Goal: Task Accomplishment & Management: Manage account settings

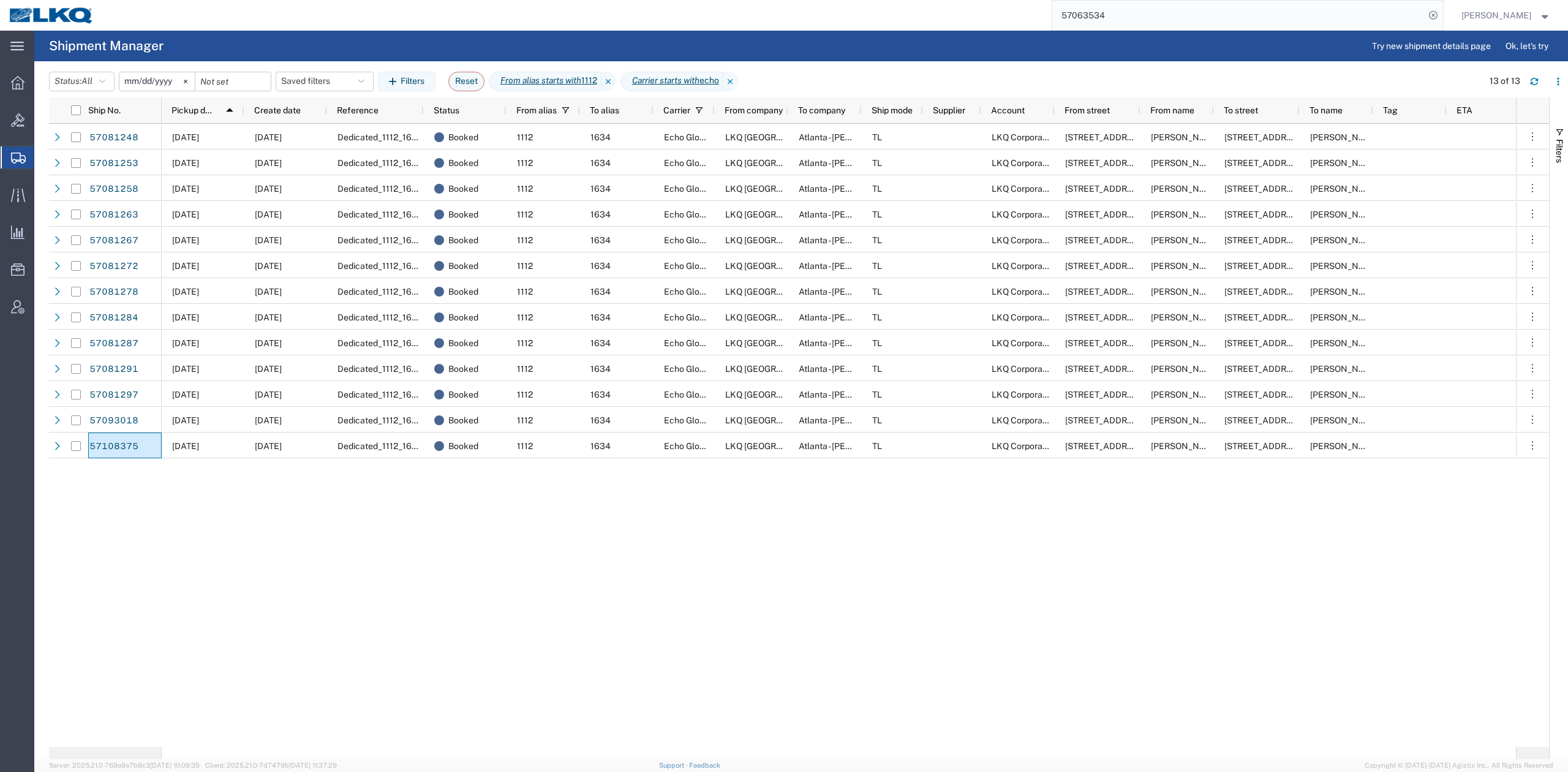
click at [1136, 16] on input "57063534" at bounding box center [1239, 15] width 373 height 29
click at [1136, 15] on input "57063534" at bounding box center [1239, 15] width 373 height 29
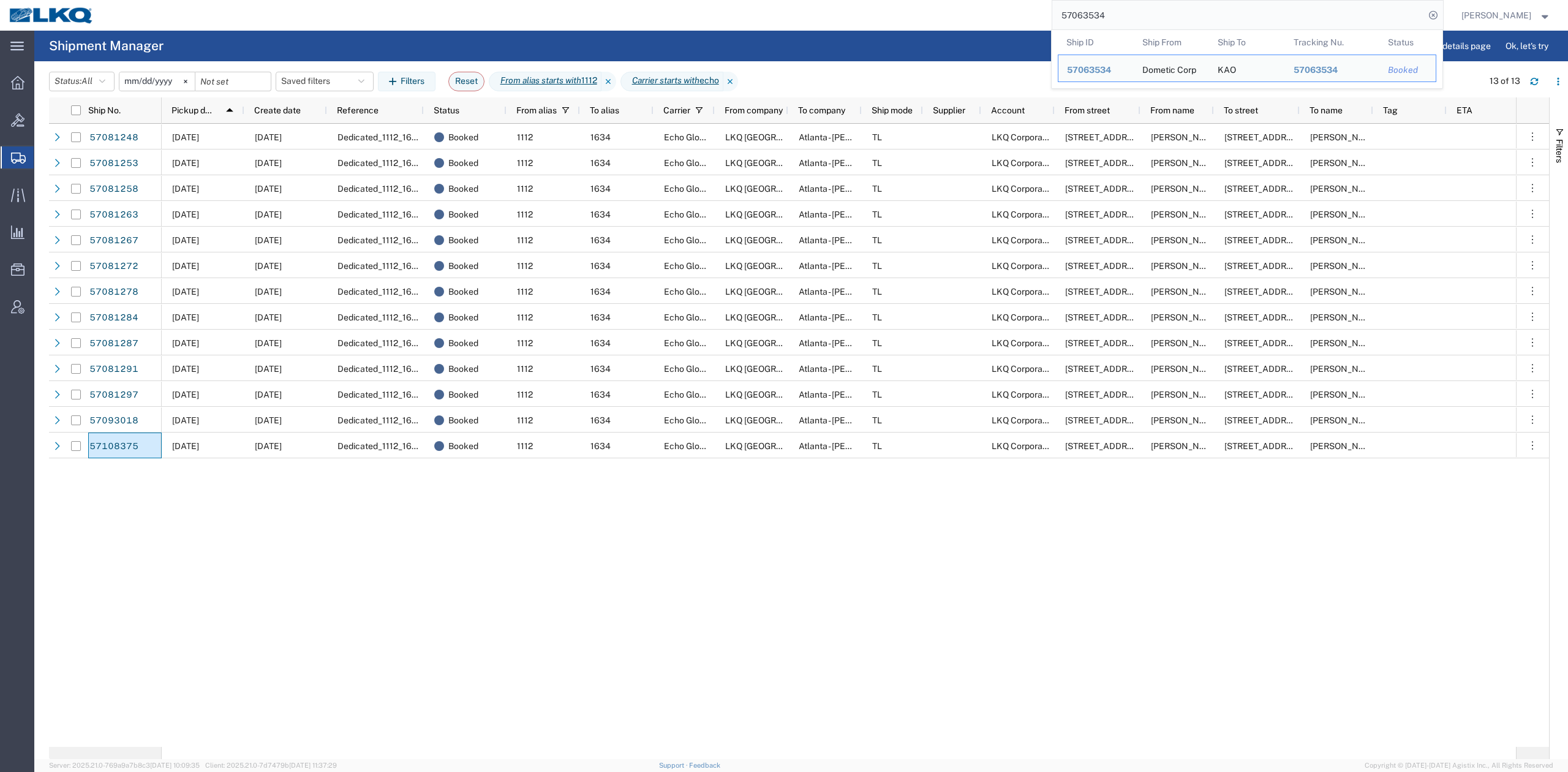
paste input "124535"
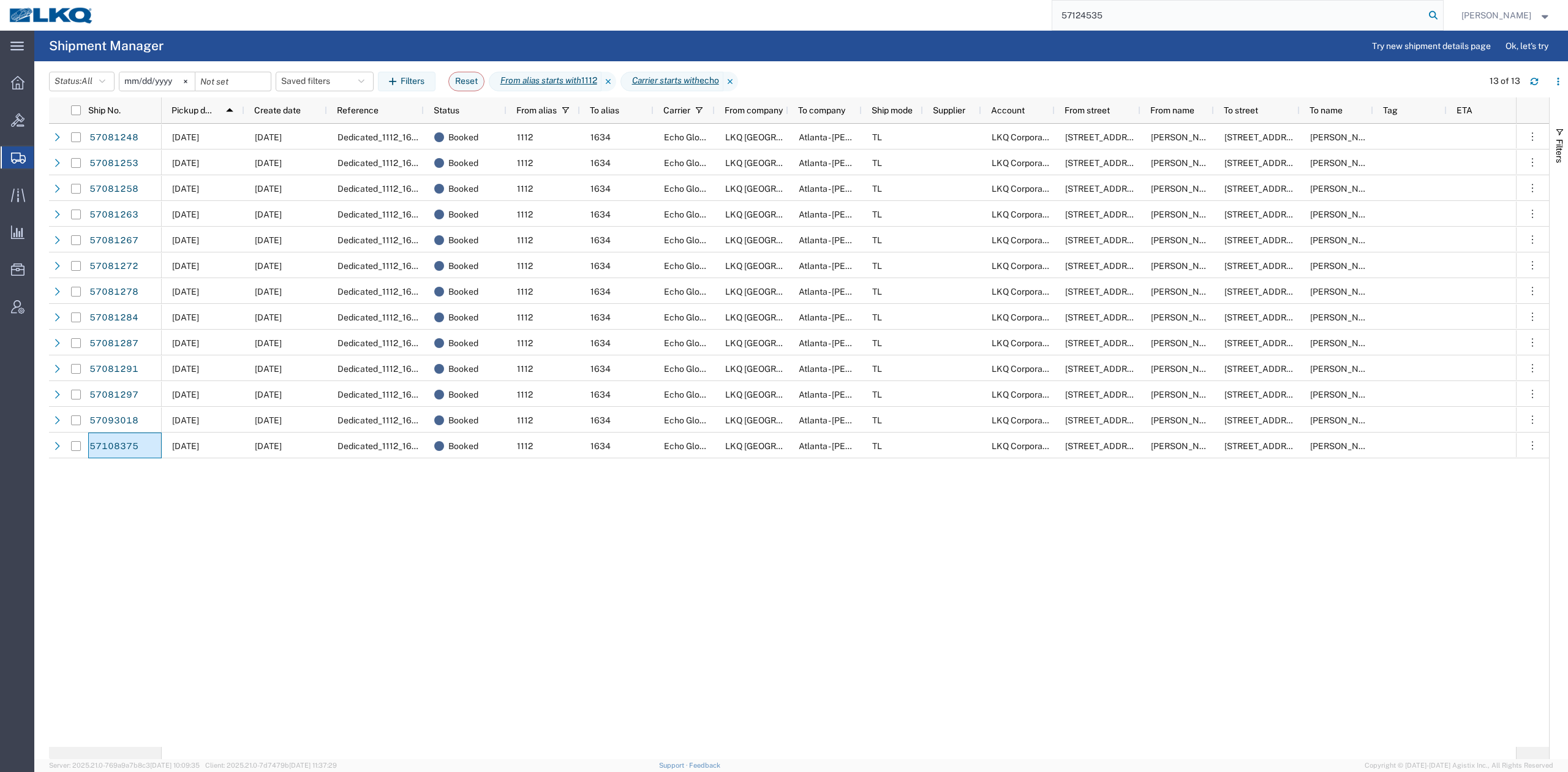
click at [1442, 10] on icon at bounding box center [1433, 15] width 17 height 17
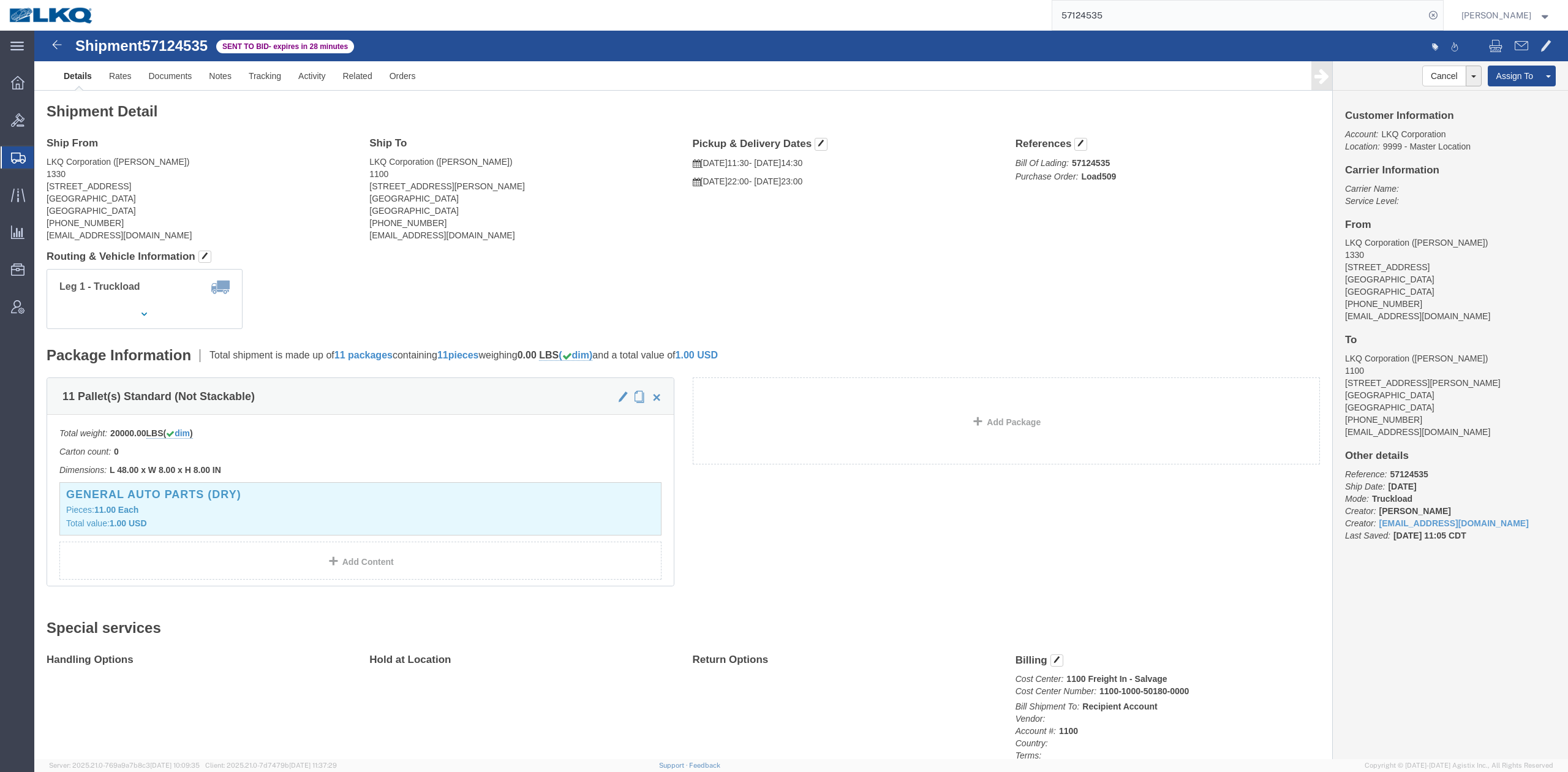
click div "Leg 1 - Truckload Vehicle 1: Standard Dry Van (53 Feet) Number of trucks: 1"
click link "Rates"
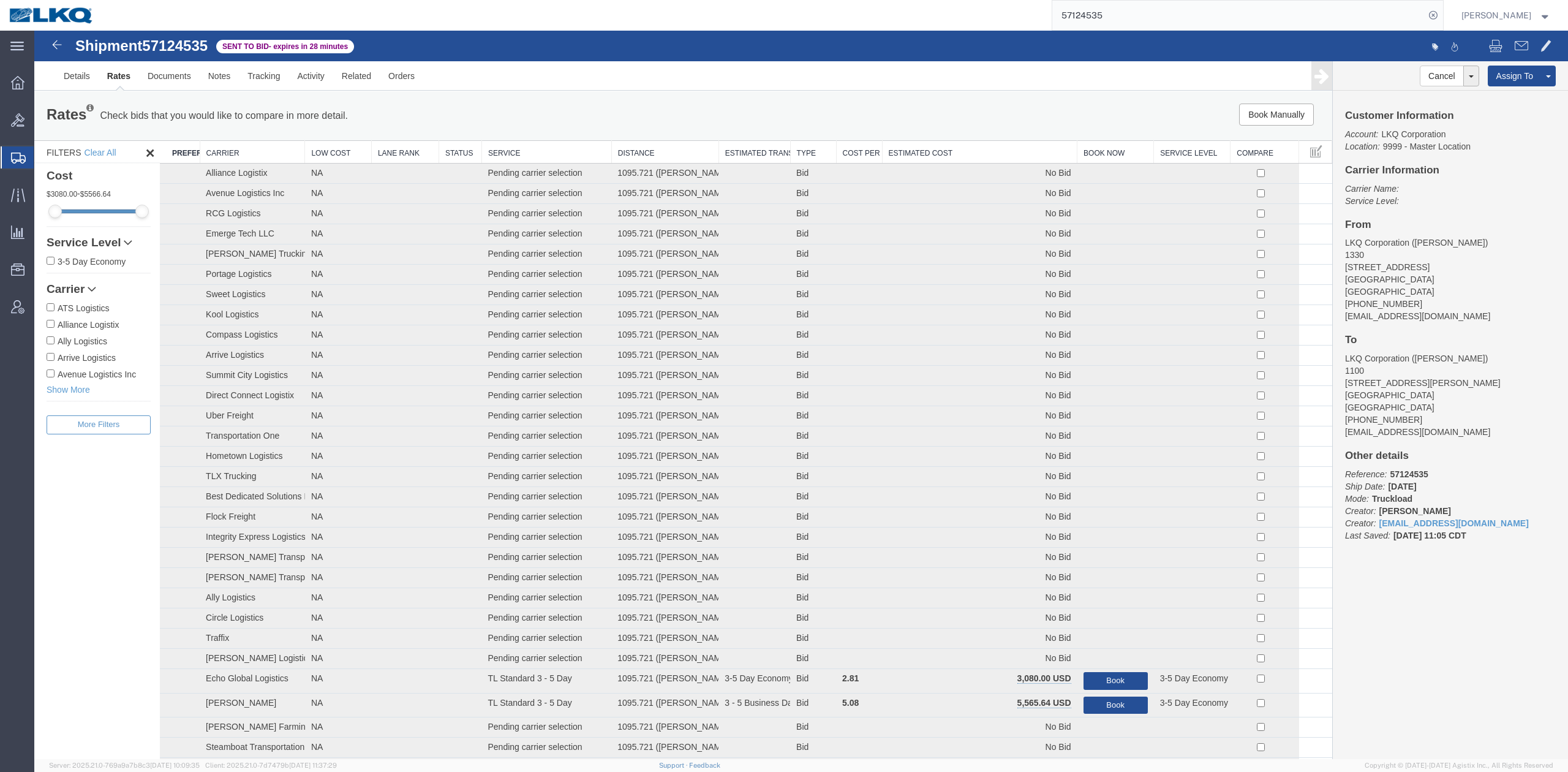
click at [1017, 141] on th "Estimated Cost" at bounding box center [979, 152] width 195 height 23
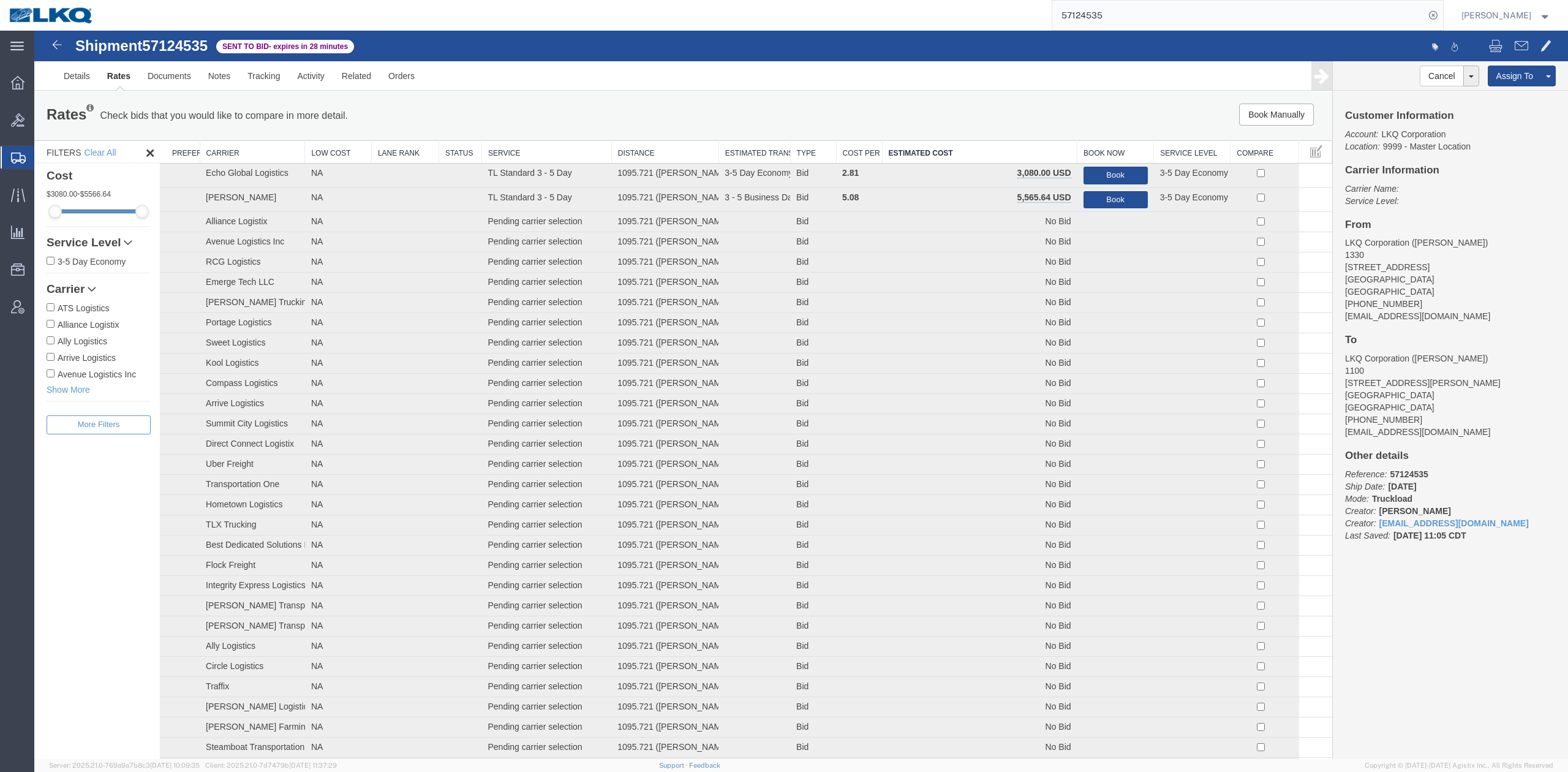
click at [1130, 13] on input "57124535" at bounding box center [1239, 15] width 373 height 29
click at [1130, 13] on input "57124535" at bounding box center [1239, 15] width 373 height 29
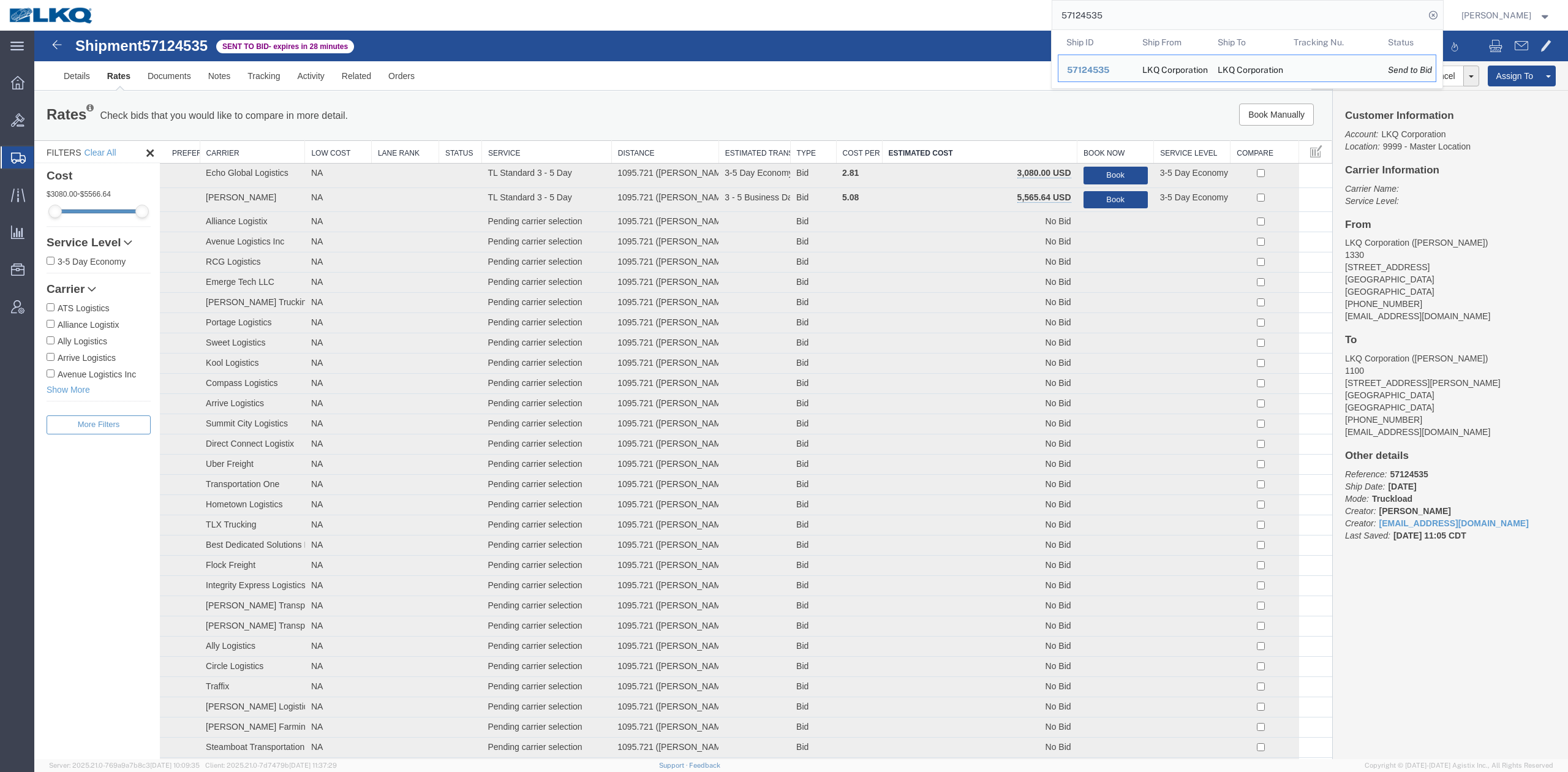
click at [1133, 26] on input "57124535" at bounding box center [1239, 15] width 373 height 29
paste input "097041"
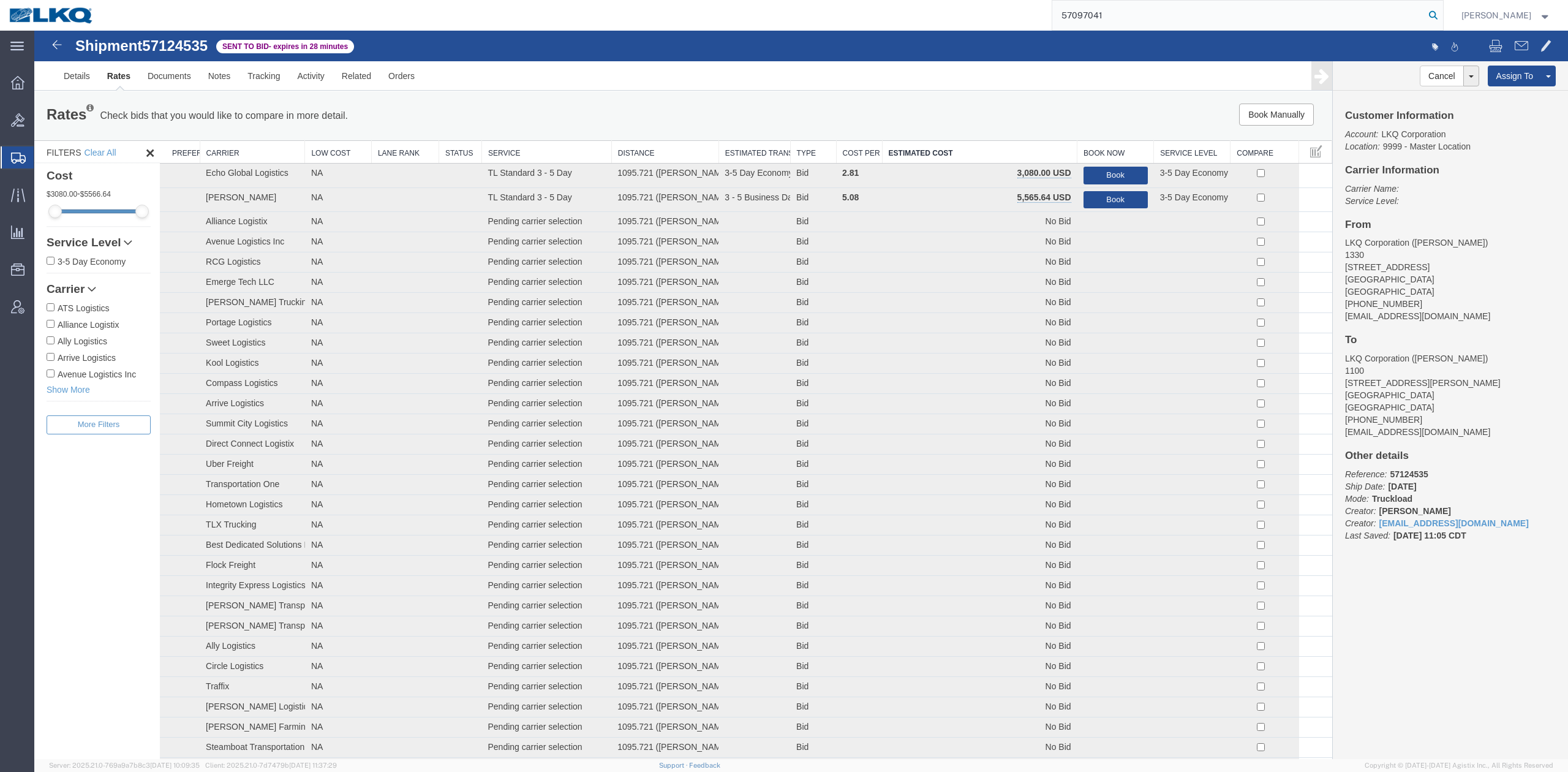
click at [1442, 16] on icon at bounding box center [1433, 15] width 17 height 17
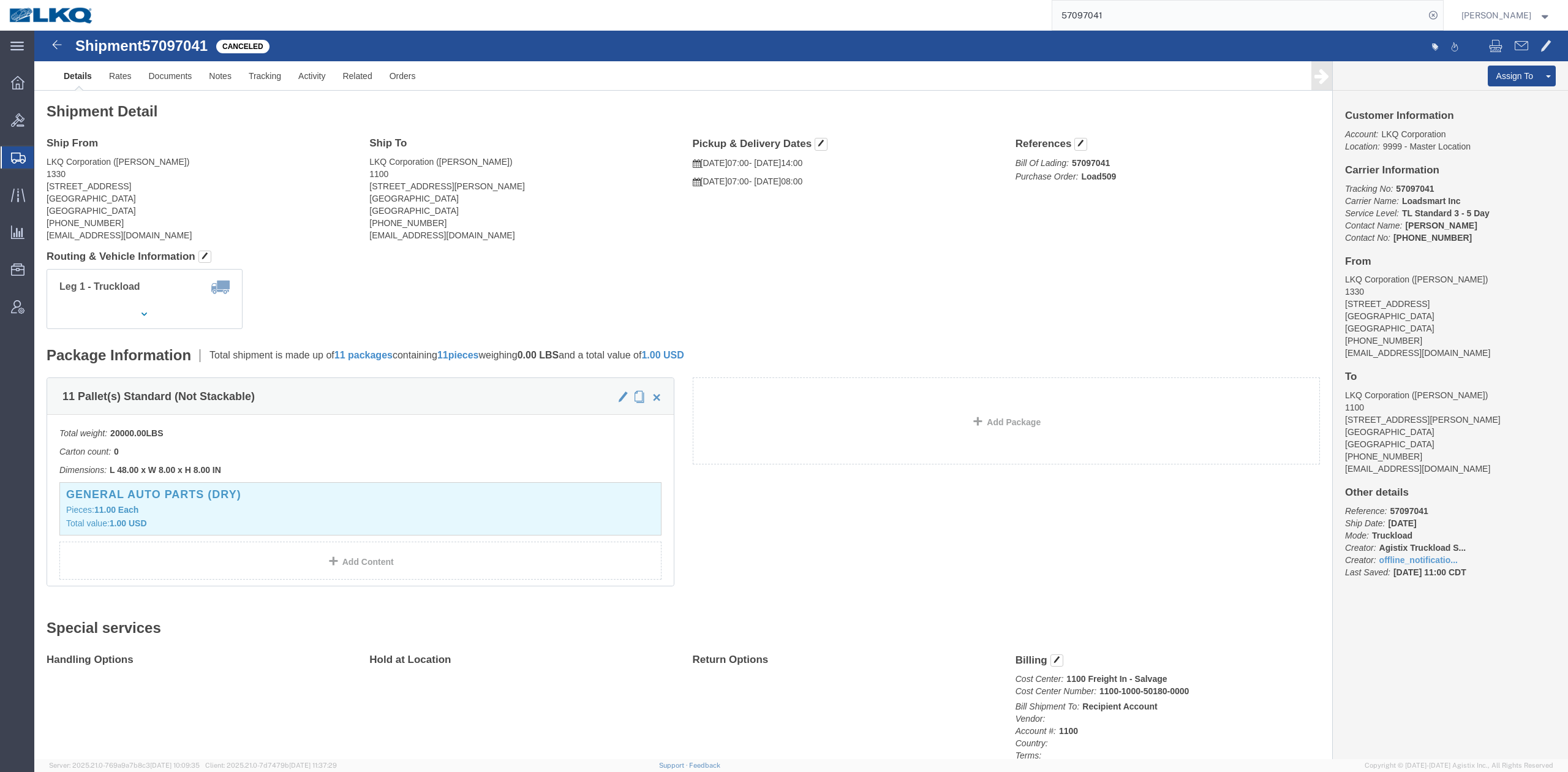
click at [1136, 20] on input "57097041" at bounding box center [1239, 15] width 373 height 29
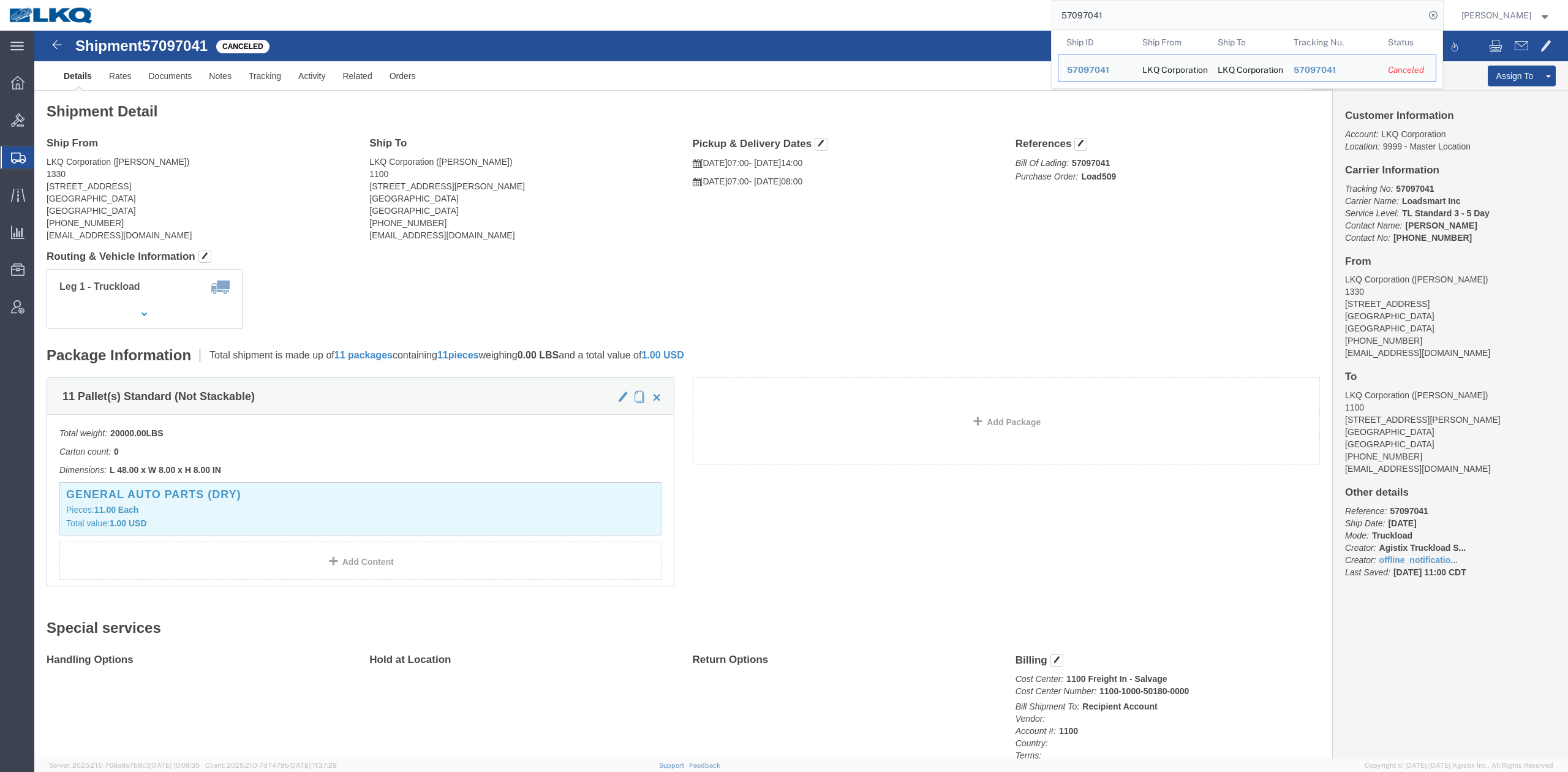
drag, startPoint x: 1136, startPoint y: 20, endPoint x: 1159, endPoint y: 30, distance: 25.1
click at [1136, 20] on input "57097041" at bounding box center [1239, 15] width 373 height 29
paste input "81248"
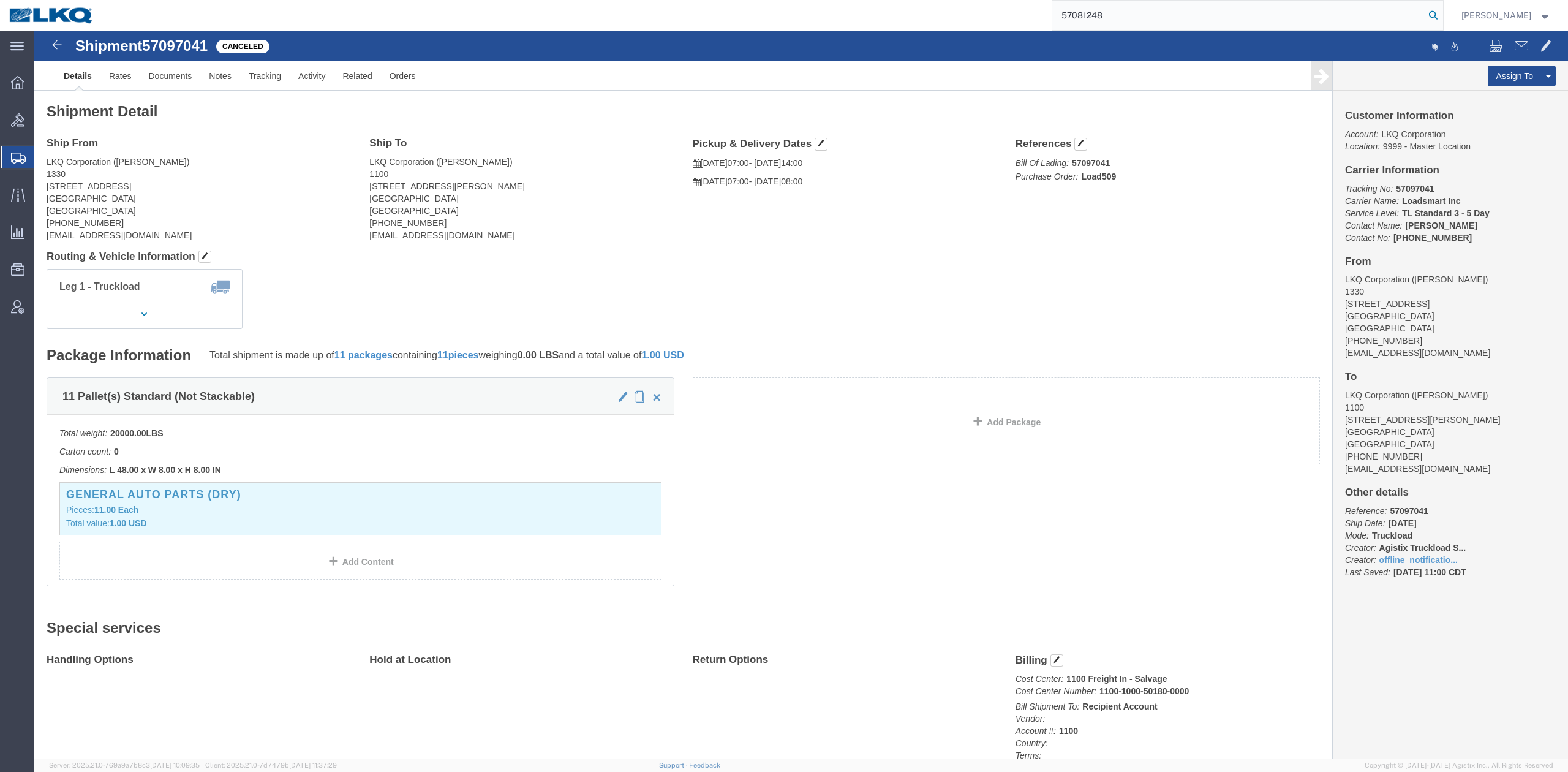
type input "57081248"
click at [1442, 11] on icon at bounding box center [1433, 15] width 17 height 17
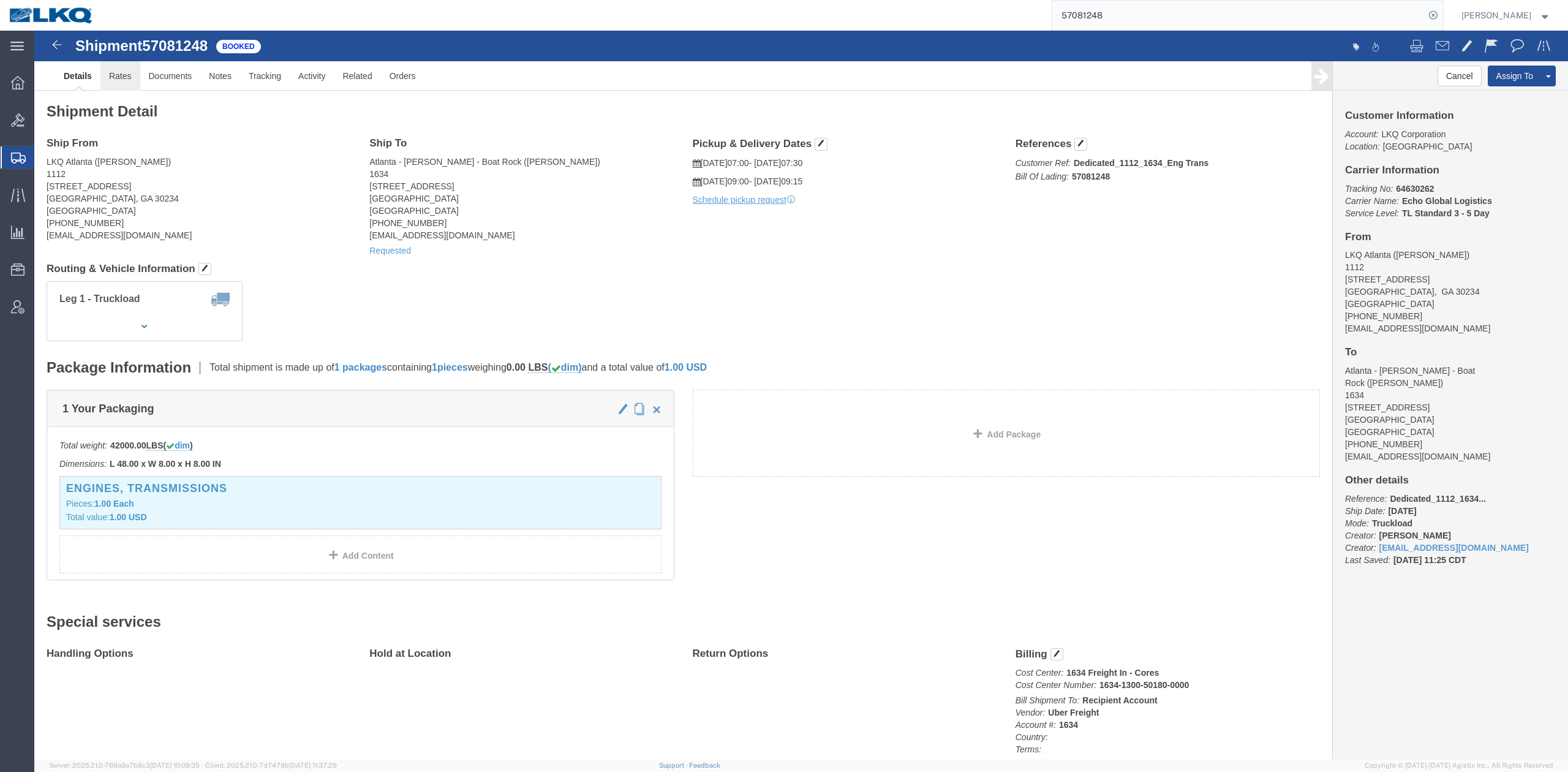
drag, startPoint x: 79, startPoint y: 39, endPoint x: 0, endPoint y: 46, distance: 79.3
click link "Rates"
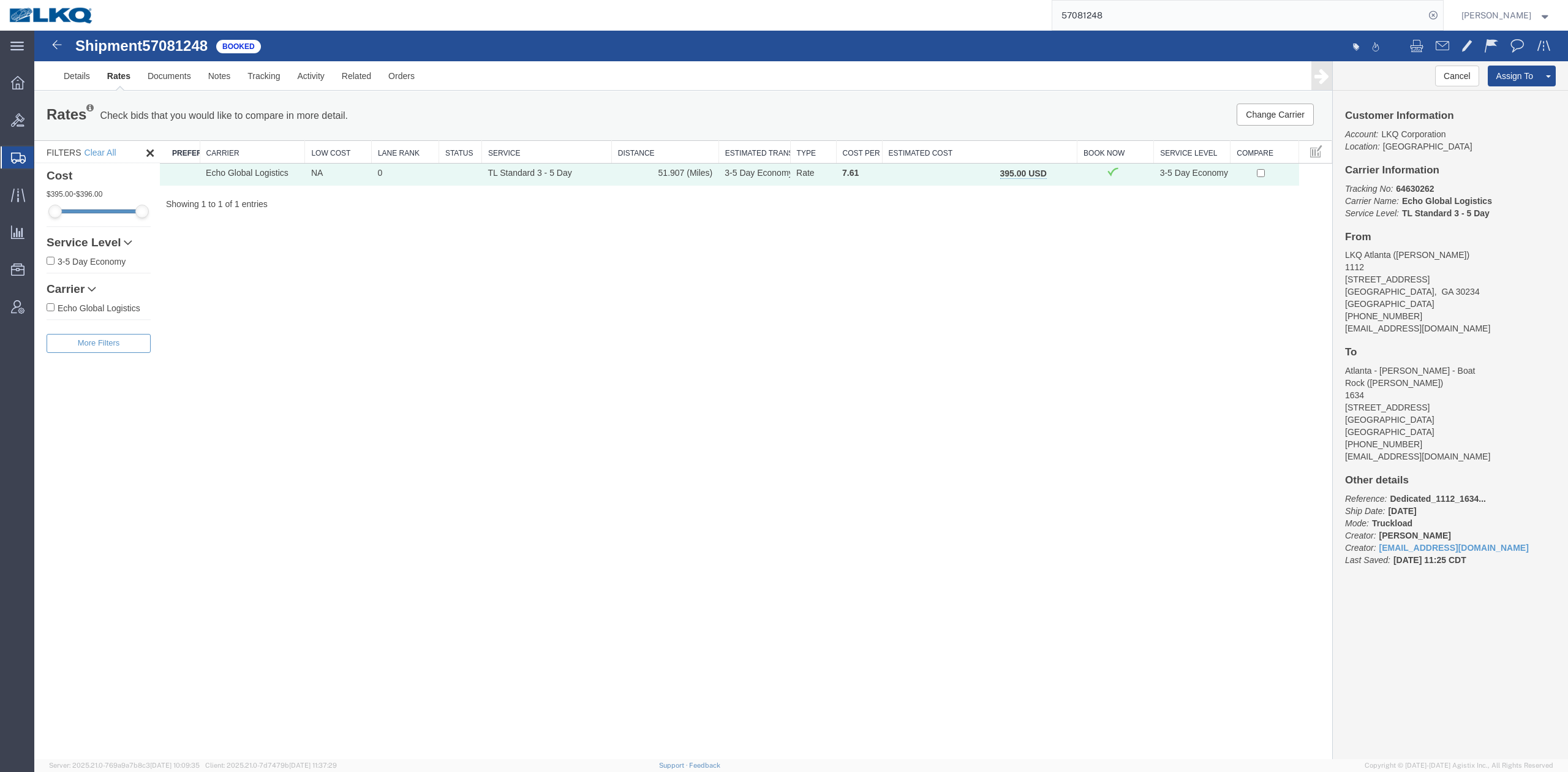
click at [1062, 176] on span "button" at bounding box center [1060, 174] width 7 height 9
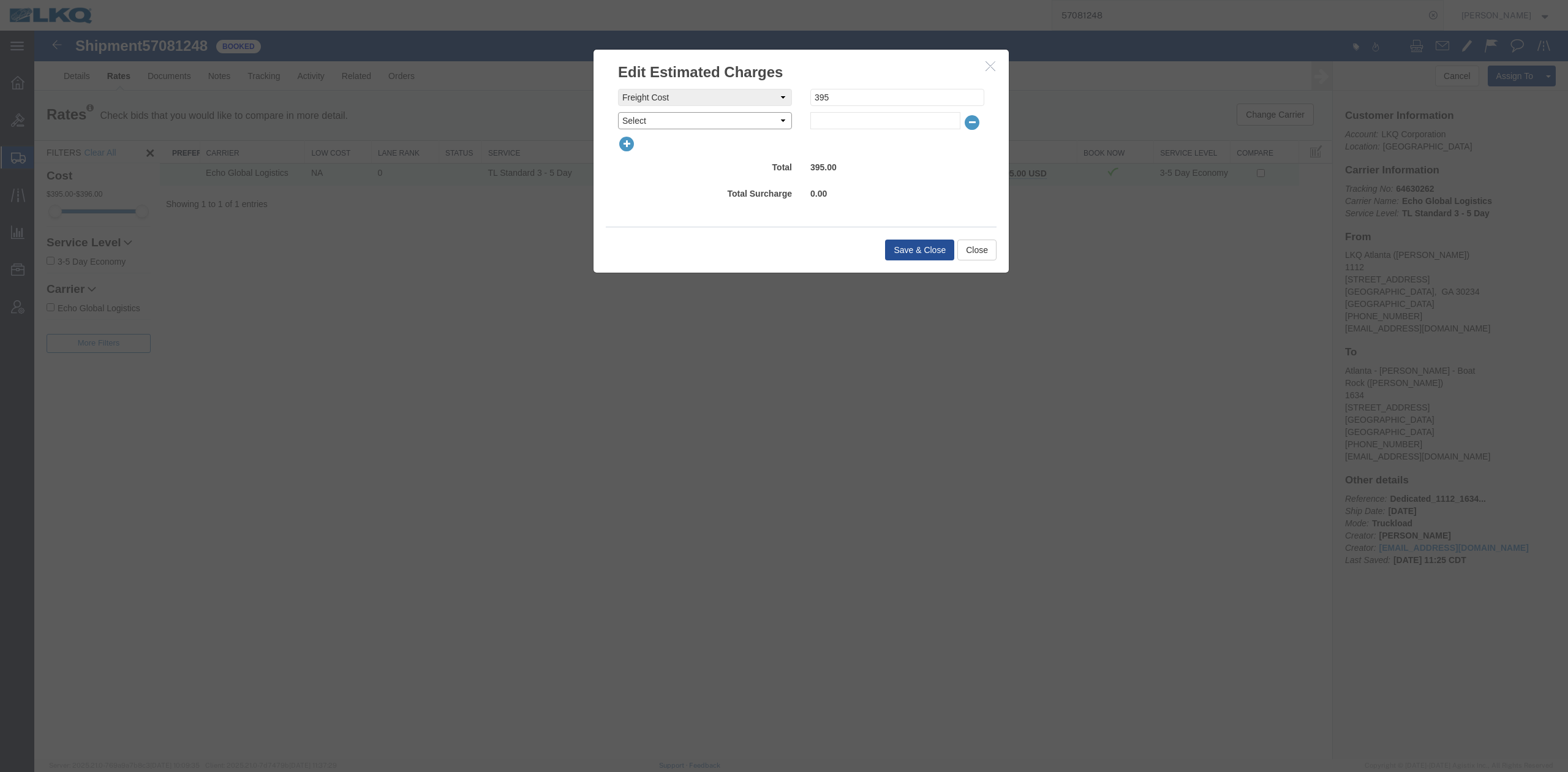
click at [661, 126] on select "Select AES Filing Accessorial Delivery Charge Additional Invoice Details Addres…" at bounding box center [705, 120] width 174 height 17
select select "OTHR"
click at [618, 112] on select "Select AES Filing Accessorial Delivery Charge Additional Invoice Details Addres…" at bounding box center [705, 120] width 174 height 17
type input "300"
click at [936, 249] on button "Save & Close" at bounding box center [919, 250] width 69 height 21
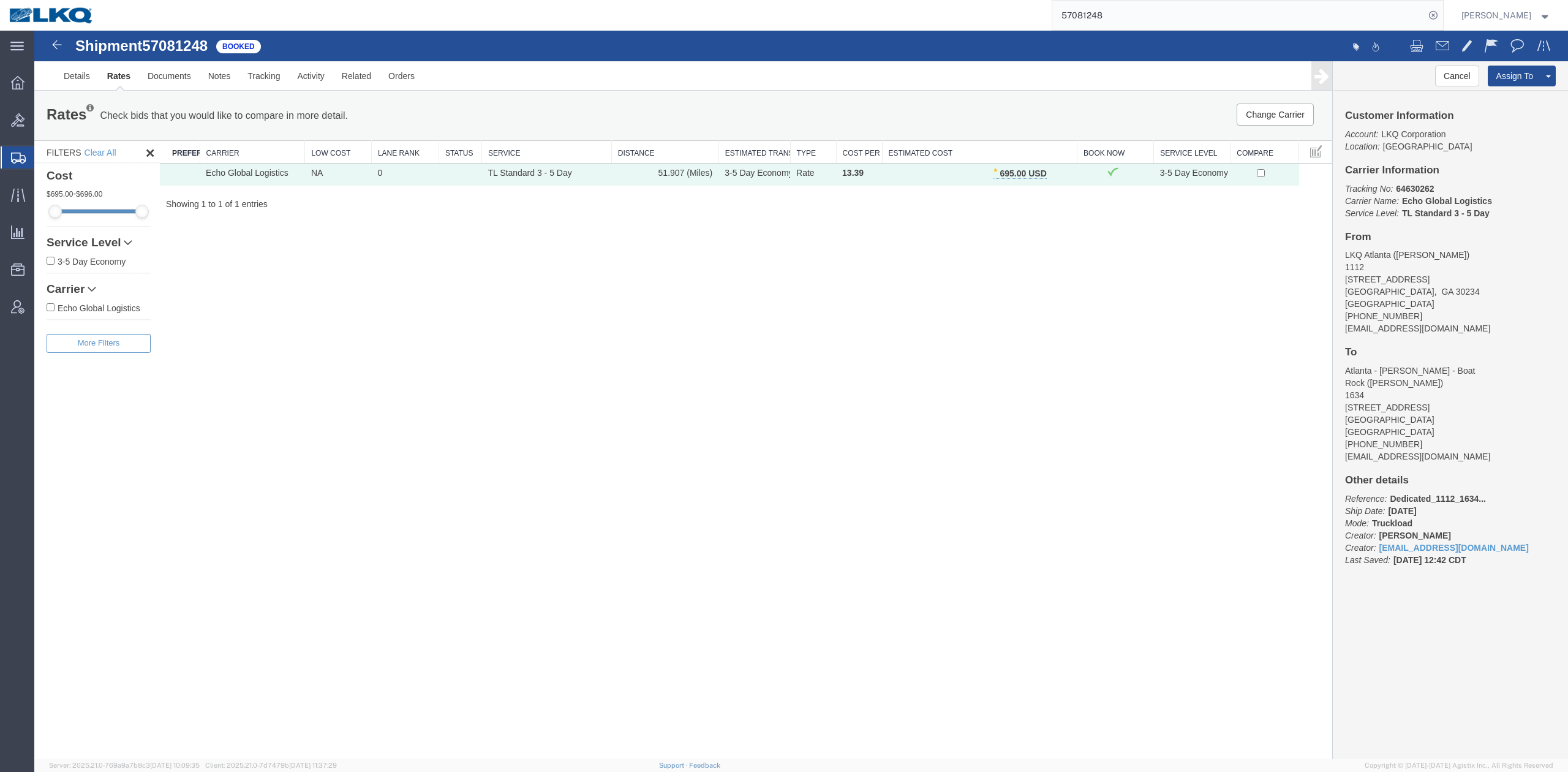
click at [1126, 17] on input "57081248" at bounding box center [1239, 15] width 373 height 29
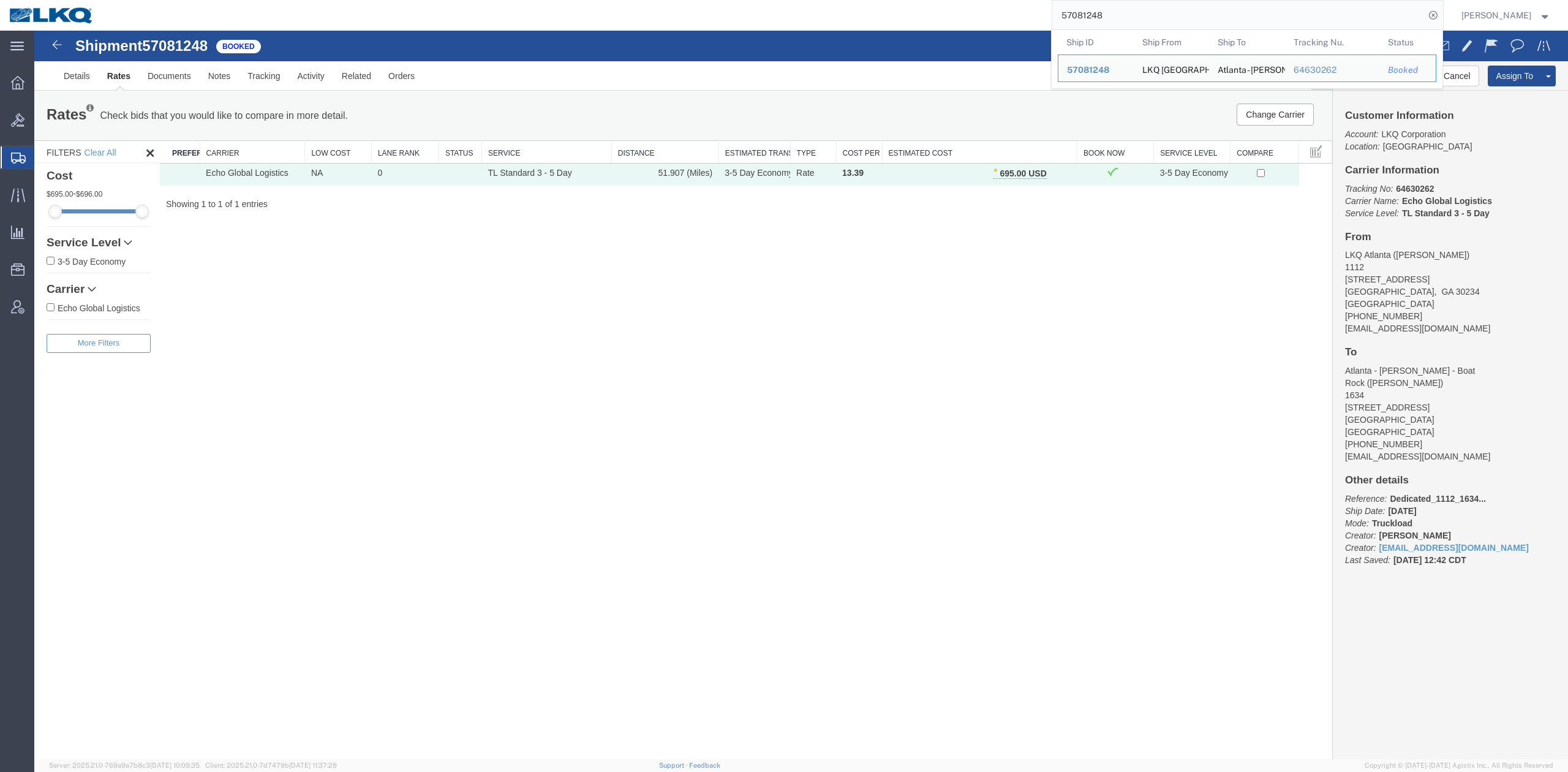
click at [1126, 17] on input "57081248" at bounding box center [1239, 15] width 373 height 29
paste input "6661586"
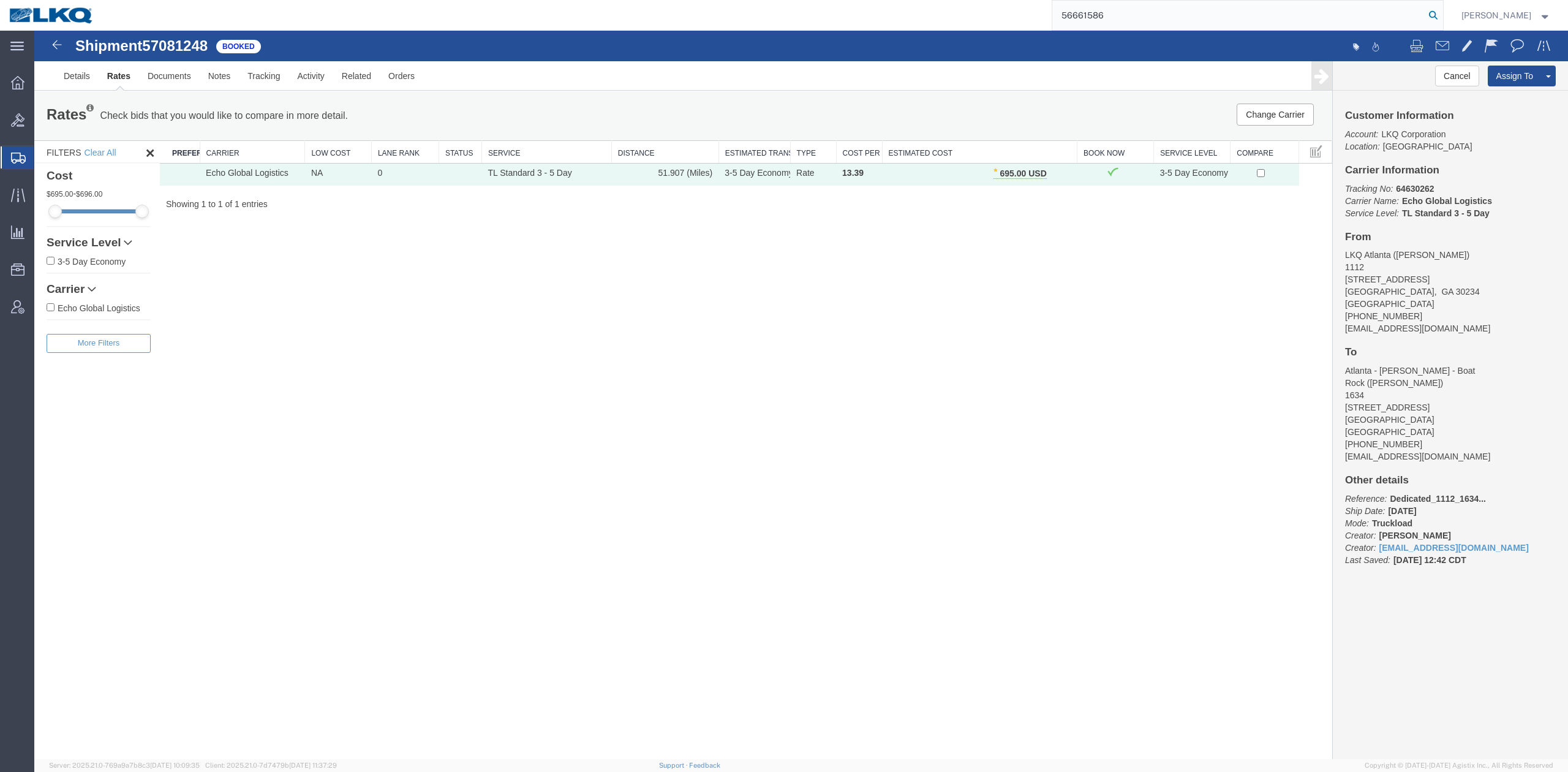
drag, startPoint x: 1448, startPoint y: 20, endPoint x: 1102, endPoint y: 72, distance: 349.9
click at [1442, 20] on icon at bounding box center [1433, 15] width 17 height 17
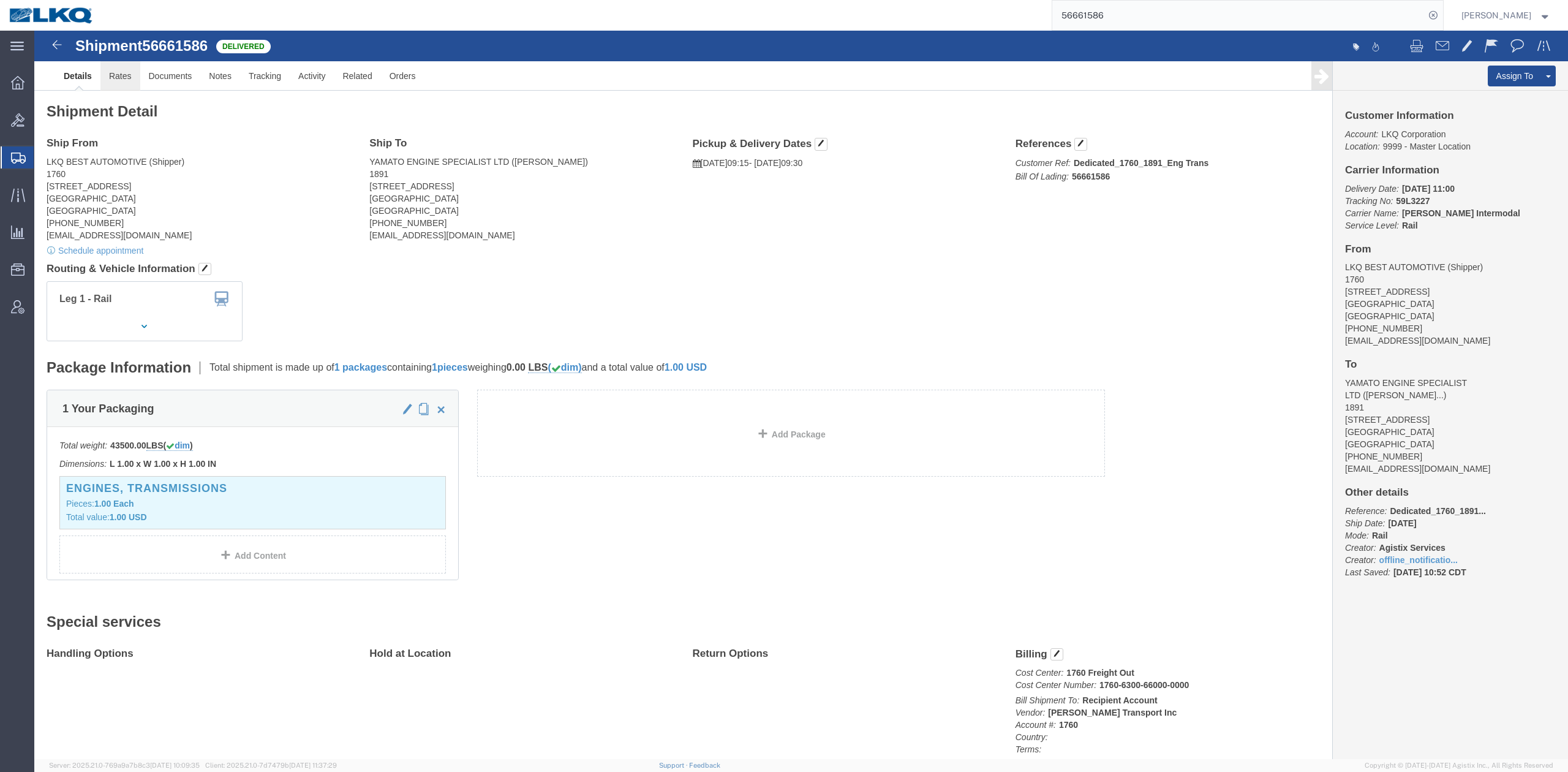
click link "Rates"
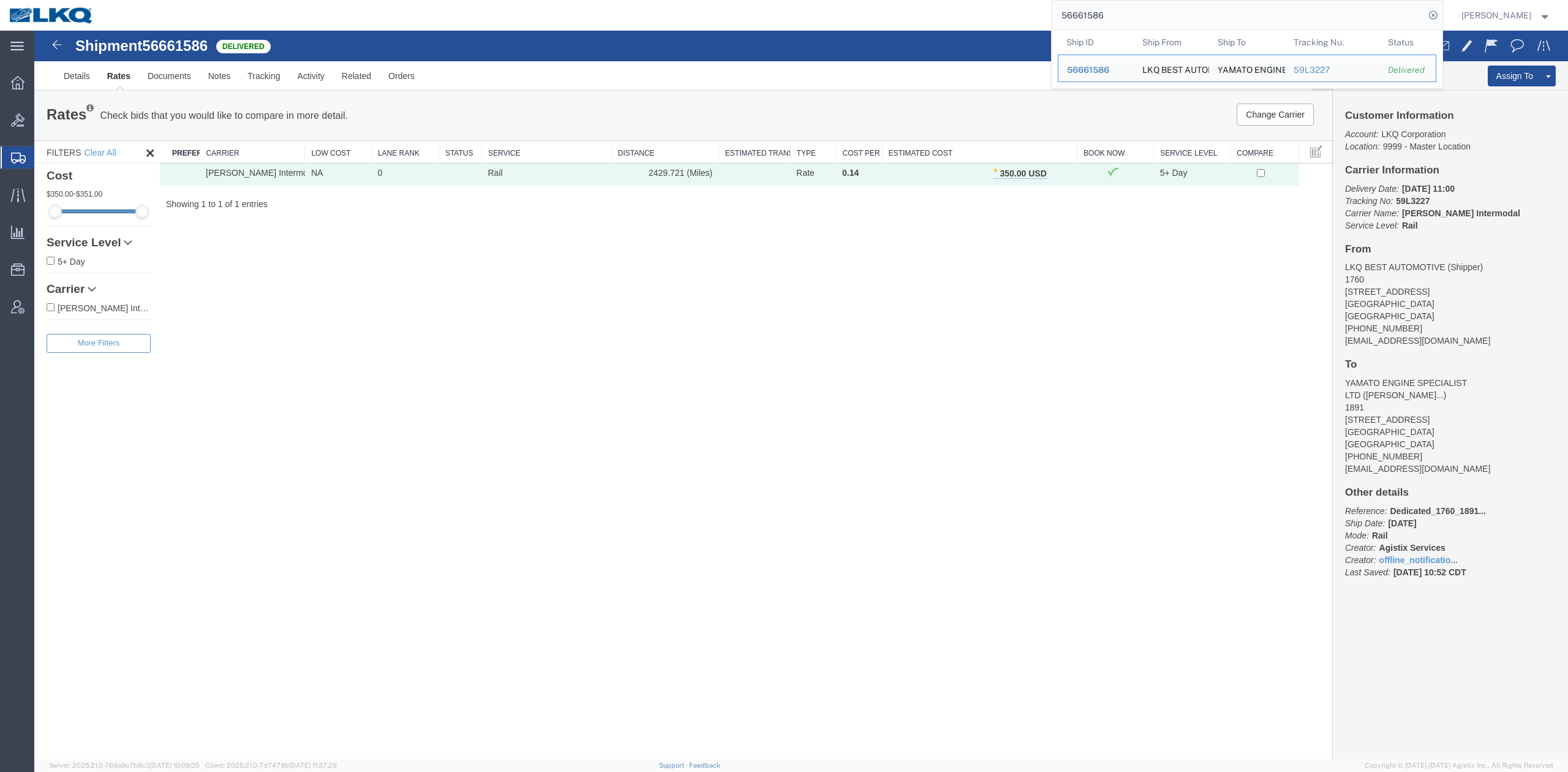
click at [1102, 27] on input "56661586" at bounding box center [1239, 15] width 373 height 29
paste input "850269"
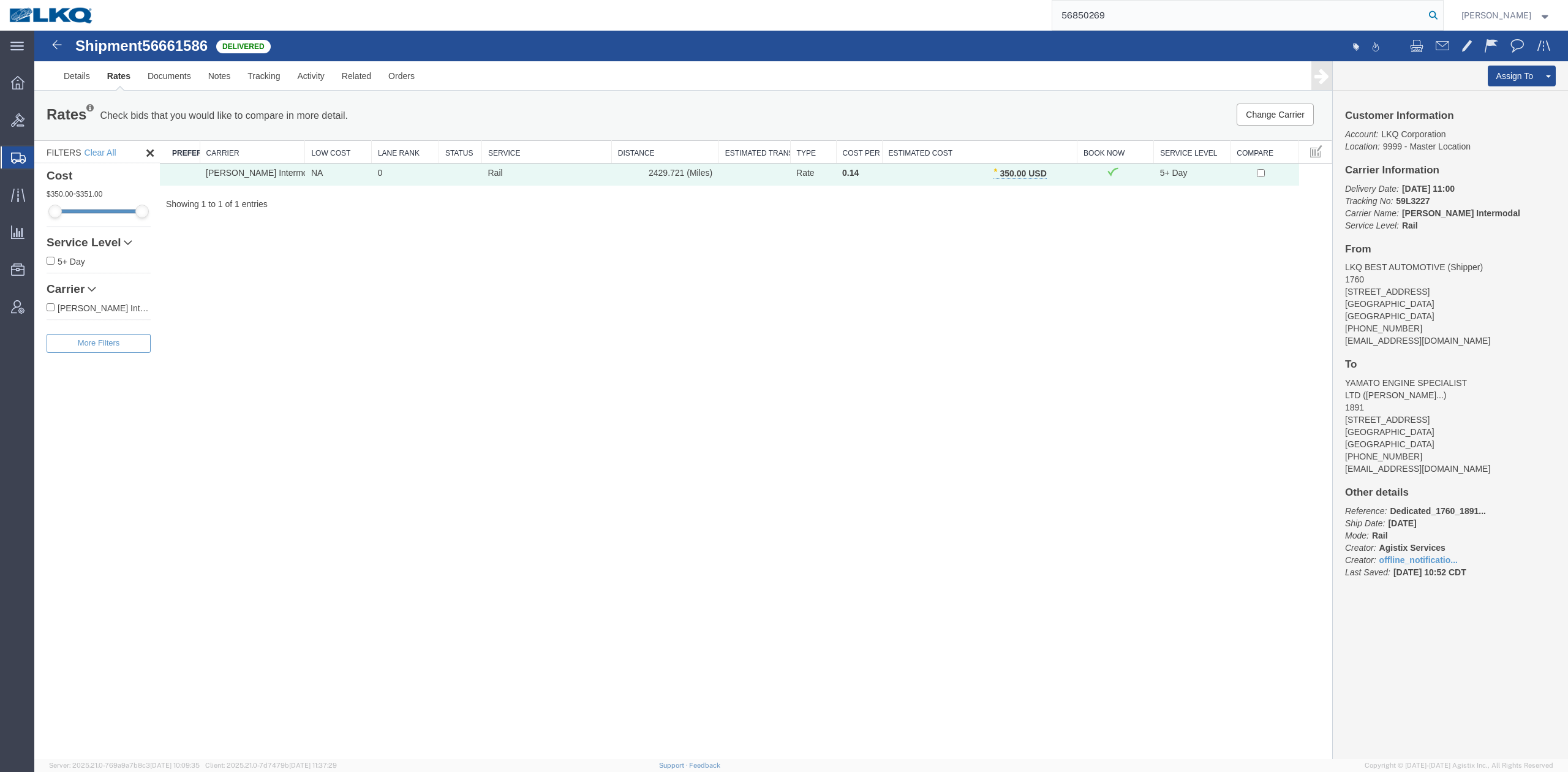
click at [1442, 15] on icon at bounding box center [1433, 15] width 17 height 17
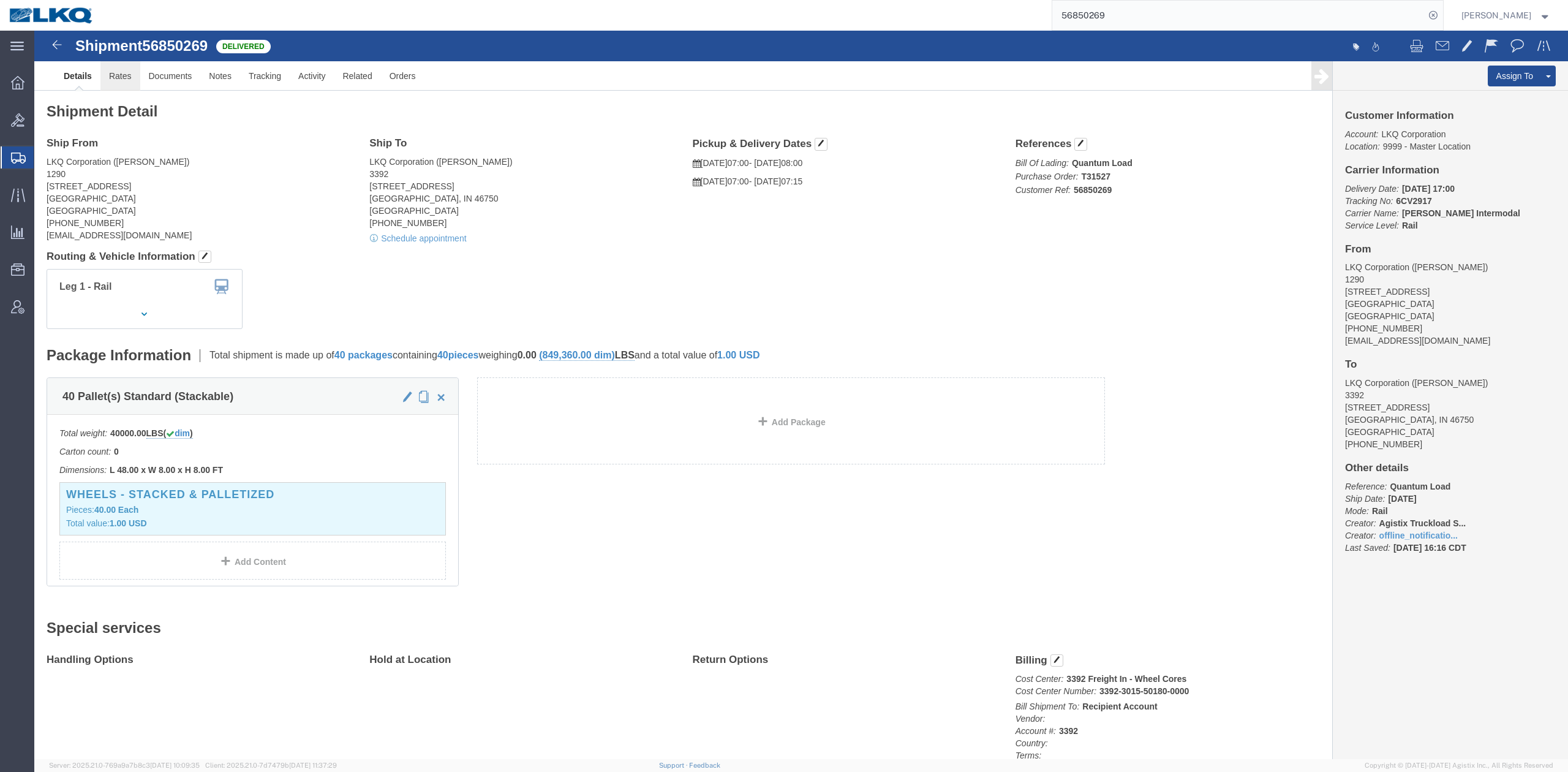
click link "Rates"
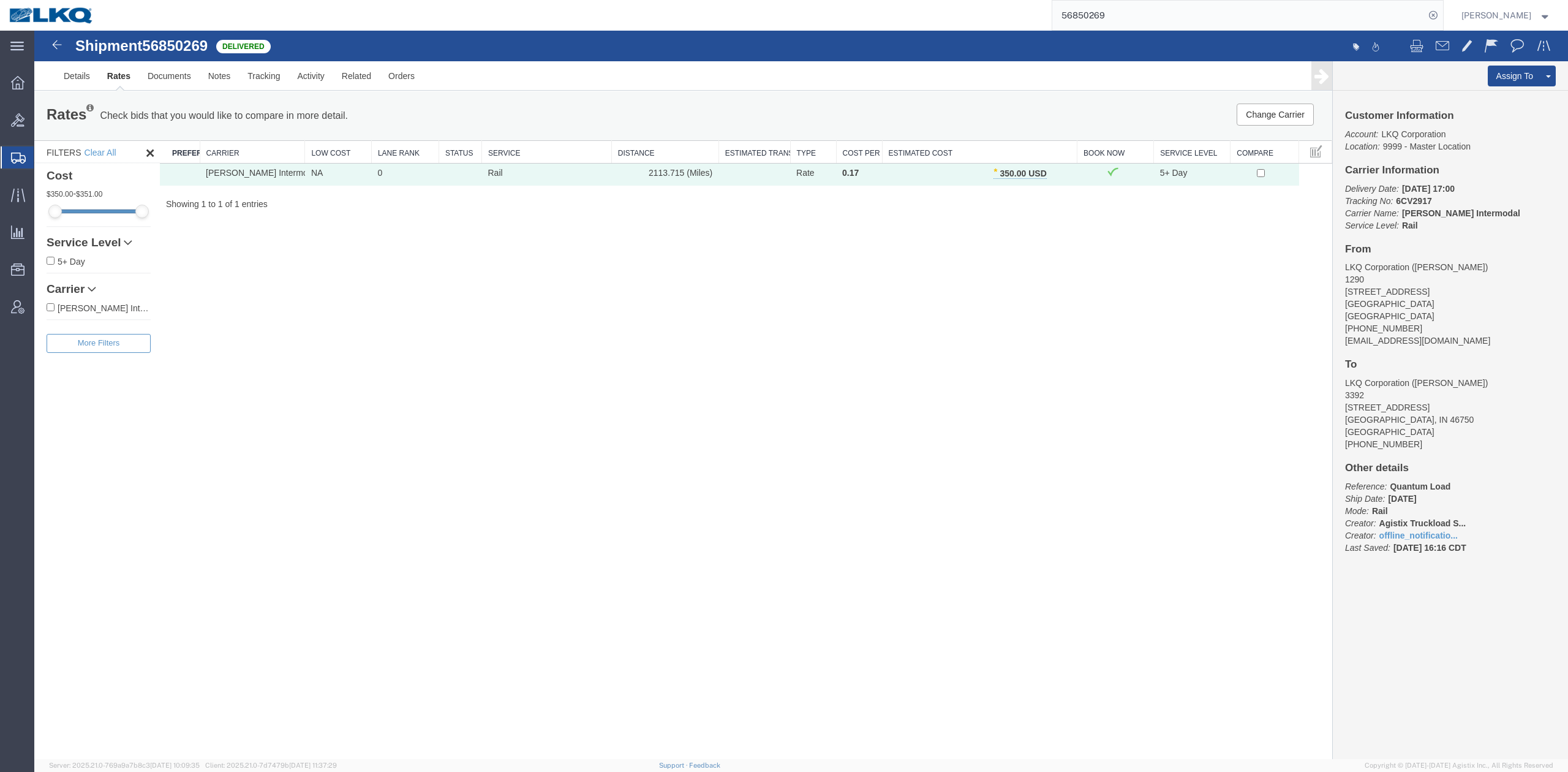
click at [1116, 11] on input "56850269" at bounding box center [1239, 15] width 373 height 29
click at [1116, 10] on input "56850269" at bounding box center [1239, 15] width 373 height 29
click at [1442, 10] on icon at bounding box center [1433, 15] width 17 height 17
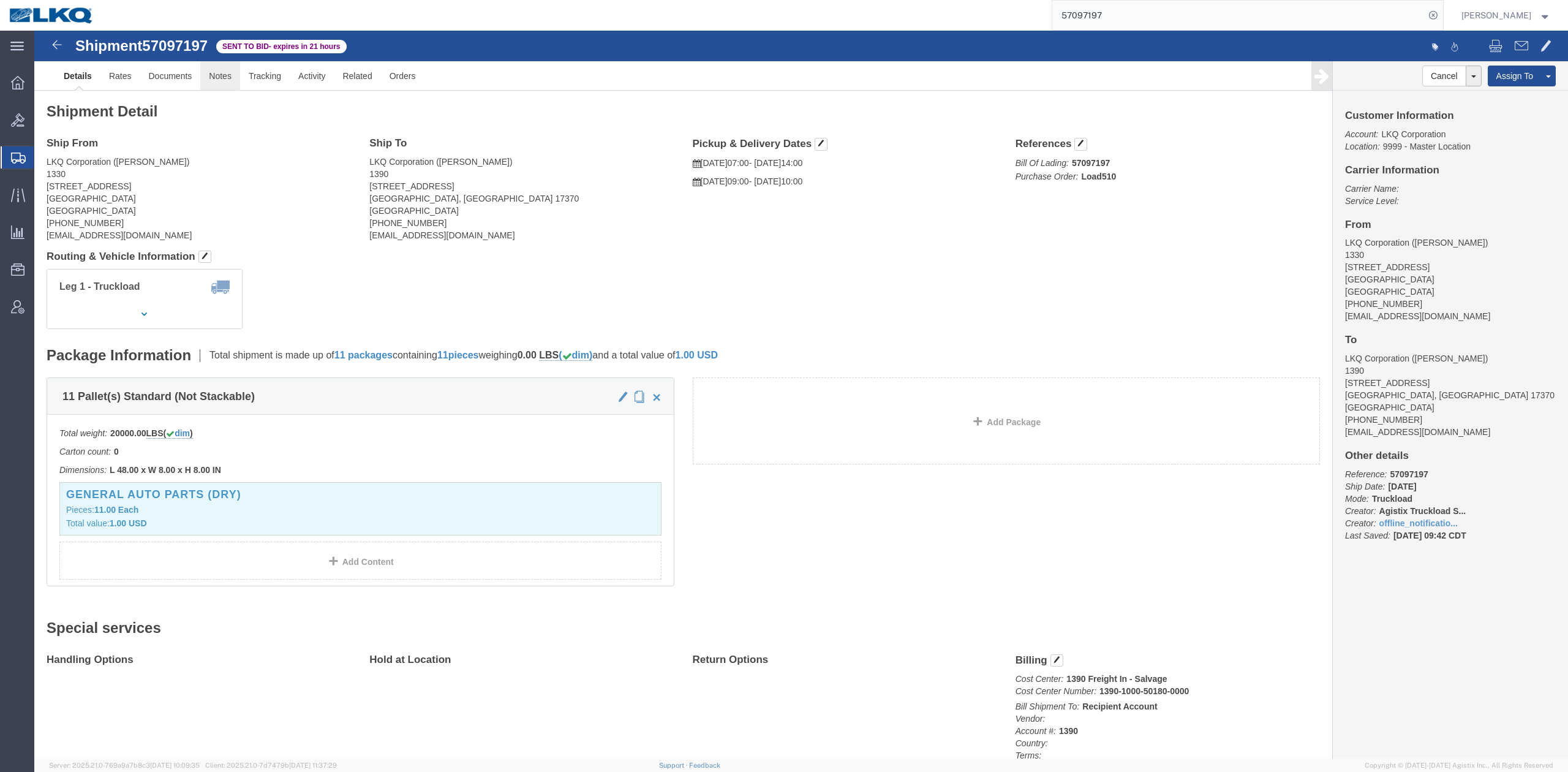
click link "Notes"
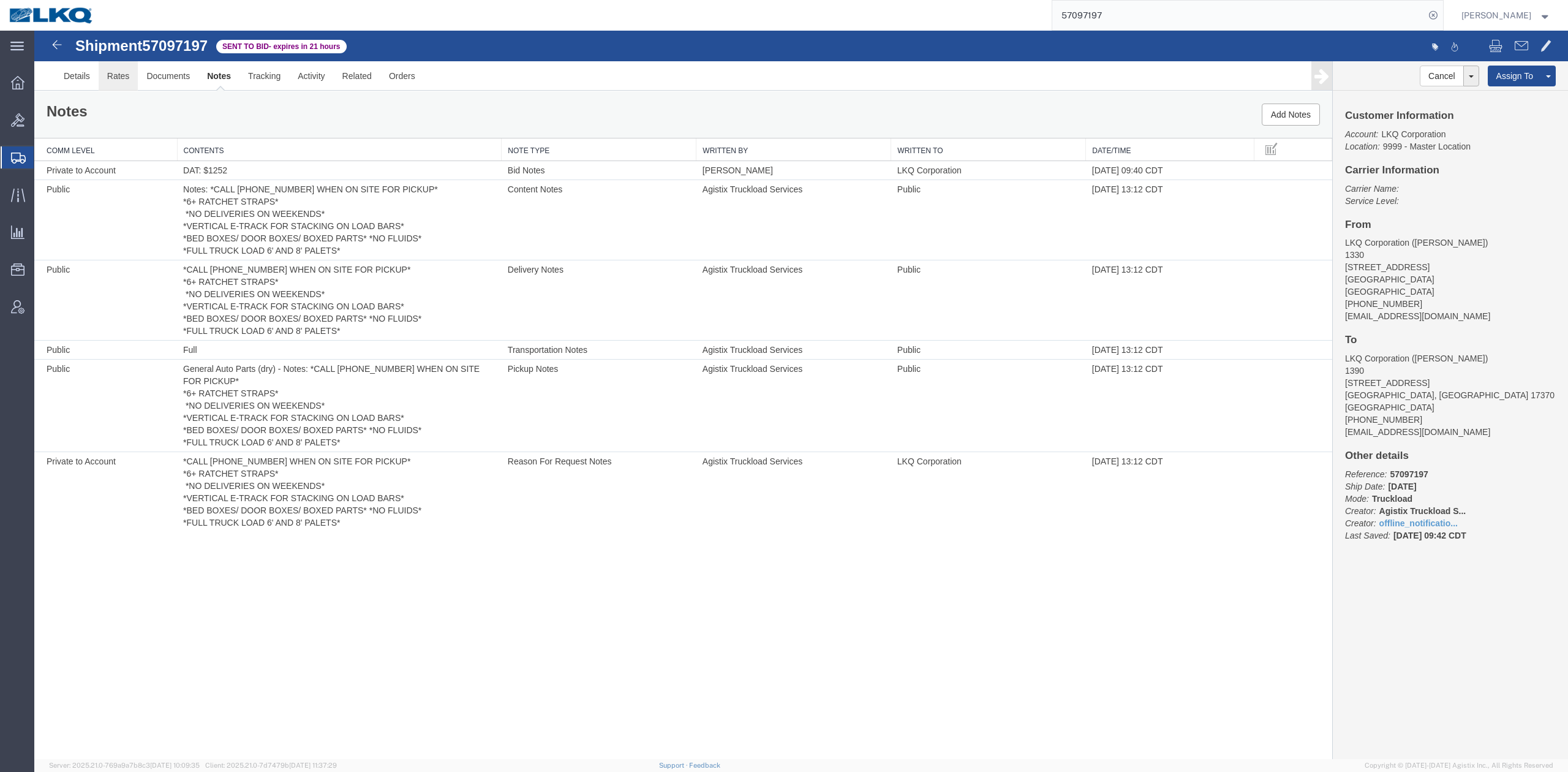
click at [114, 82] on link "Rates" at bounding box center [118, 76] width 40 height 29
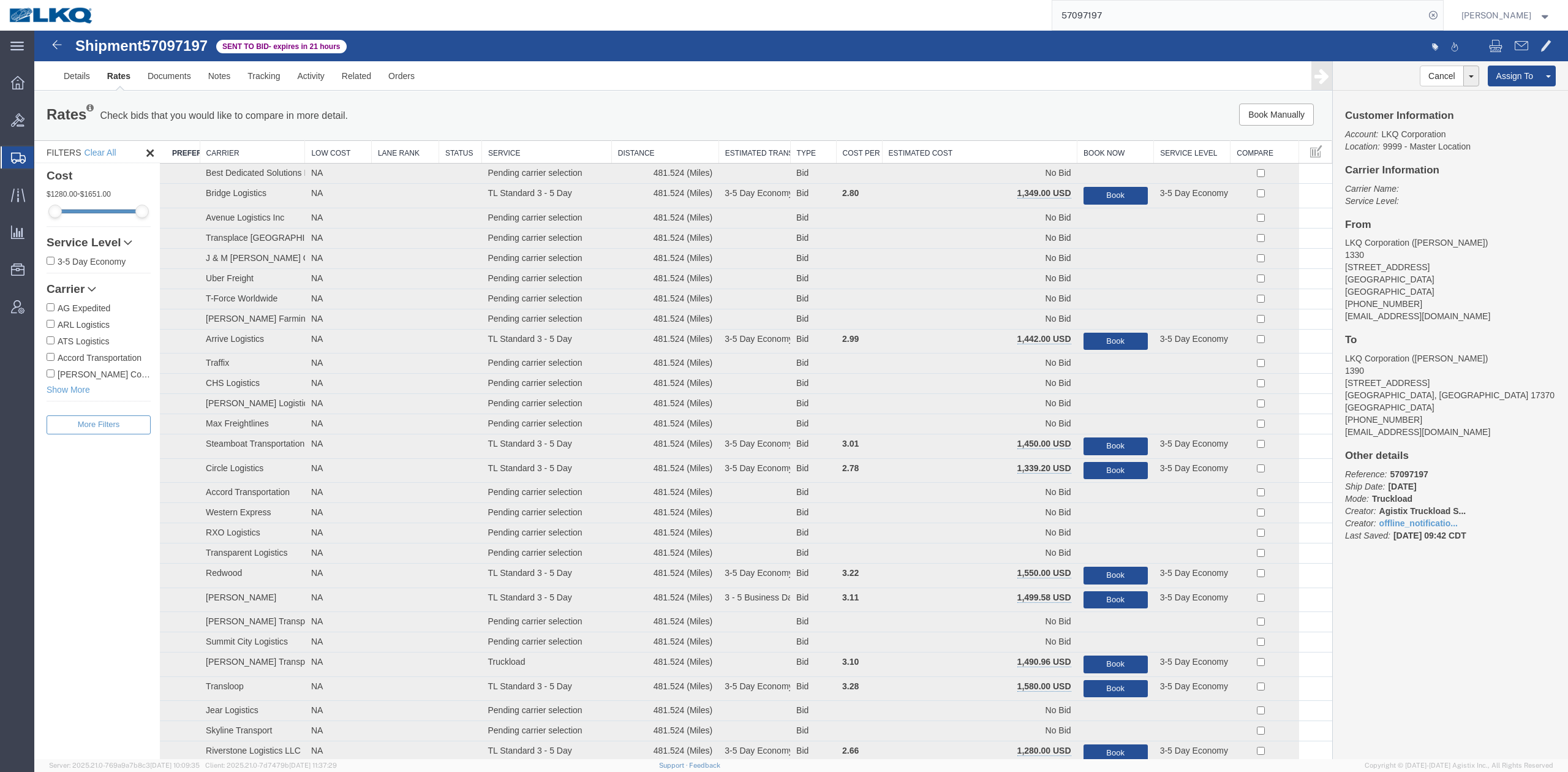
click at [962, 150] on th "Estimated Cost" at bounding box center [979, 152] width 195 height 23
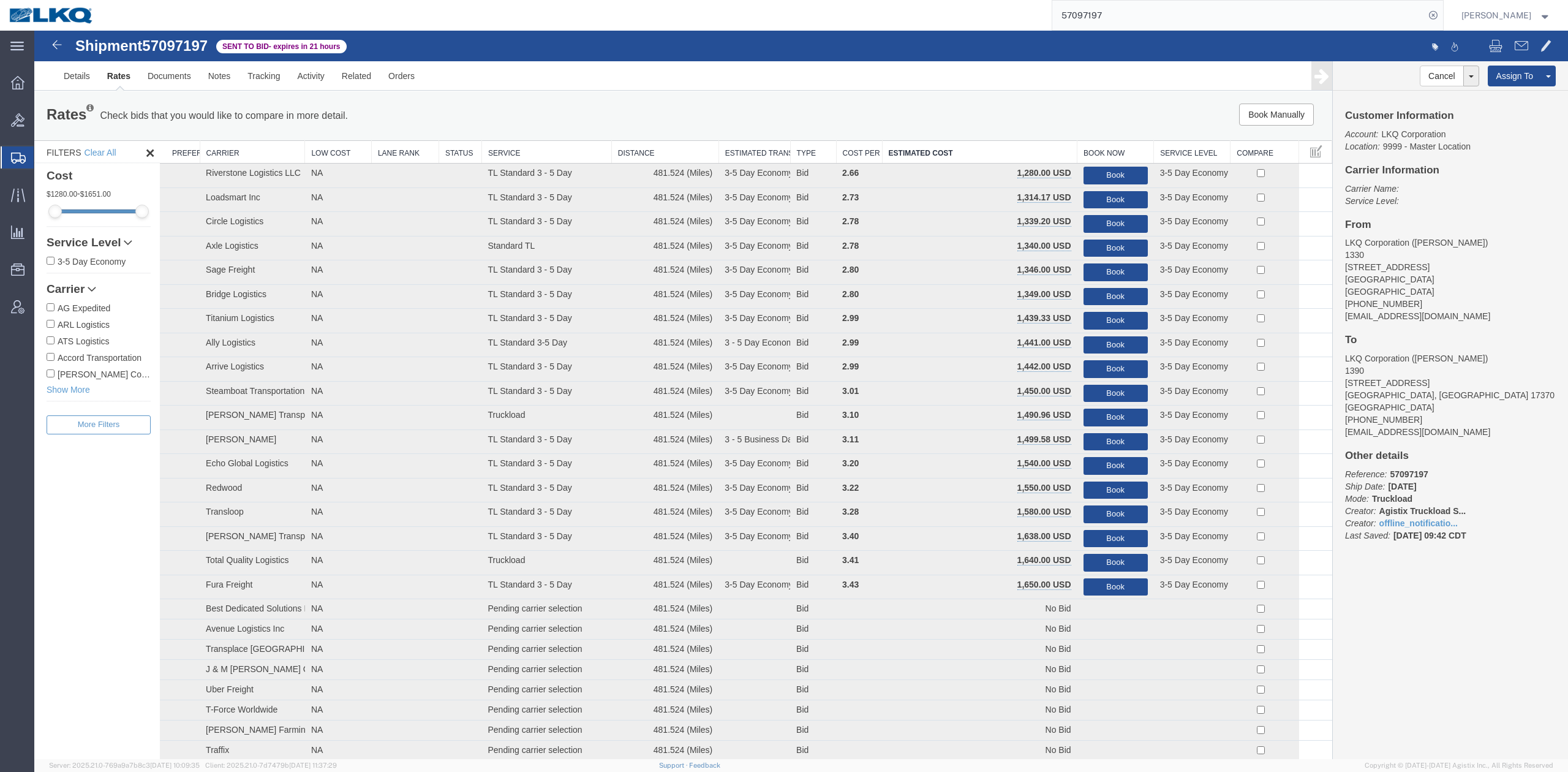
click at [1171, 15] on input "57097197" at bounding box center [1239, 15] width 373 height 29
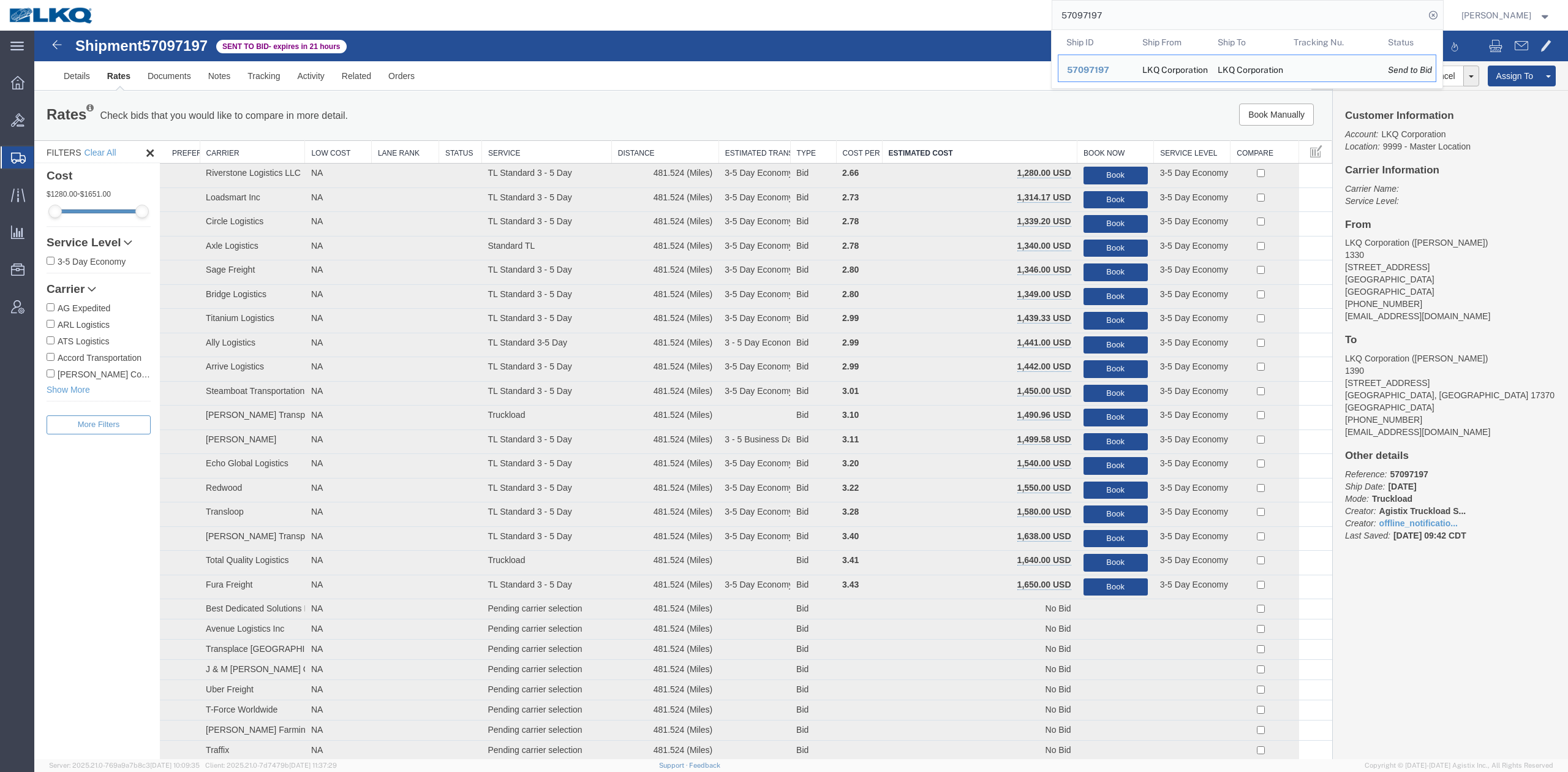
click at [1171, 15] on input "57097197" at bounding box center [1239, 15] width 373 height 29
paste input "125371"
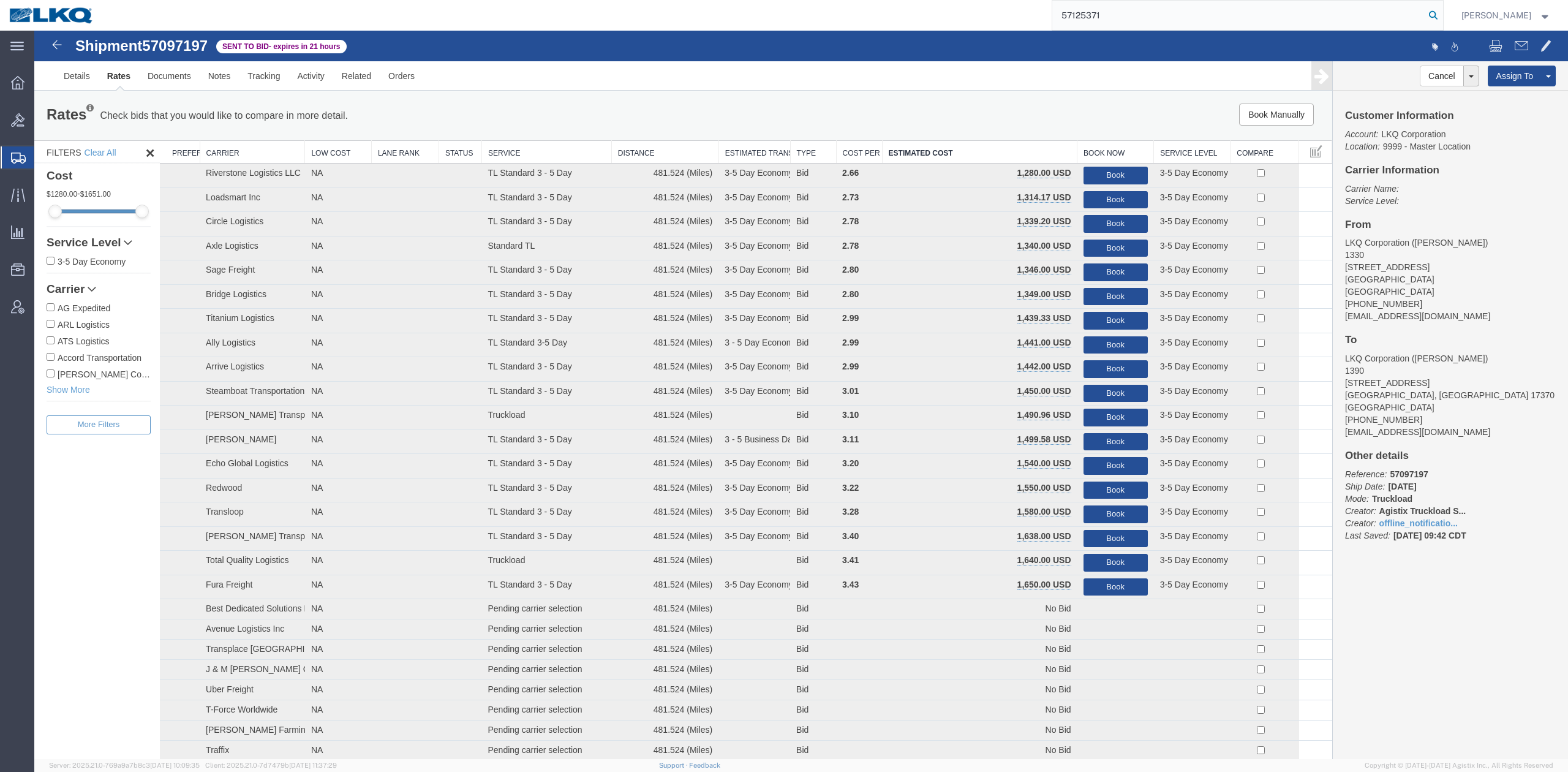
click at [1442, 13] on icon at bounding box center [1433, 15] width 17 height 17
type input "57125371"
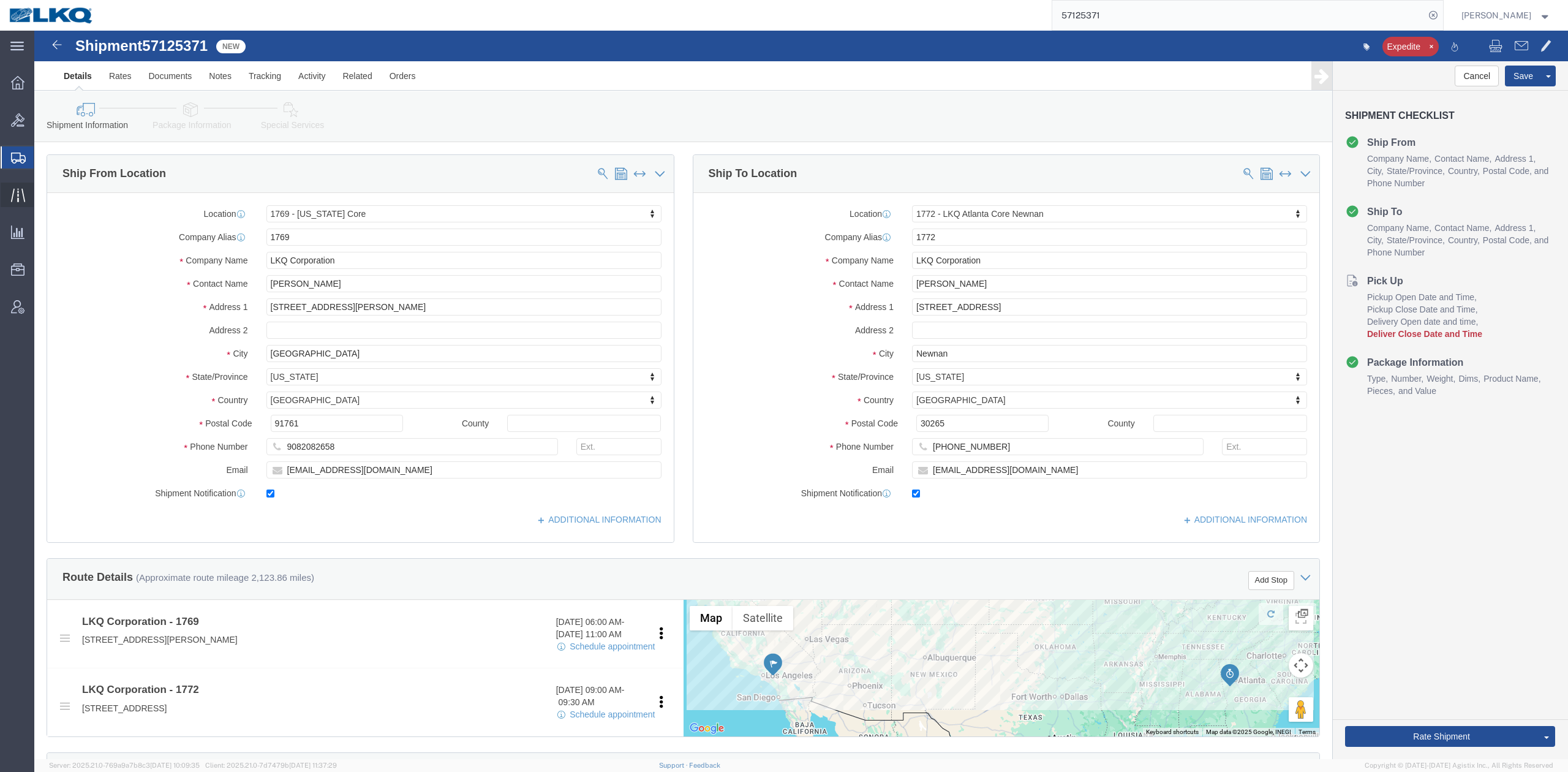
select select "28716"
select select "30704"
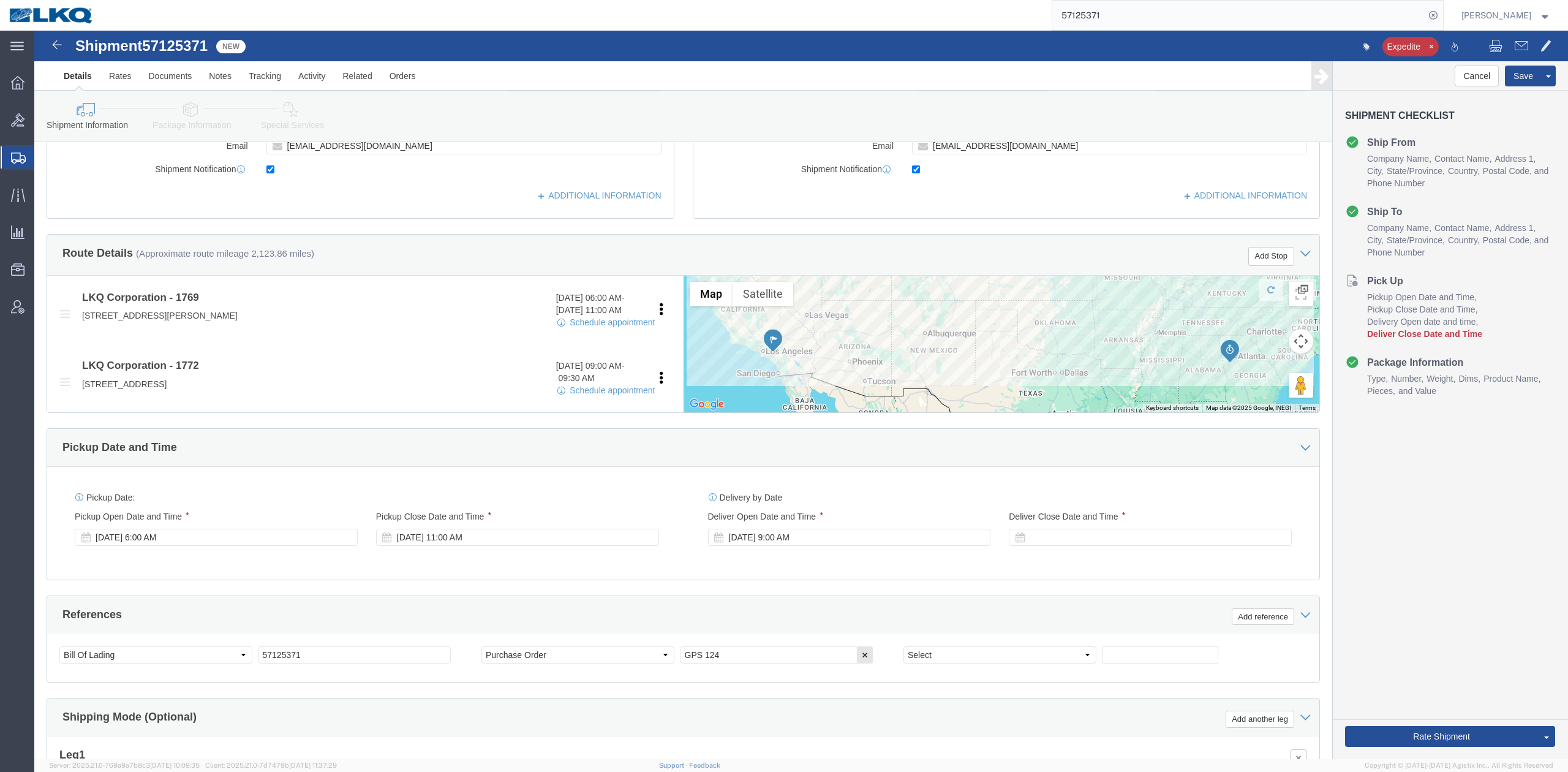
scroll to position [326, 0]
click div
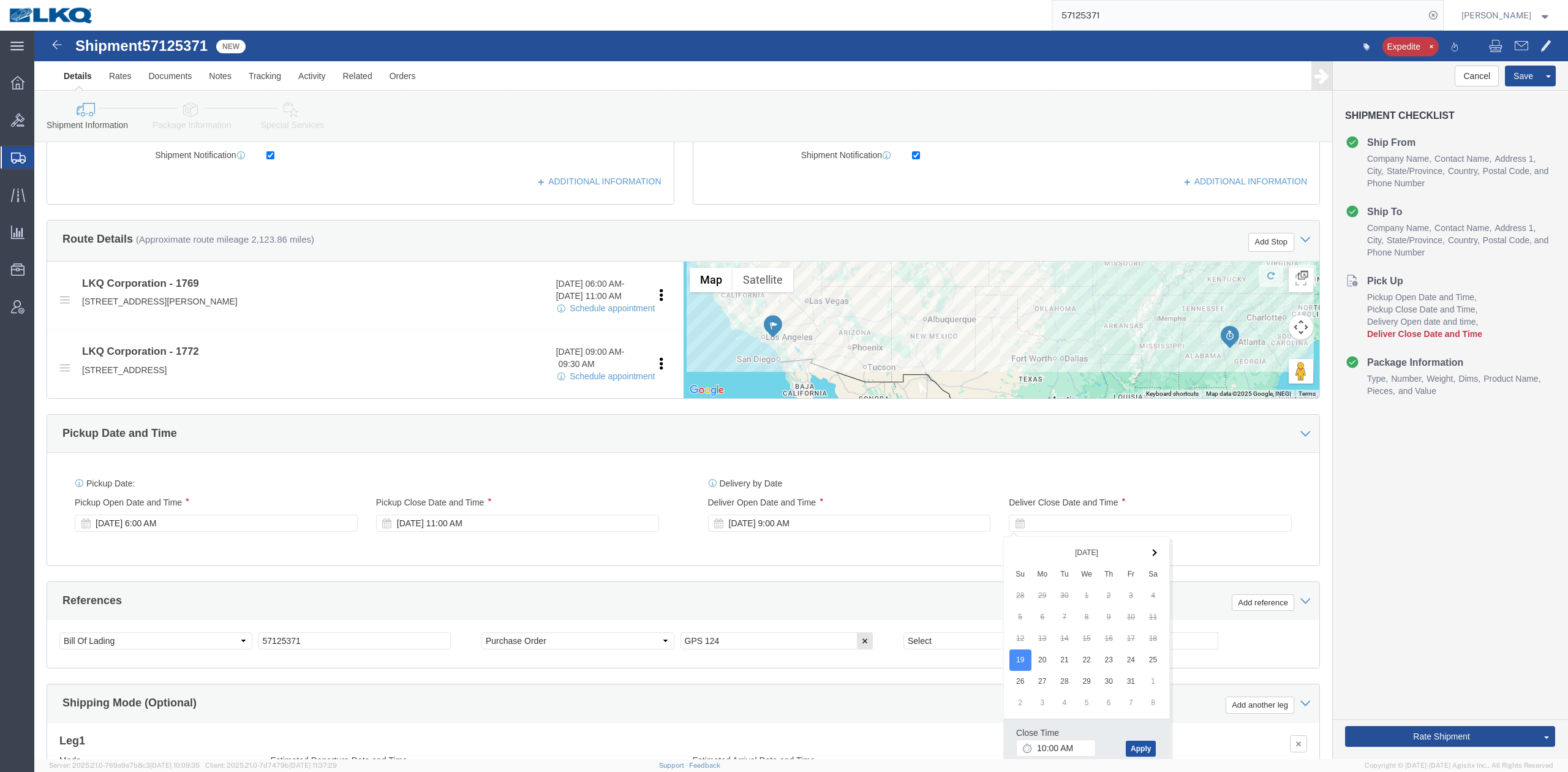
click button "Apply"
click button "Rate Shipment"
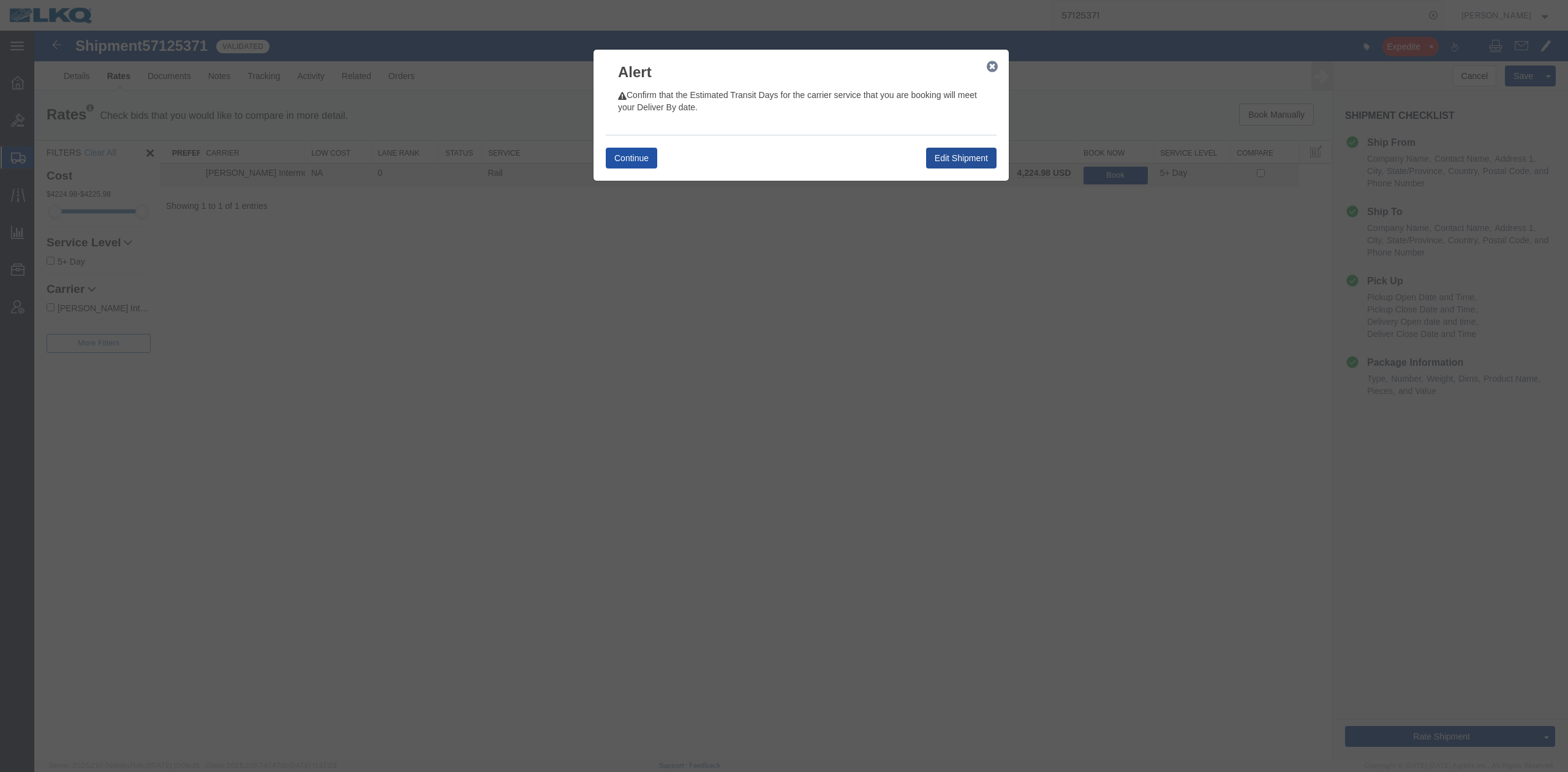
click at [637, 157] on button "Continue" at bounding box center [631, 158] width 51 height 21
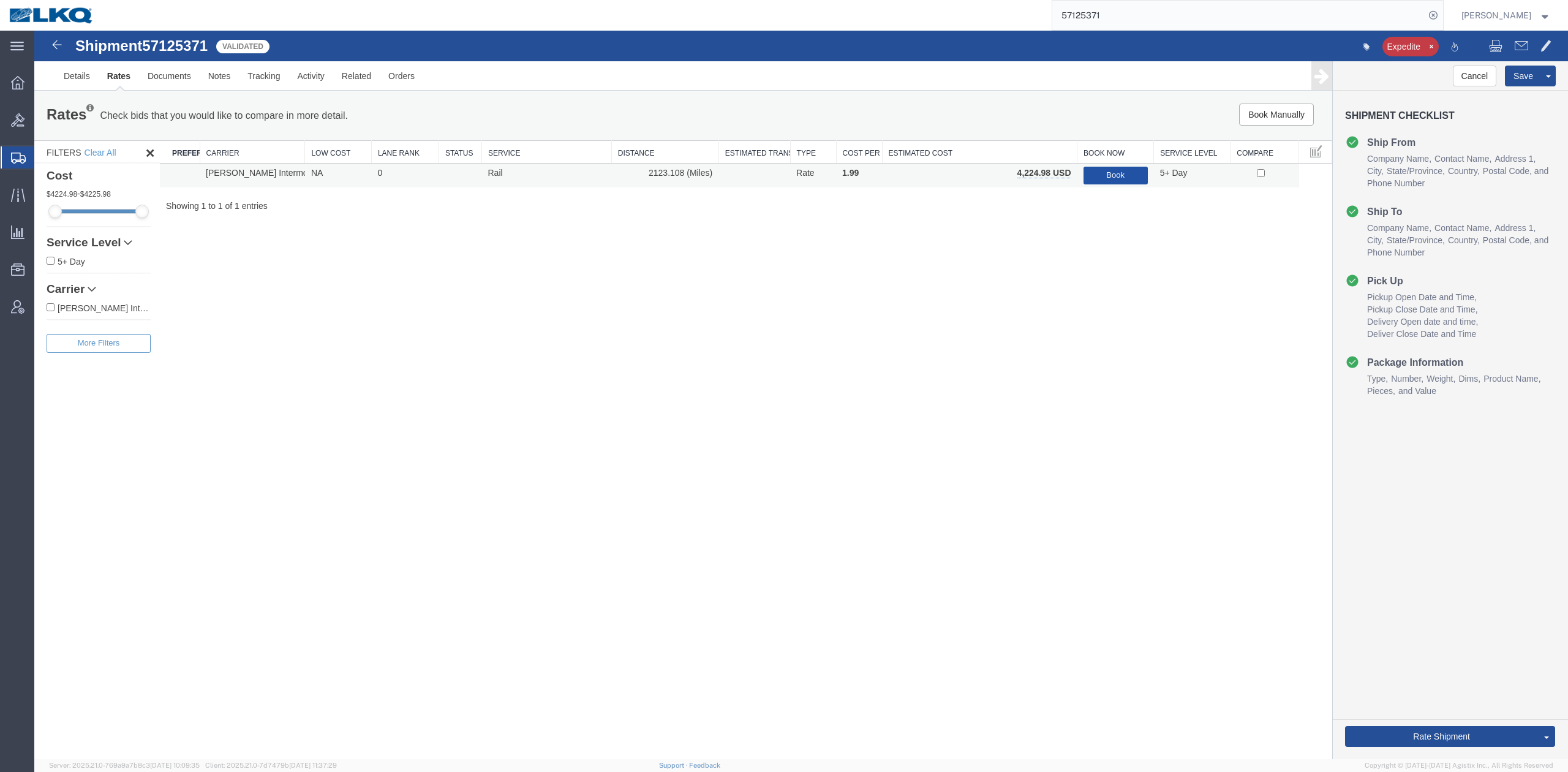
click at [1099, 164] on td "Book" at bounding box center [1116, 176] width 77 height 24
click at [1099, 169] on button "Book" at bounding box center [1116, 176] width 65 height 18
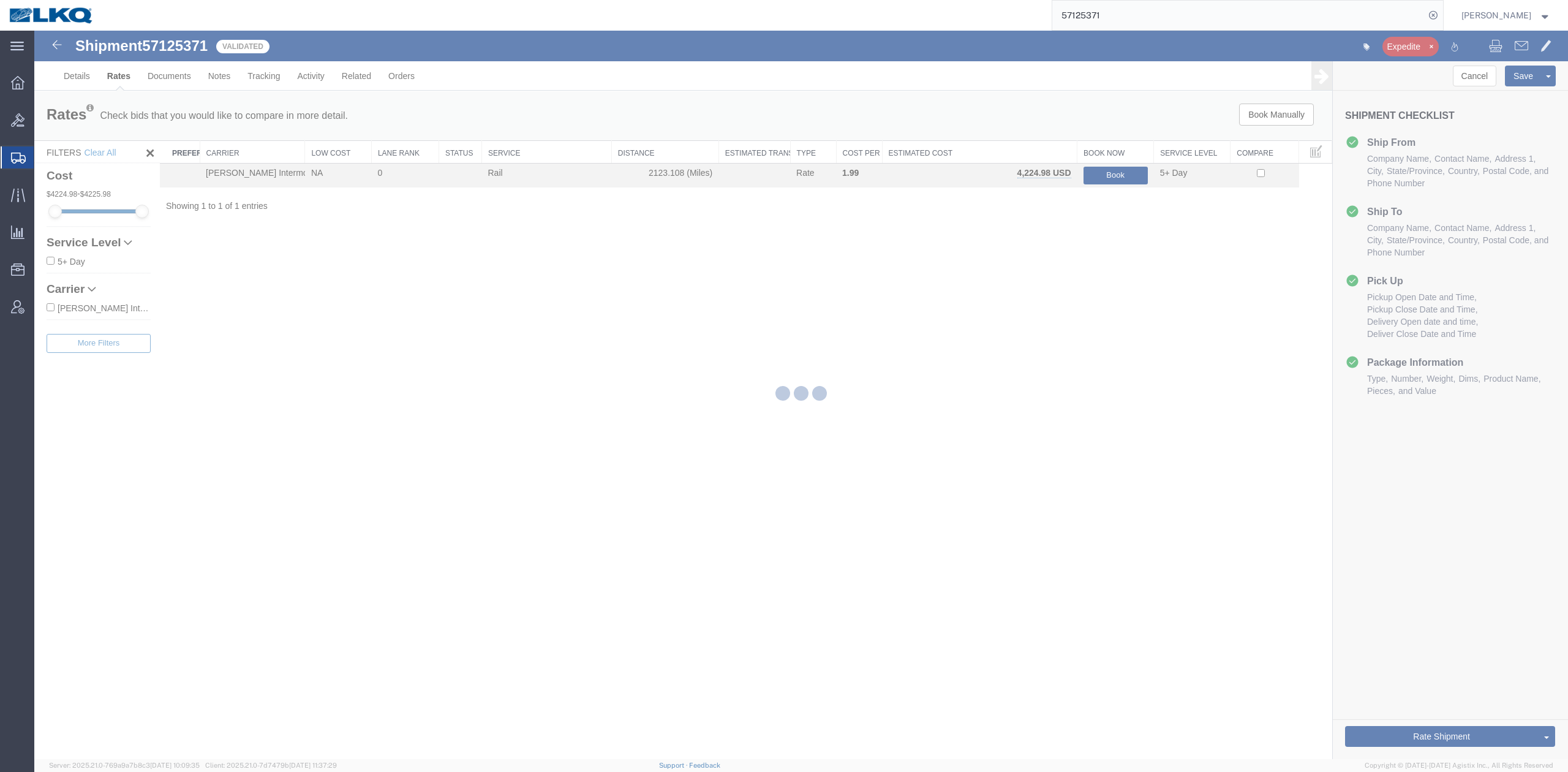
click at [1194, 22] on input "57125371" at bounding box center [1239, 15] width 373 height 29
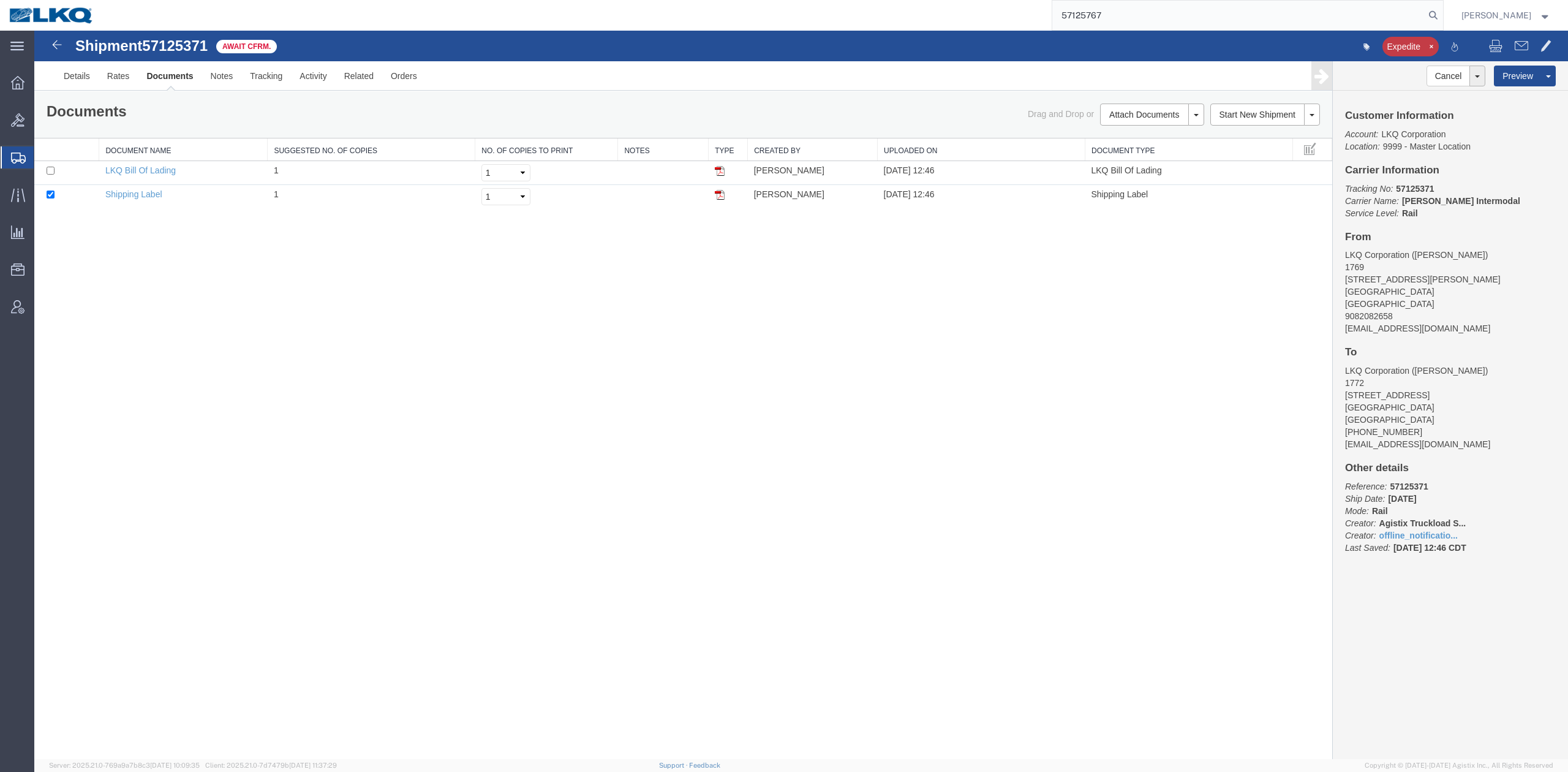
click at [1096, 23] on input "57125767" at bounding box center [1239, 15] width 373 height 29
click at [1442, 15] on icon at bounding box center [1433, 15] width 17 height 17
type input "57125767"
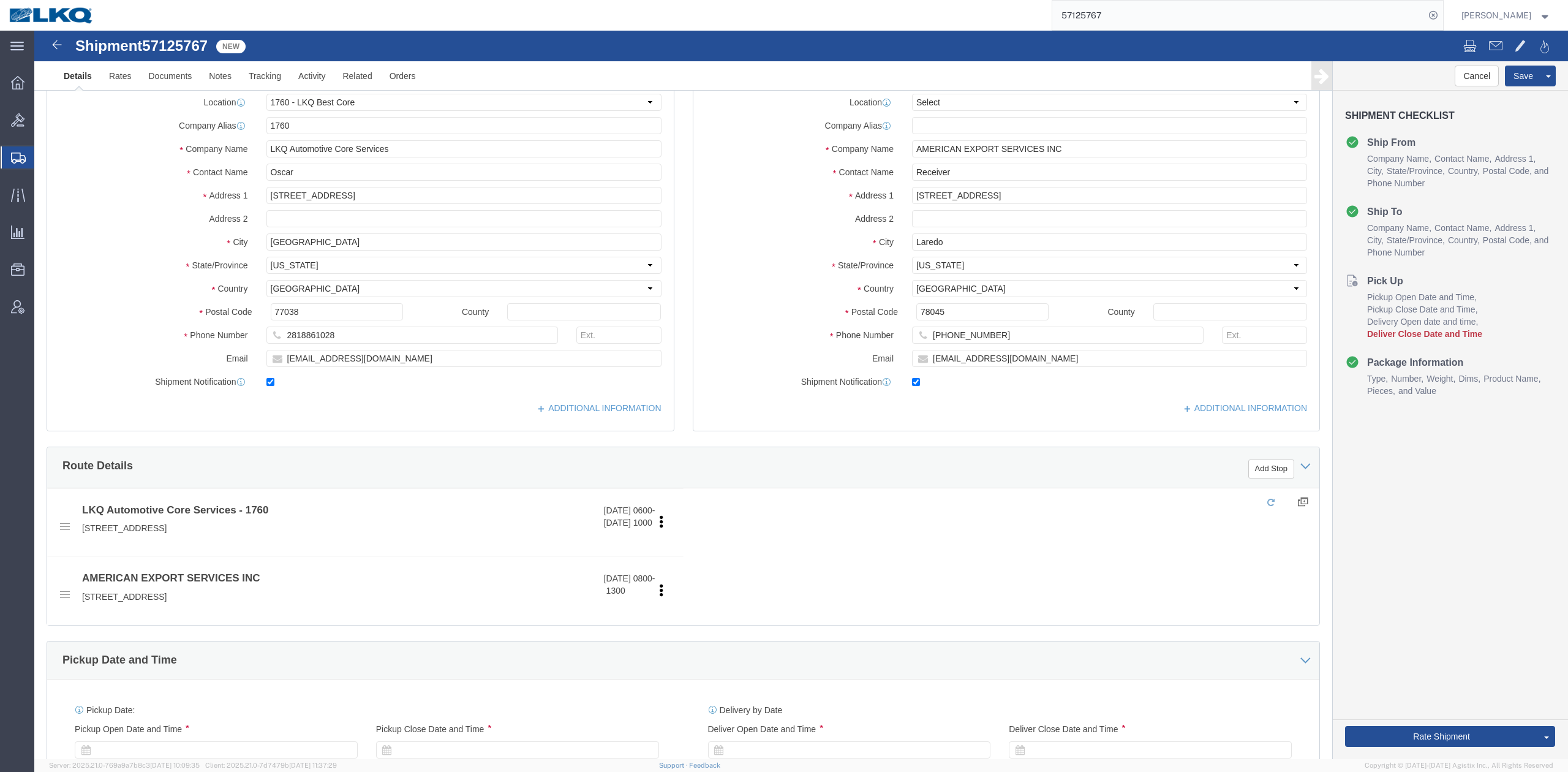
select select "27634"
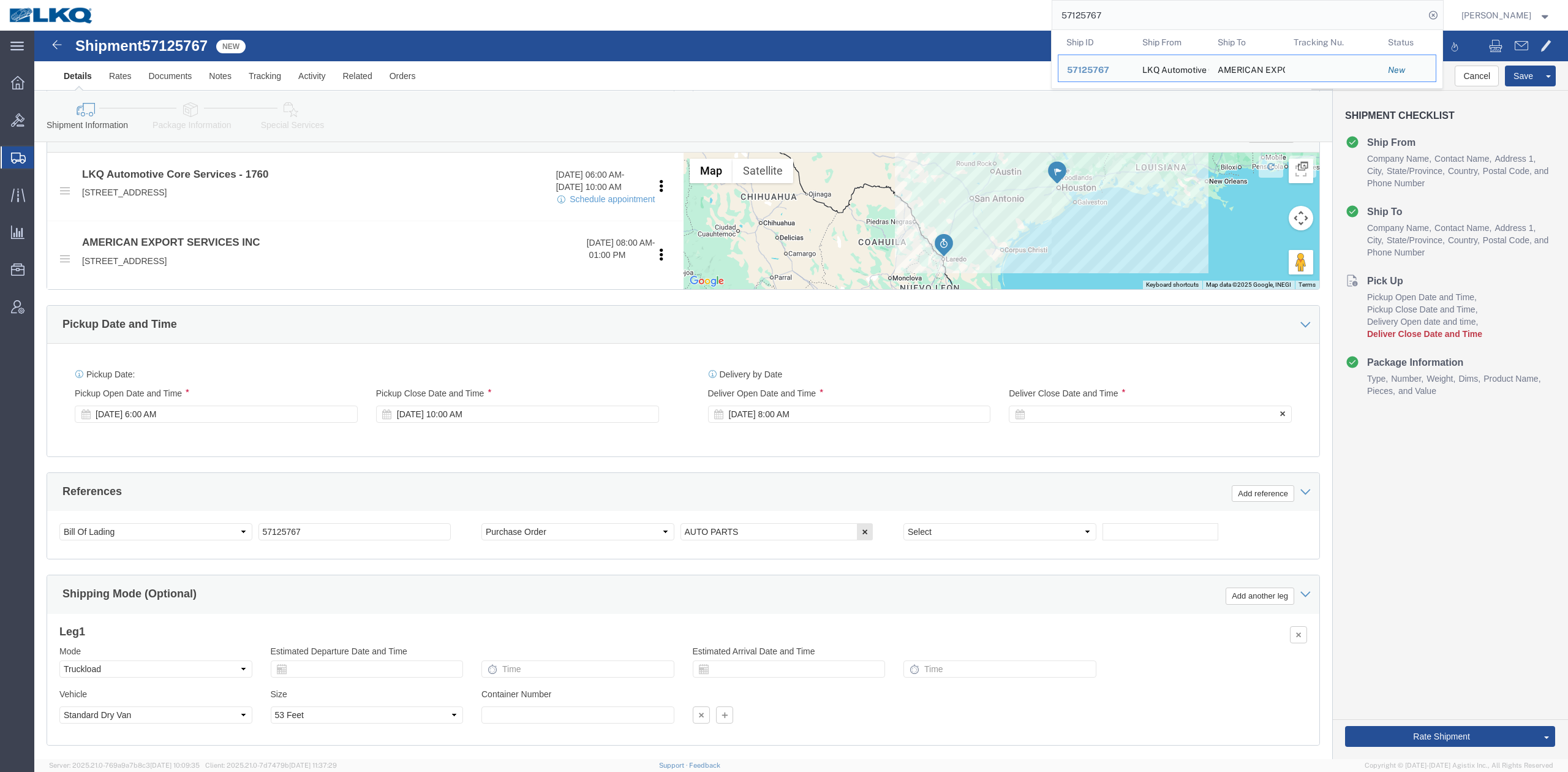
scroll to position [408, 0]
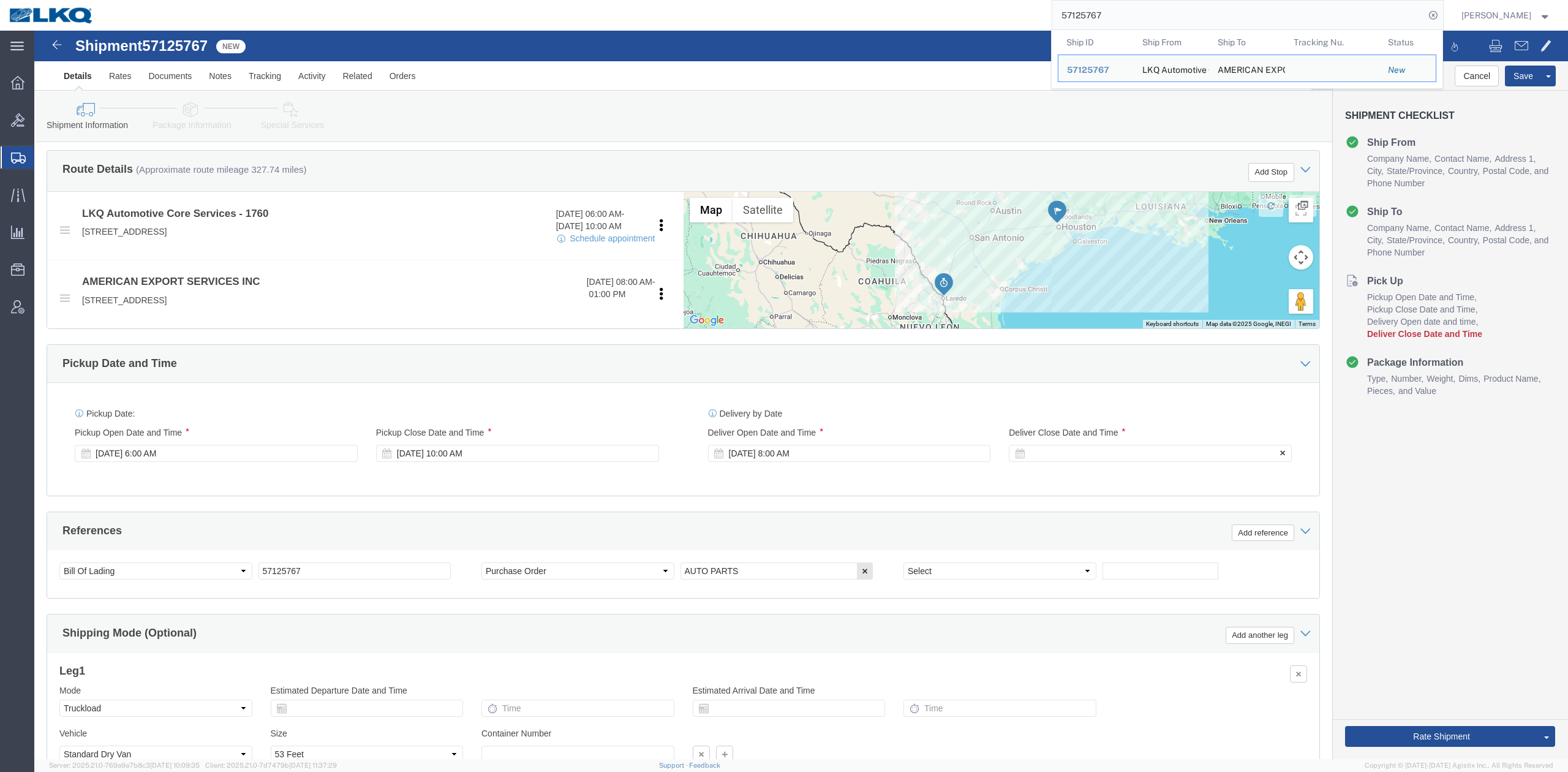
click div
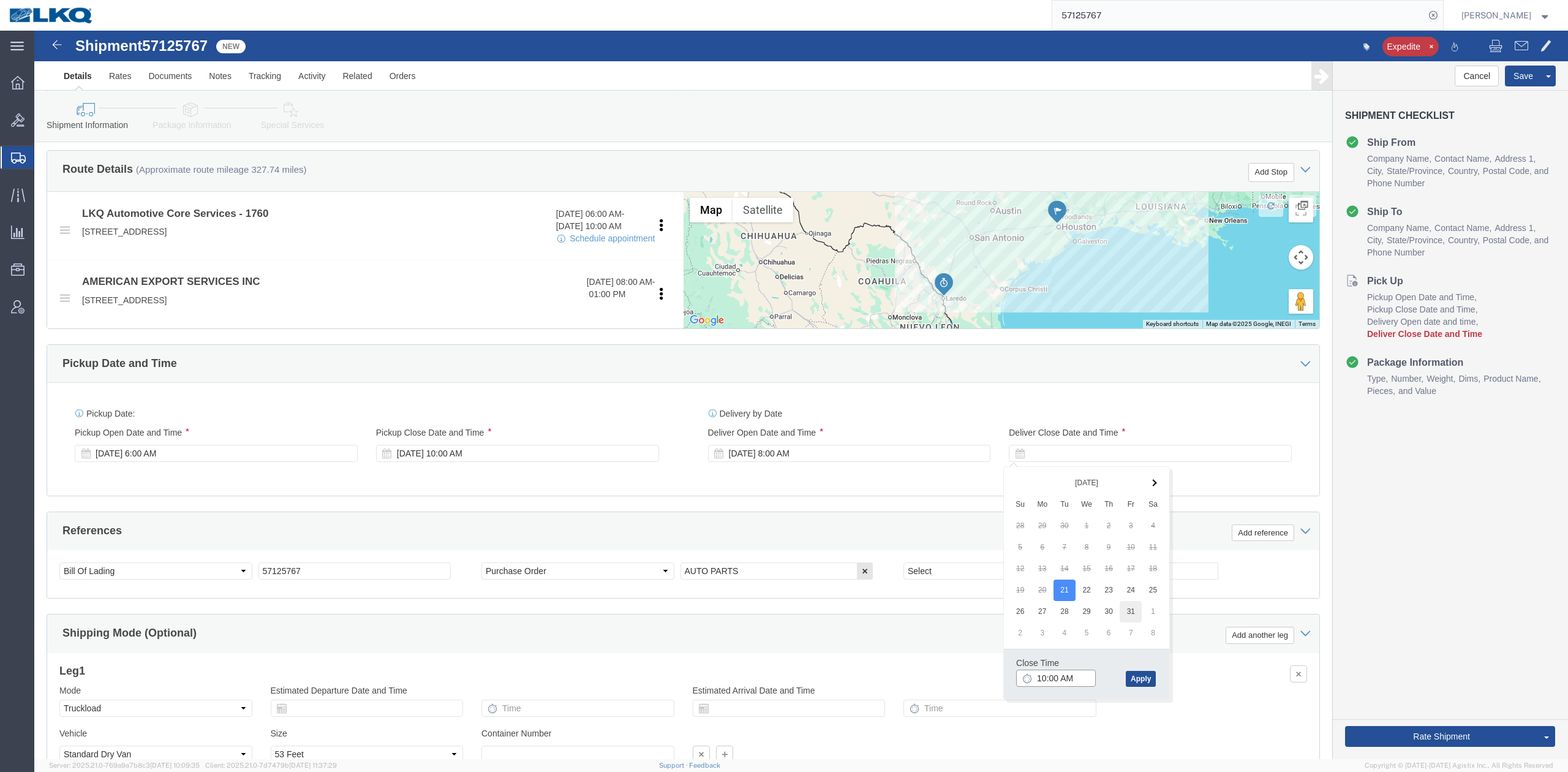
type input "11:00 AM"
click button "Apply"
click button "Save"
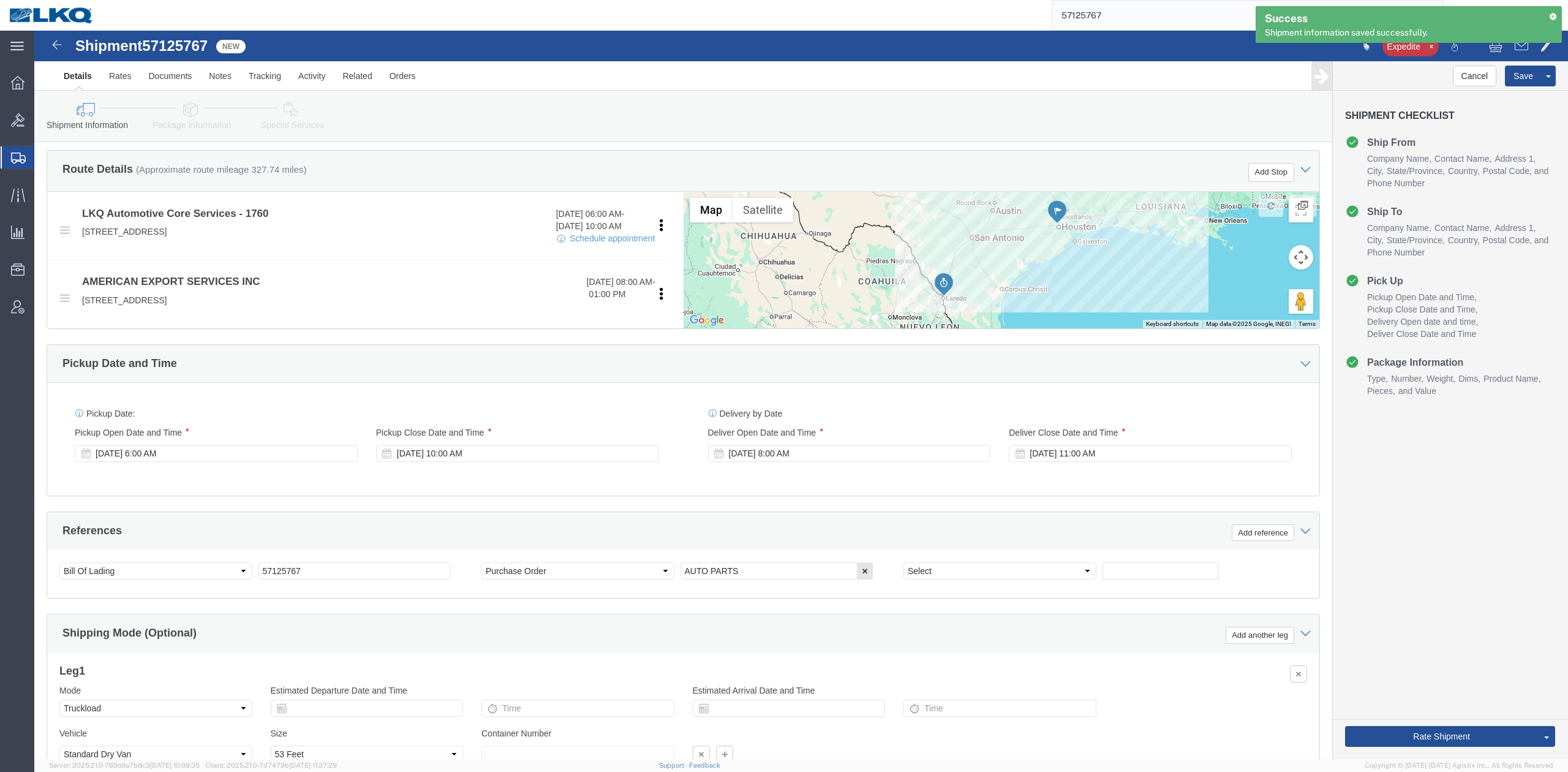
click at [1534, 50] on div "Success Shipment information saved successfully." at bounding box center [1408, 29] width 306 height 46
click at [1539, 49] on div "Success Shipment information saved successfully." at bounding box center [1408, 29] width 306 height 46
click button
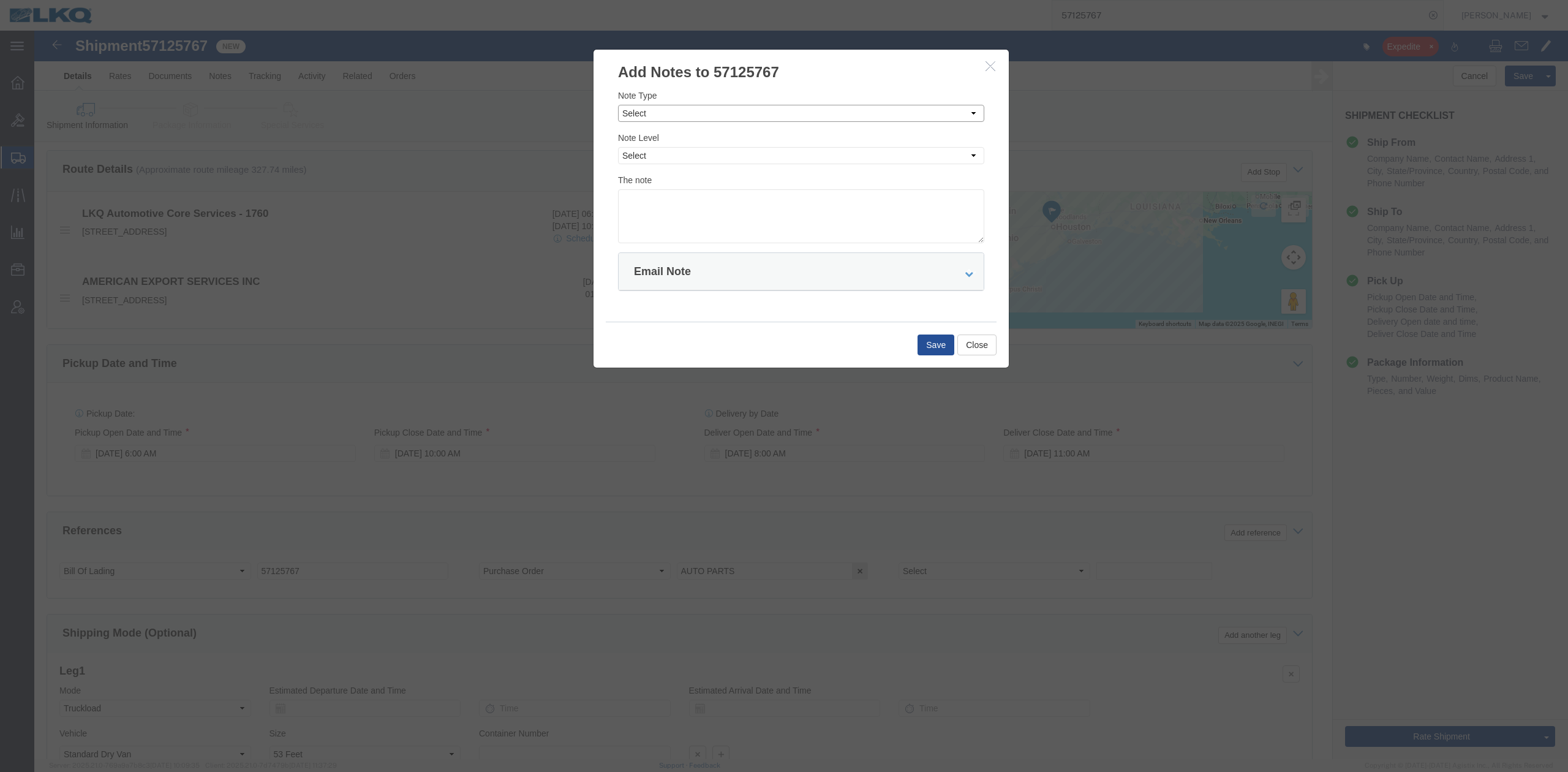
click select "Select Approval Bid Notes Carrier Change Notes Claim Notes Content Hazmat Notes…"
select select "BID_NOTES"
click select "Select Approval Bid Notes Carrier Change Notes Claim Notes Content Hazmat Notes…"
click select "Select Private to Account Private to Vendor Public"
select select "PRIVATE_TO_ACCOUNT"
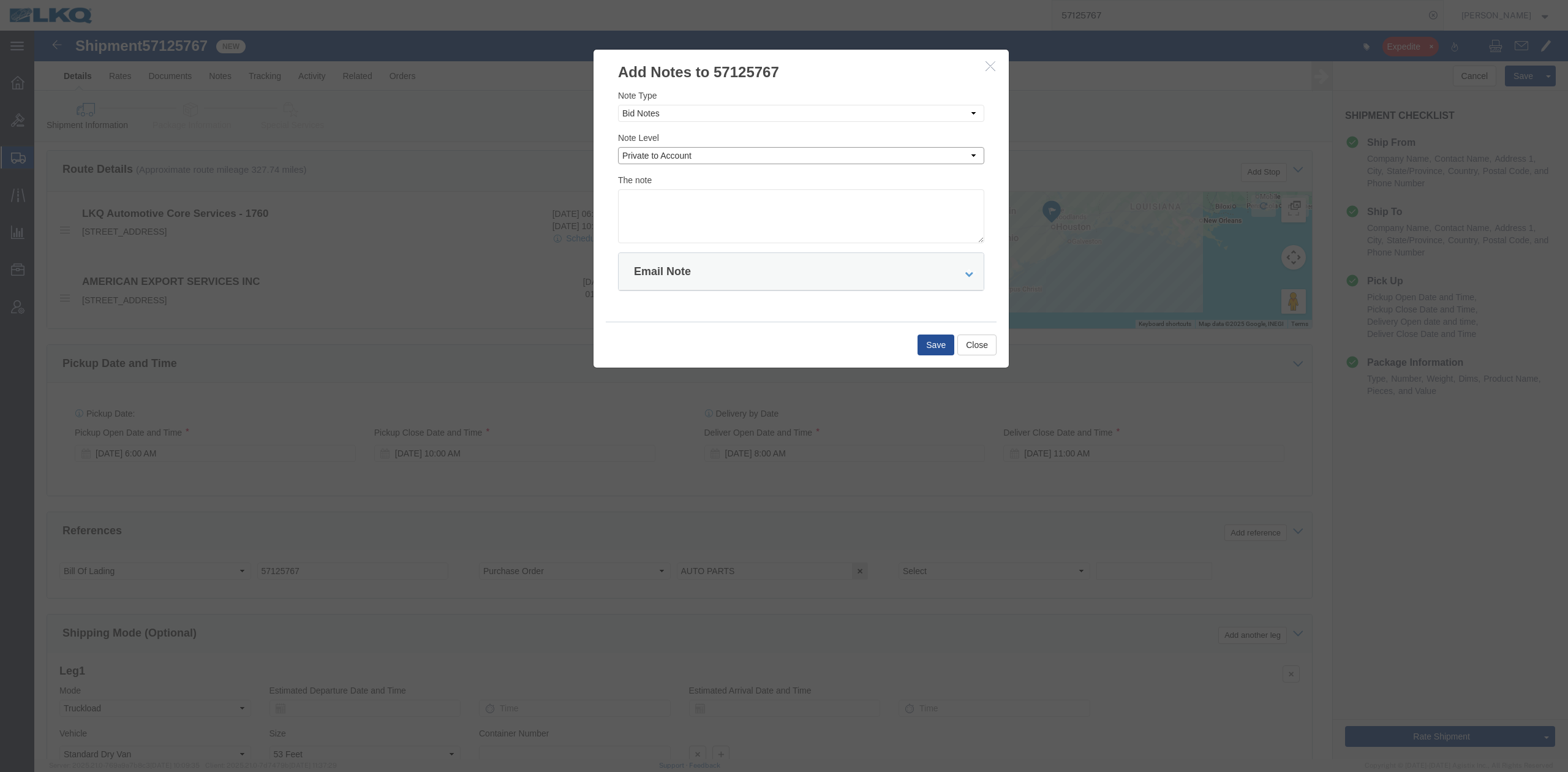
click select "Select Private to Account Private to Vendor Public"
click textarea
type textarea "DAT: $510"
click button "Save"
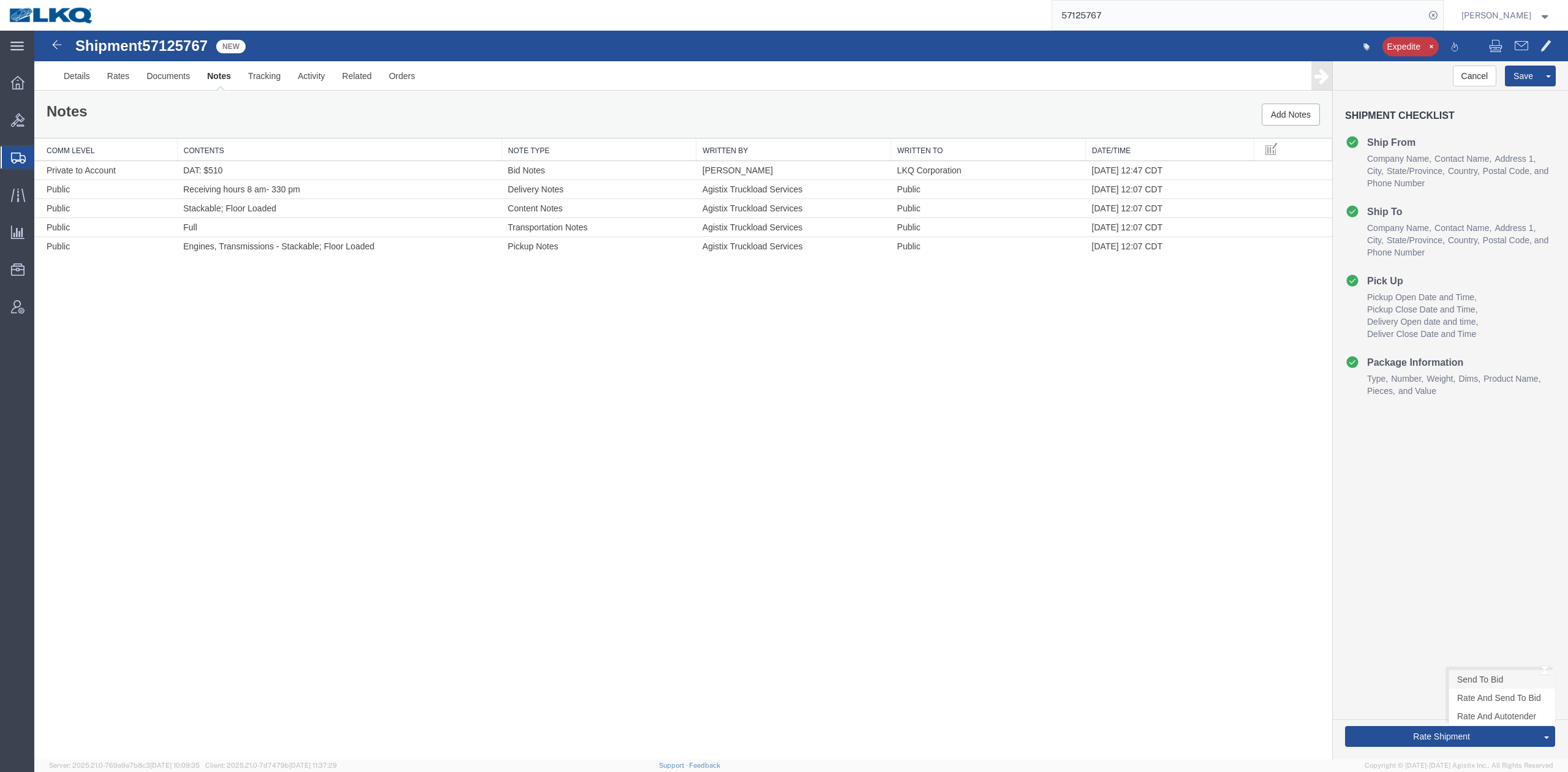
click at [1470, 677] on link "Send To Bid" at bounding box center [1502, 679] width 106 height 18
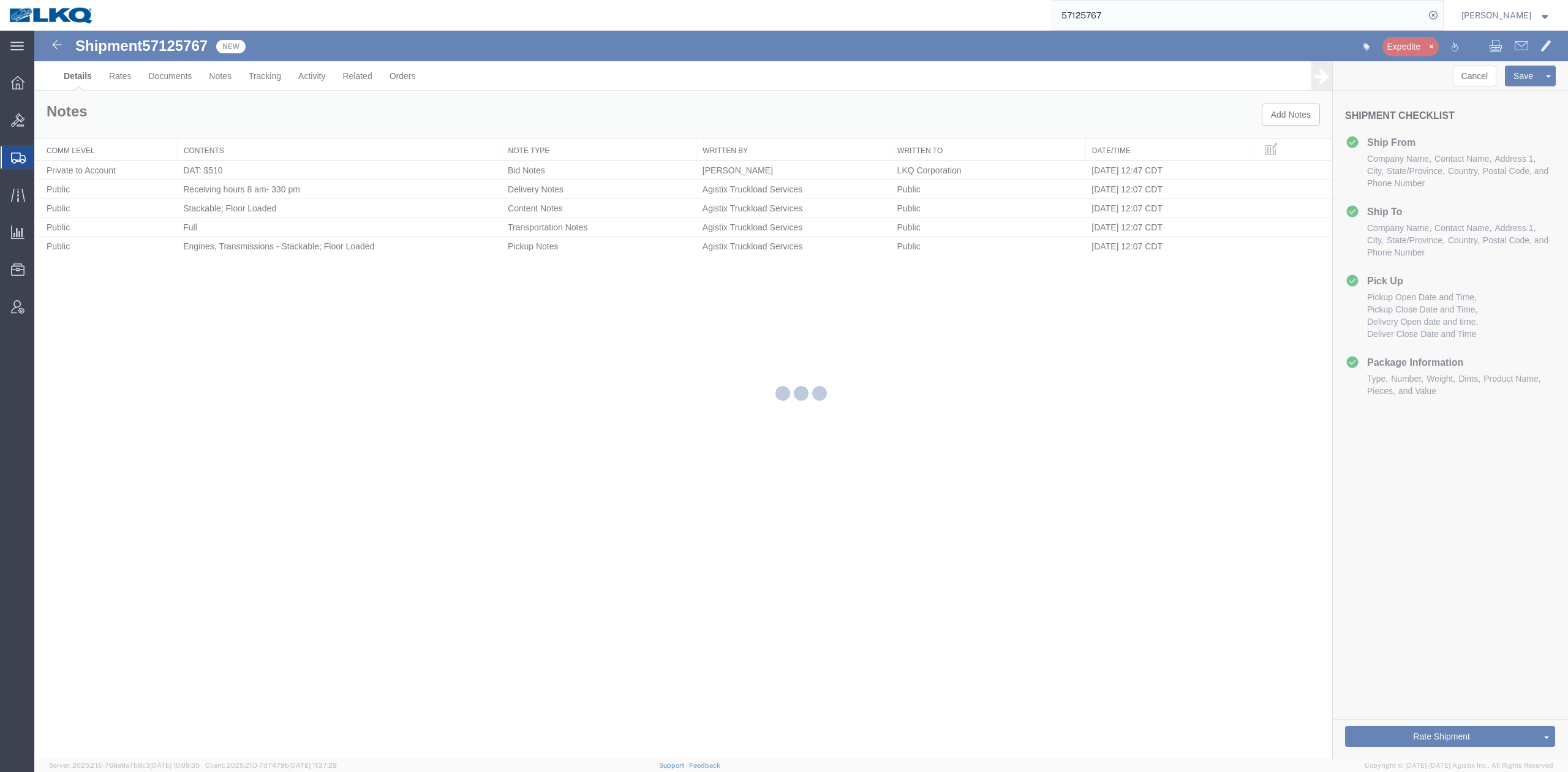
select select "27634"
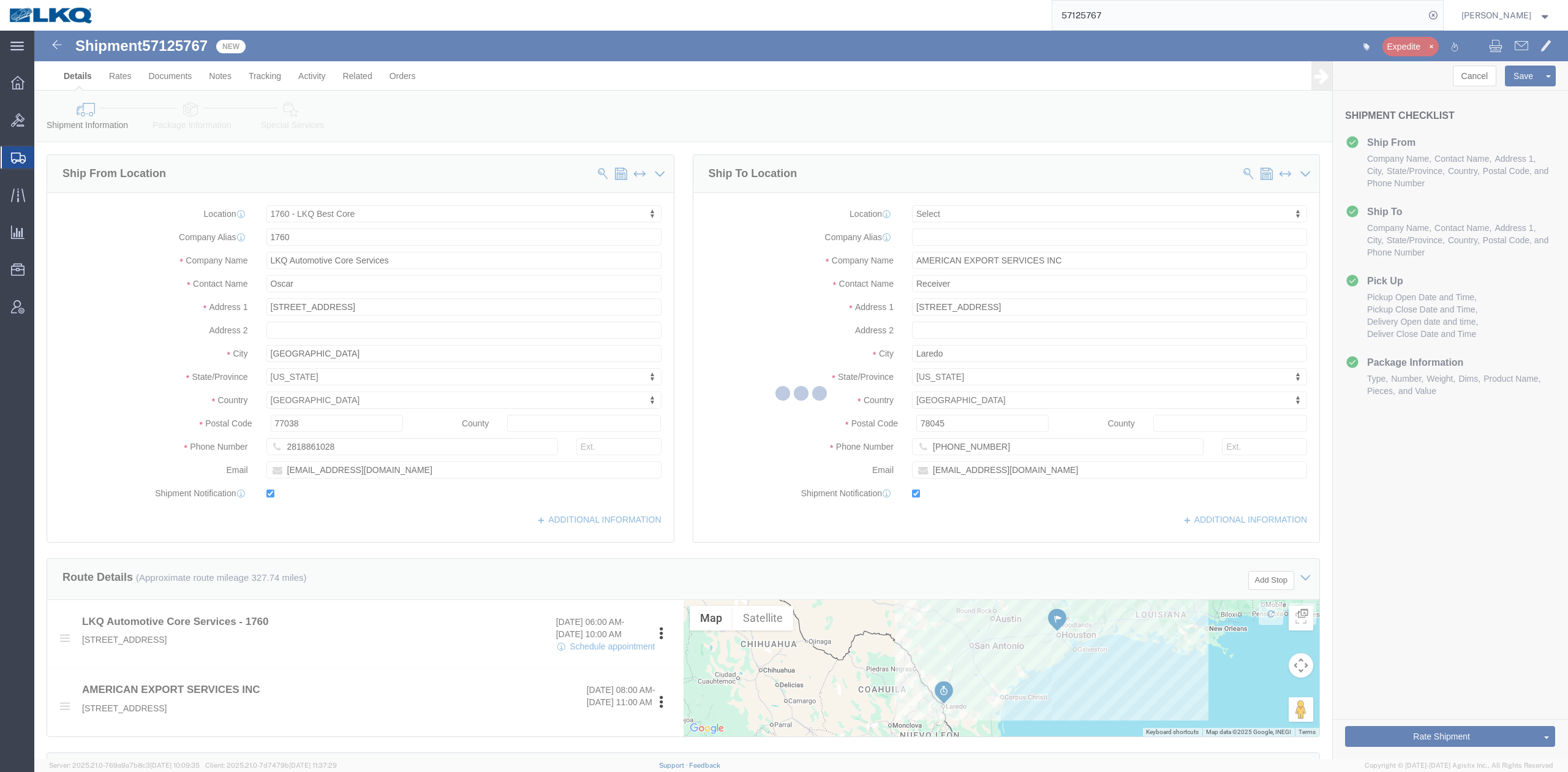
select select "TL"
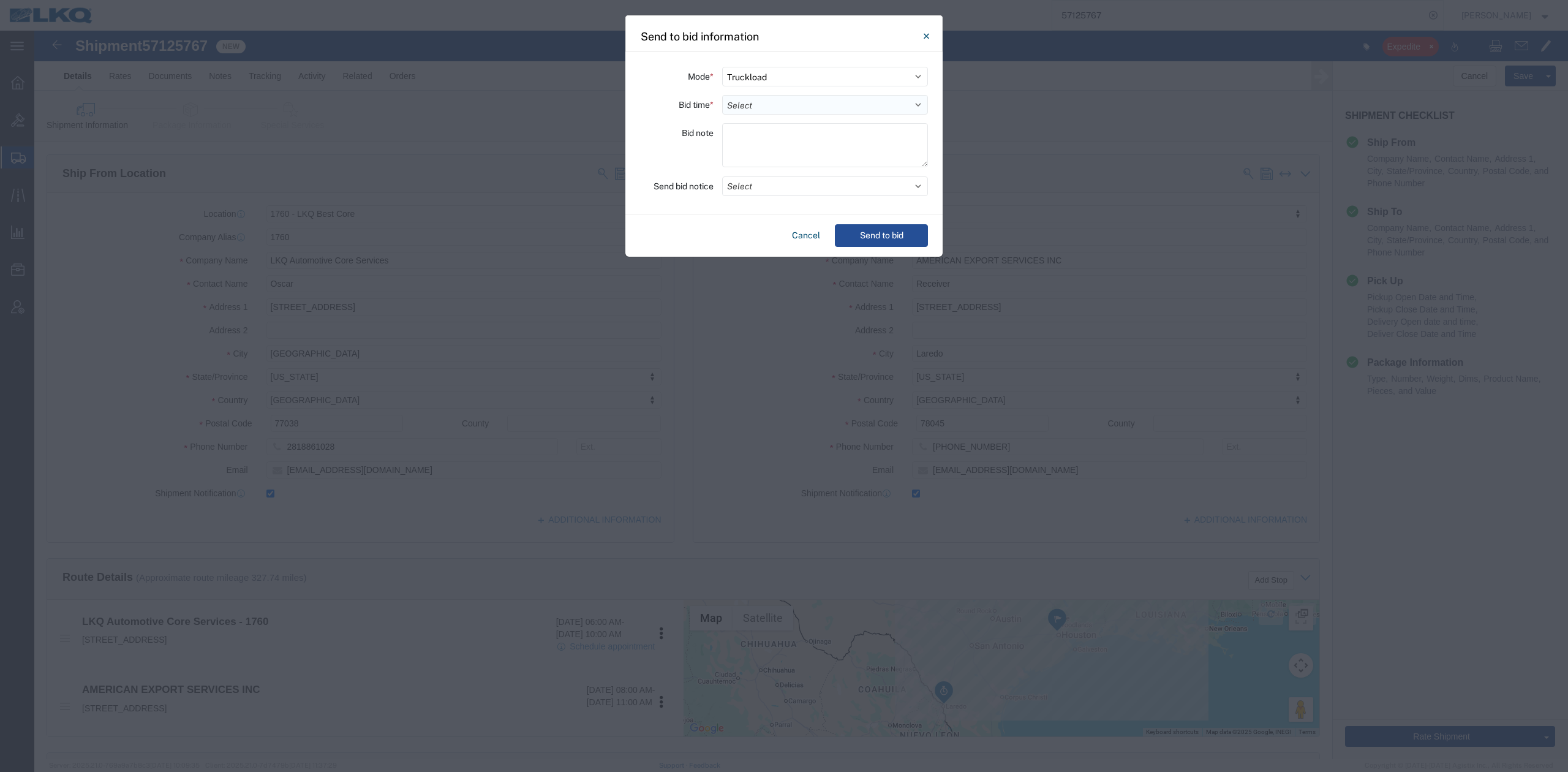
click at [782, 98] on select "Select 30 Min (Rush) 1 Hour (Rush) 2 Hours (Rush) 4 Hours (Rush) 8 Hours (Rush)…" at bounding box center [825, 105] width 206 height 20
select select "24"
click at [722, 95] on select "Select 30 Min (Rush) 1 Hour (Rush) 2 Hours (Rush) 4 Hours (Rush) 8 Hours (Rush)…" at bounding box center [825, 105] width 206 height 20
drag, startPoint x: 774, startPoint y: 190, endPoint x: 730, endPoint y: 227, distance: 57.5
click at [772, 192] on button "Select" at bounding box center [825, 186] width 206 height 20
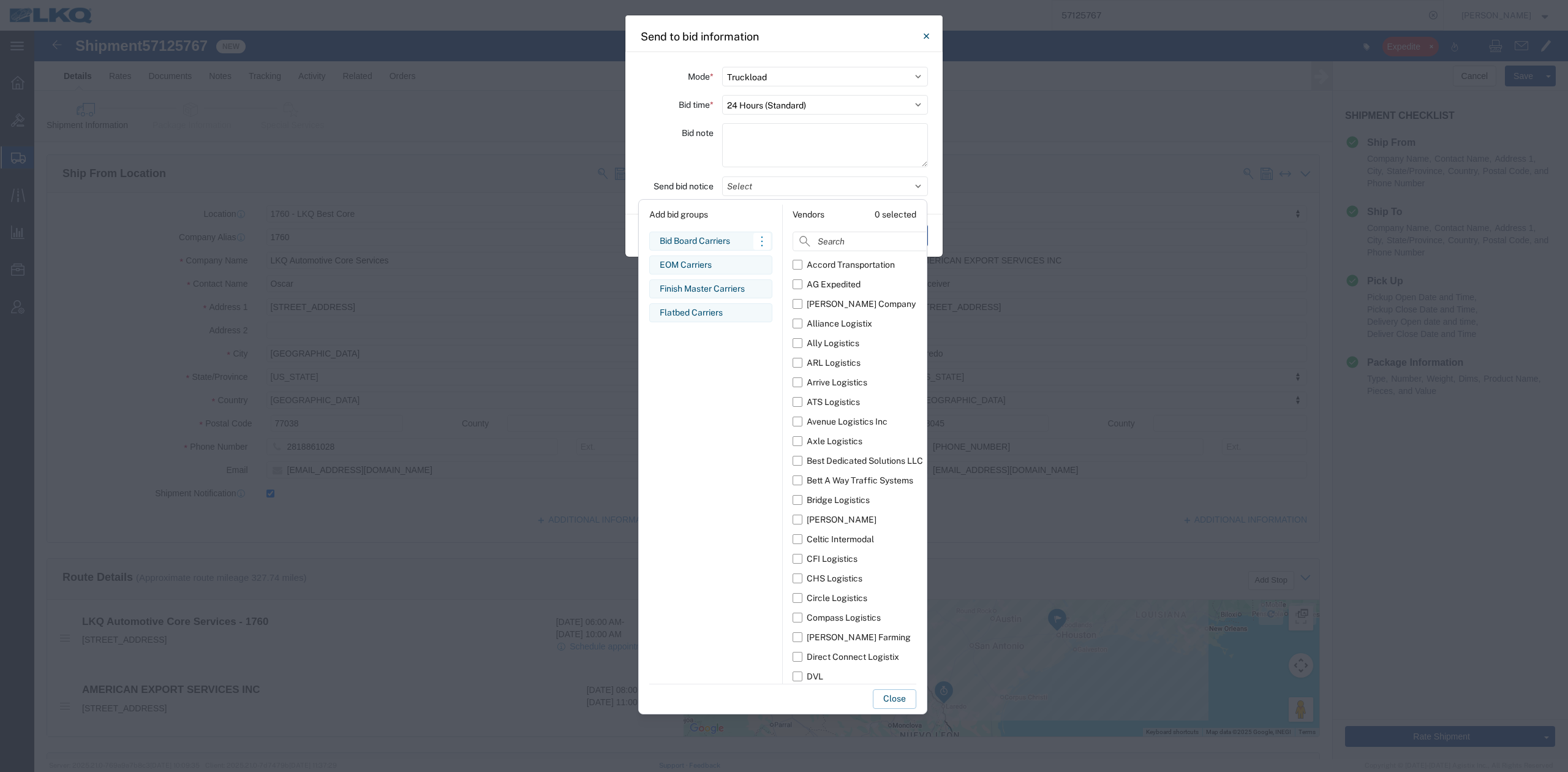
click at [713, 243] on div "Bid Board Carriers" at bounding box center [710, 241] width 102 height 13
click at [895, 699] on button "Close" at bounding box center [895, 699] width 44 height 20
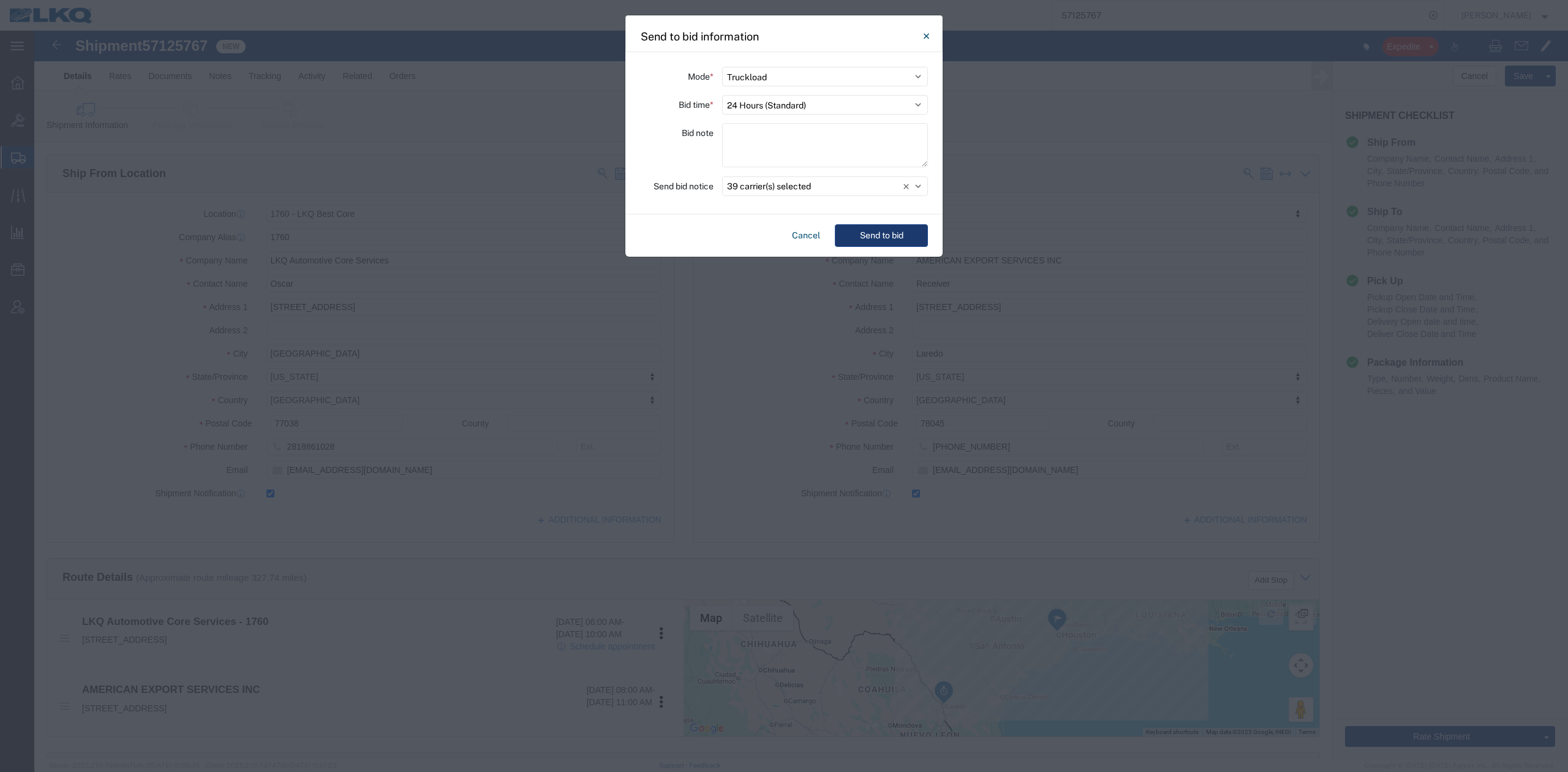
click at [886, 229] on button "Send to bid" at bounding box center [881, 236] width 93 height 23
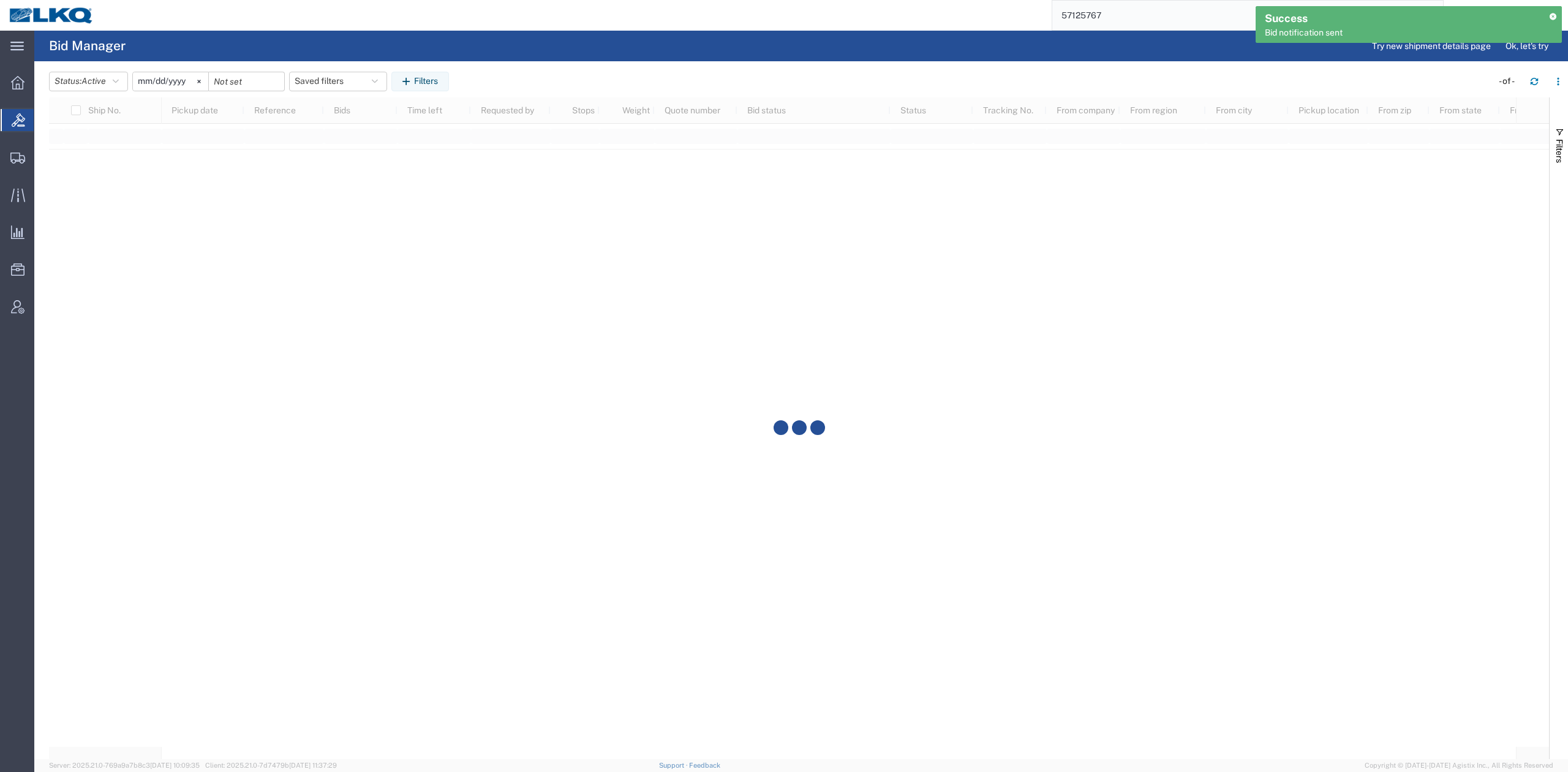
click at [1132, 18] on input "57125767" at bounding box center [1239, 15] width 373 height 29
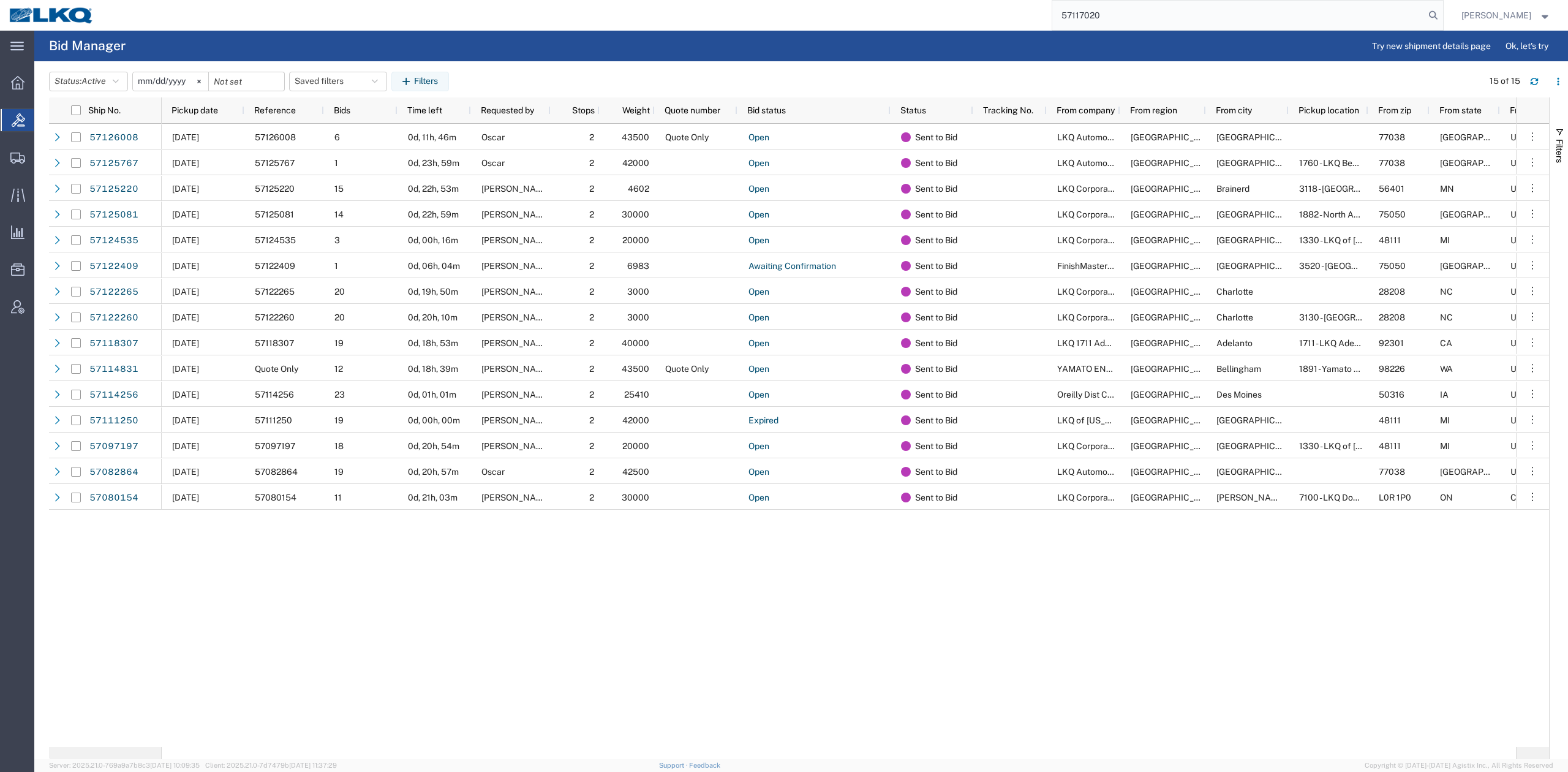
type input "57117020"
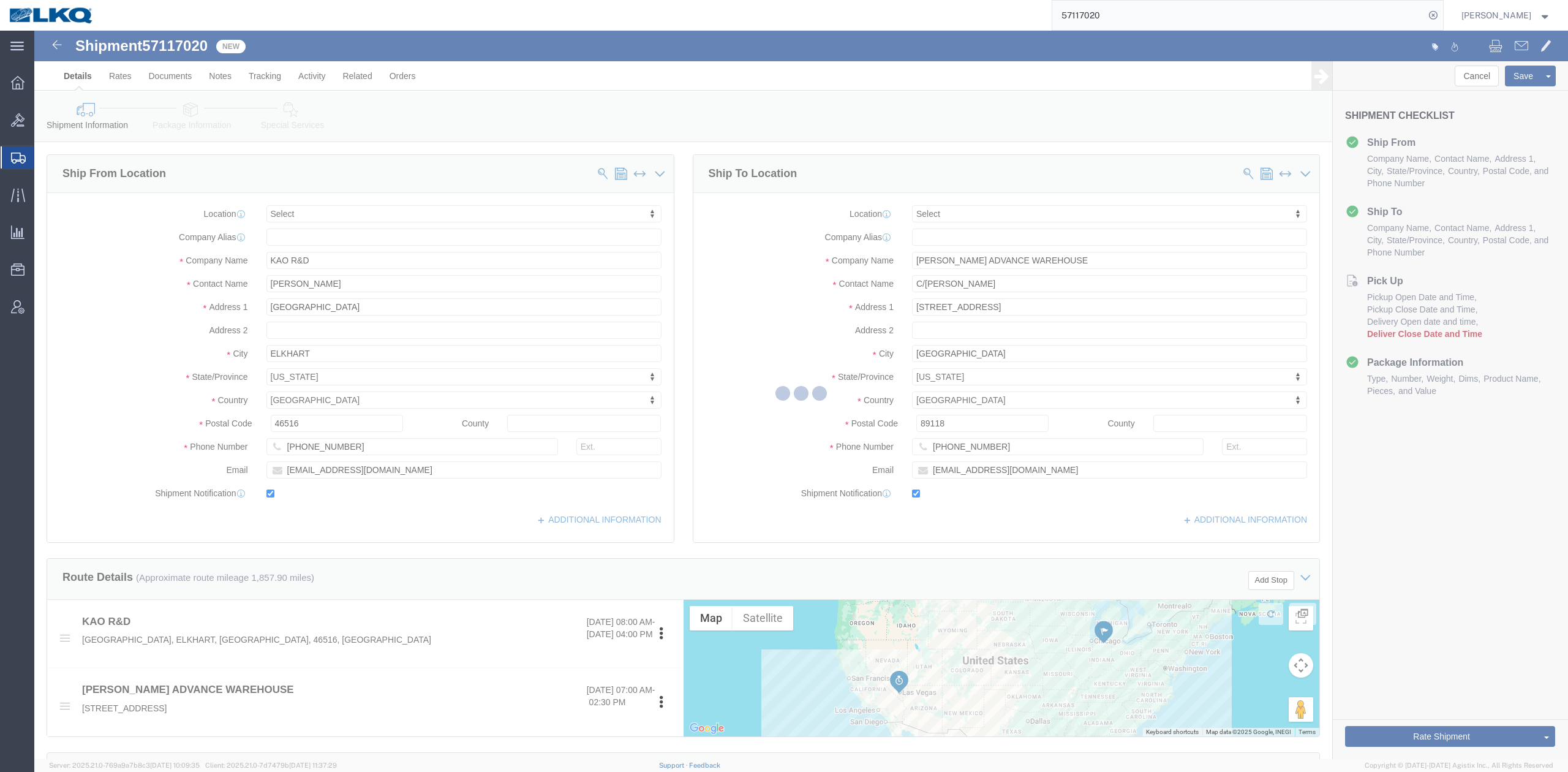
select select
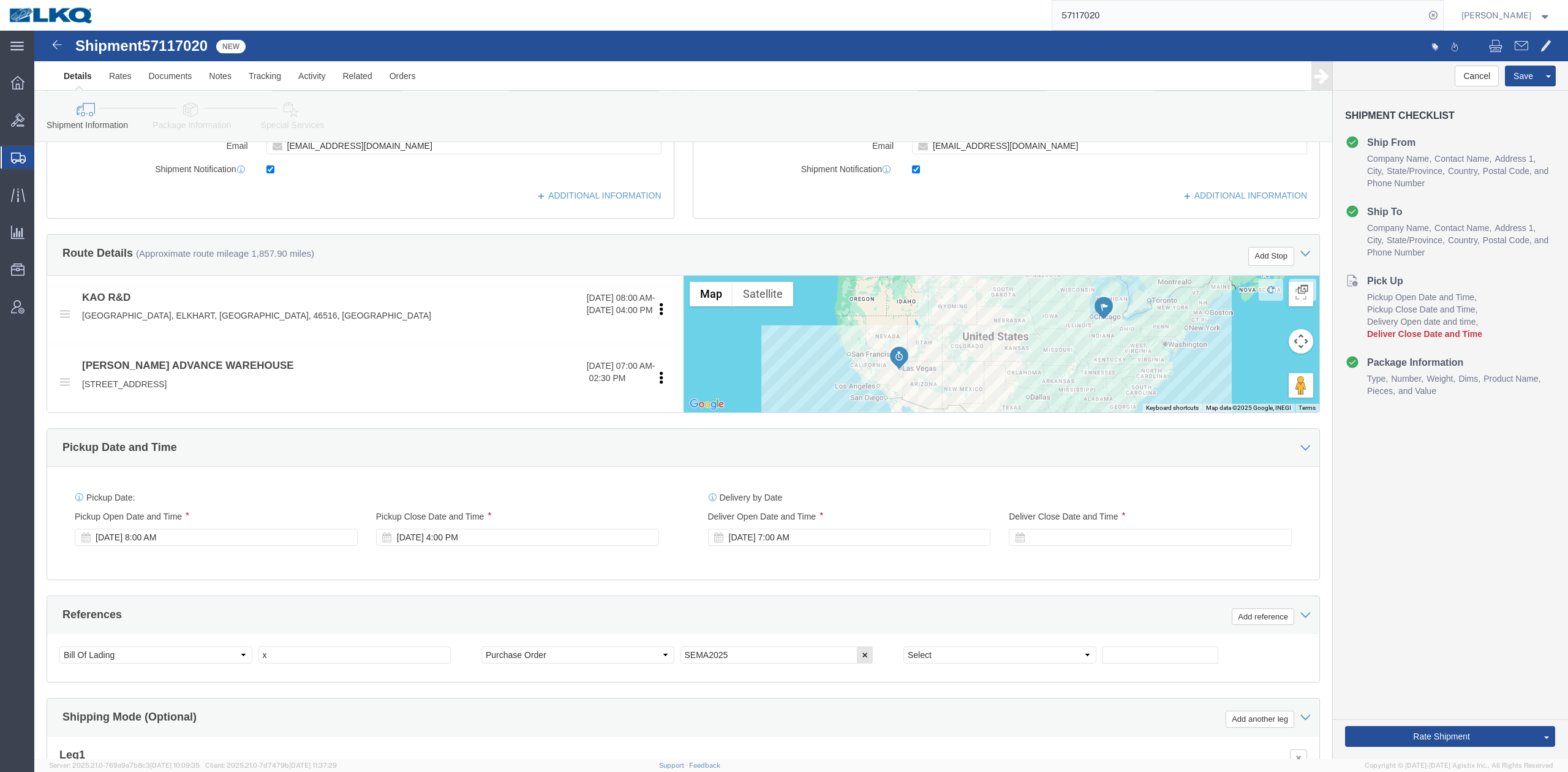
scroll to position [326, 0]
drag, startPoint x: 679, startPoint y: 434, endPoint x: 529, endPoint y: 399, distance: 154.0
click div "Pickup Date and Time"
click div "[DATE] 8:00 AM"
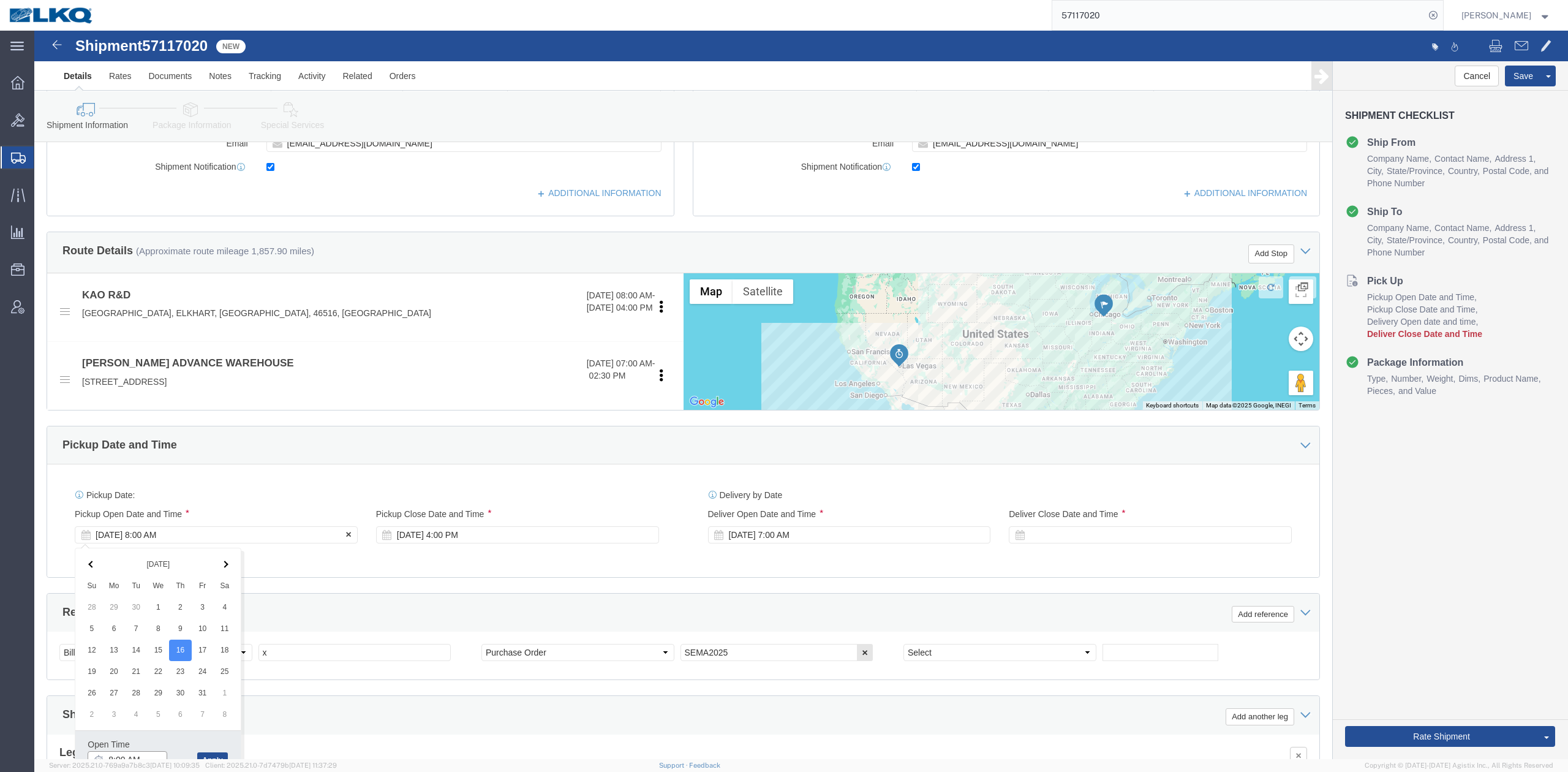
scroll to position [338, 0]
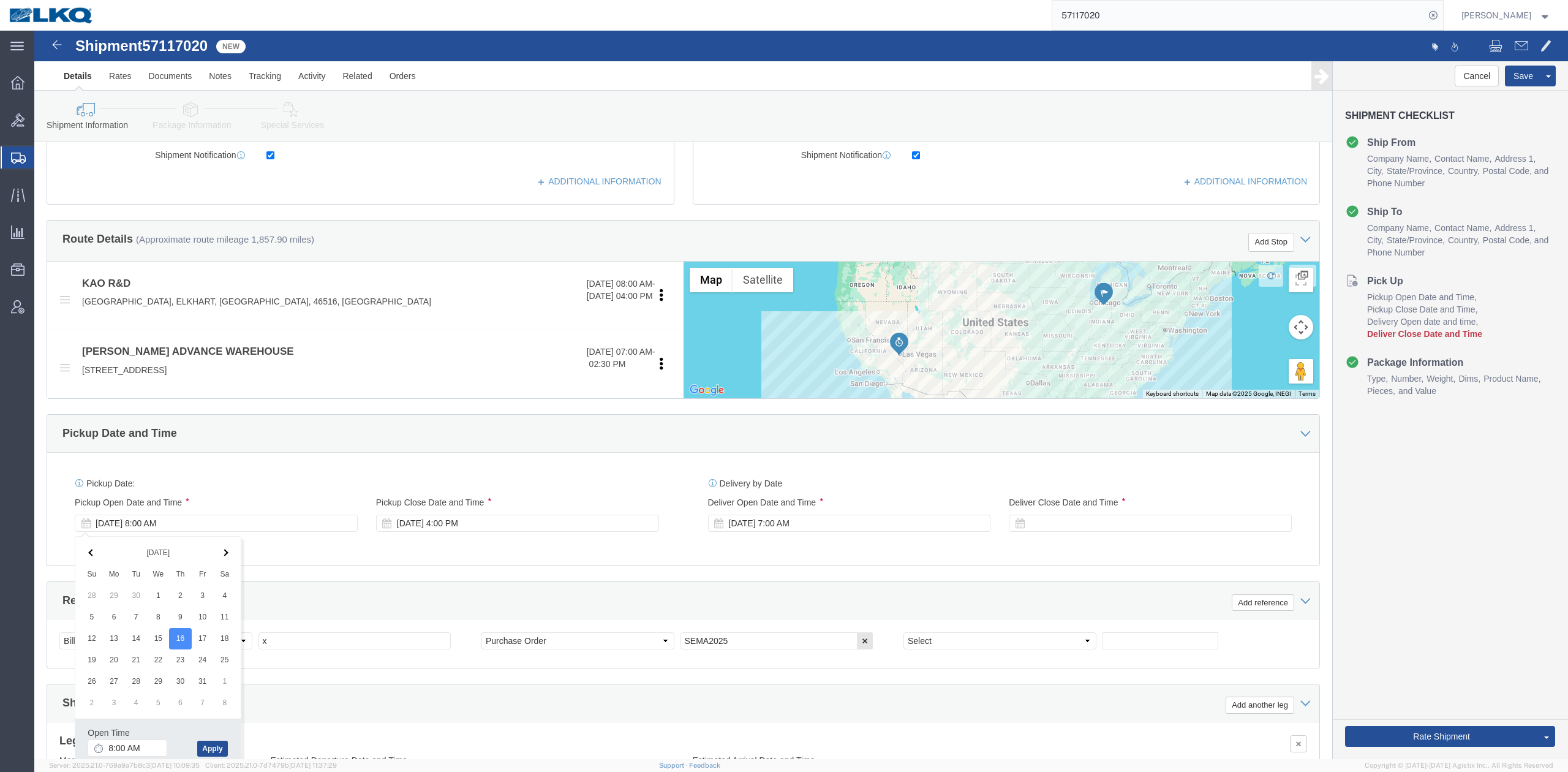
click div "References Add reference"
click at [1148, 23] on input "57117020" at bounding box center [1239, 15] width 373 height 29
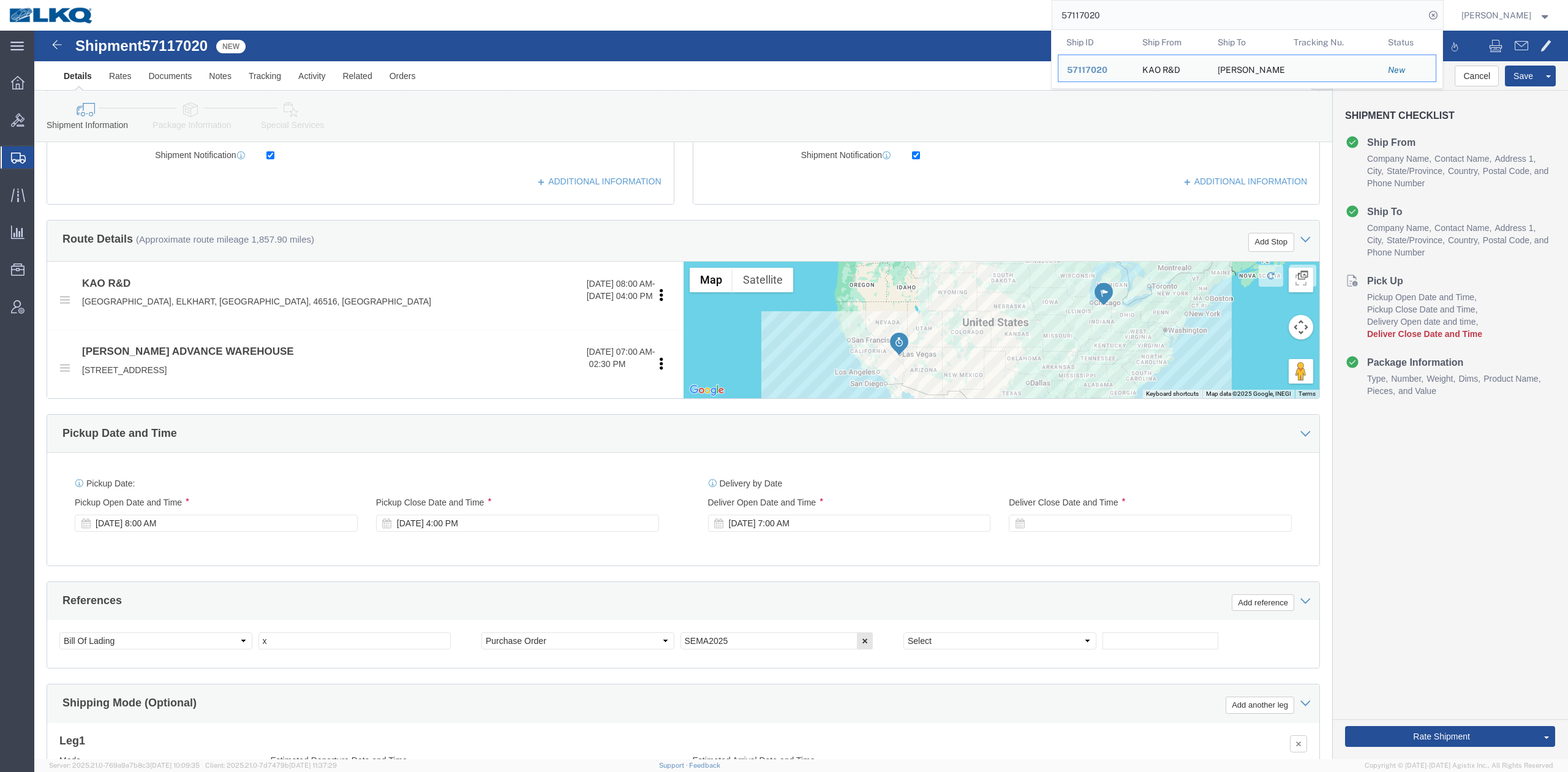
paste input "6897105"
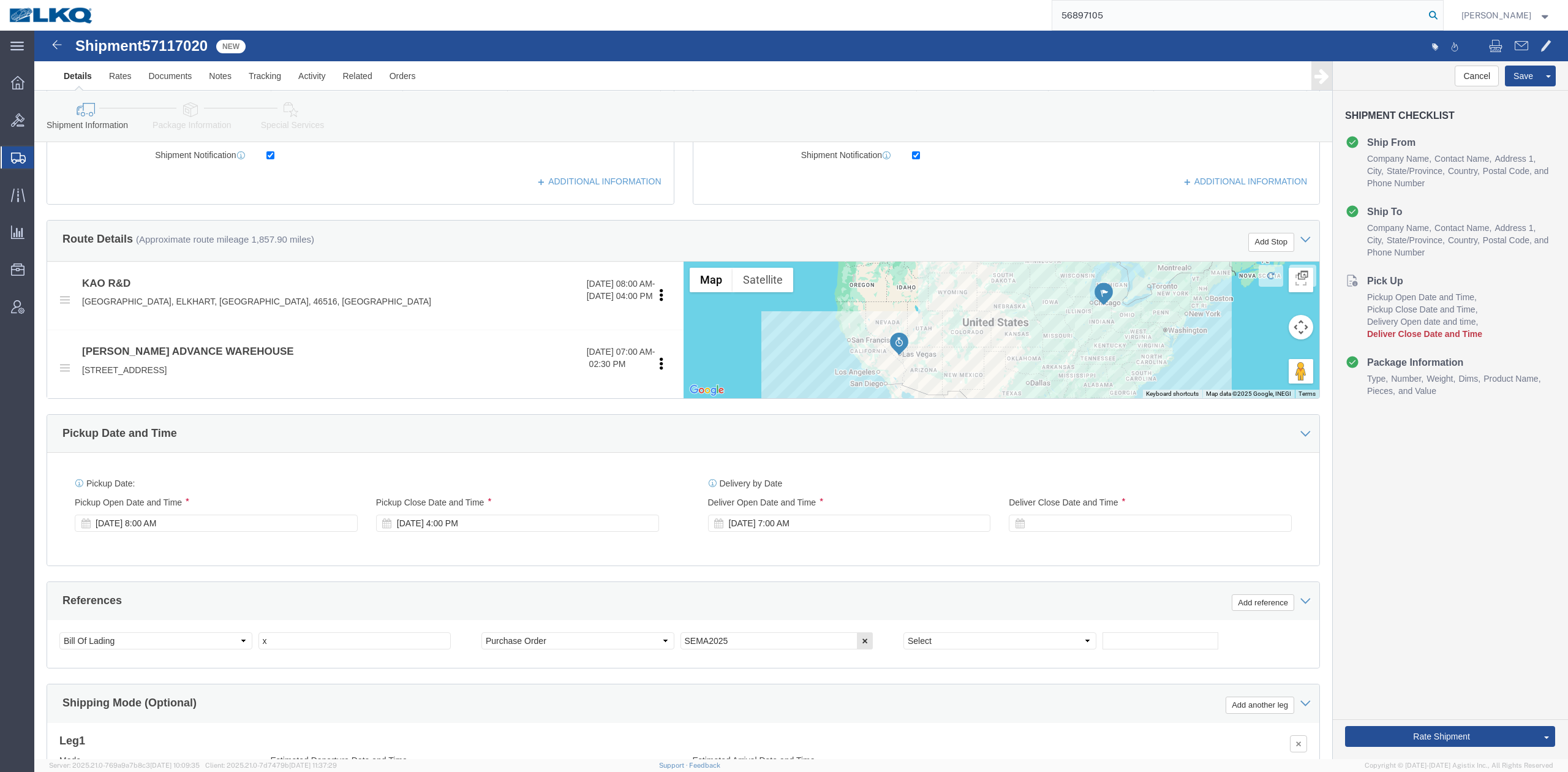
click at [1442, 20] on icon at bounding box center [1433, 15] width 17 height 17
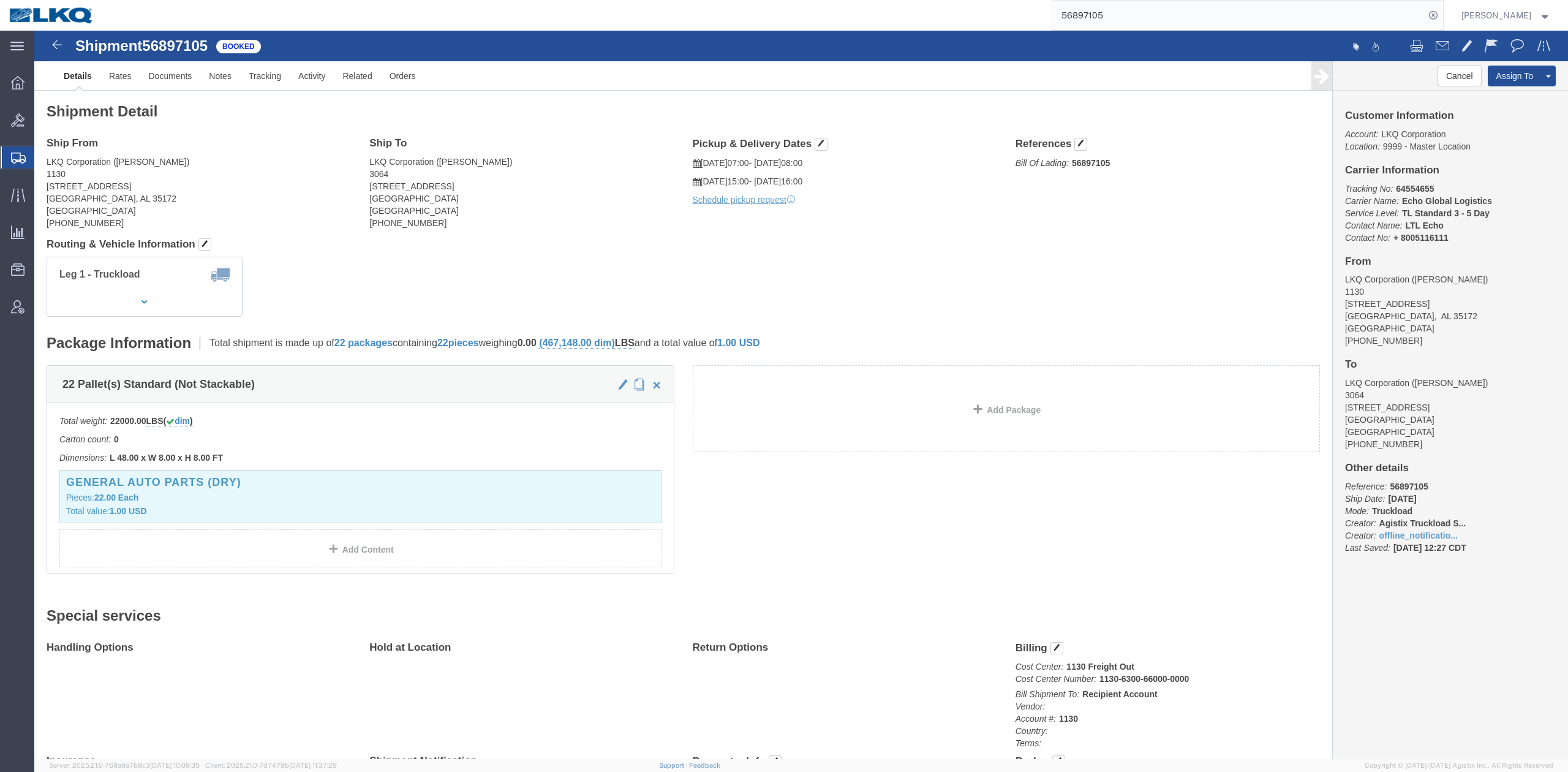
click at [1147, 25] on input "56897105" at bounding box center [1239, 15] width 373 height 29
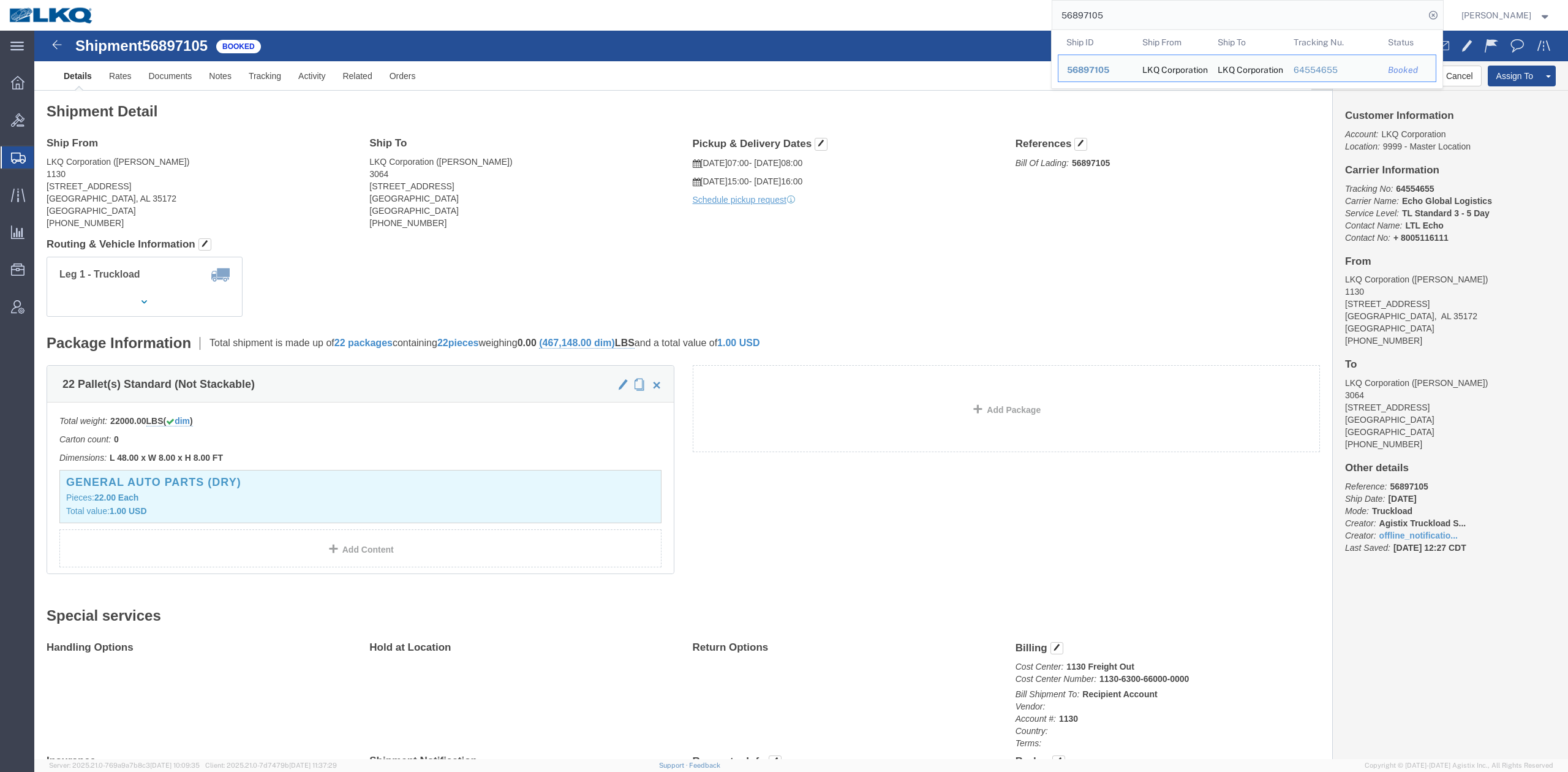
click at [1147, 25] on input "56897105" at bounding box center [1239, 15] width 373 height 29
paste input "7126008"
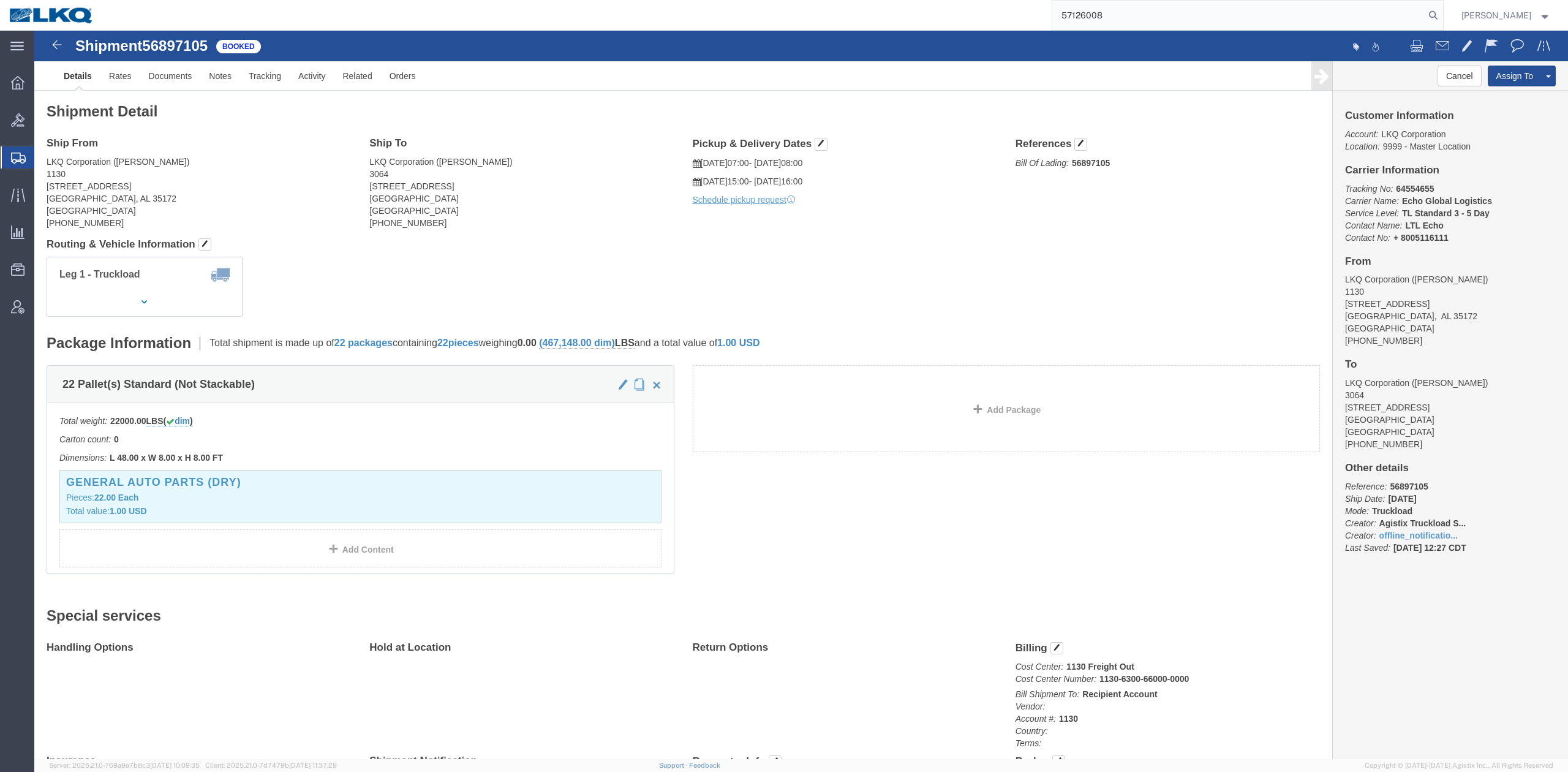
type input "57126008"
drag, startPoint x: 1458, startPoint y: 8, endPoint x: 1452, endPoint y: 15, distance: 9.2
click at [1444, 13] on form "57126008" at bounding box center [1247, 15] width 392 height 30
click at [1442, 15] on icon at bounding box center [1433, 15] width 17 height 17
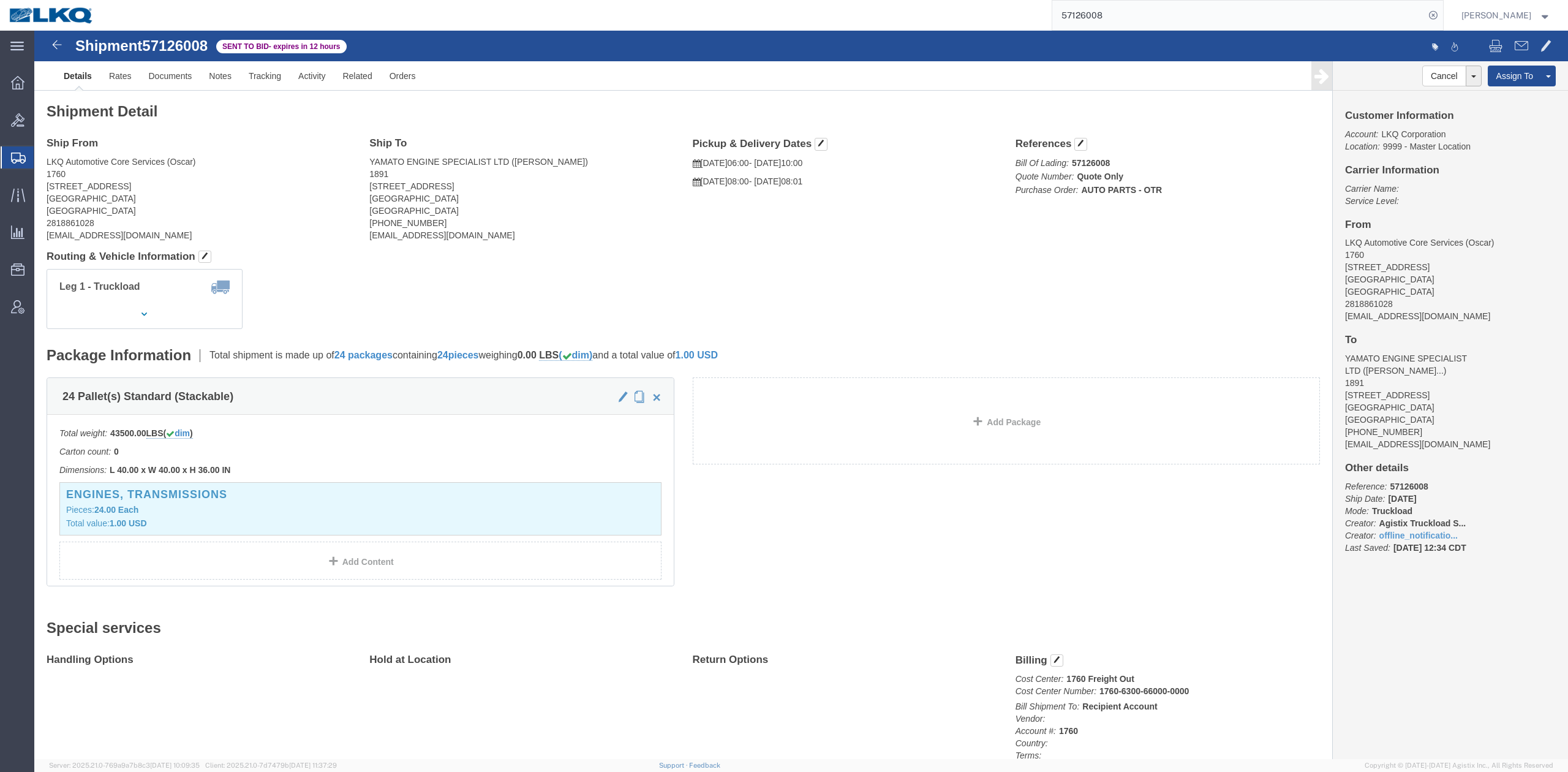
drag, startPoint x: 653, startPoint y: 242, endPoint x: 912, endPoint y: 169, distance: 269.1
click div "Leg 1 - Truckload Vehicle 1: Standard Dry Van (53 Feet) Number of trucks: 1"
click span "button"
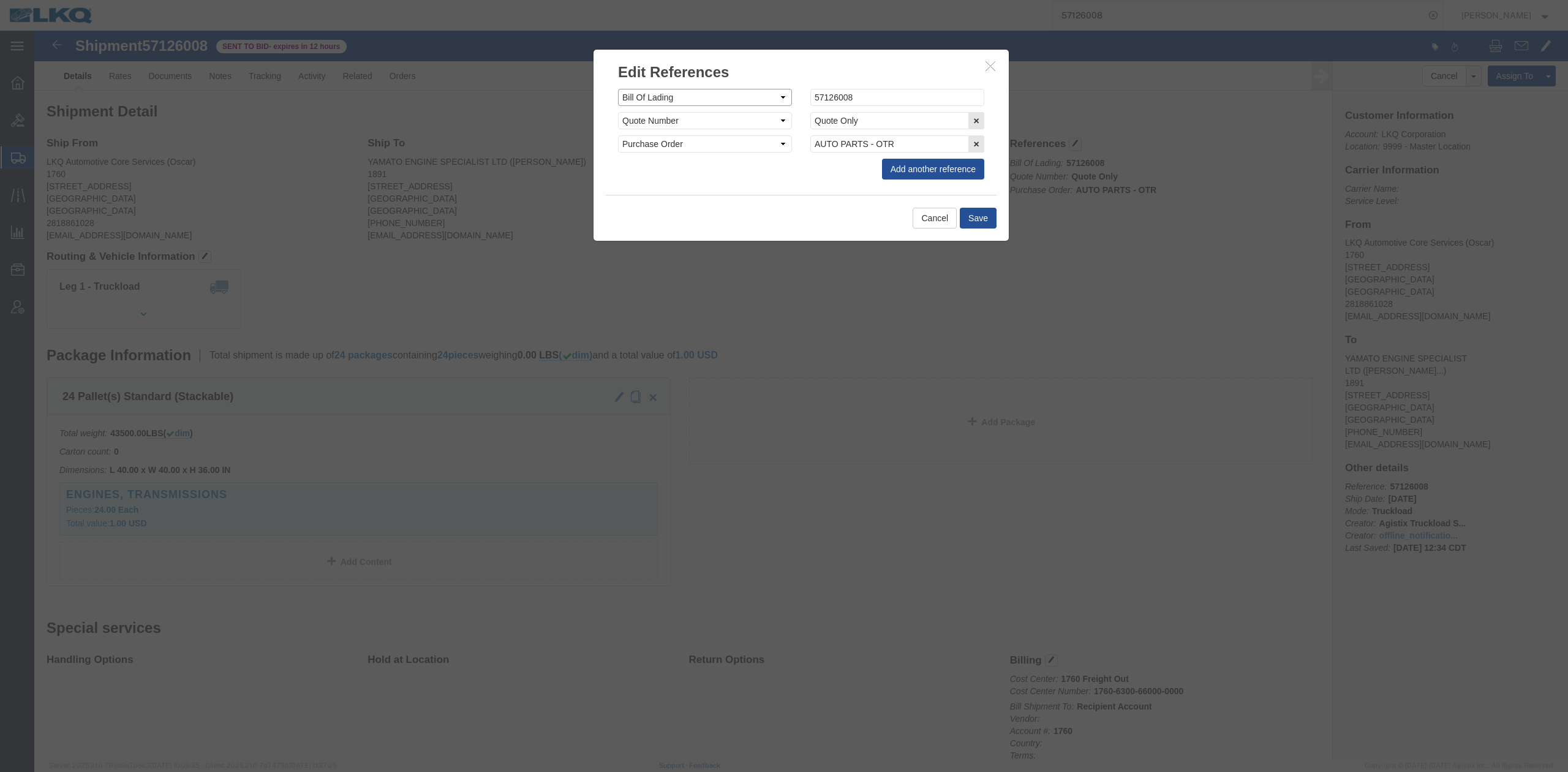
click select "Select Account Type Activity ID Airline Appointment Number ASN Batch Request # …"
select select "QUOTENUM"
click select "Select Account Type Activity ID Airline Appointment Number ASN Batch Request # …"
type input "Quote Only"
select select "BOL"
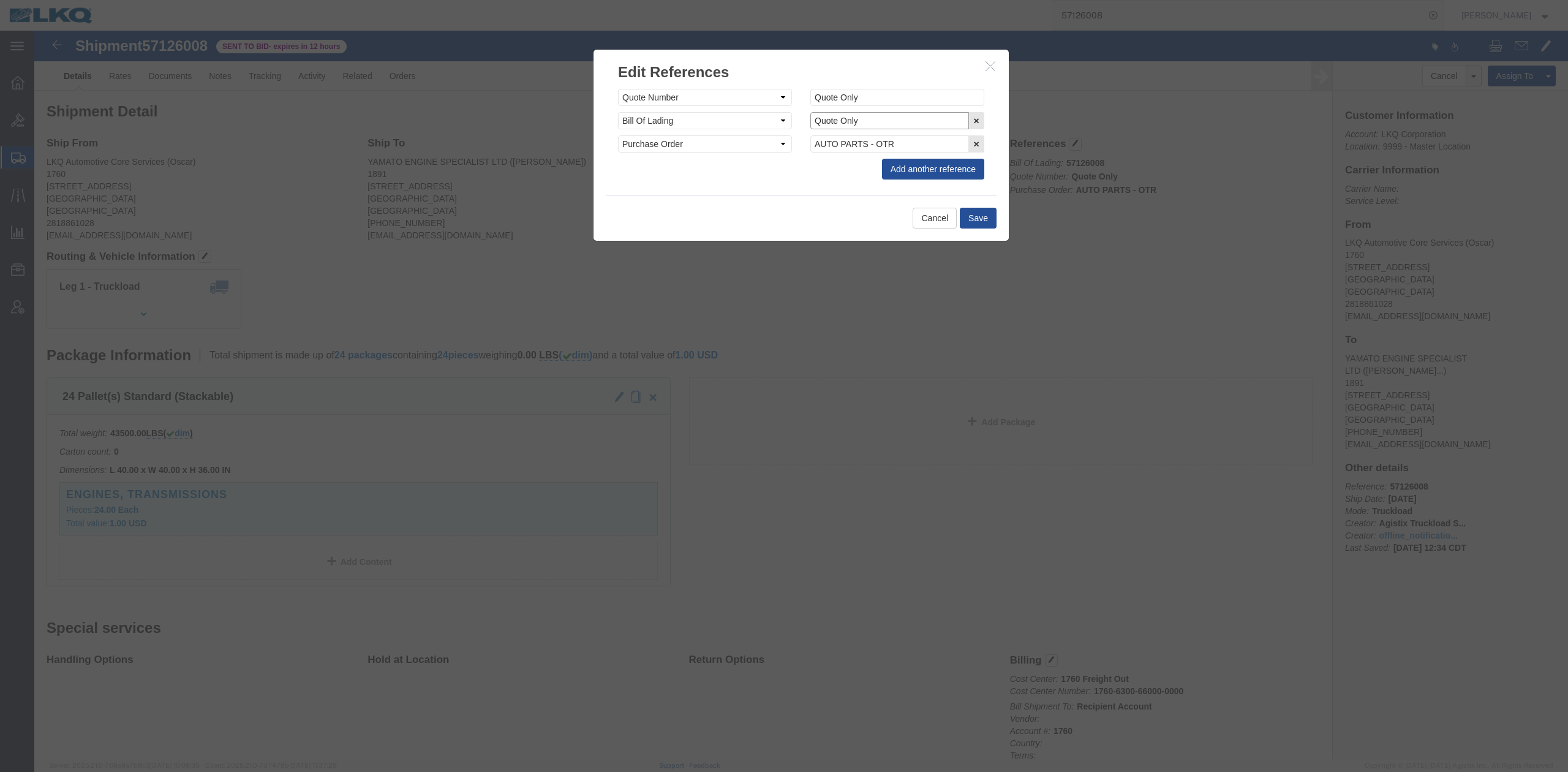
paste input "57126008"
type input "57126008"
click button "Save"
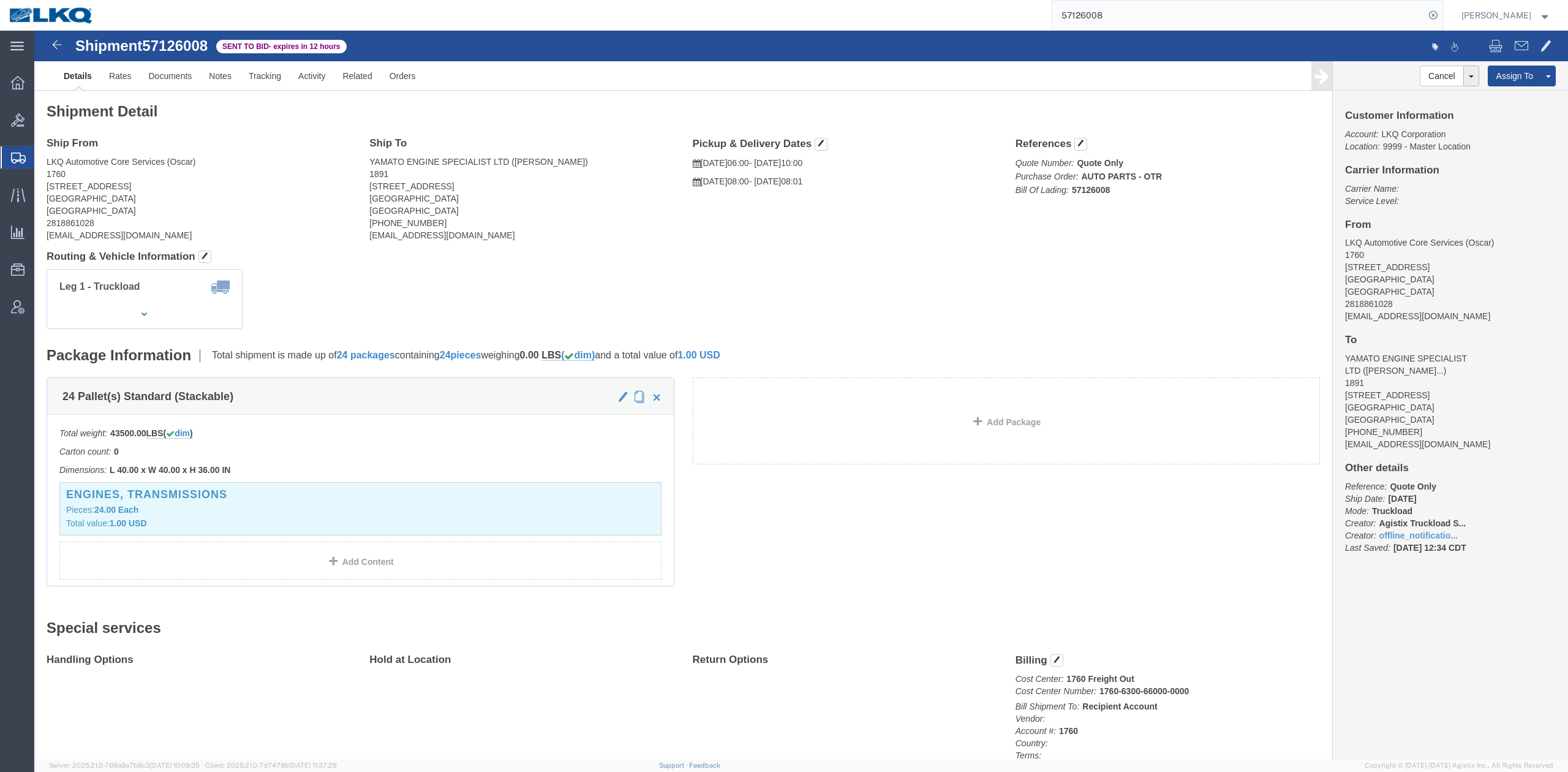
click div "Shipment 57126008 Sent to Bid - expires in 12 hours Details Rates Documents Not…"
click at [1163, 10] on input "57126008" at bounding box center [1239, 15] width 373 height 29
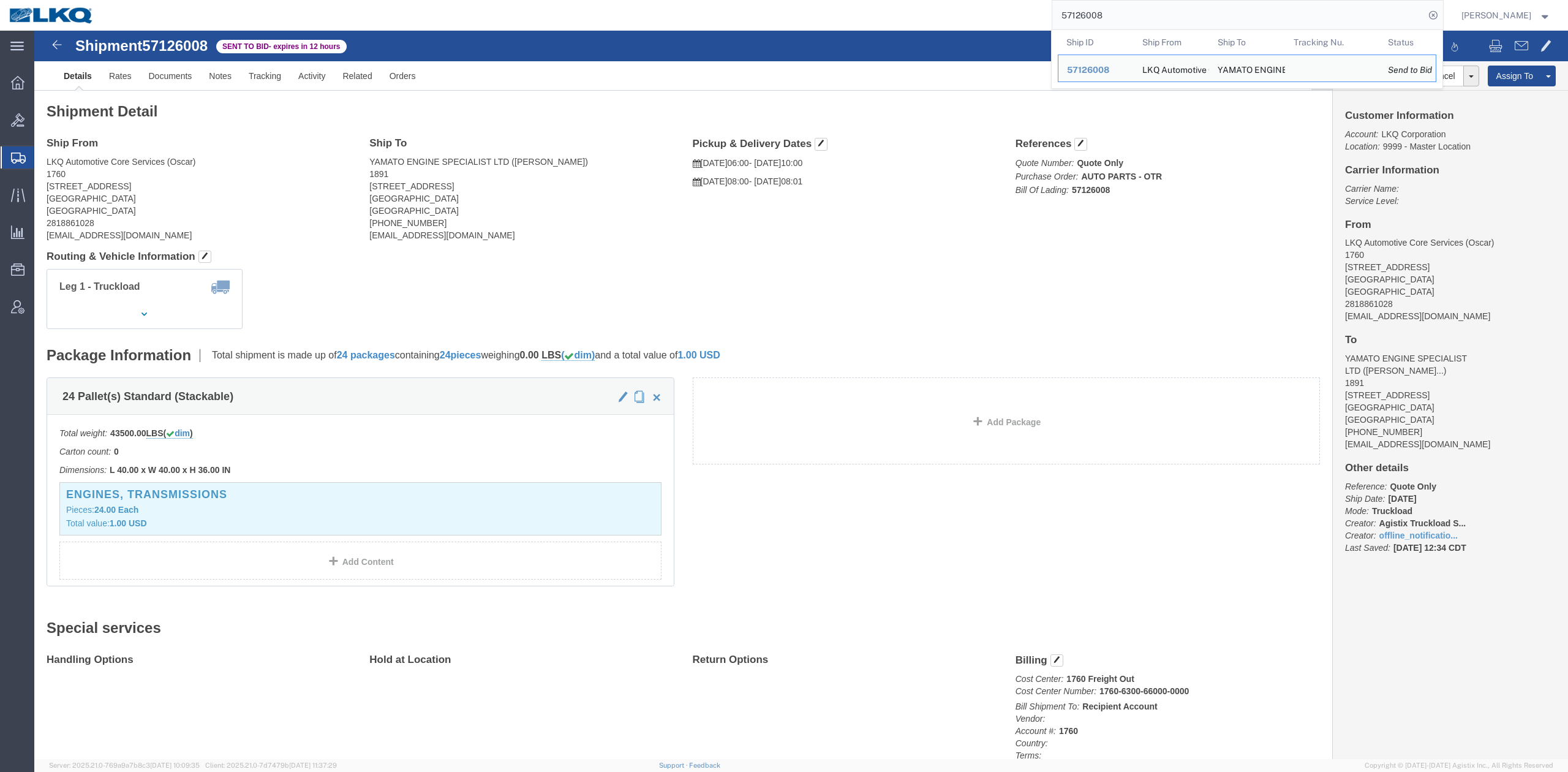
click at [1163, 10] on input "57126008" at bounding box center [1239, 15] width 373 height 29
paste input "6682232"
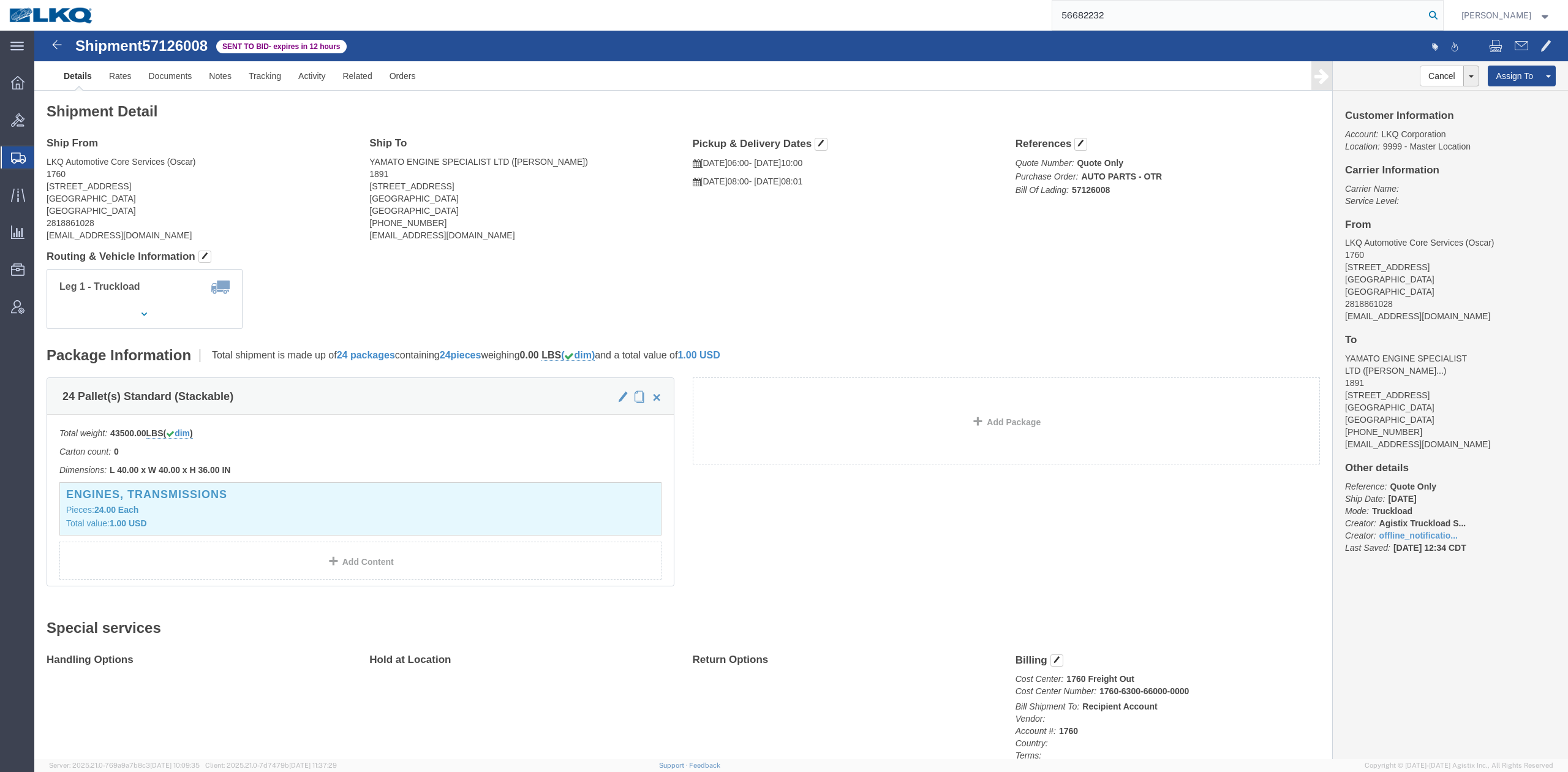
drag, startPoint x: 1439, startPoint y: 15, endPoint x: 1446, endPoint y: 15, distance: 7.0
click at [1425, 15] on input "56682232" at bounding box center [1239, 15] width 373 height 29
type input "56682232"
drag, startPoint x: 1446, startPoint y: 15, endPoint x: 1436, endPoint y: 21, distance: 11.7
click at [1442, 15] on icon at bounding box center [1433, 15] width 17 height 17
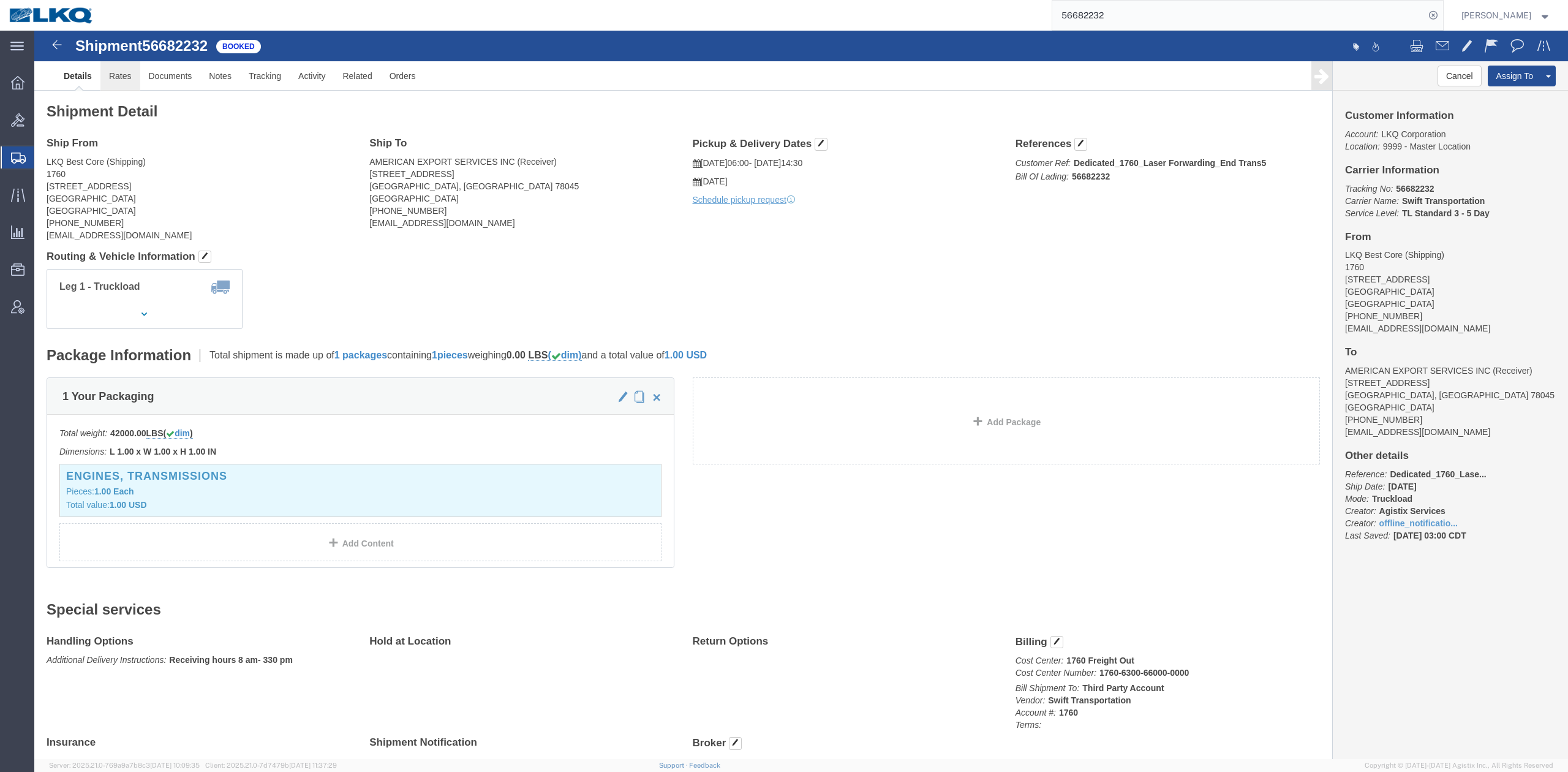
click link "Rates"
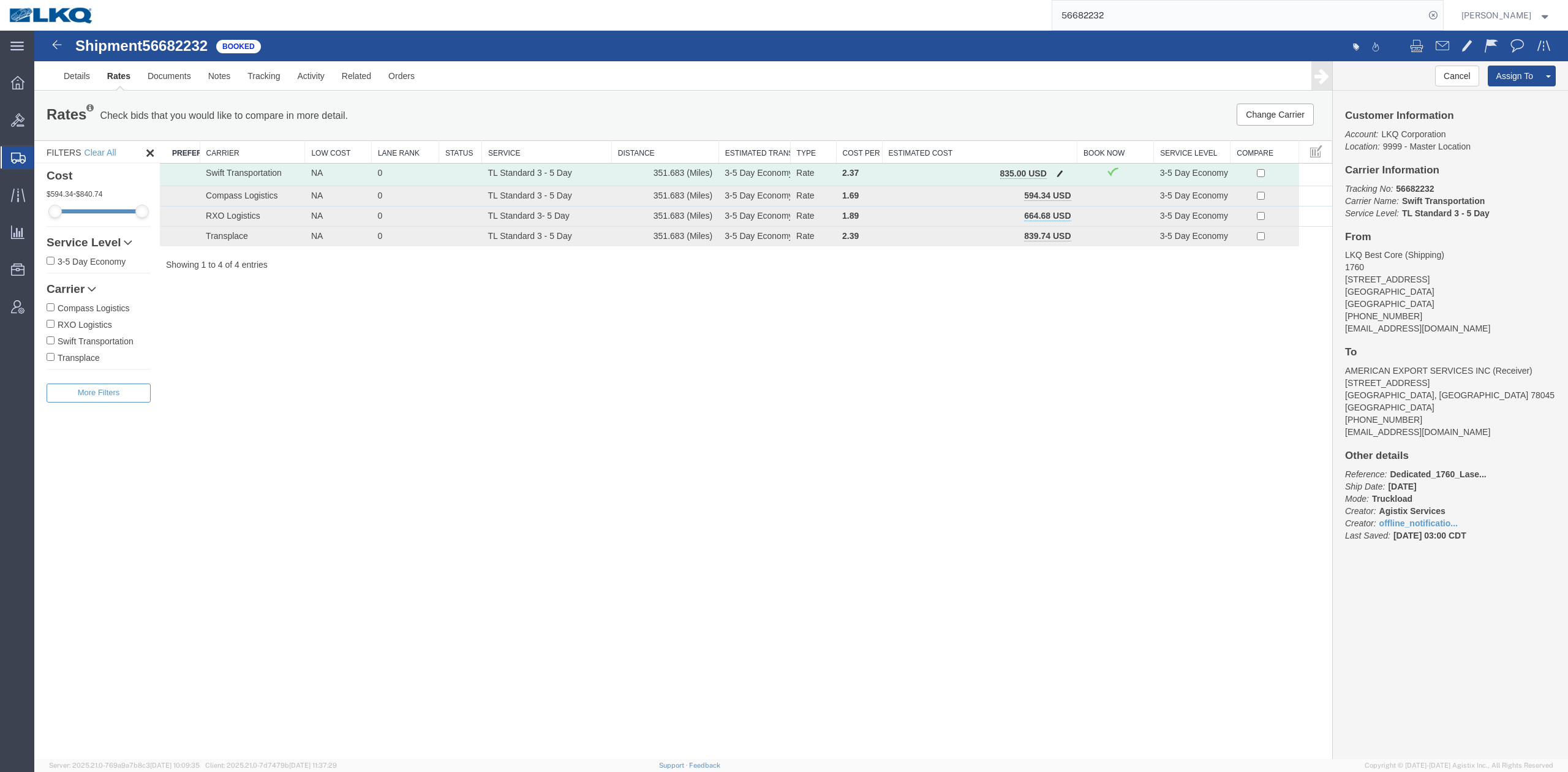
click at [1060, 170] on span "button" at bounding box center [1060, 174] width 7 height 9
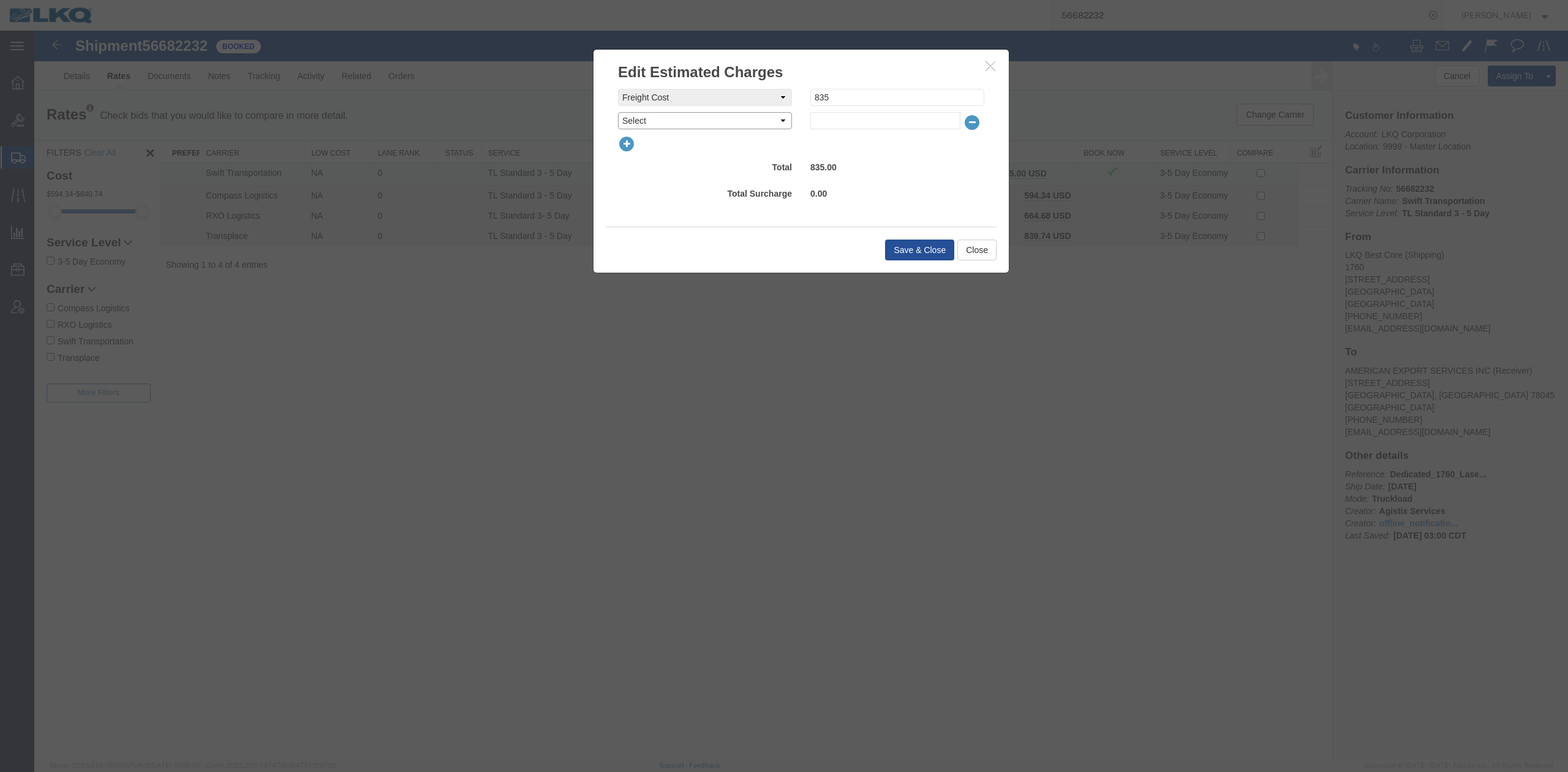
click at [665, 127] on select "Select AES Filing Accessorial Delivery Charge Additional Invoice Details Addres…" at bounding box center [705, 120] width 174 height 17
select select "FUEL_CHARGE"
click at [618, 112] on select "Select AES Filing Accessorial Delivery Charge Additional Invoice Details Addres…" at bounding box center [705, 120] width 174 height 17
type input "136.84"
click at [930, 247] on button "Save & Close" at bounding box center [919, 250] width 69 height 21
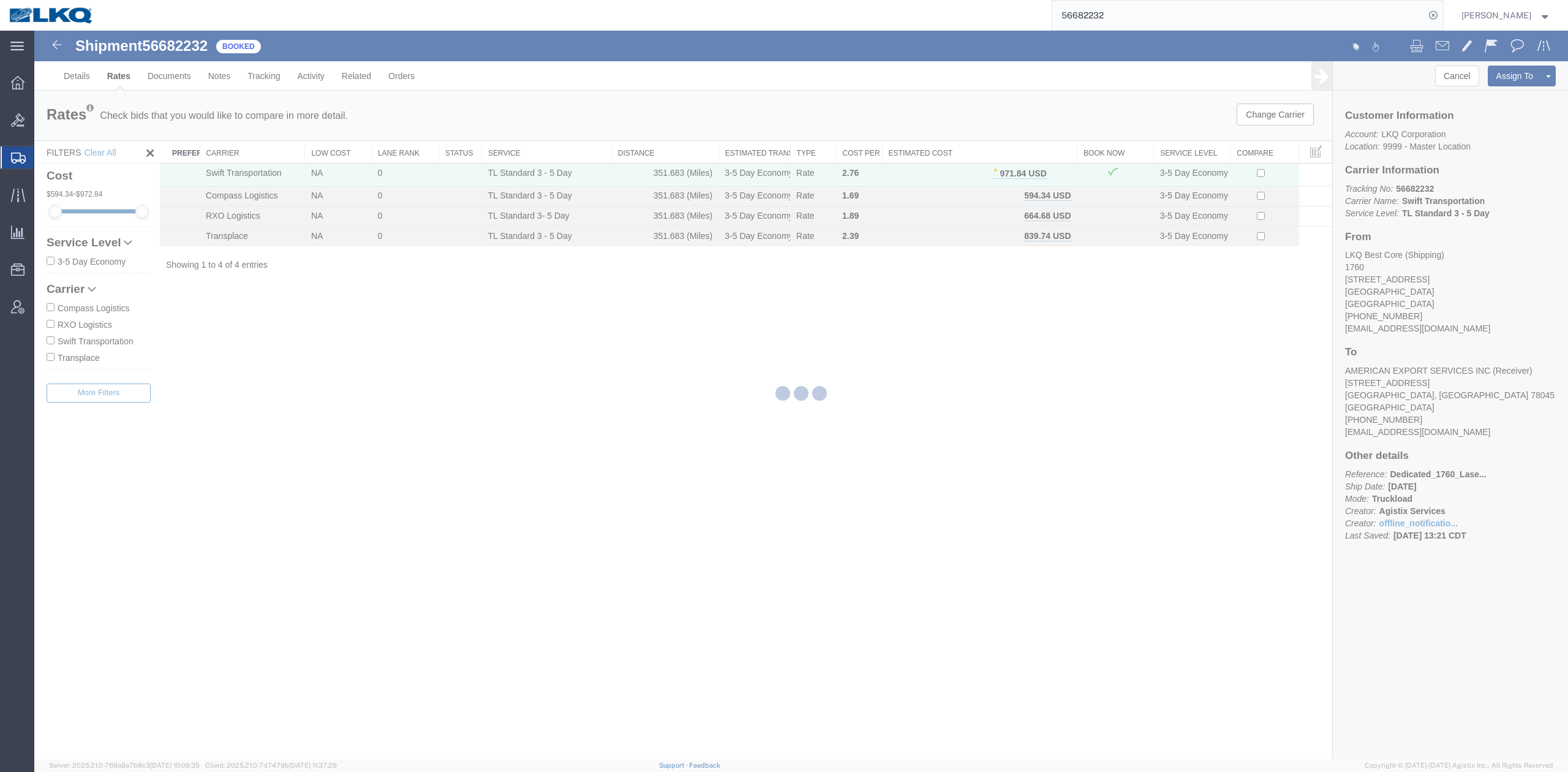
click at [1122, 18] on input "56682232" at bounding box center [1239, 15] width 373 height 29
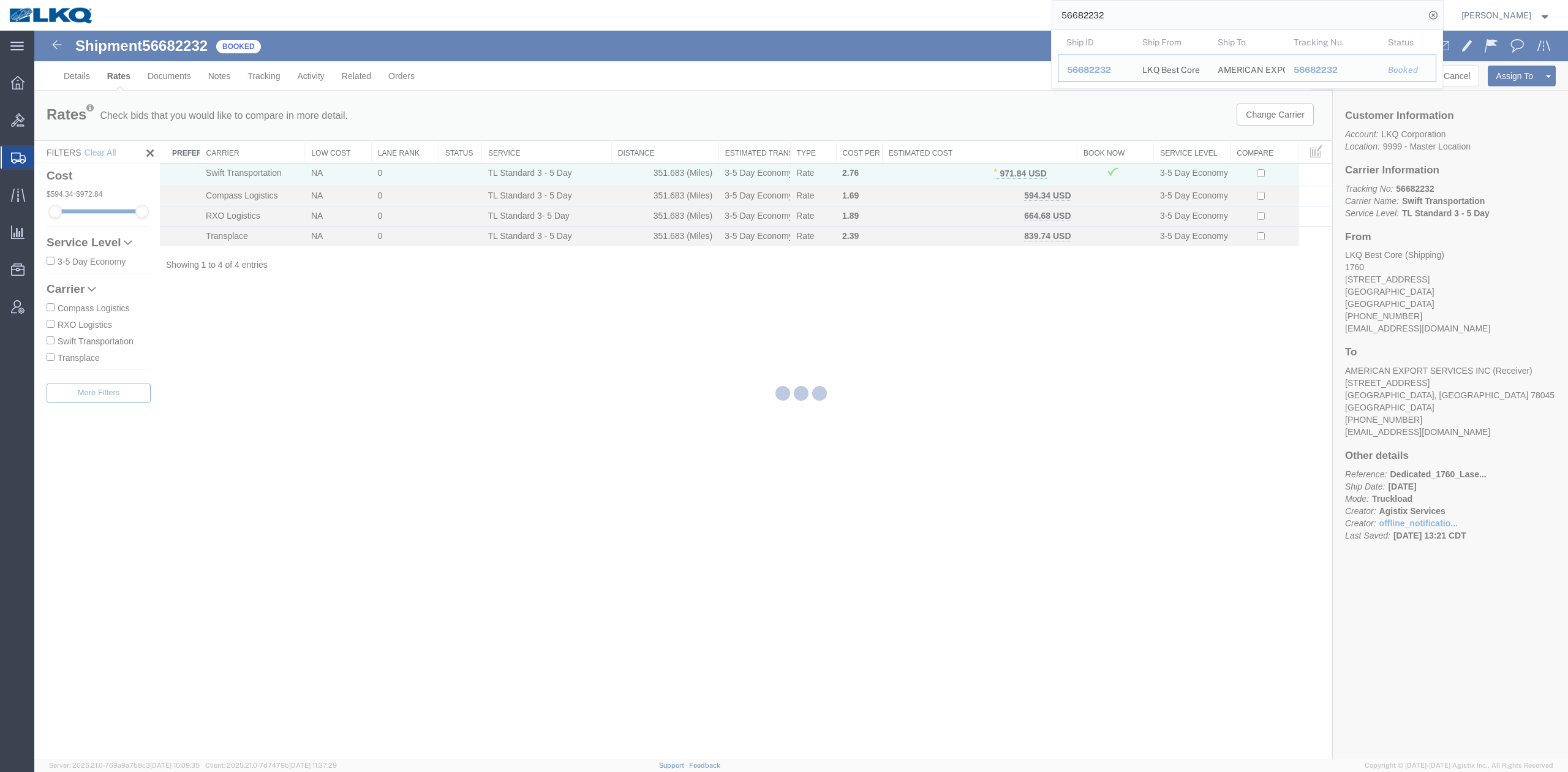
click at [1122, 18] on input "56682232" at bounding box center [1239, 15] width 373 height 29
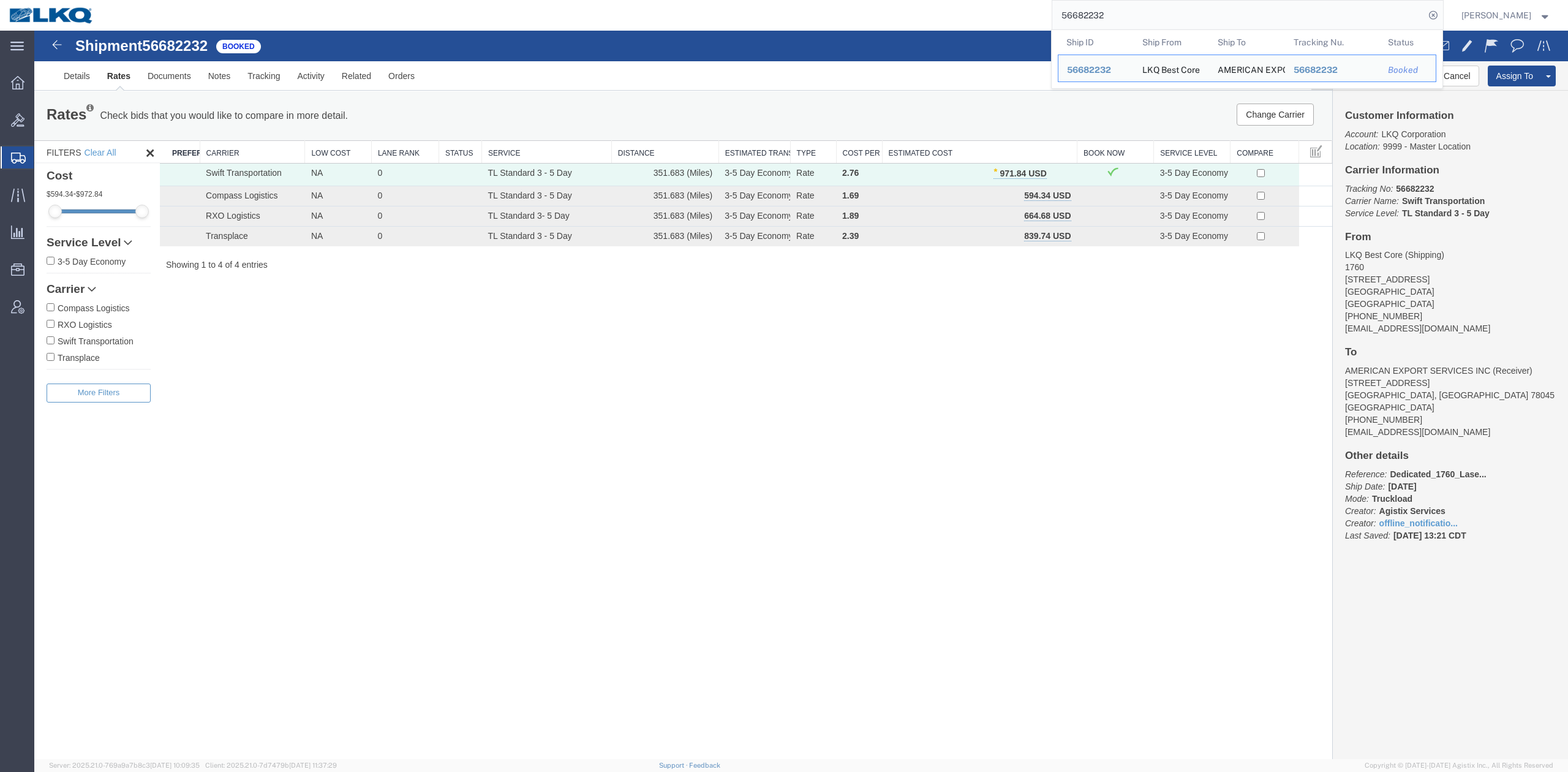
paste input "7038650"
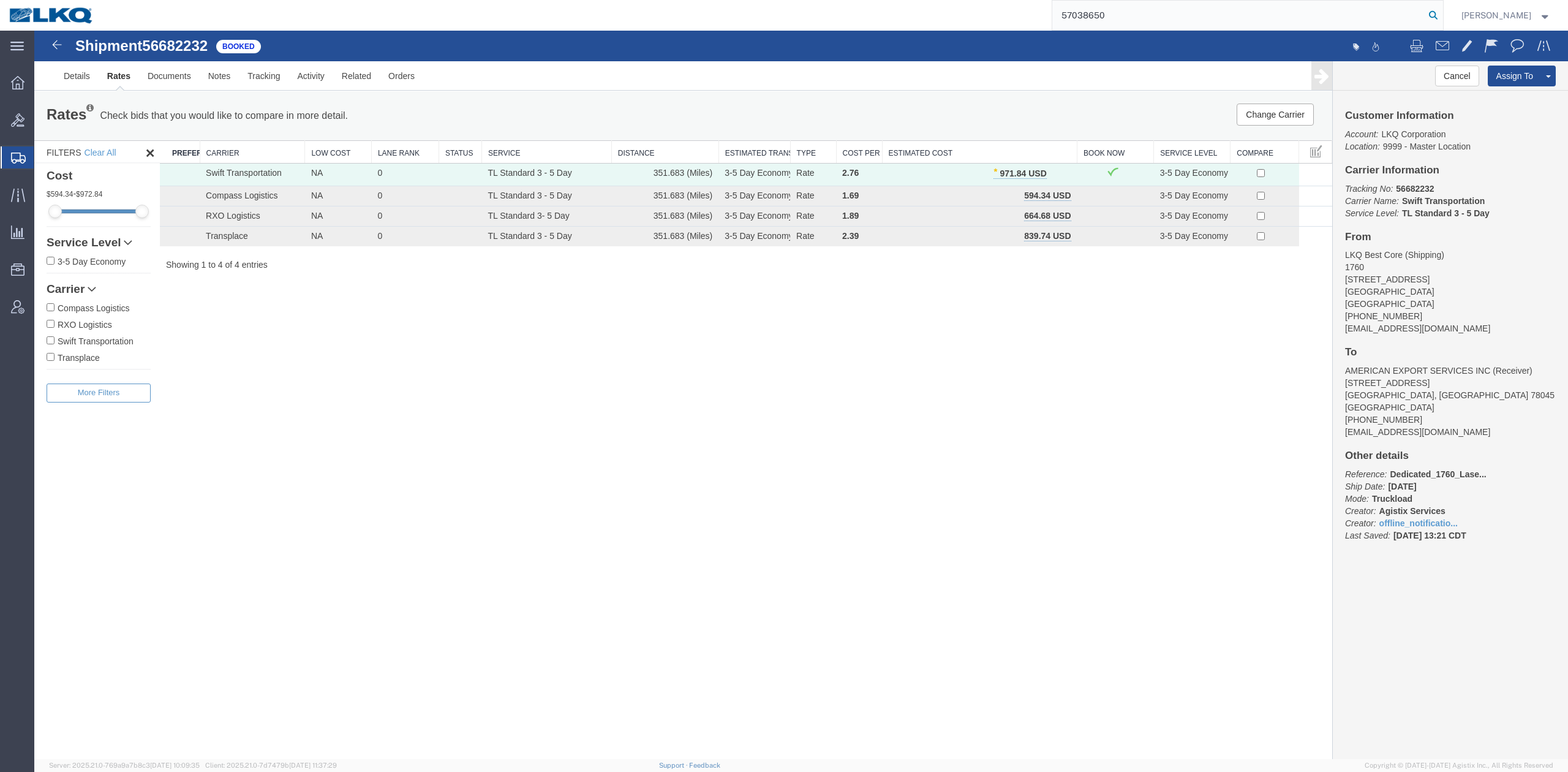
type input "57038650"
drag, startPoint x: 1451, startPoint y: 11, endPoint x: 1395, endPoint y: 2, distance: 56.7
click at [1442, 11] on icon at bounding box center [1433, 15] width 17 height 17
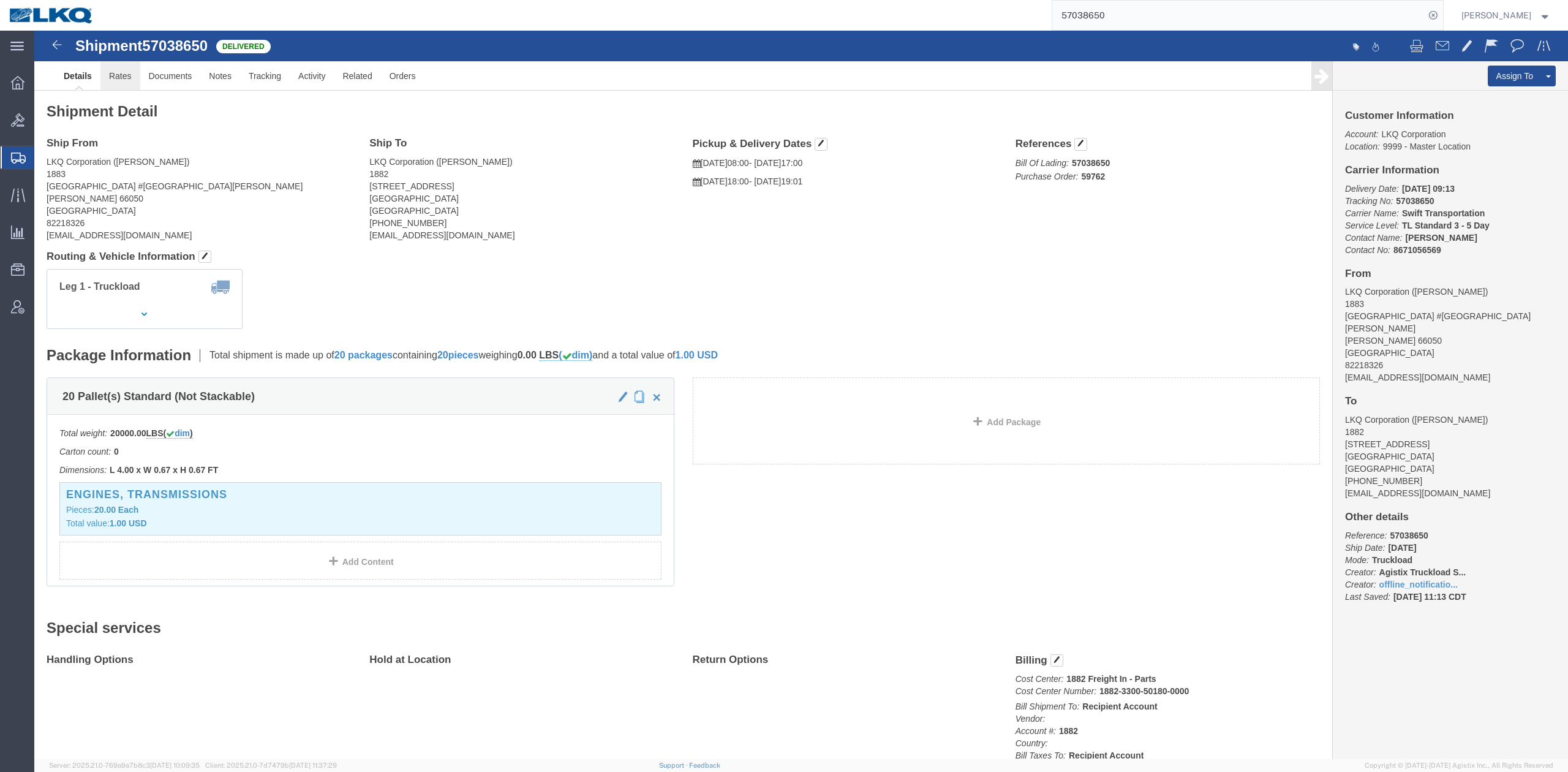
click link "Rates"
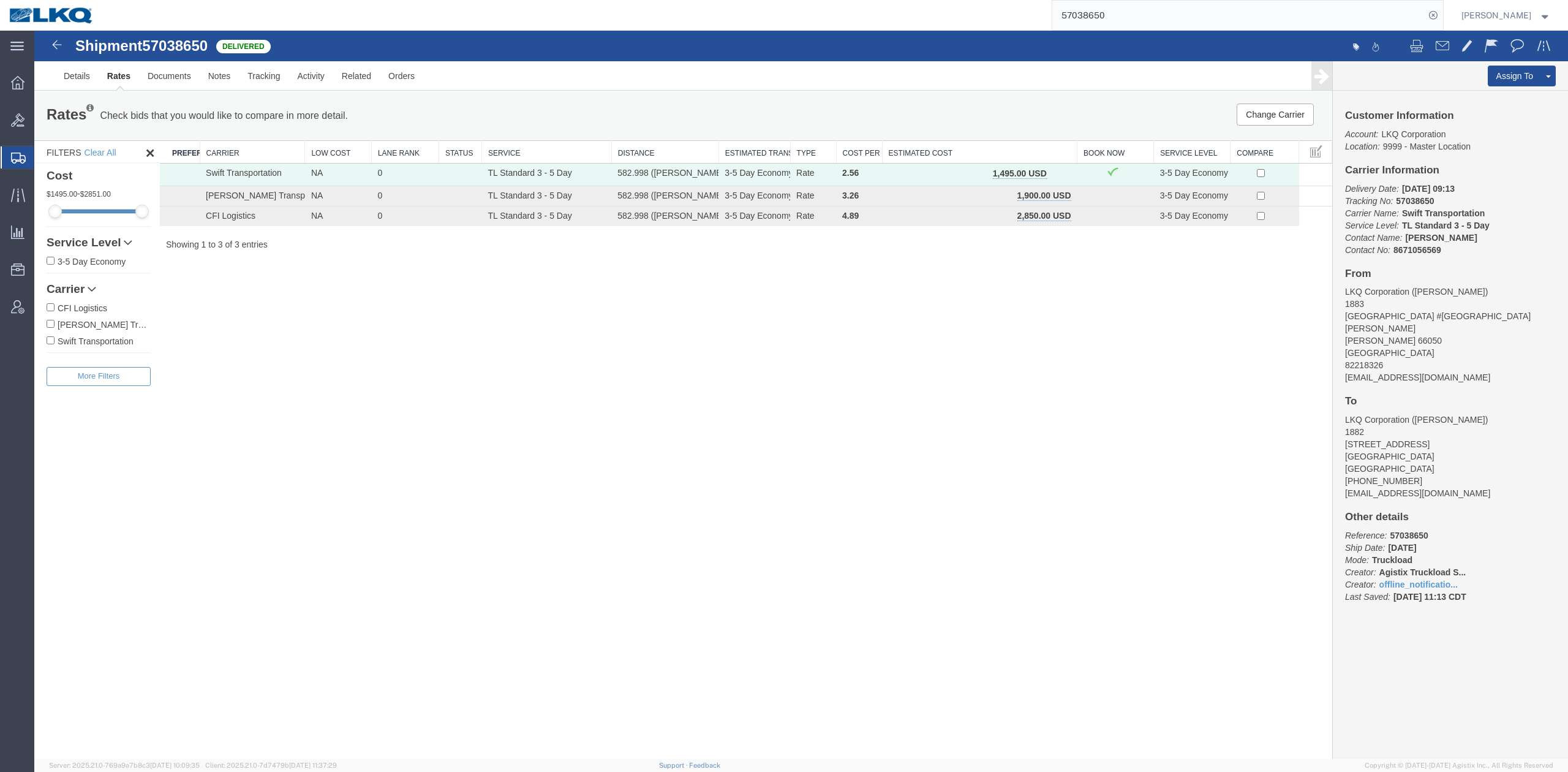
click at [1062, 172] on span "button" at bounding box center [1060, 174] width 7 height 9
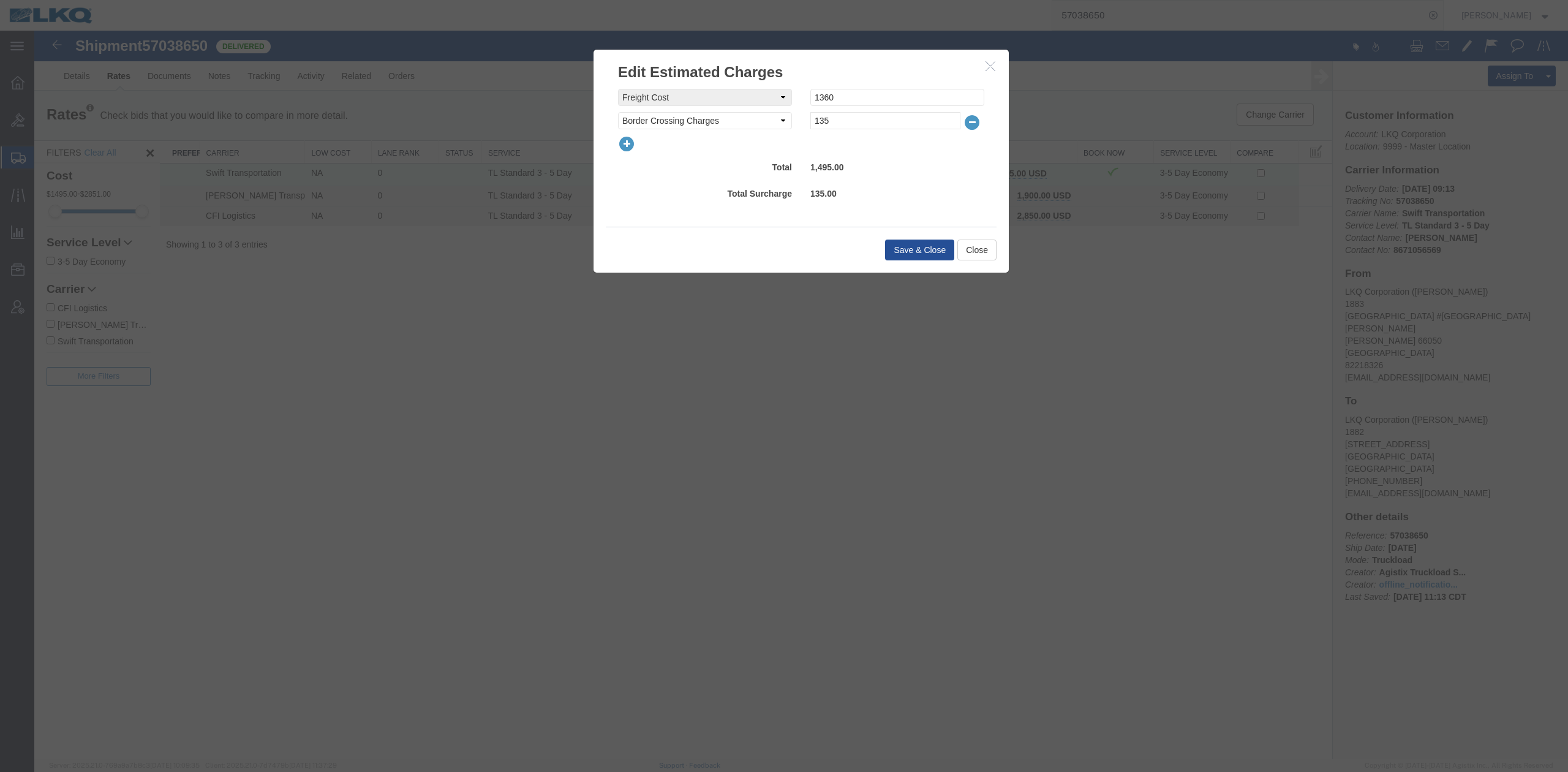
drag, startPoint x: 641, startPoint y: 136, endPoint x: 633, endPoint y: 143, distance: 10.6
click at [638, 139] on div at bounding box center [801, 144] width 385 height 17
click at [633, 143] on icon "button" at bounding box center [627, 144] width 17 height 17
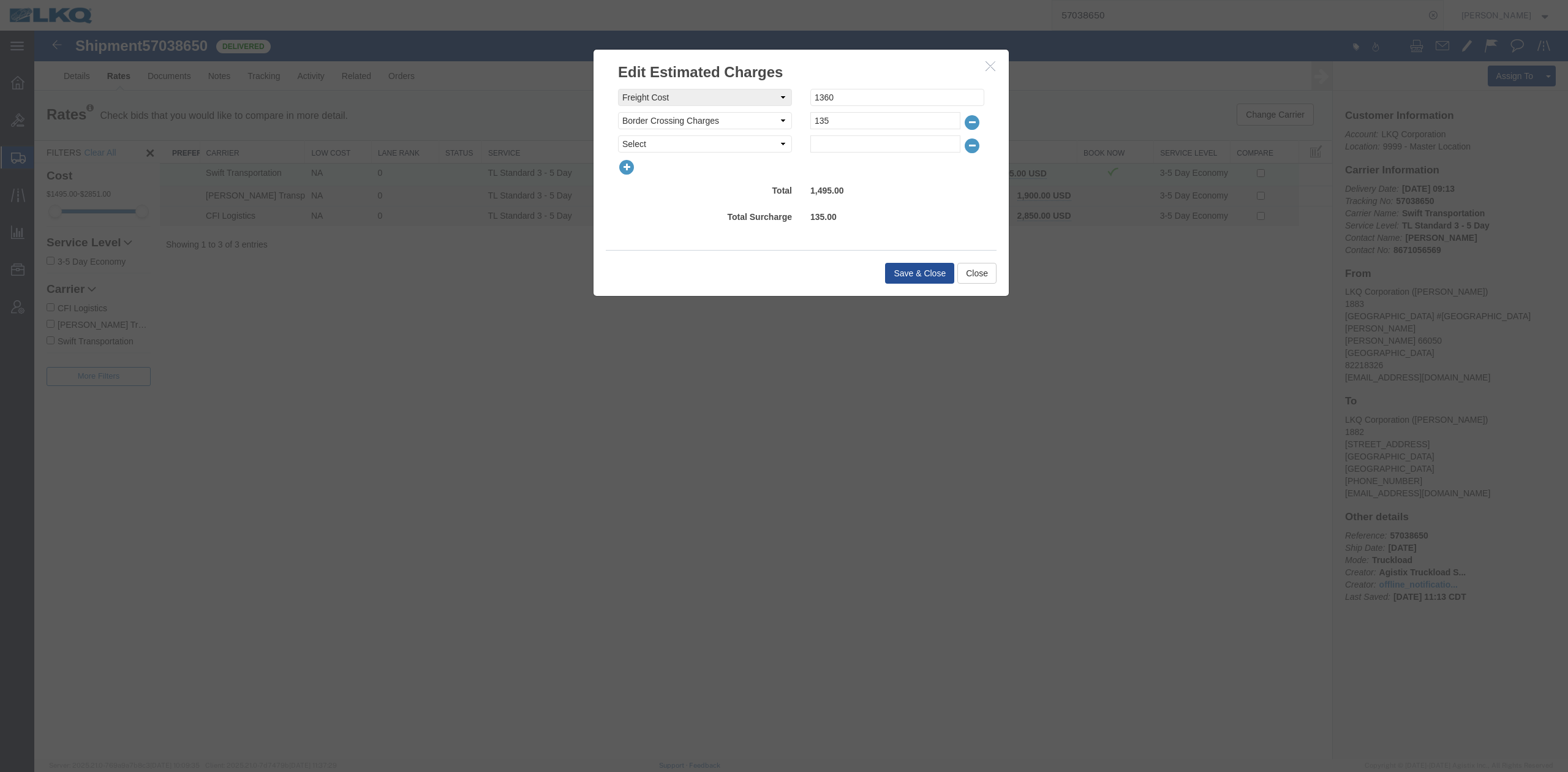
select select "FUEL_CHARGE"
click at [618, 136] on select "Select AES Filing Accessorial Delivery Charge Additional Invoice Details Addres…" at bounding box center [705, 144] width 174 height 17
type input "190.96"
click at [908, 268] on button "Save & Close" at bounding box center [919, 273] width 69 height 21
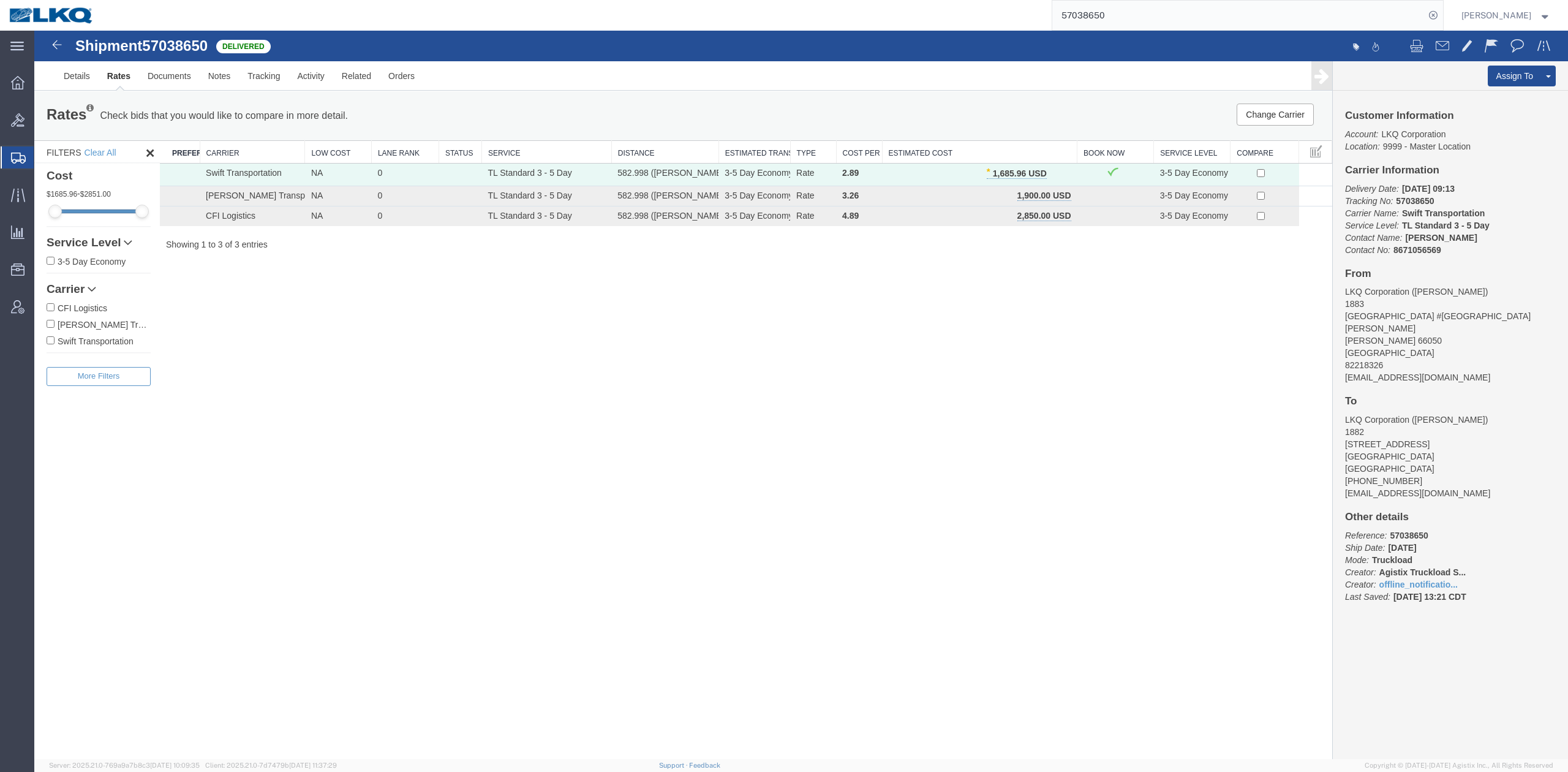
click at [1118, 18] on input "57038650" at bounding box center [1239, 15] width 373 height 29
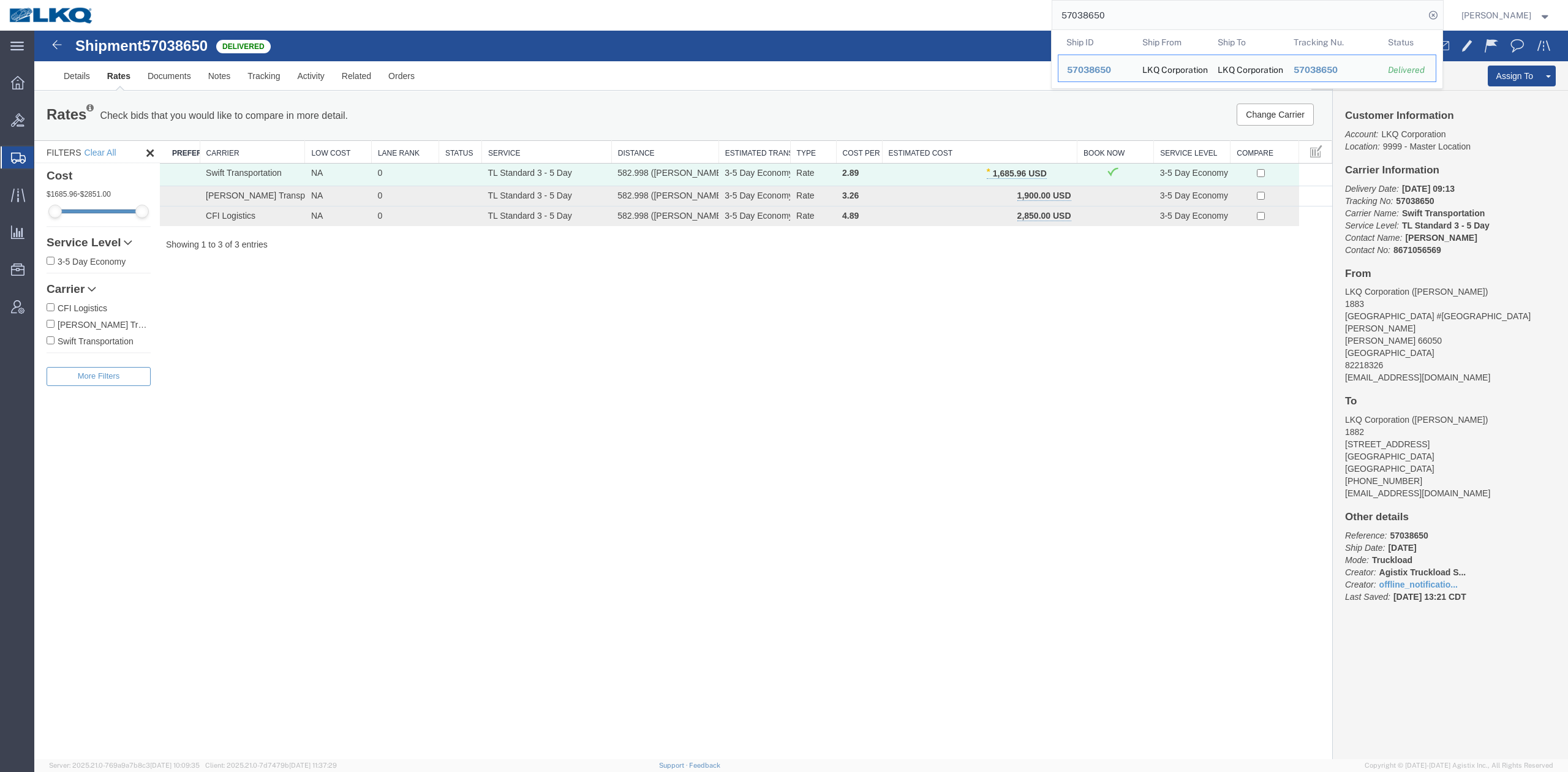
click at [1118, 18] on input "57038650" at bounding box center [1239, 15] width 373 height 29
paste input "6698916"
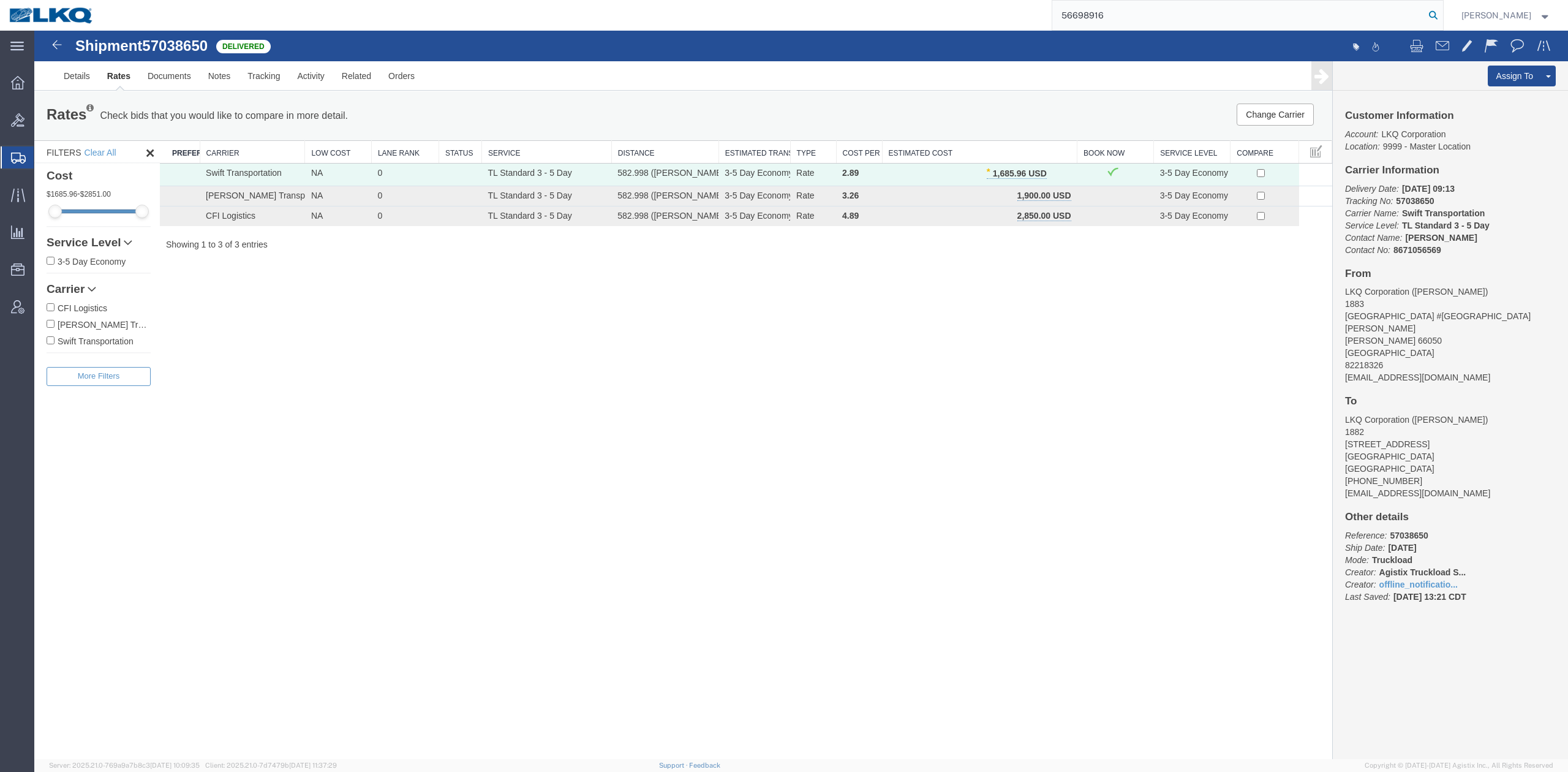
type input "56698916"
click at [1442, 13] on icon at bounding box center [1433, 15] width 17 height 17
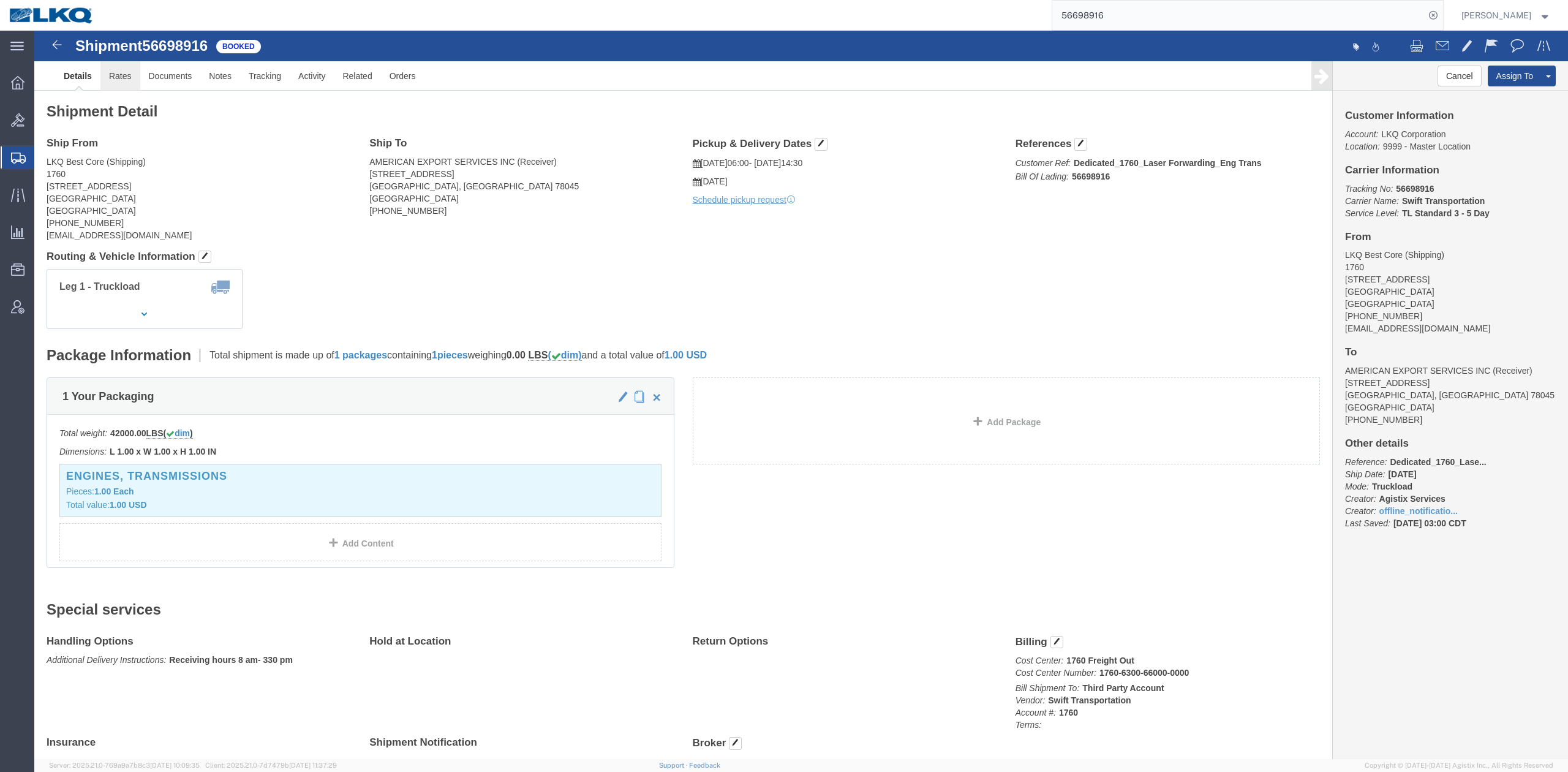
drag, startPoint x: 122, startPoint y: 76, endPoint x: 88, endPoint y: 46, distance: 45.3
click link "Rates"
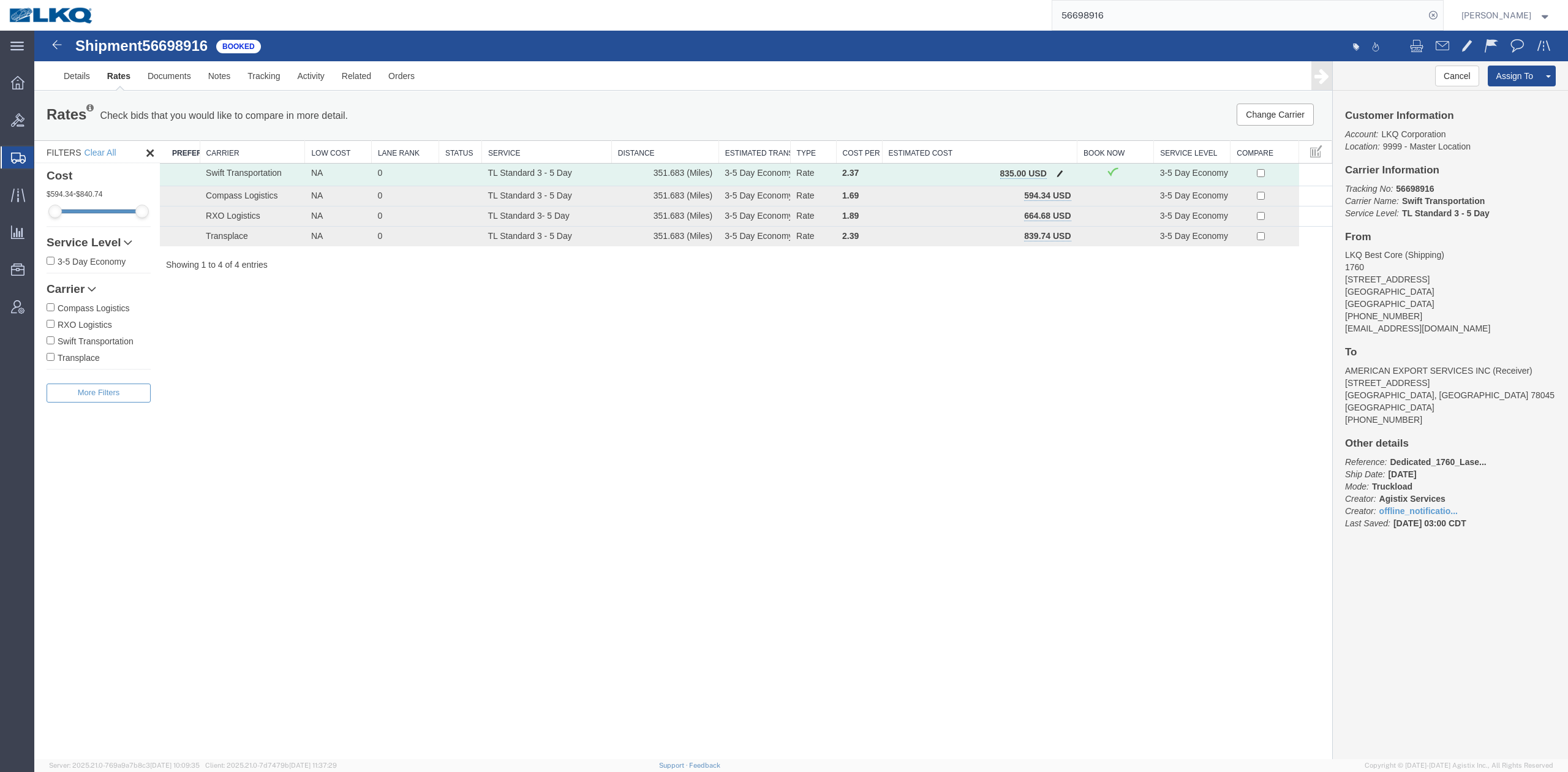
click at [1060, 172] on span "button" at bounding box center [1060, 174] width 7 height 9
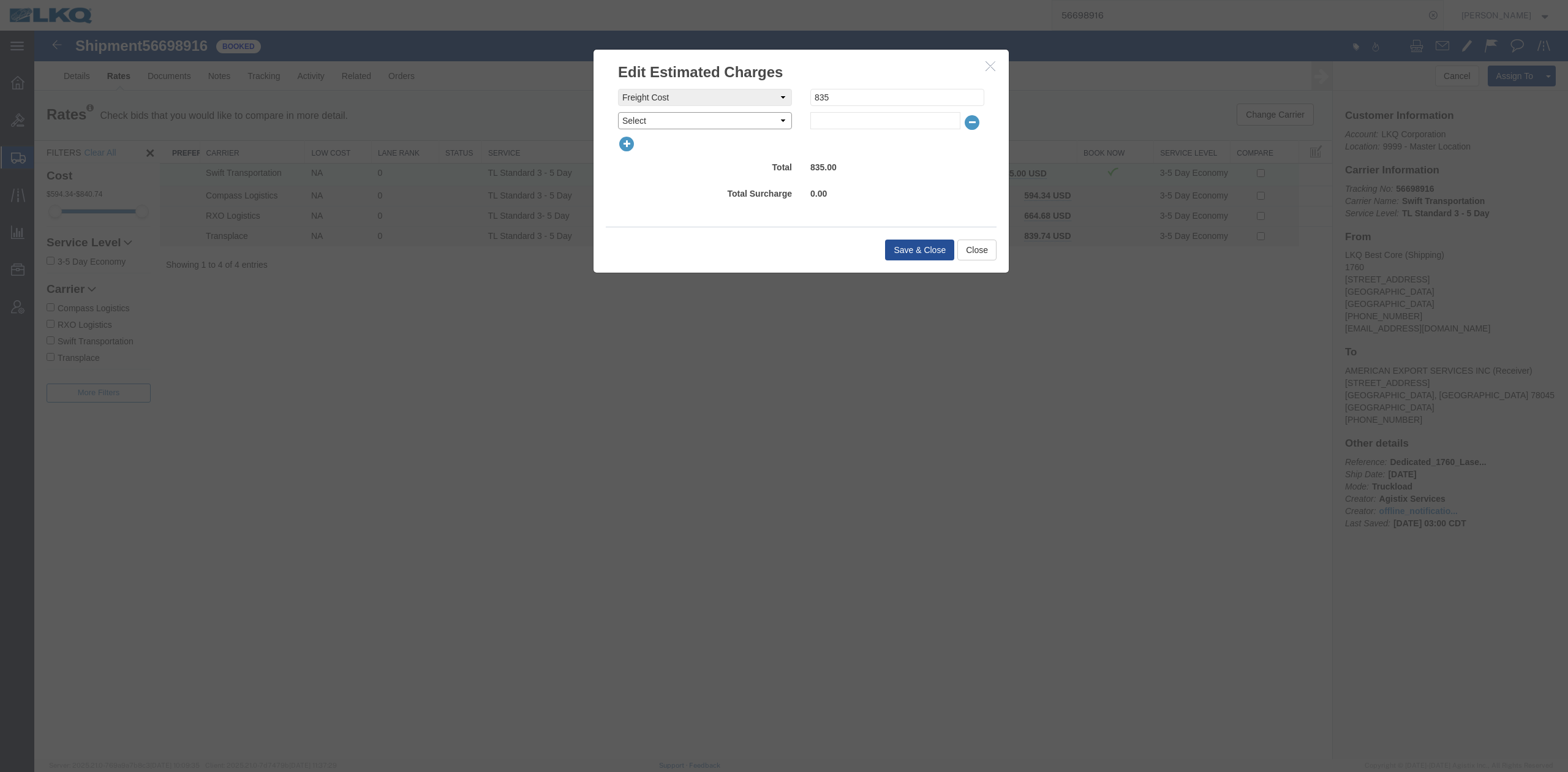
click at [650, 126] on select "Select AES Filing Accessorial Delivery Charge Additional Invoice Details Addres…" at bounding box center [705, 120] width 174 height 17
select select "FUEL_CHARGE"
click at [618, 112] on select "Select AES Filing Accessorial Delivery Charge Additional Invoice Details Addres…" at bounding box center [705, 120] width 174 height 17
type input "136.40"
click at [932, 251] on button "Save & Close" at bounding box center [919, 250] width 69 height 21
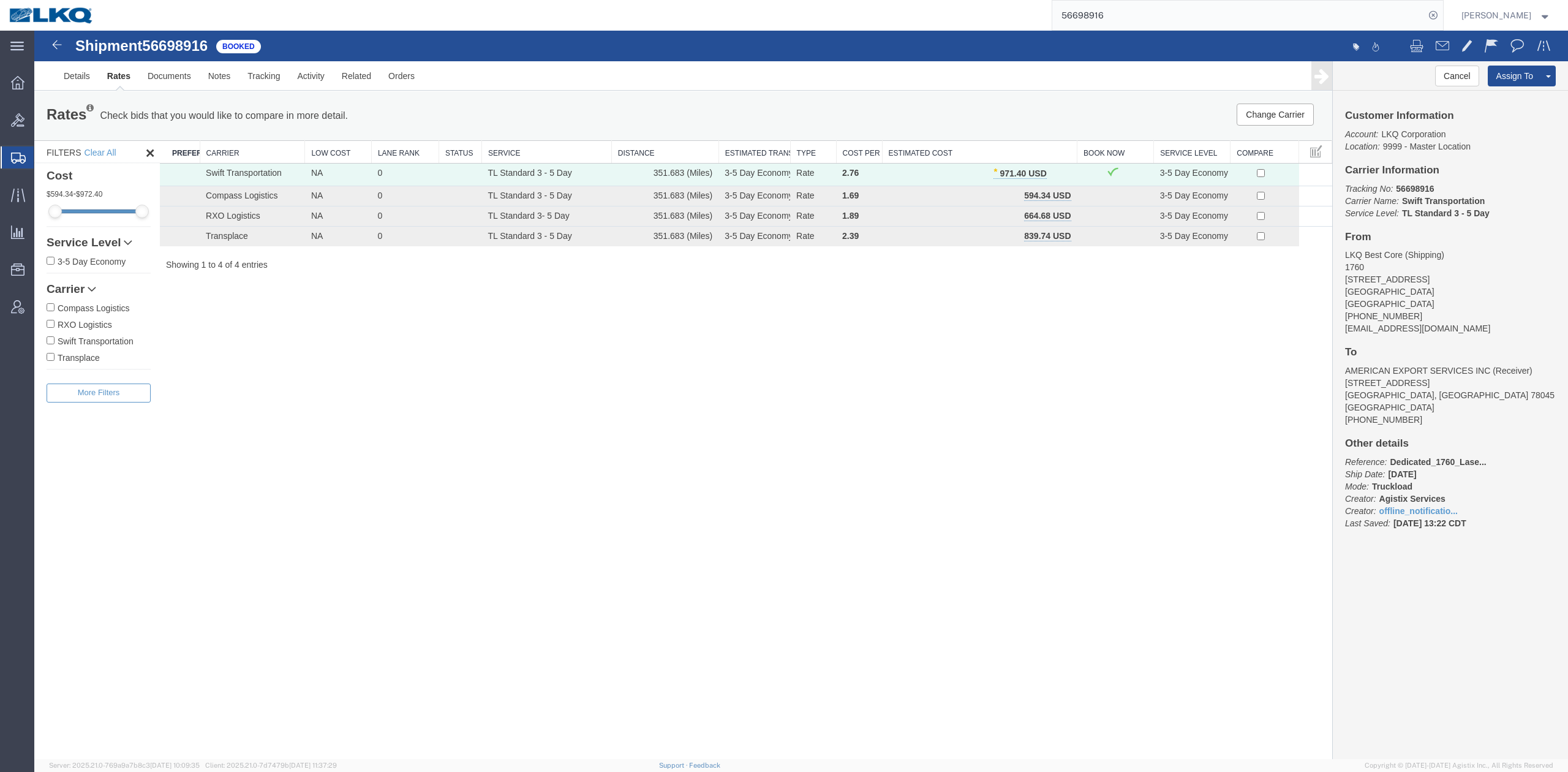
click at [1107, 20] on input "56698916" at bounding box center [1239, 15] width 373 height 29
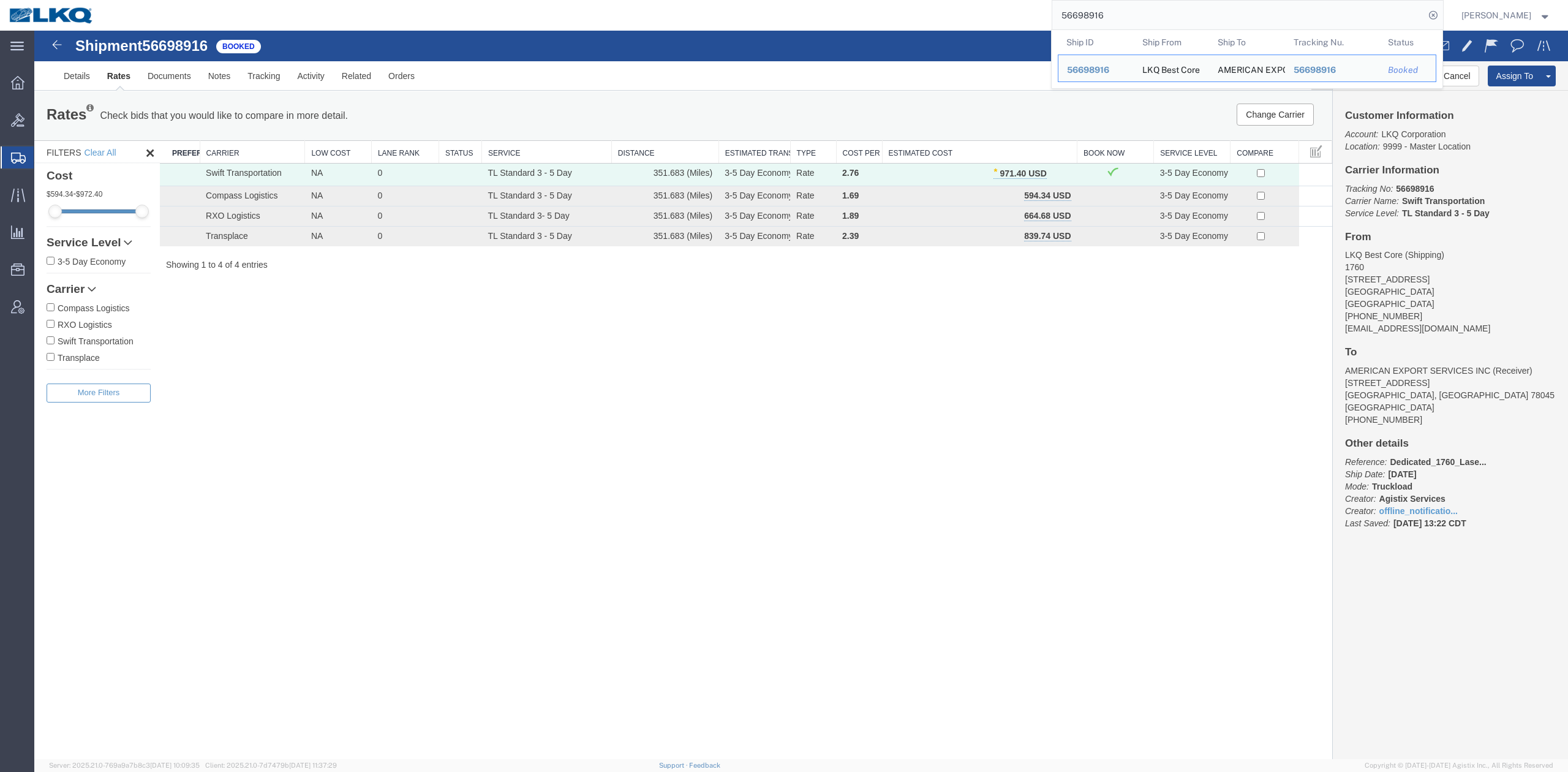
click at [1107, 20] on input "56698916" at bounding box center [1239, 15] width 373 height 29
paste input "45"
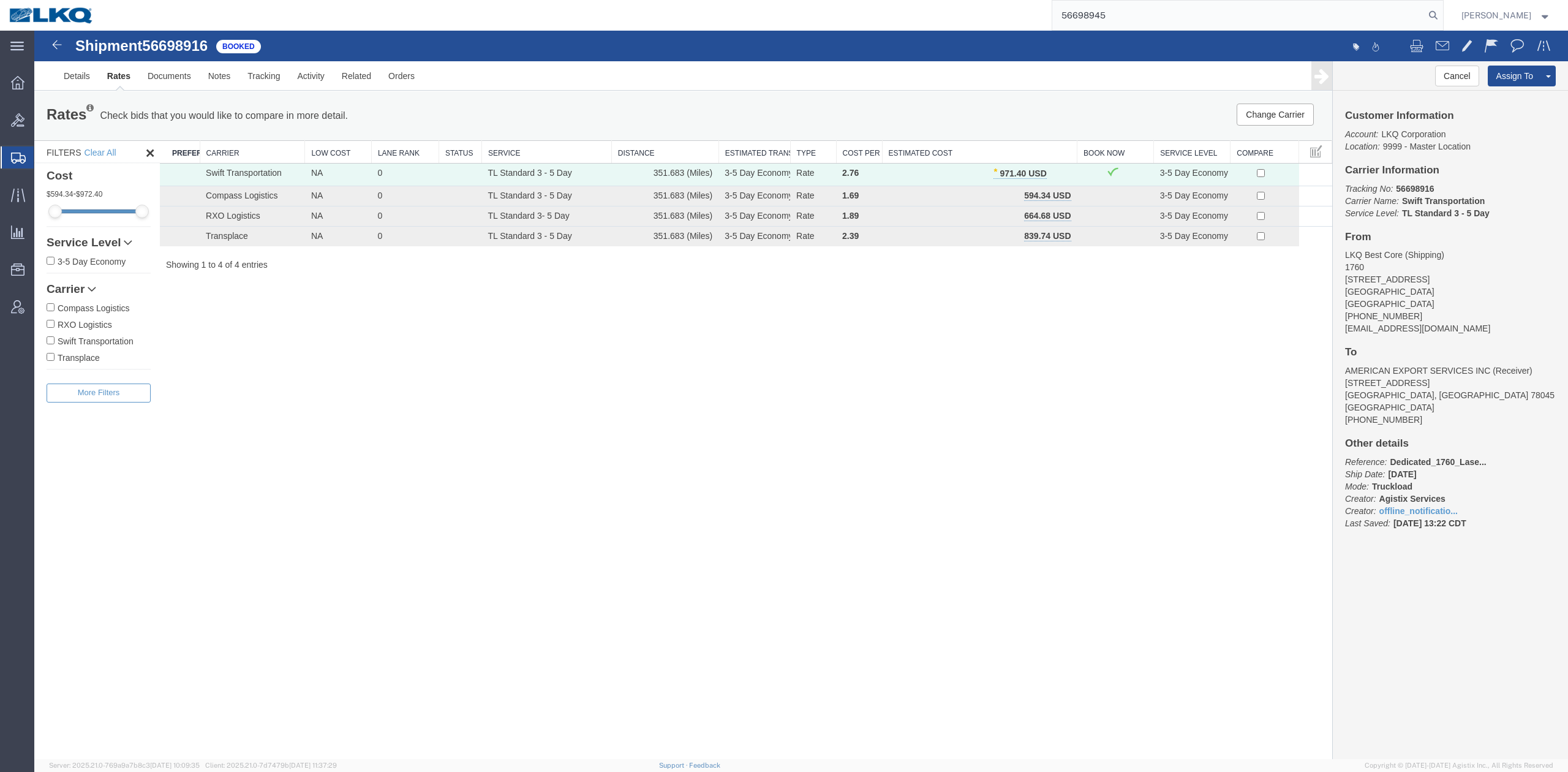
type input "56698945"
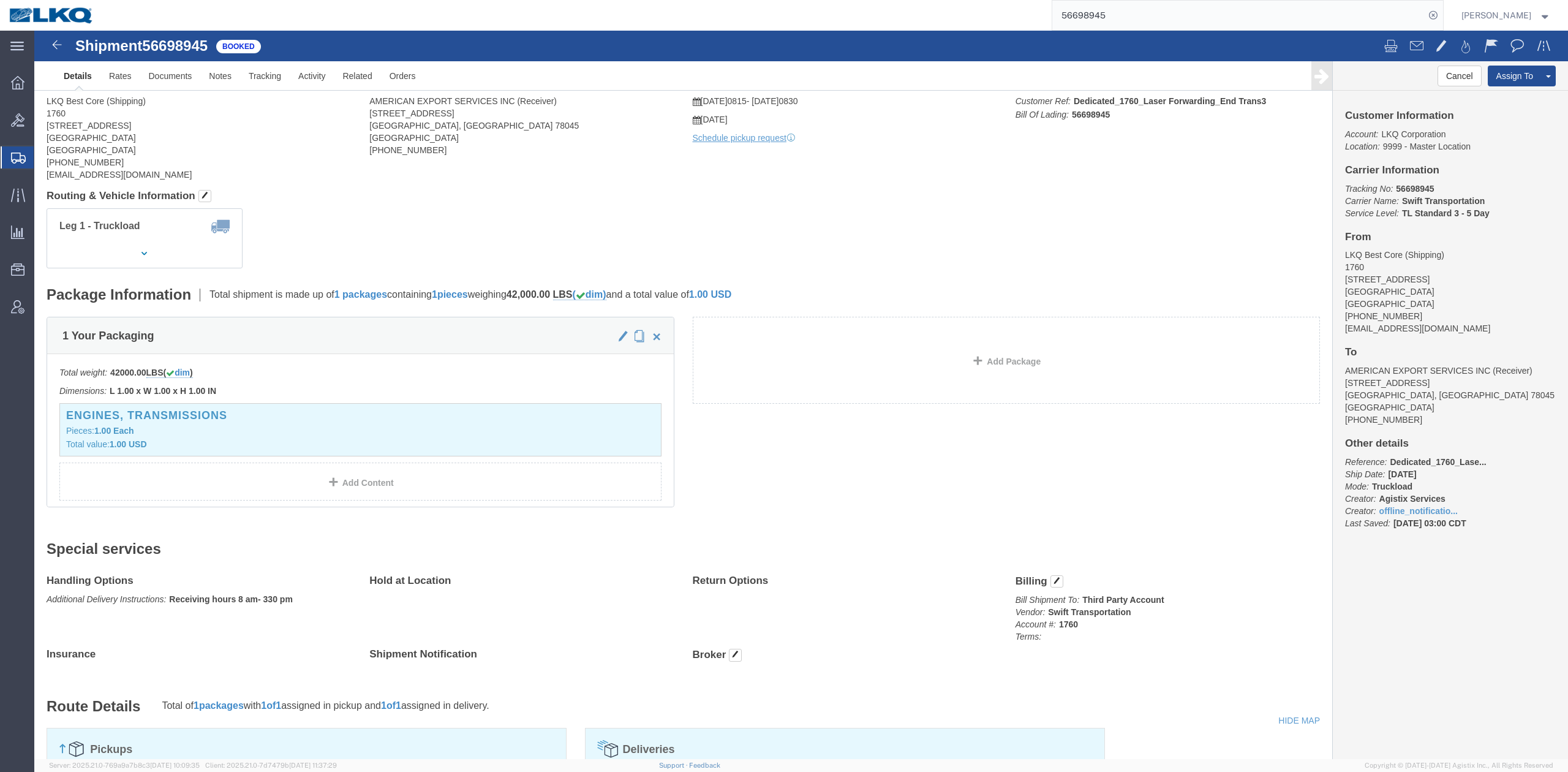
click div
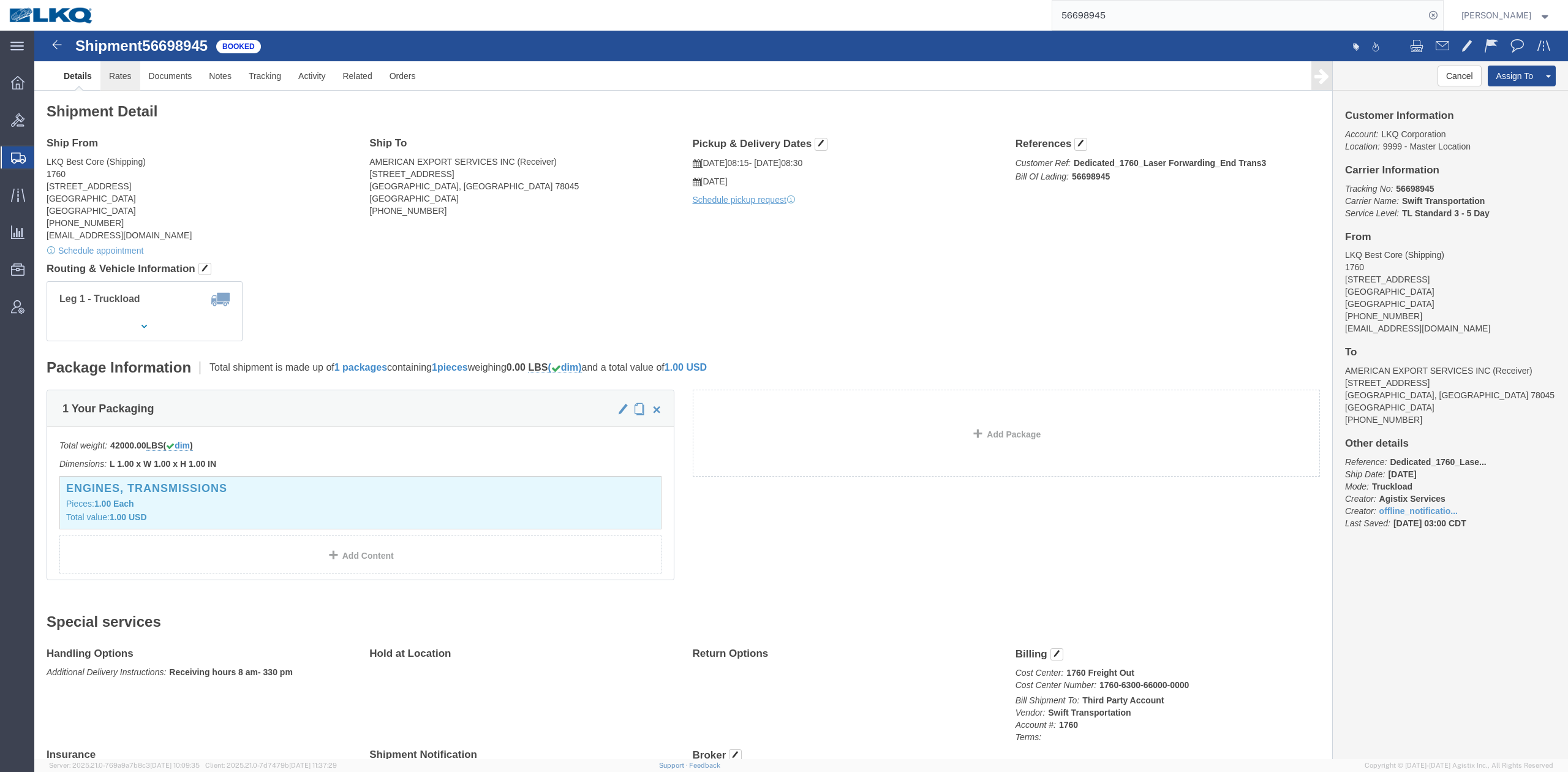
click link "Rates"
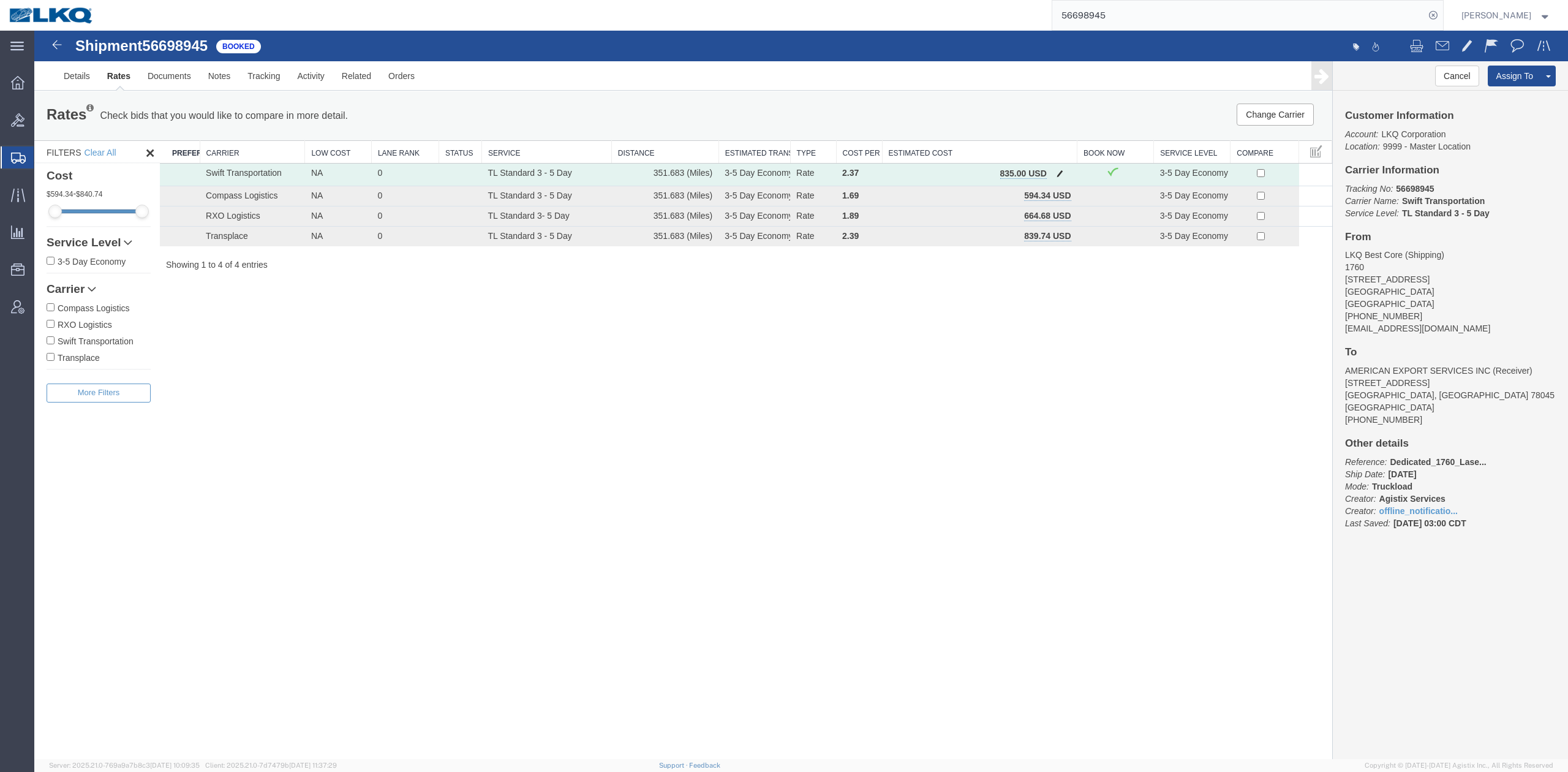
click at [1059, 179] on button "button" at bounding box center [1060, 174] width 16 height 16
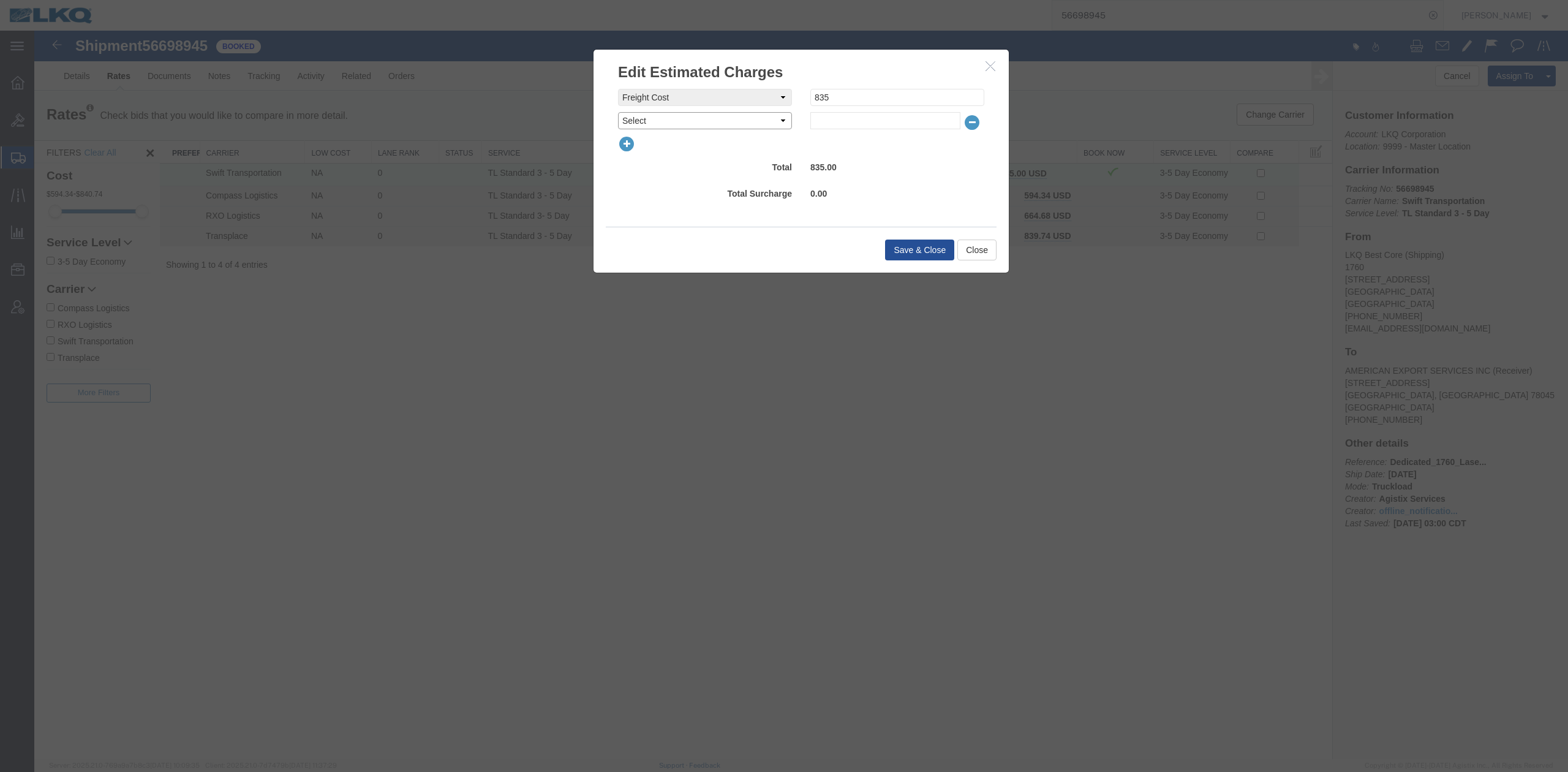
click at [766, 120] on select "Select AES Filing Accessorial Delivery Charge Additional Invoice Details Addres…" at bounding box center [705, 120] width 174 height 17
select select "FUEL_CHARGE"
click at [618, 112] on select "Select AES Filing Accessorial Delivery Charge Additional Invoice Details Addres…" at bounding box center [705, 120] width 174 height 17
type input "136.40"
click at [912, 243] on button "Save & Close" at bounding box center [919, 250] width 69 height 21
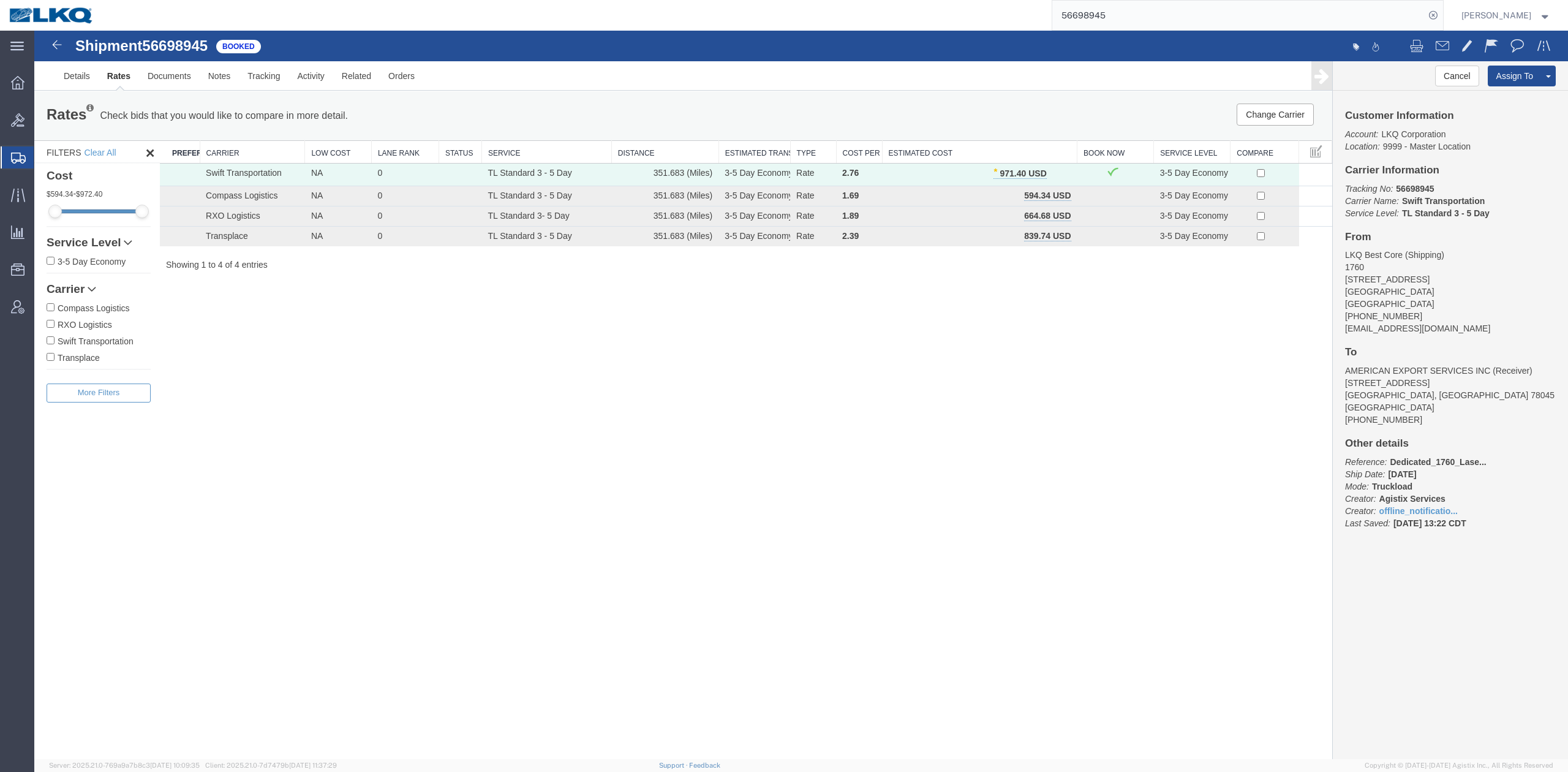
click at [1101, 15] on input "56698945" at bounding box center [1239, 15] width 373 height 29
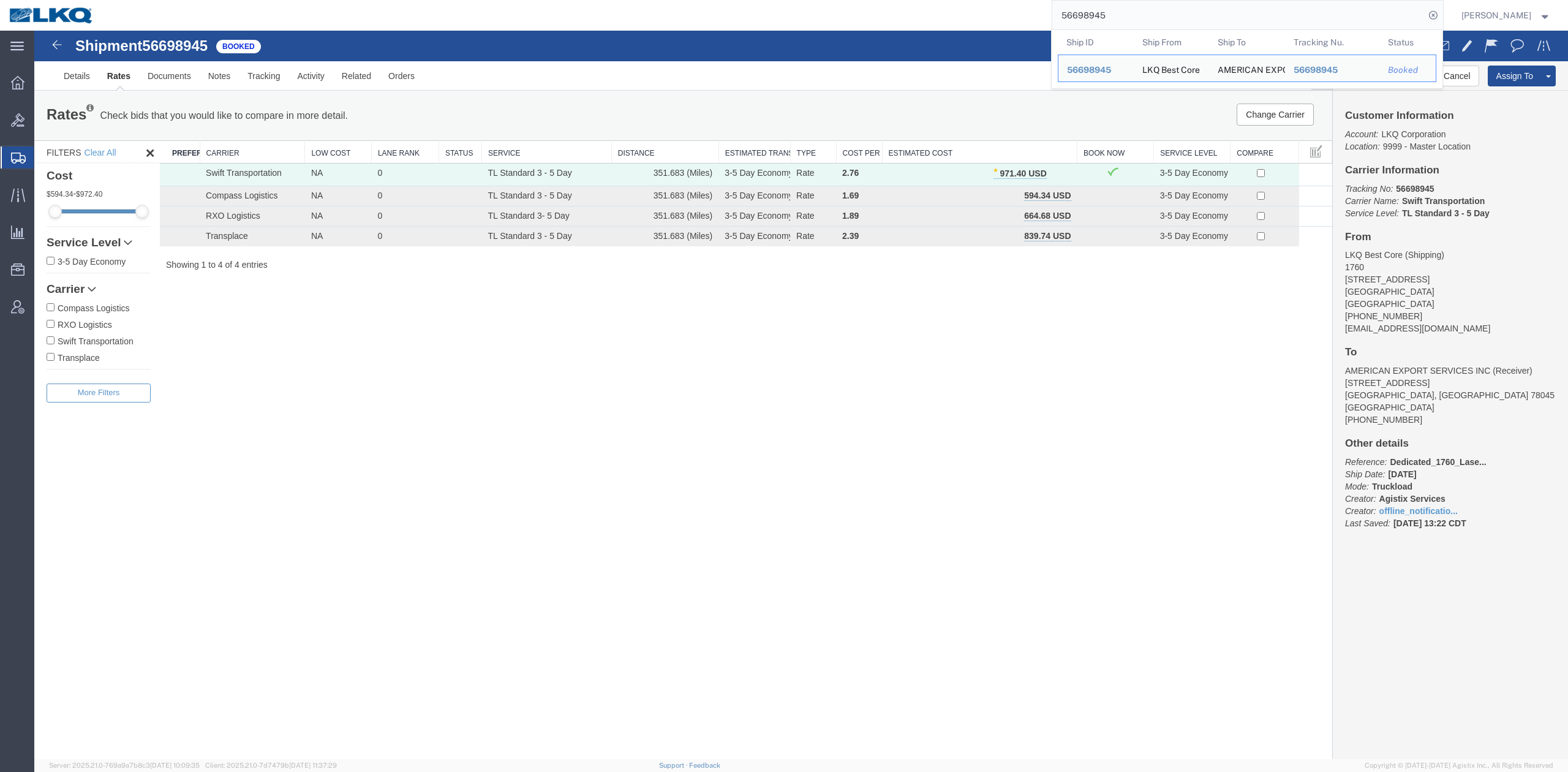
click at [1101, 15] on input "56698945" at bounding box center [1239, 15] width 373 height 29
paste input "0710"
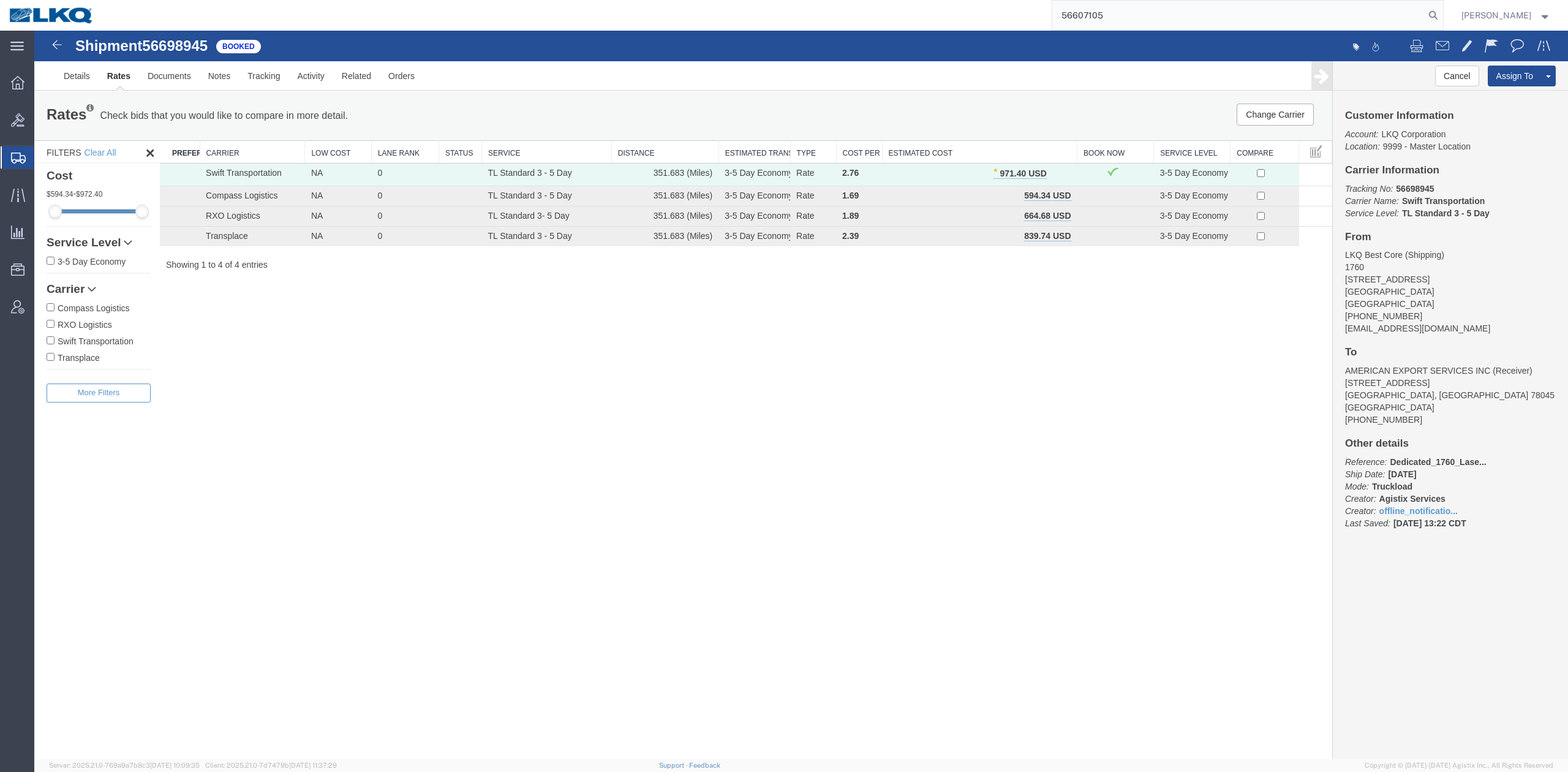
click at [1425, 17] on input "56607105" at bounding box center [1239, 15] width 373 height 29
type input "56607105"
drag, startPoint x: 1456, startPoint y: 21, endPoint x: 1446, endPoint y: 28, distance: 12.2
click at [1442, 22] on icon at bounding box center [1433, 15] width 17 height 17
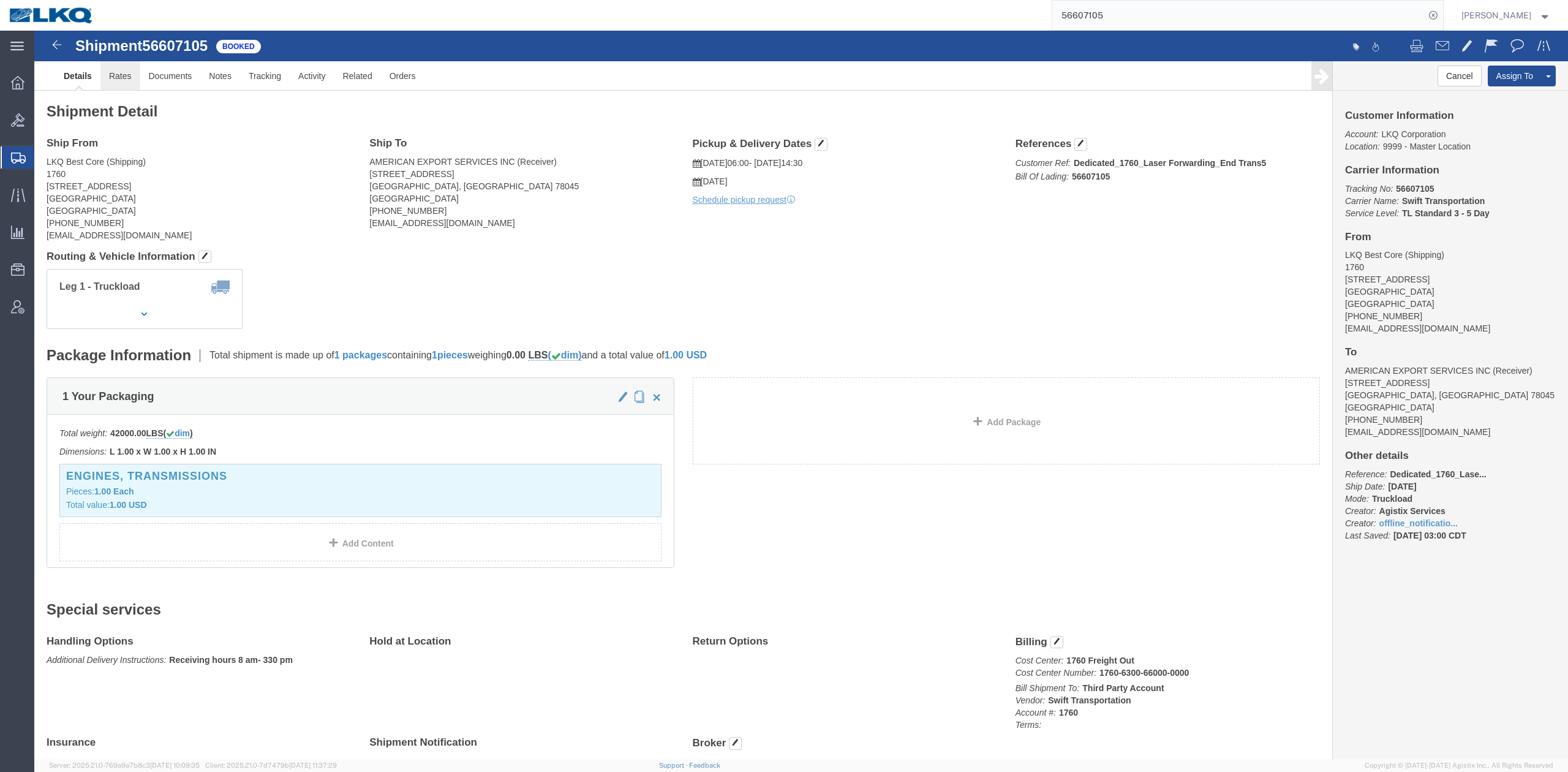
drag, startPoint x: 121, startPoint y: 79, endPoint x: 87, endPoint y: 48, distance: 46.0
click link "Rates"
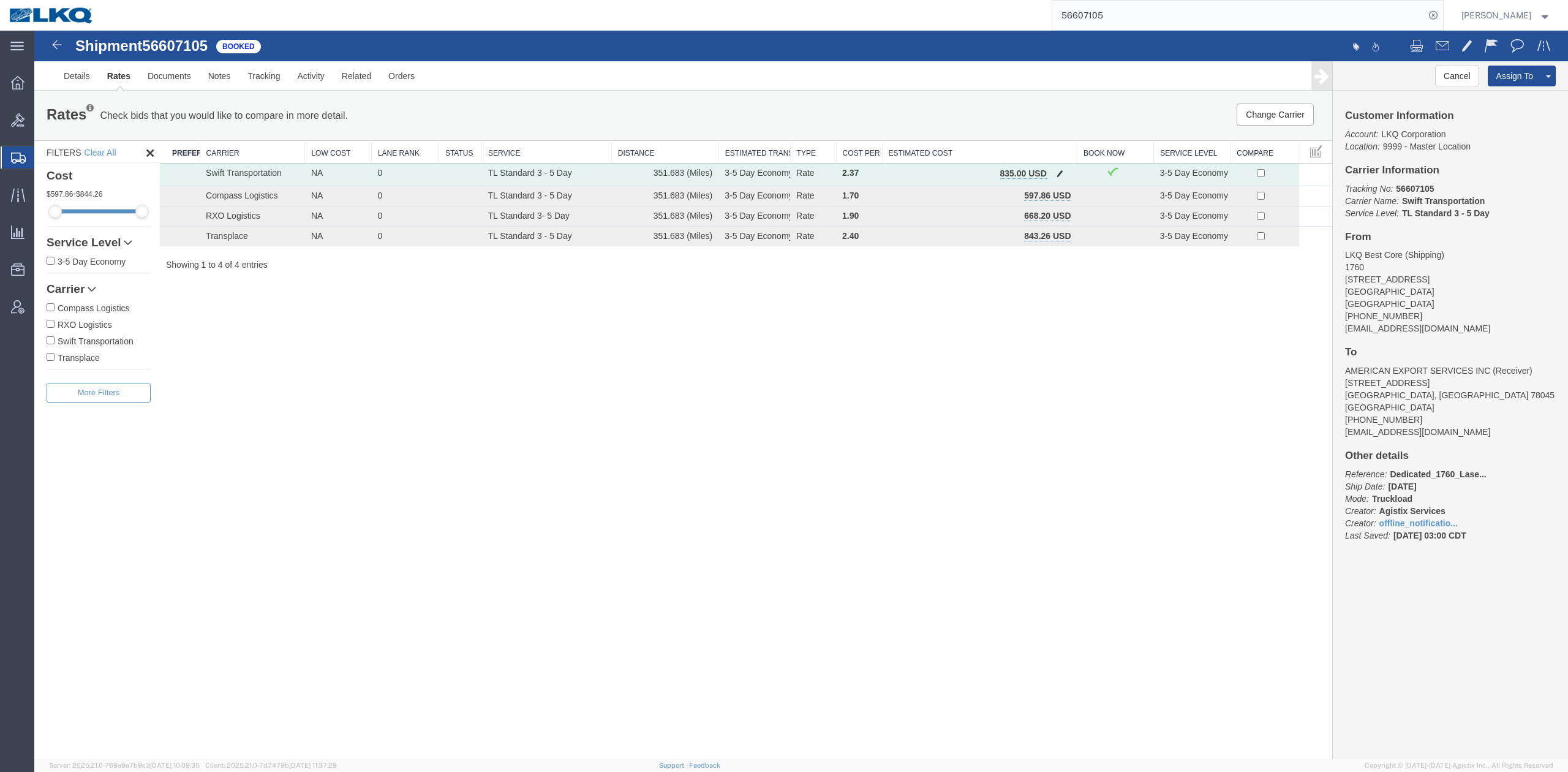
click at [1057, 179] on button "button" at bounding box center [1060, 174] width 16 height 16
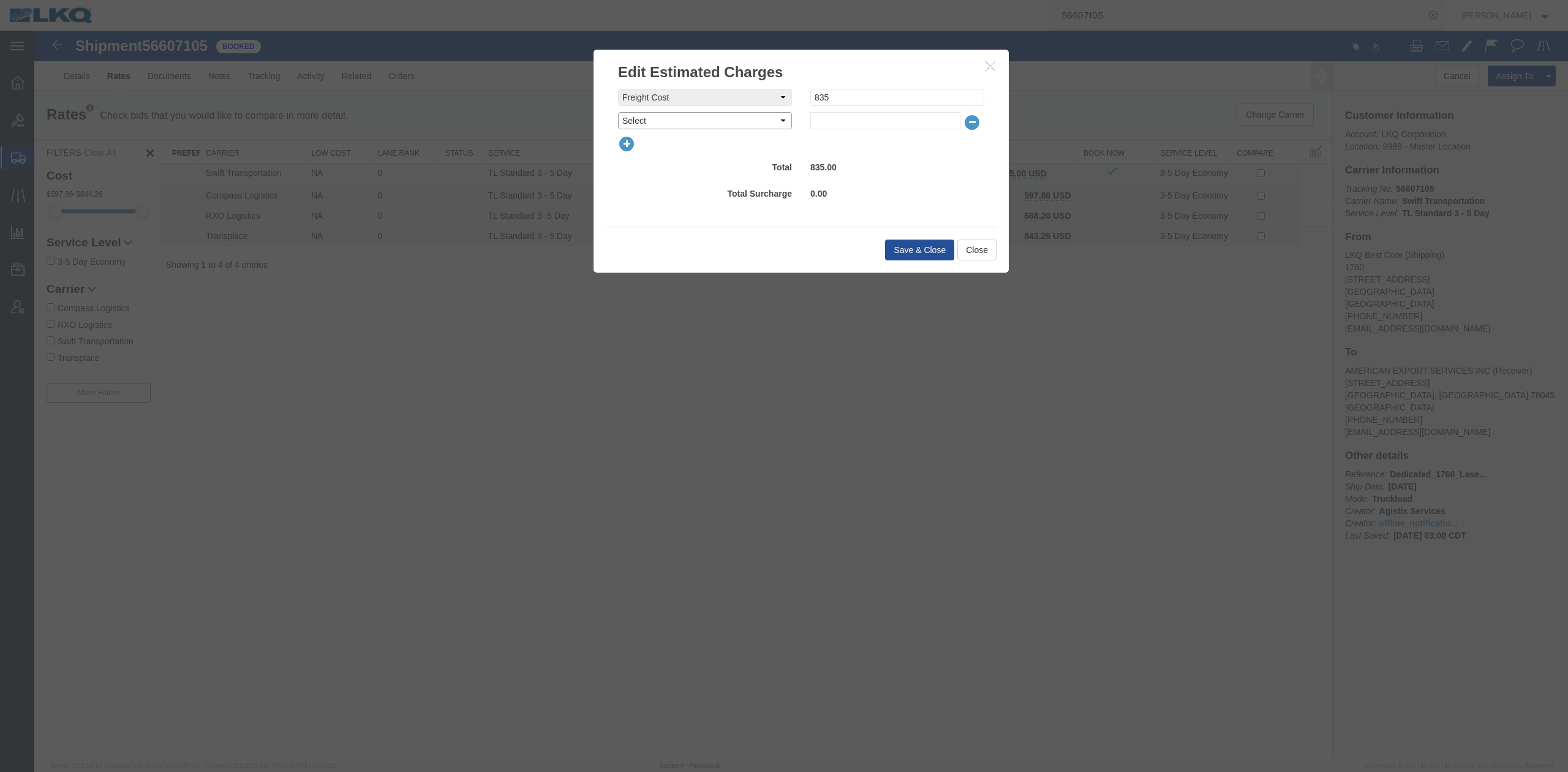
click at [732, 118] on select "Select AES Filing Accessorial Delivery Charge Additional Invoice Details Addres…" at bounding box center [705, 120] width 174 height 17
select select "FUEL_CHARGE"
click at [618, 112] on select "Select AES Filing Accessorial Delivery Charge Additional Invoice Details Addres…" at bounding box center [705, 120] width 174 height 17
type input "139.50"
click at [909, 256] on button "Save & Close" at bounding box center [919, 250] width 69 height 21
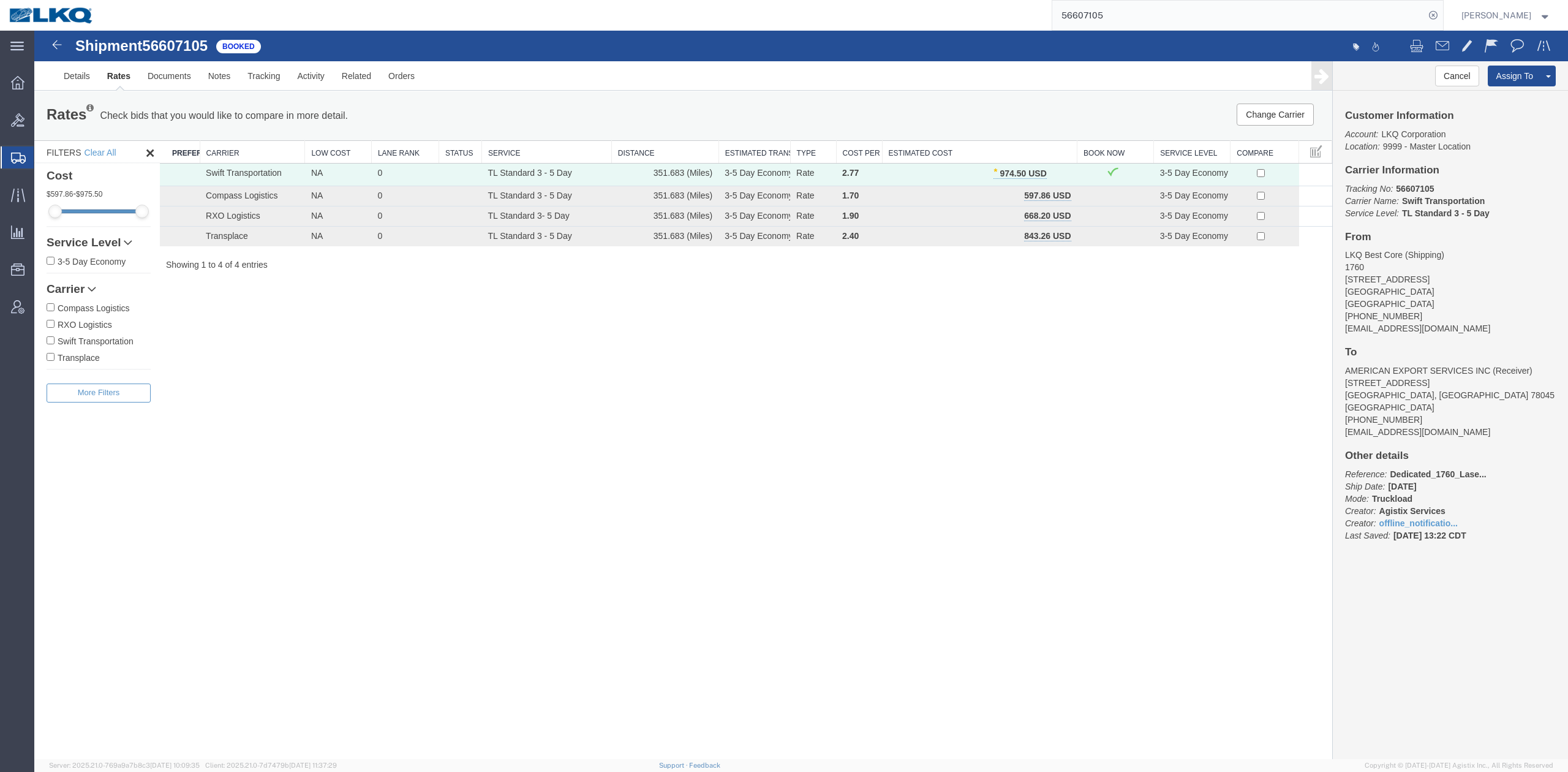
click at [1104, 23] on input "56607105" at bounding box center [1239, 15] width 373 height 29
click at [1104, 22] on input "56607105" at bounding box center [1239, 15] width 373 height 29
paste input "82216"
type input "56682216"
click at [1442, 17] on icon at bounding box center [1433, 15] width 17 height 17
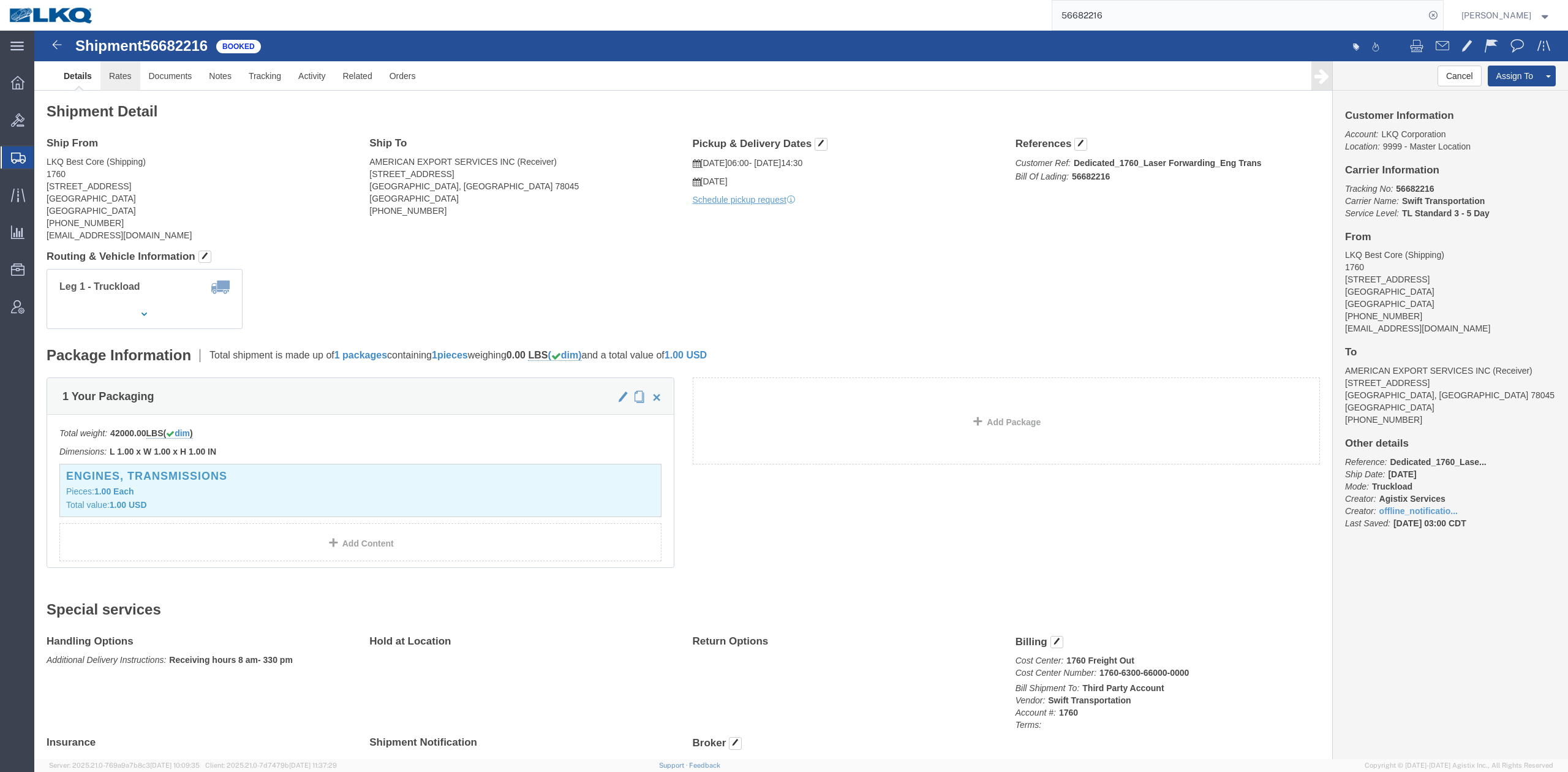
drag, startPoint x: 118, startPoint y: 76, endPoint x: 84, endPoint y: 46, distance: 45.3
click link "Rates"
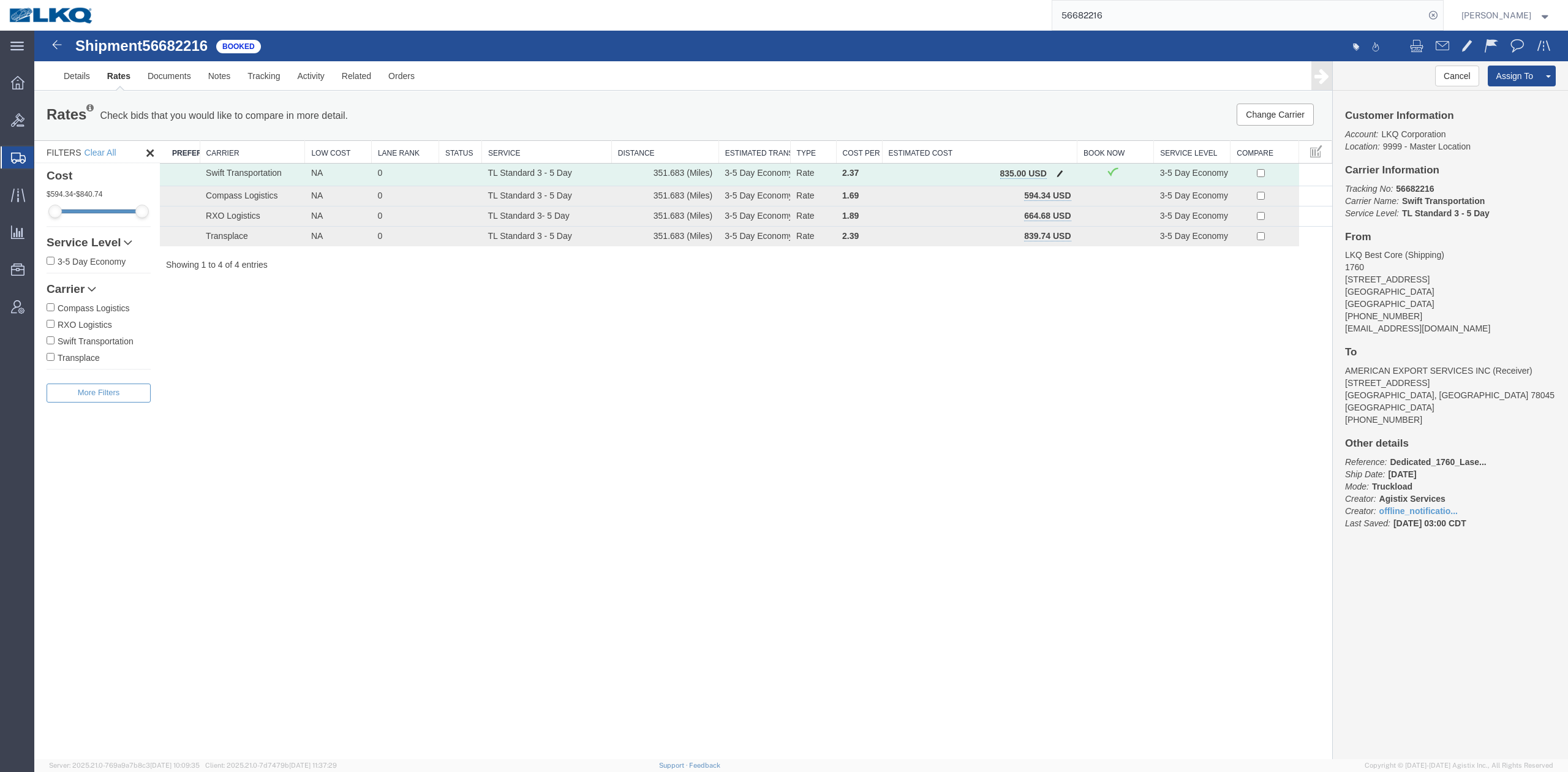
click at [1062, 176] on span "button" at bounding box center [1060, 174] width 7 height 9
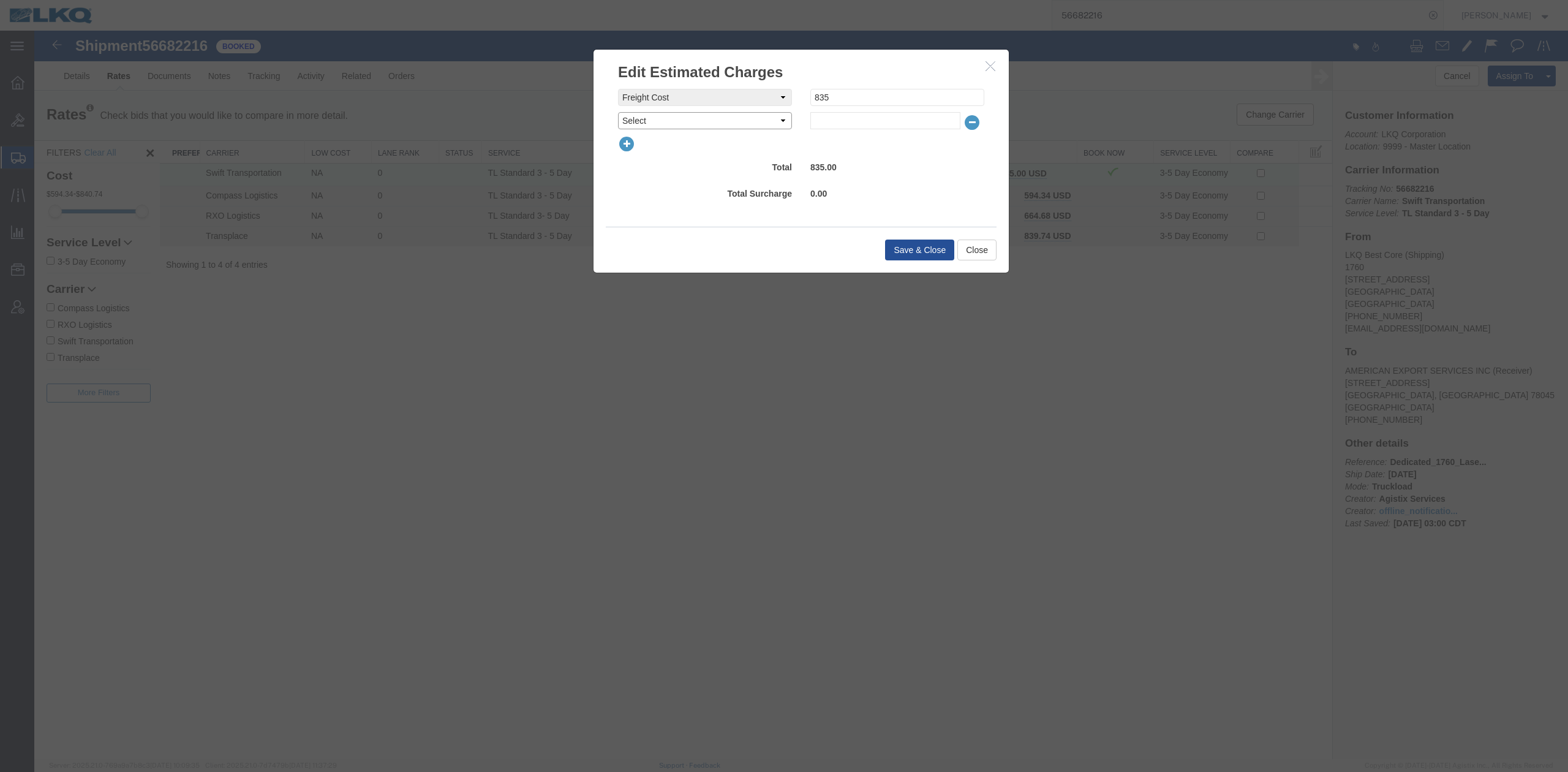
click at [703, 119] on select "Select AES Filing Accessorial Delivery Charge Additional Invoice Details Addres…" at bounding box center [705, 120] width 174 height 17
select select "FUEL_CHARGE"
click at [618, 112] on select "Select AES Filing Accessorial Delivery Charge Additional Invoice Details Addres…" at bounding box center [705, 120] width 174 height 17
type input "136.84"
click at [919, 248] on button "Save & Close" at bounding box center [919, 250] width 69 height 21
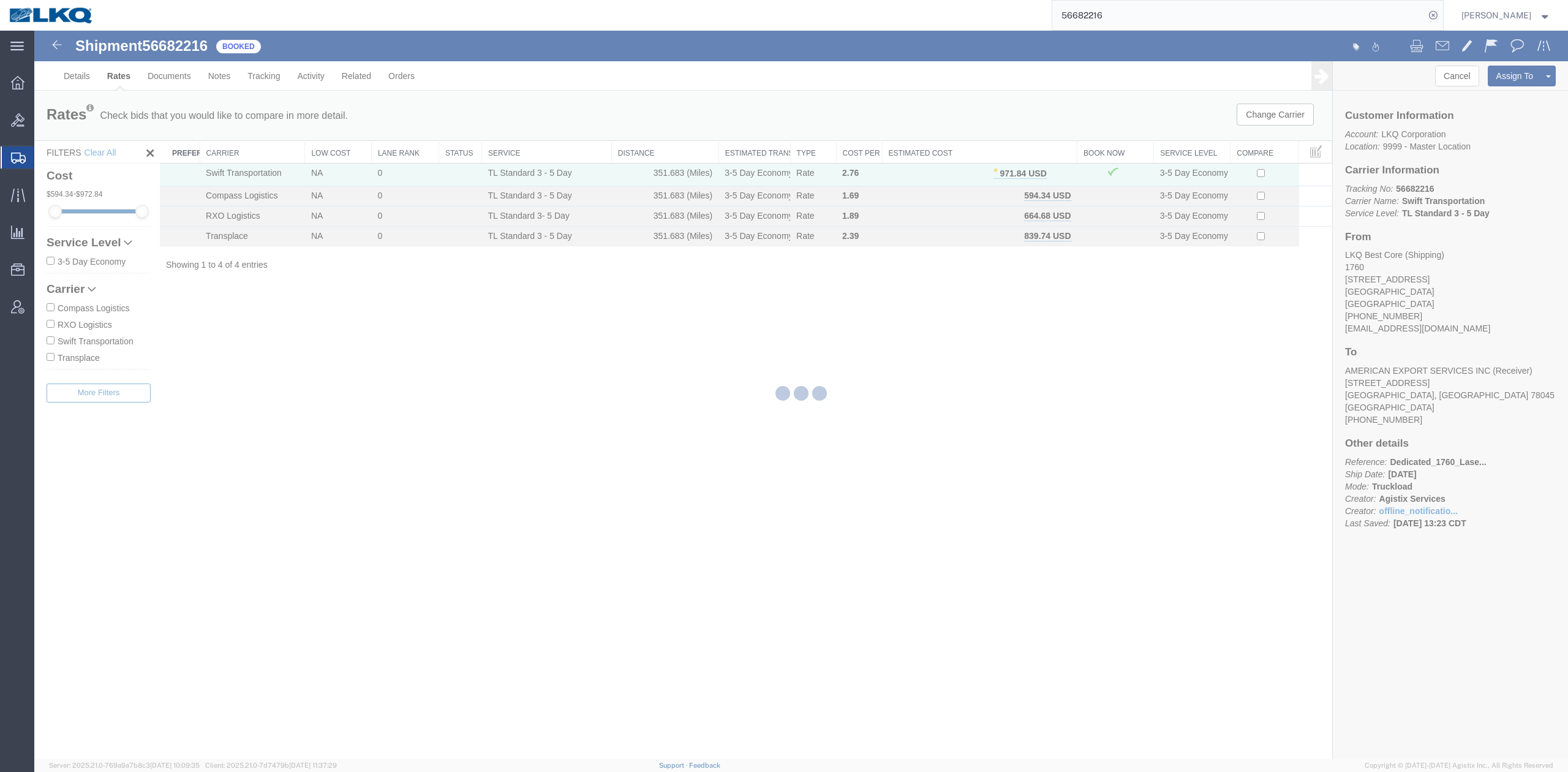
click at [1103, 21] on input "56682216" at bounding box center [1239, 15] width 373 height 29
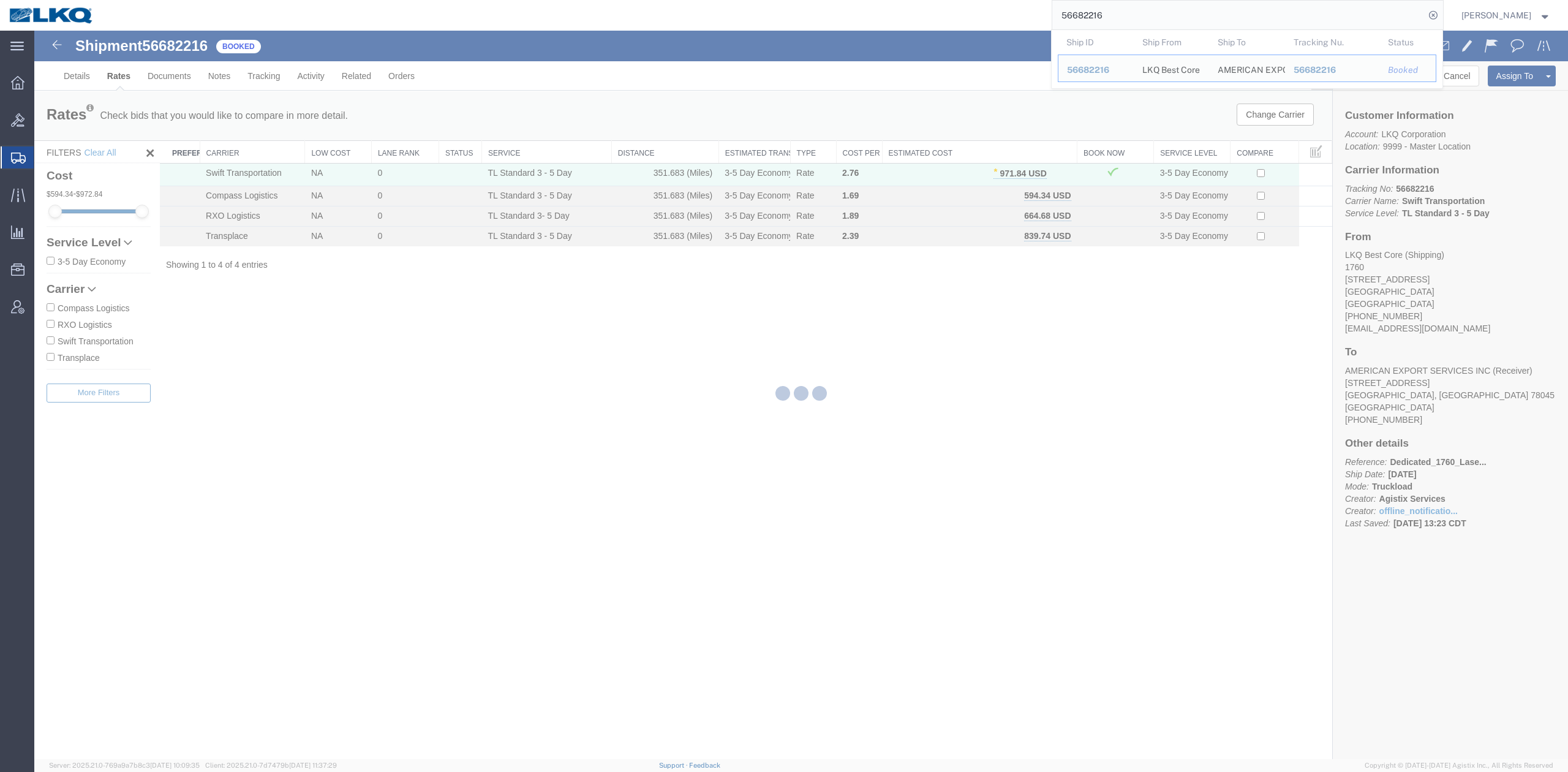
click at [1103, 21] on input "56682216" at bounding box center [1239, 15] width 373 height 29
paste input "7030013"
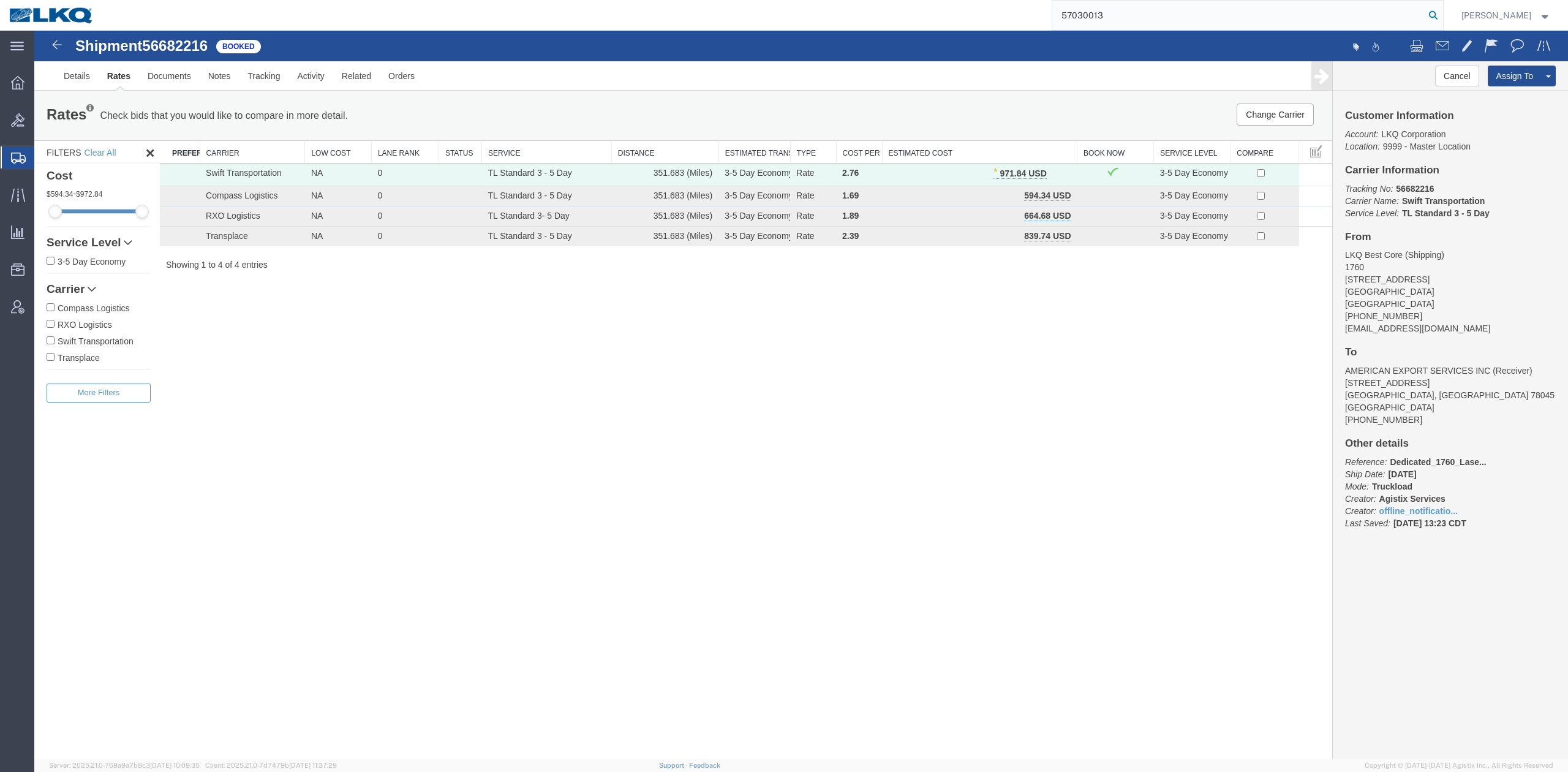
type input "57030013"
click at [1442, 15] on icon at bounding box center [1433, 15] width 17 height 17
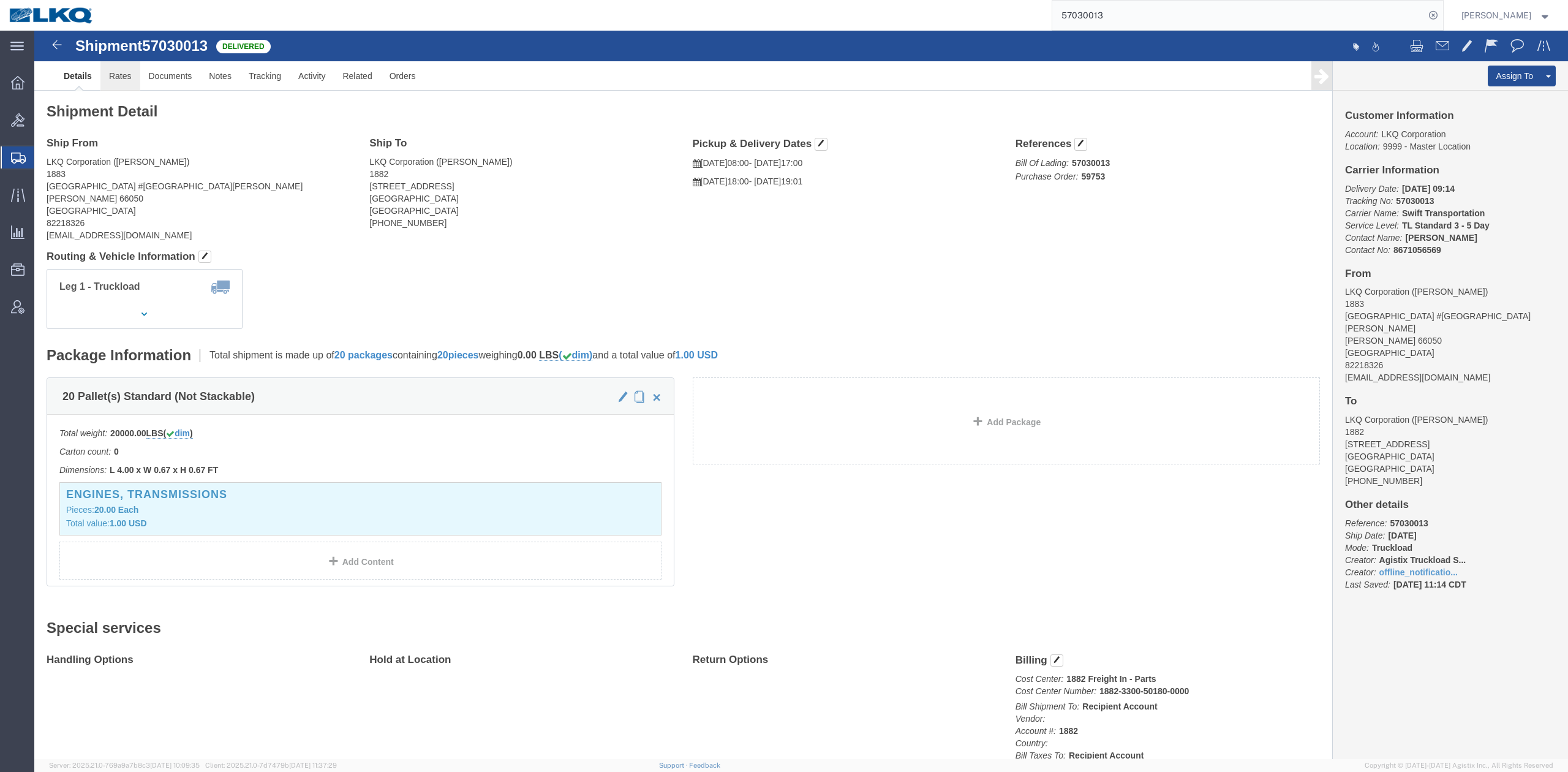
click link "Rates"
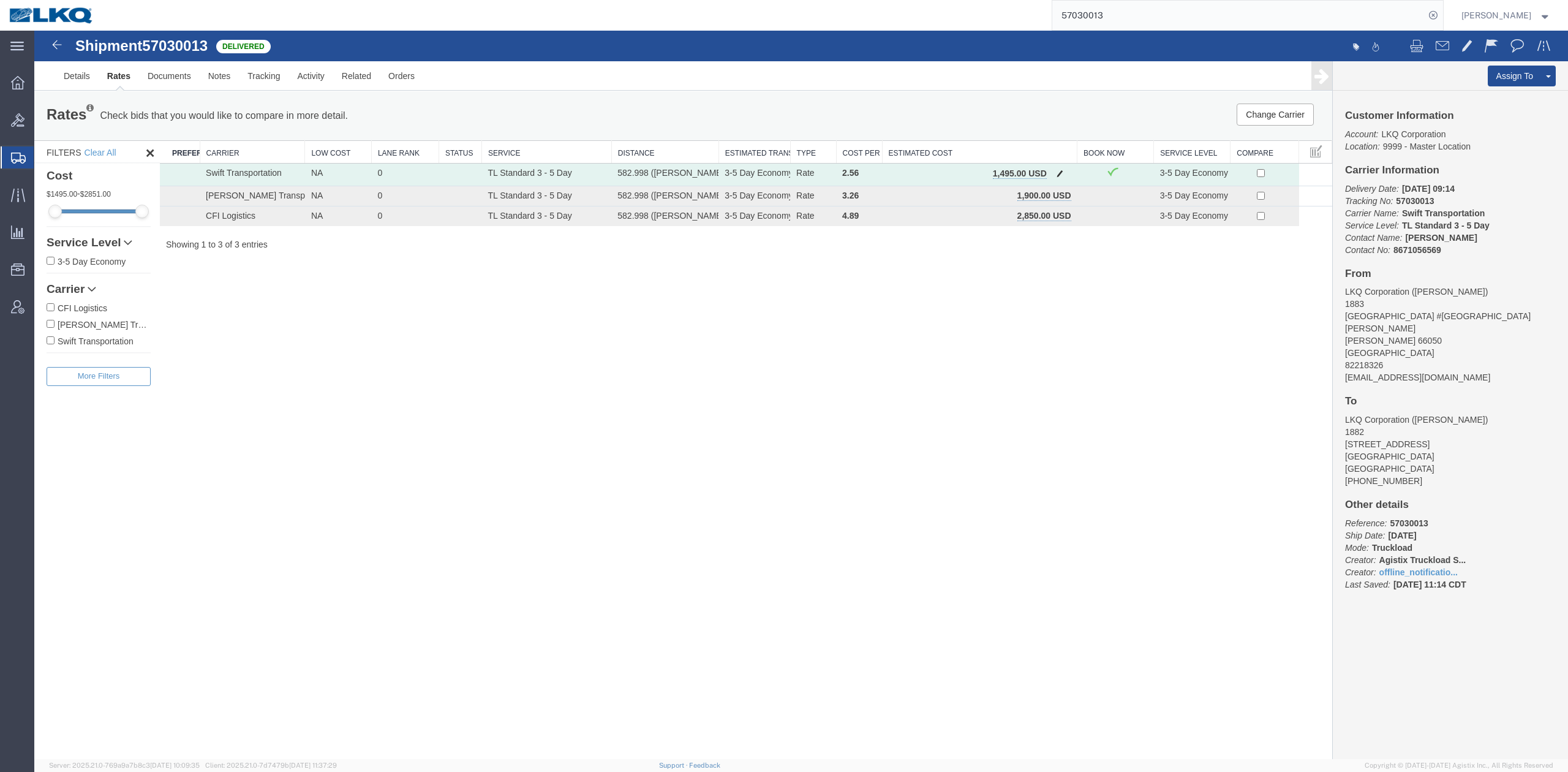
click at [1061, 172] on span "button" at bounding box center [1060, 174] width 7 height 9
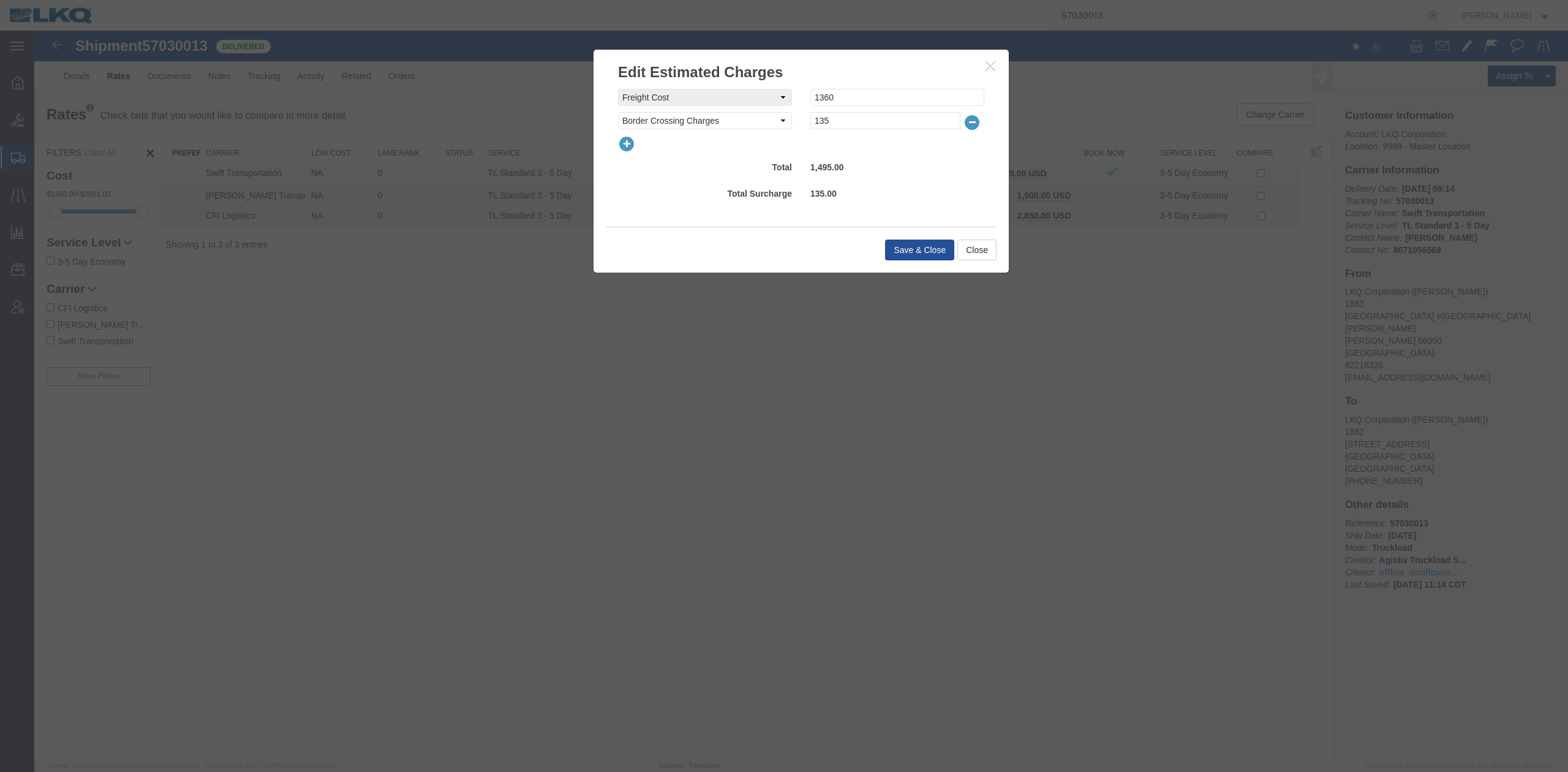
click at [628, 139] on icon "button" at bounding box center [627, 144] width 17 height 17
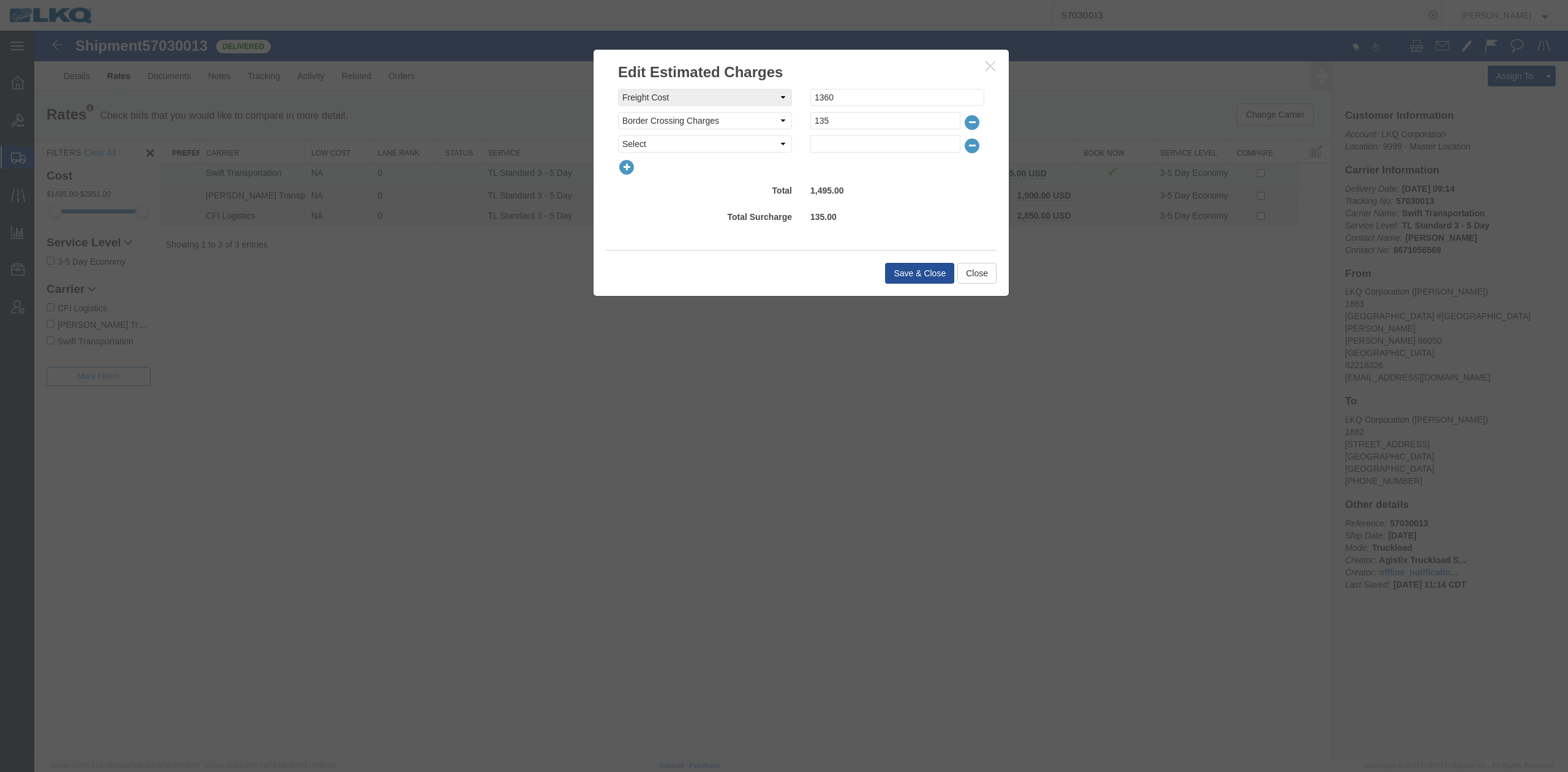
select select "FUEL_CHARGE"
click at [618, 136] on select "Select AES Filing Accessorial Delivery Charge Additional Invoice Details Addres…" at bounding box center [705, 144] width 174 height 17
type input "190.96"
click at [907, 277] on button "Save & Close" at bounding box center [919, 273] width 69 height 21
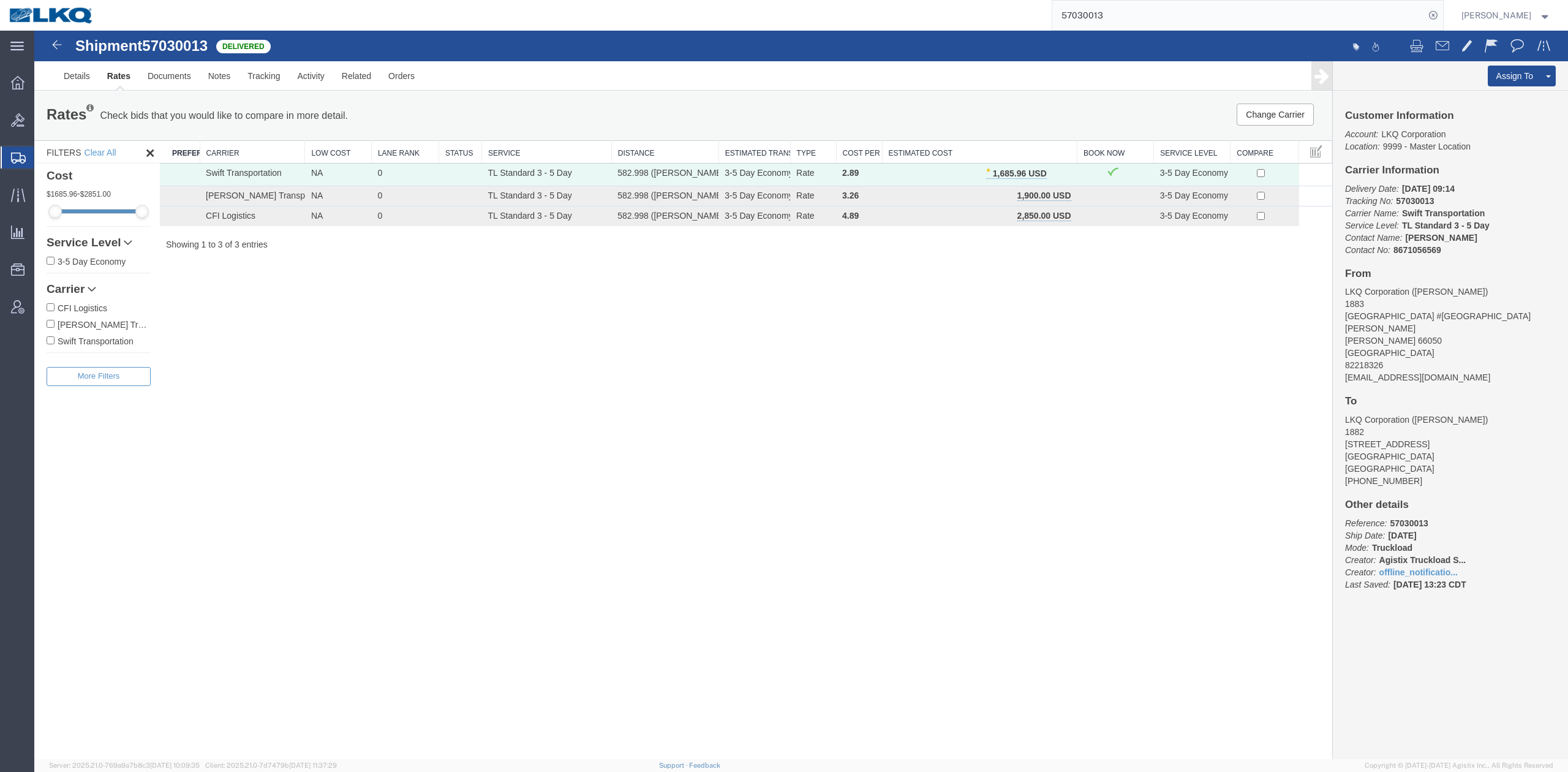
click at [1133, 28] on input "57030013" at bounding box center [1239, 15] width 373 height 29
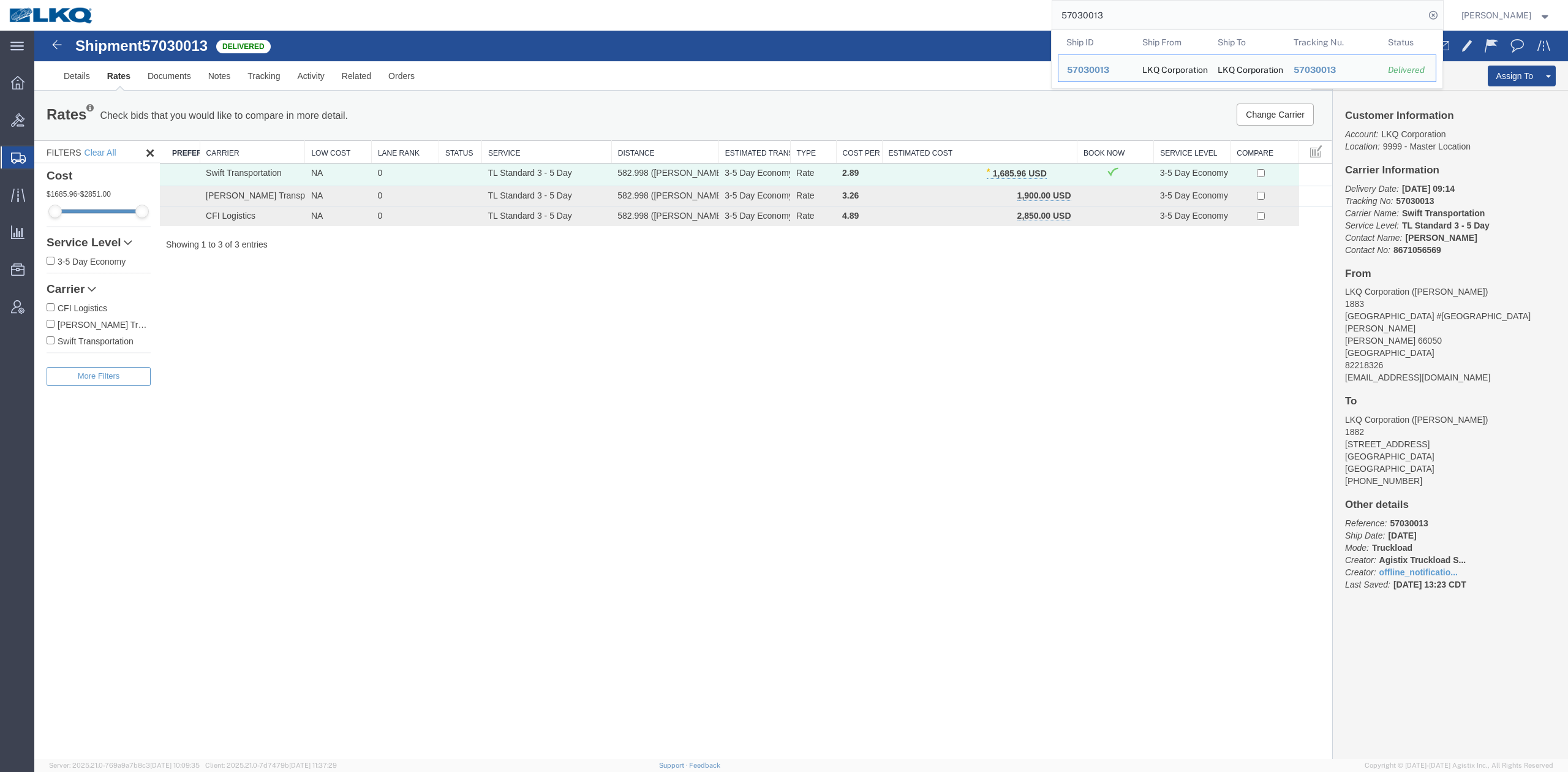
click at [1133, 28] on input "57030013" at bounding box center [1239, 15] width 373 height 29
paste input "695254"
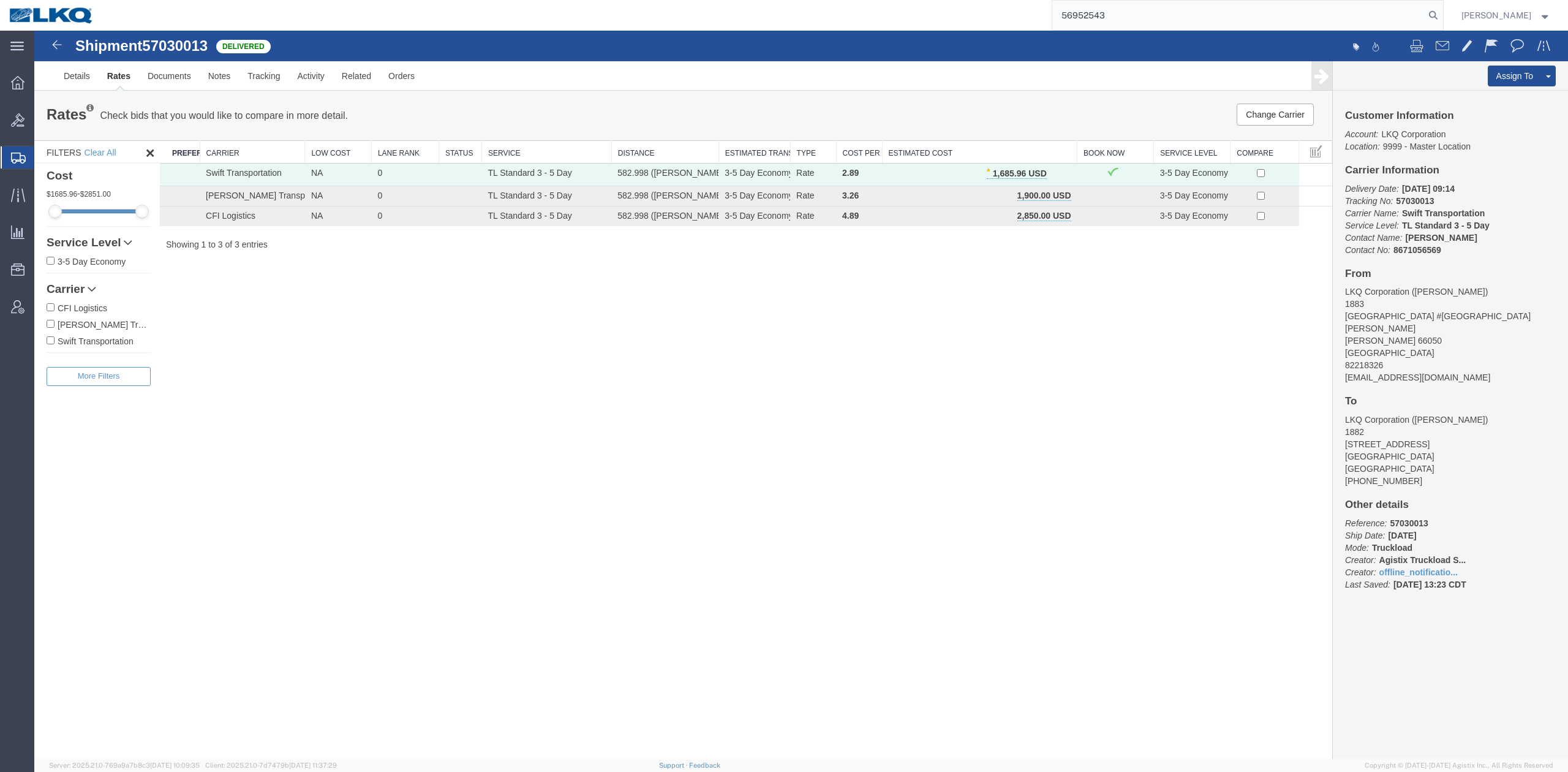
type input "56952543"
click at [1444, 23] on form "56952543" at bounding box center [1247, 15] width 392 height 30
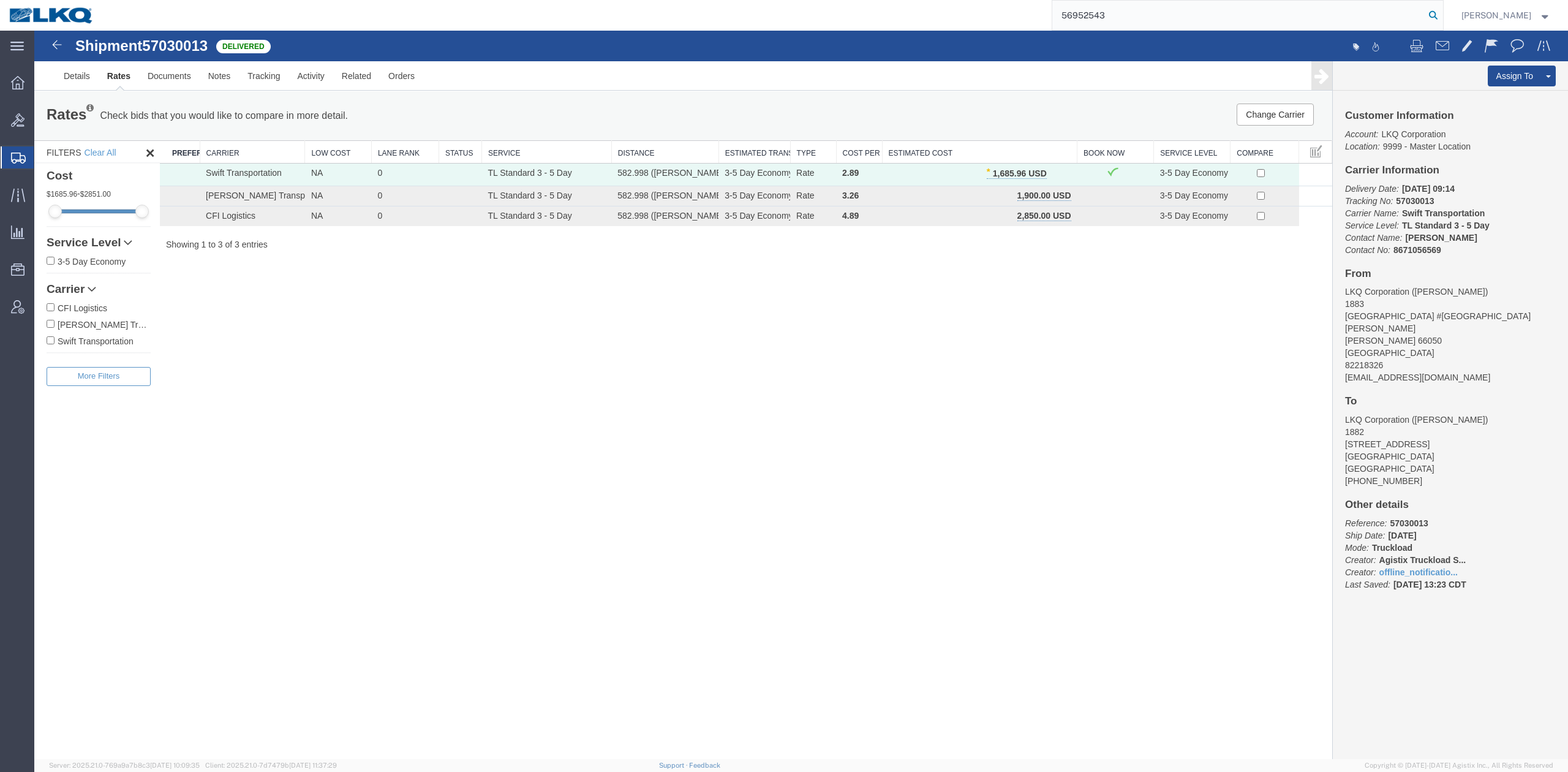
click at [1442, 20] on icon at bounding box center [1433, 15] width 17 height 17
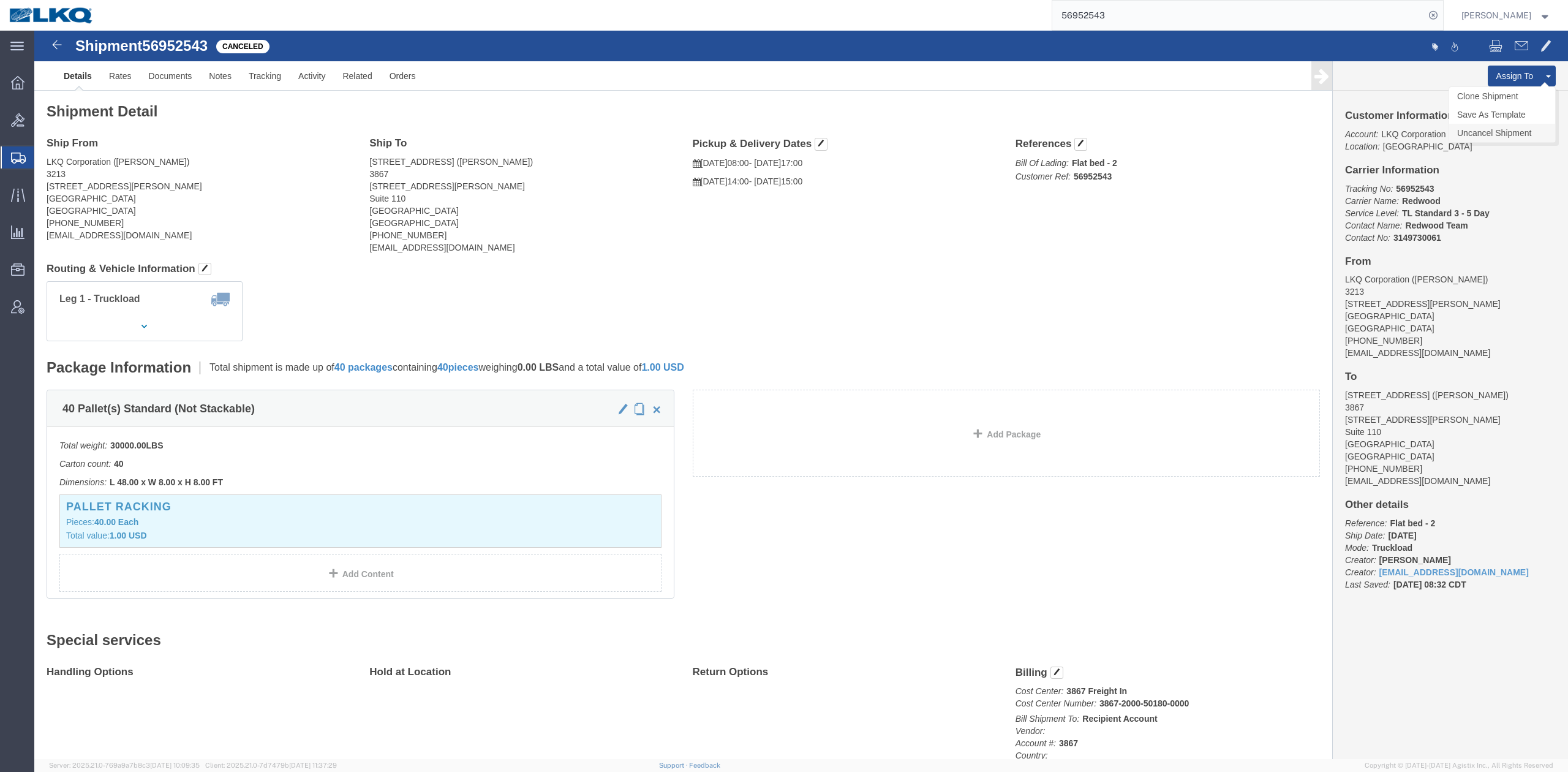
click link "Uncancel Shipment"
click link "Tracking"
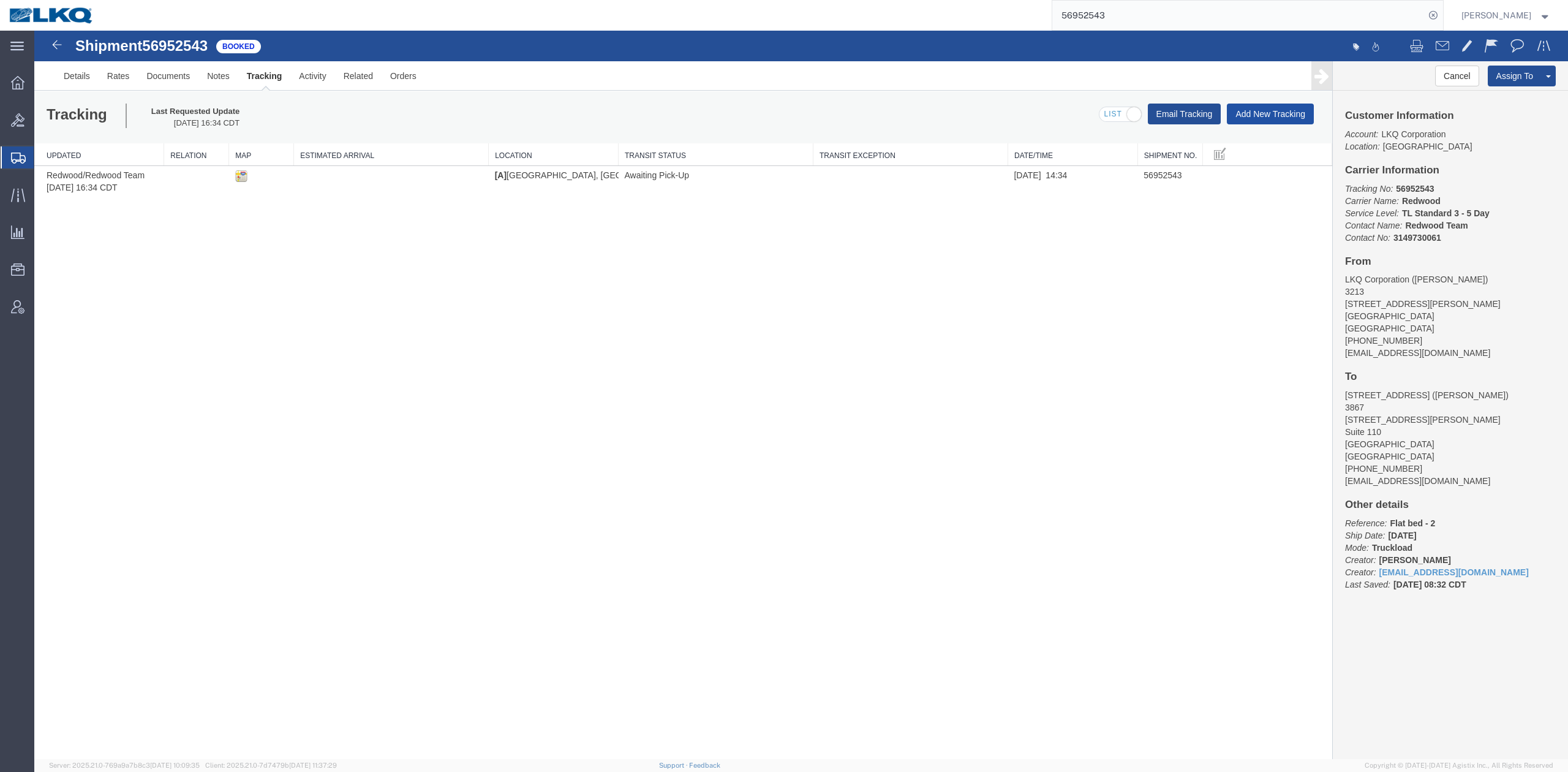
click at [1250, 113] on button "Add New Tracking" at bounding box center [1270, 113] width 87 height 21
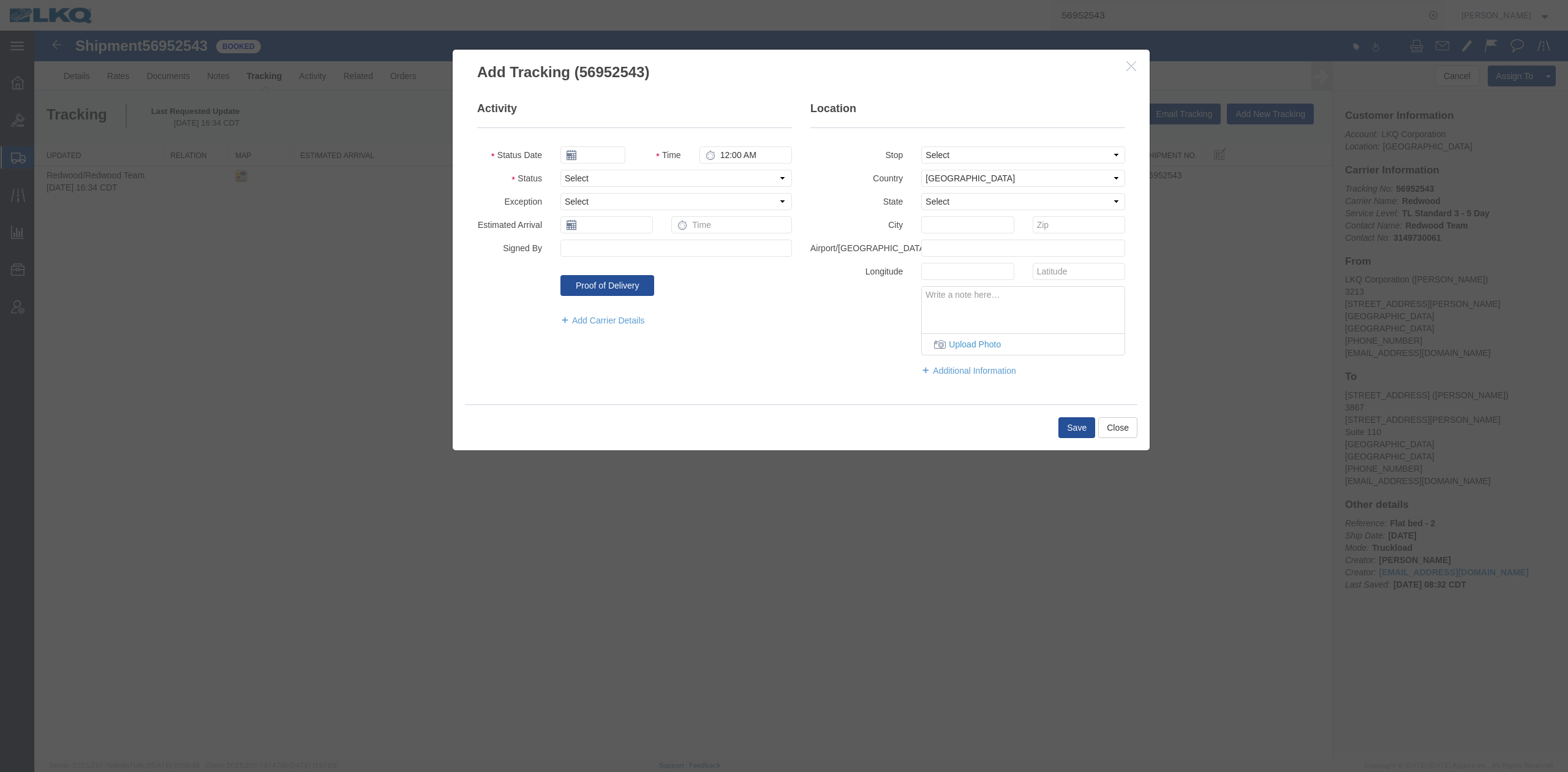
type input "10/14/2025"
type input "2:00 PM"
click at [586, 176] on select "Select Arrival Notice Available Arrival Notice Imported Arrive at Delivery Loca…" at bounding box center [676, 178] width 231 height 17
select select "DELIVRED"
click at [561, 170] on select "Select Arrival Notice Available Arrival Notice Imported Arrive at Delivery Loca…" at bounding box center [676, 178] width 231 height 17
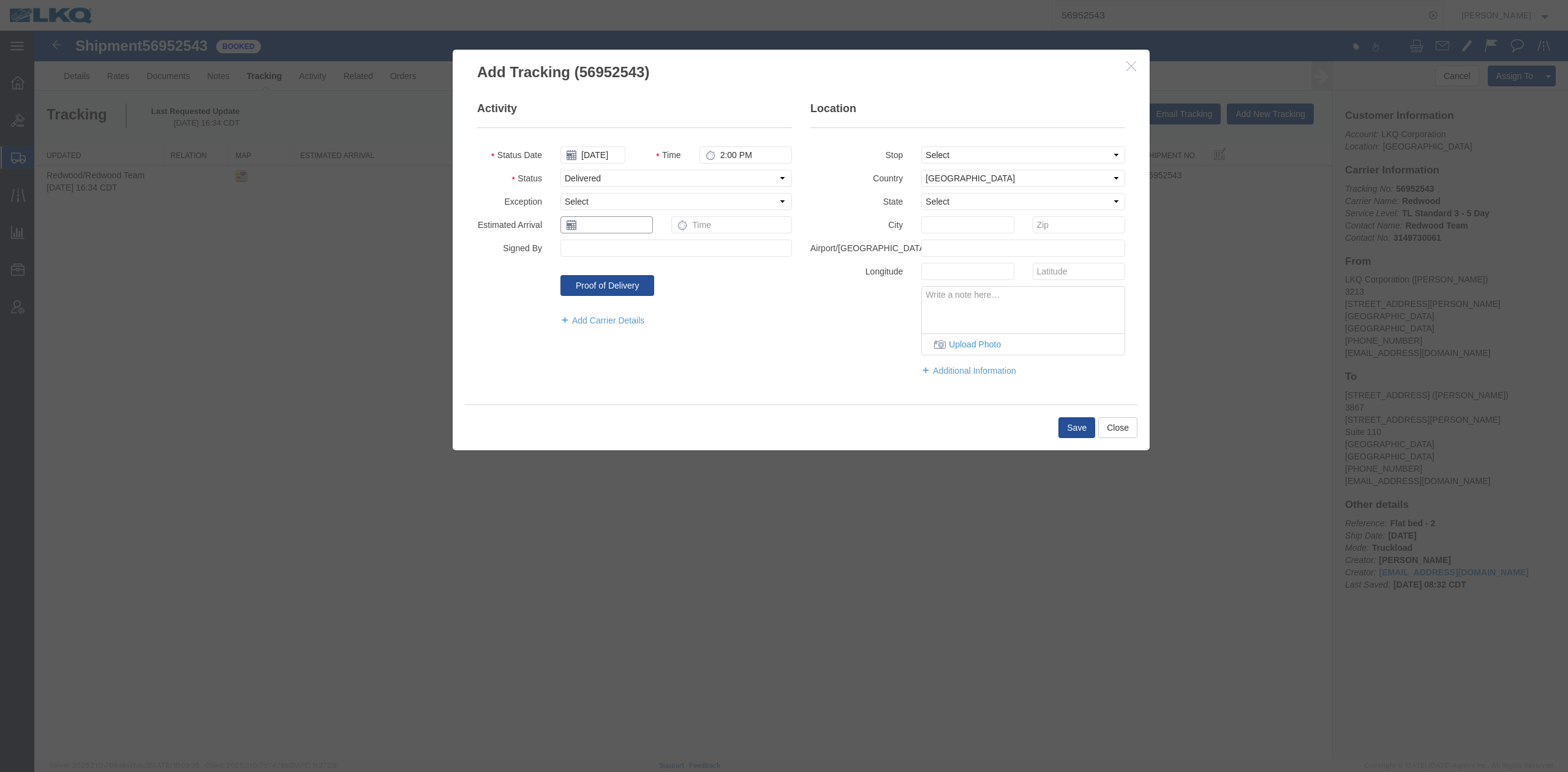
click at [601, 219] on input "text" at bounding box center [607, 224] width 92 height 17
click at [822, 358] on fieldset "Location Stop Select From: 30336 Whipple Rd, Union City, CA, 94587, US To: 3520…" at bounding box center [967, 245] width 315 height 288
click at [1064, 437] on button "Save" at bounding box center [1077, 427] width 37 height 21
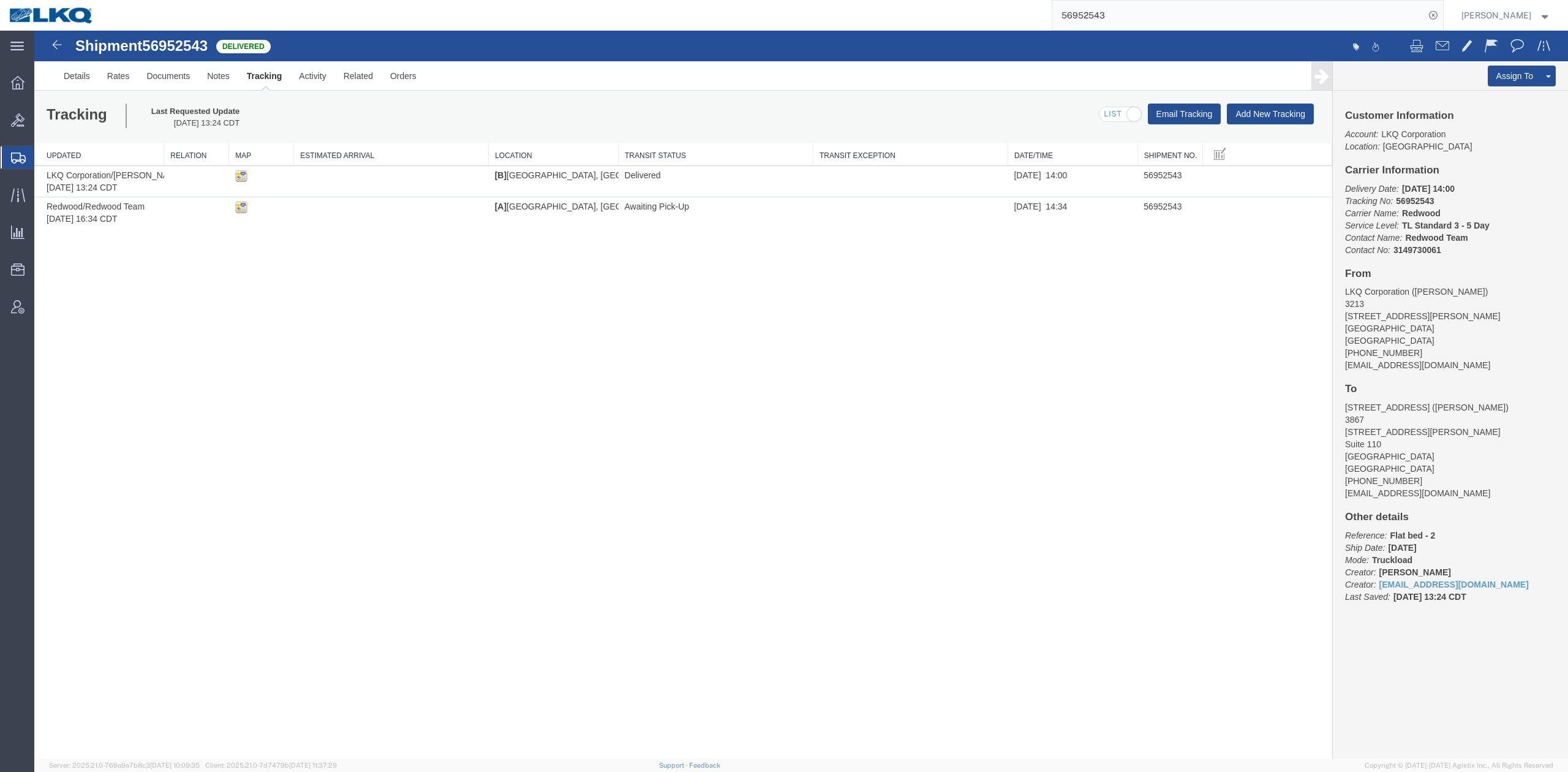
click at [1118, 18] on input "56952543" at bounding box center [1239, 15] width 373 height 29
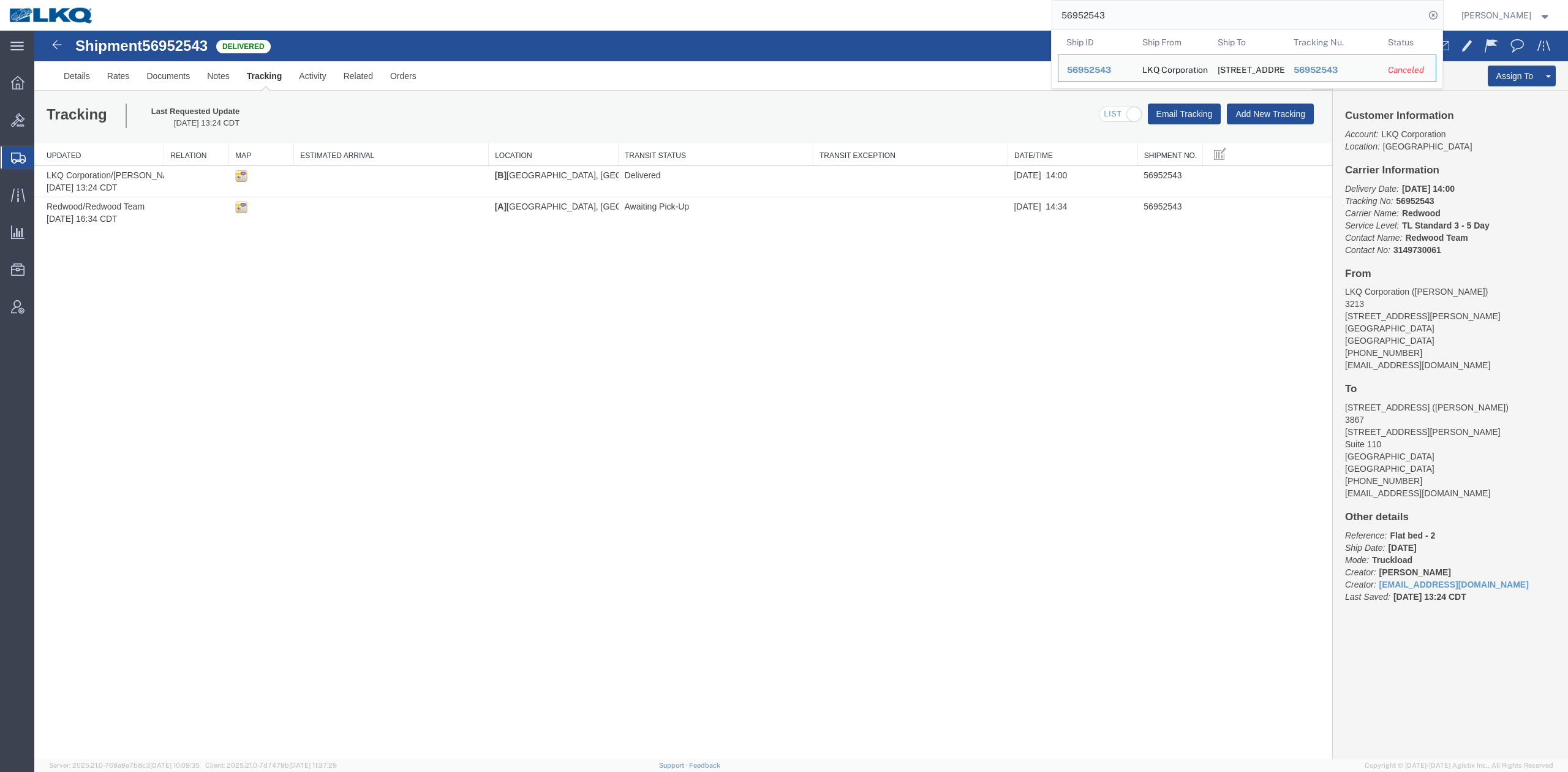
click at [1118, 18] on input "56952543" at bounding box center [1239, 15] width 373 height 29
paste input "7095427"
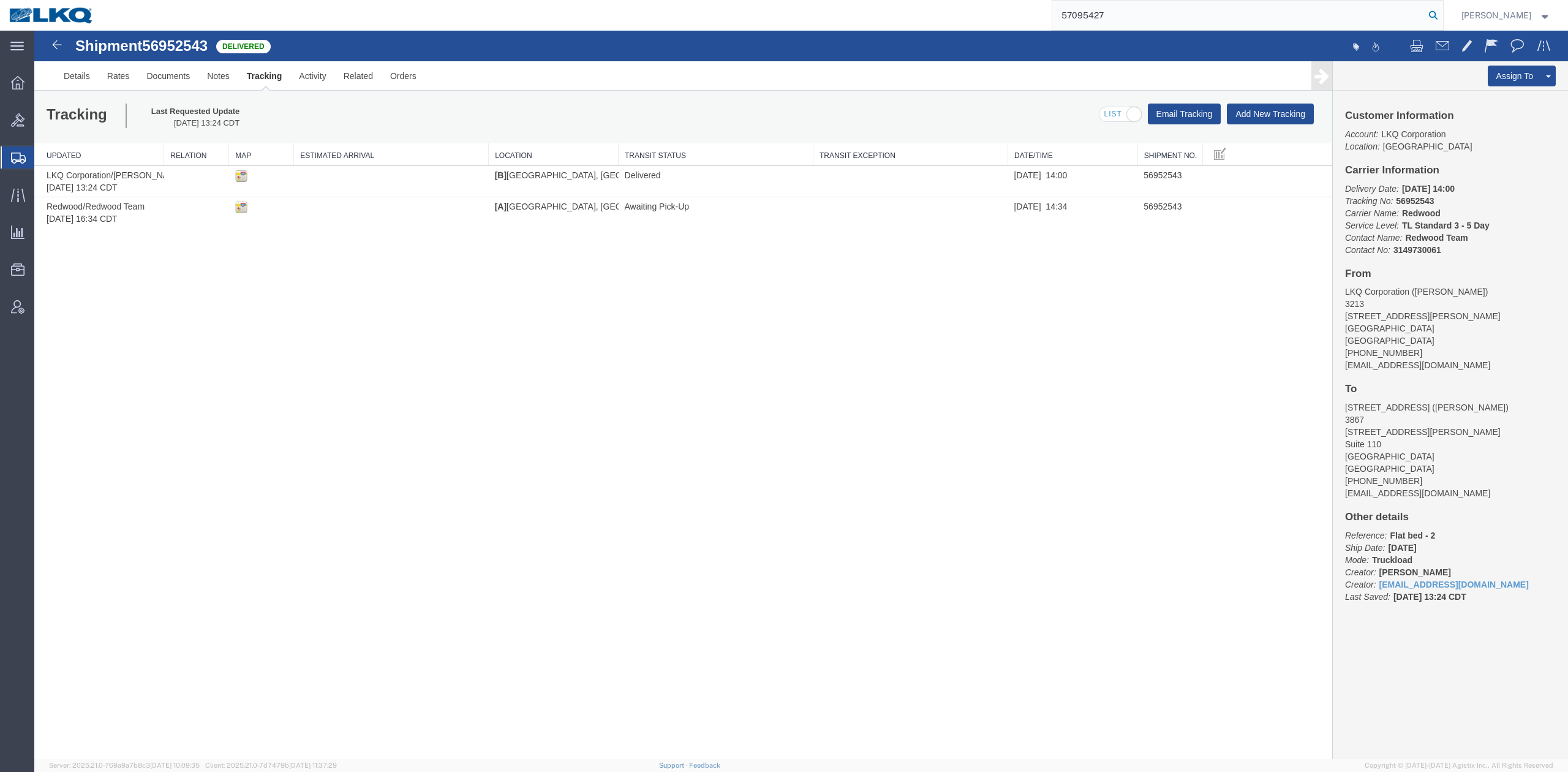
click at [1442, 15] on icon at bounding box center [1433, 15] width 17 height 17
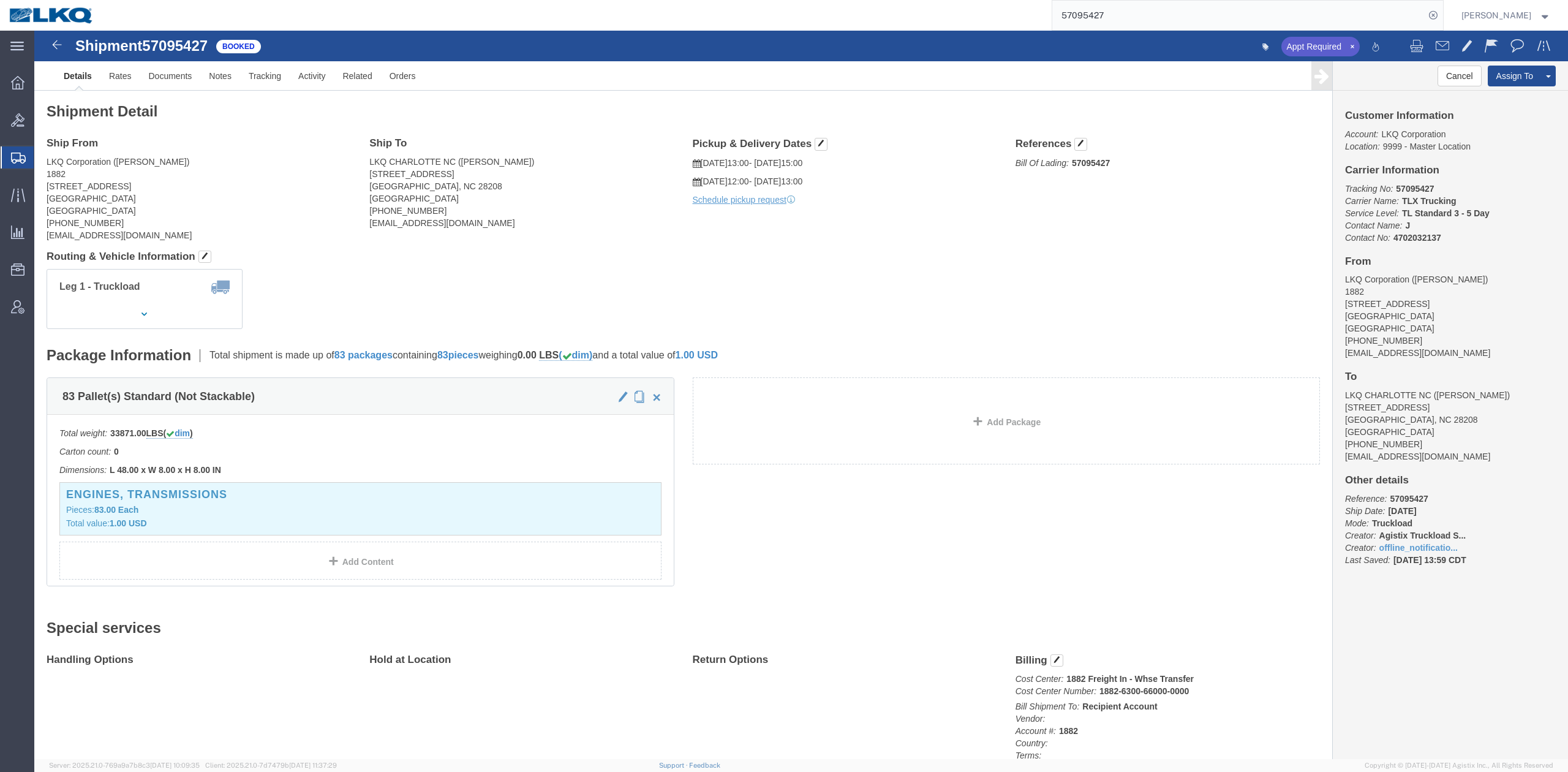
click at [1152, 21] on input "57095427" at bounding box center [1239, 15] width 373 height 29
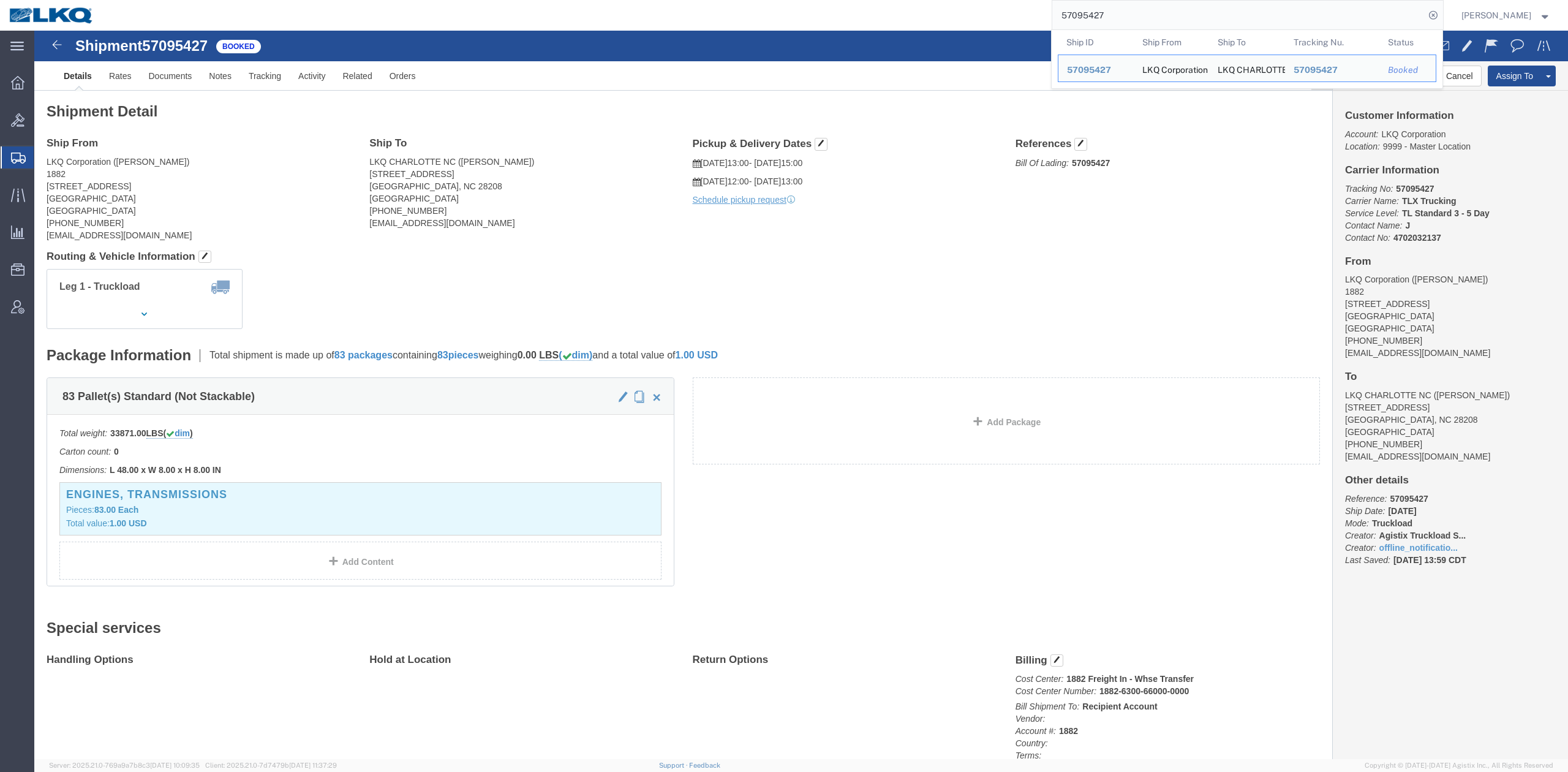
click at [1152, 21] on input "57095427" at bounding box center [1239, 15] width 373 height 29
paste input "124535"
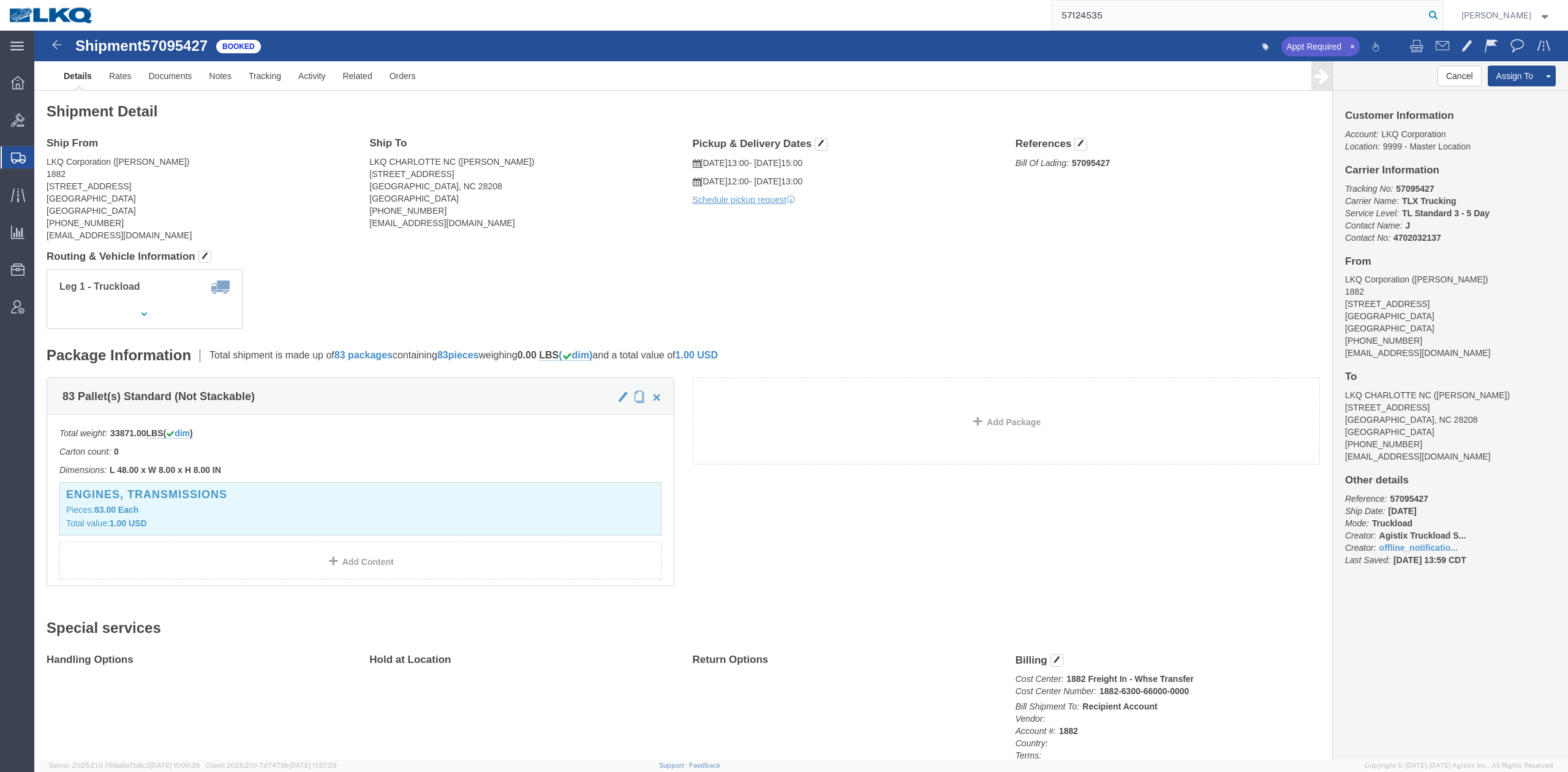
click at [1442, 16] on icon at bounding box center [1433, 15] width 17 height 17
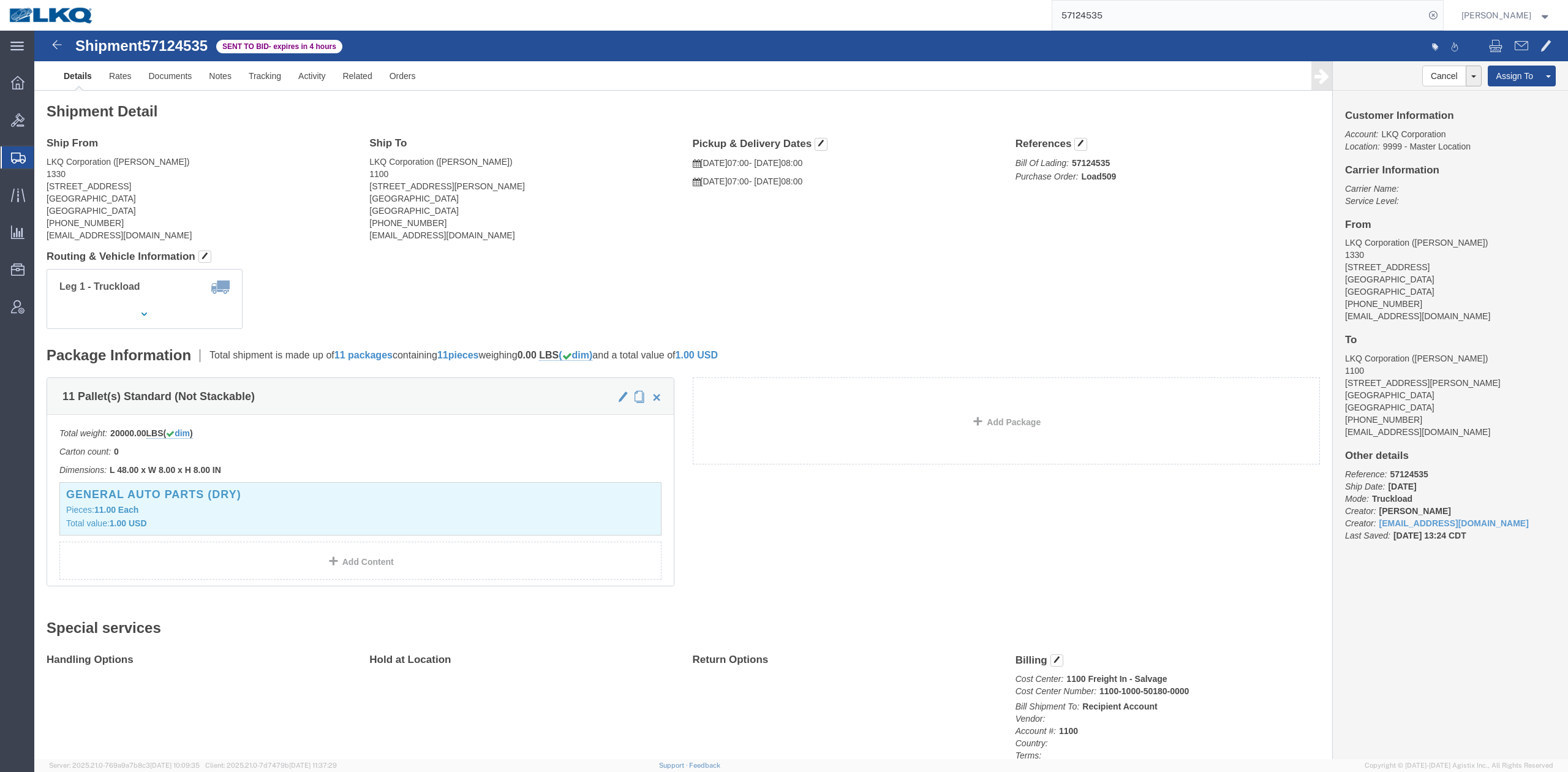
drag, startPoint x: 508, startPoint y: 214, endPoint x: 462, endPoint y: 189, distance: 52.4
click div "Shipment Detail Ship From LKQ Corporation (Michael Tromotola) 1330 41247 E. Hur…"
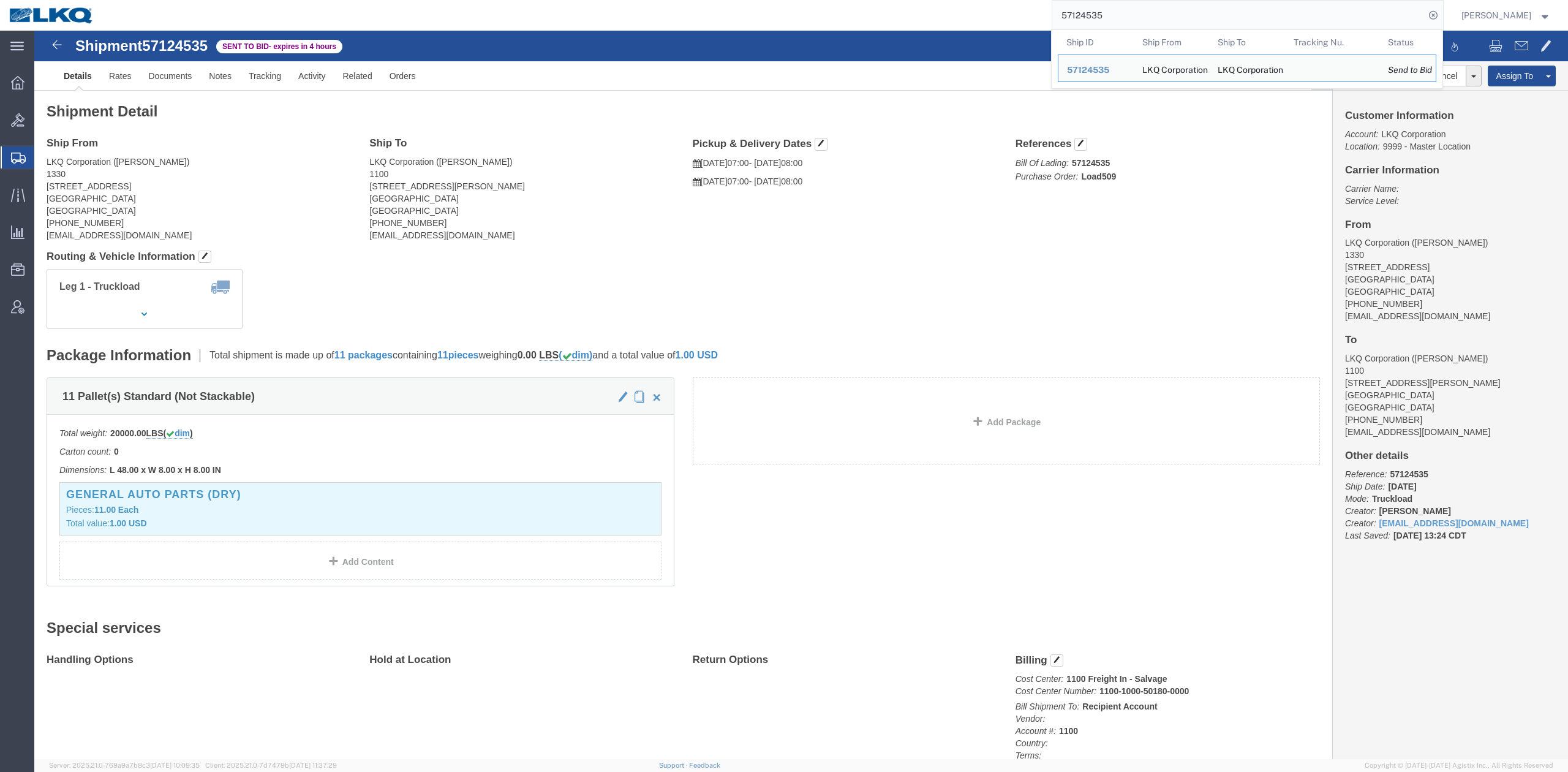
click at [1132, 3] on input "57124535" at bounding box center [1239, 15] width 373 height 29
drag, startPoint x: 1132, startPoint y: 3, endPoint x: 1145, endPoint y: 6, distance: 13.3
click at [1132, 3] on input "57124535" at bounding box center [1239, 15] width 373 height 29
paste input "6729147"
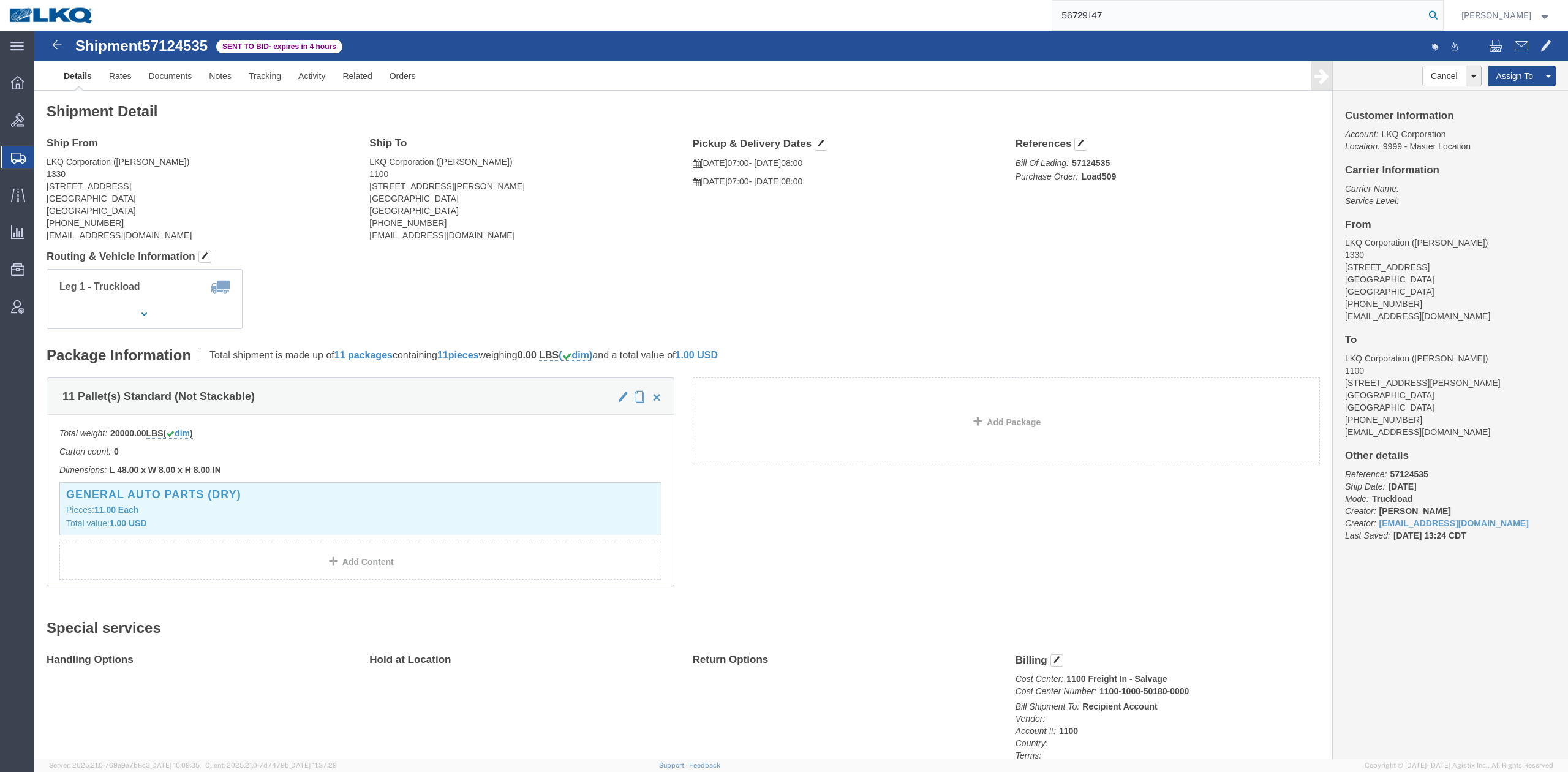
click at [1442, 15] on icon at bounding box center [1433, 15] width 17 height 17
type input "56729147"
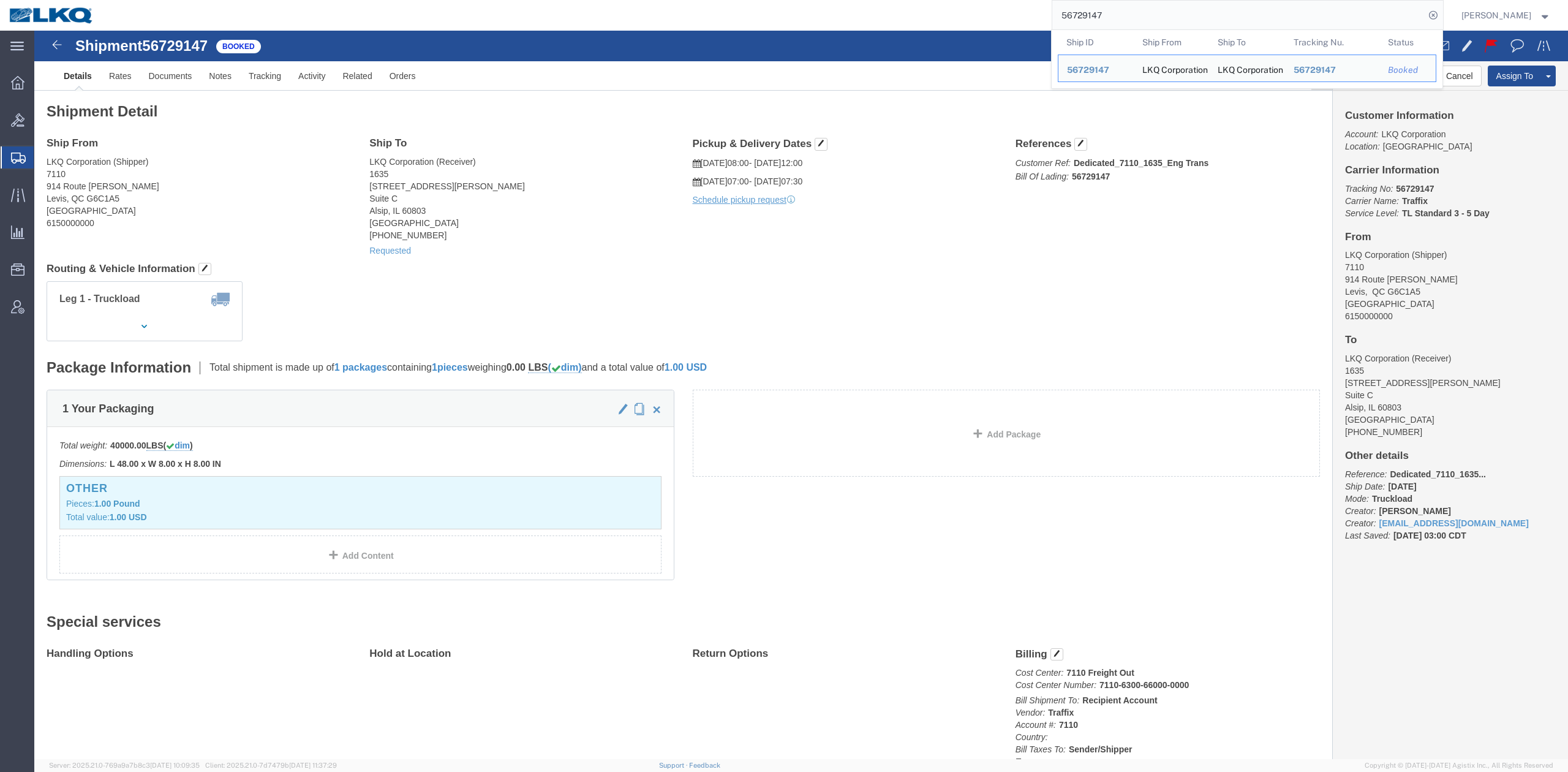
click div "Shipment Detail Ship From LKQ Corporation (Shipper) 7110 914 Route Kennedy Levi…"
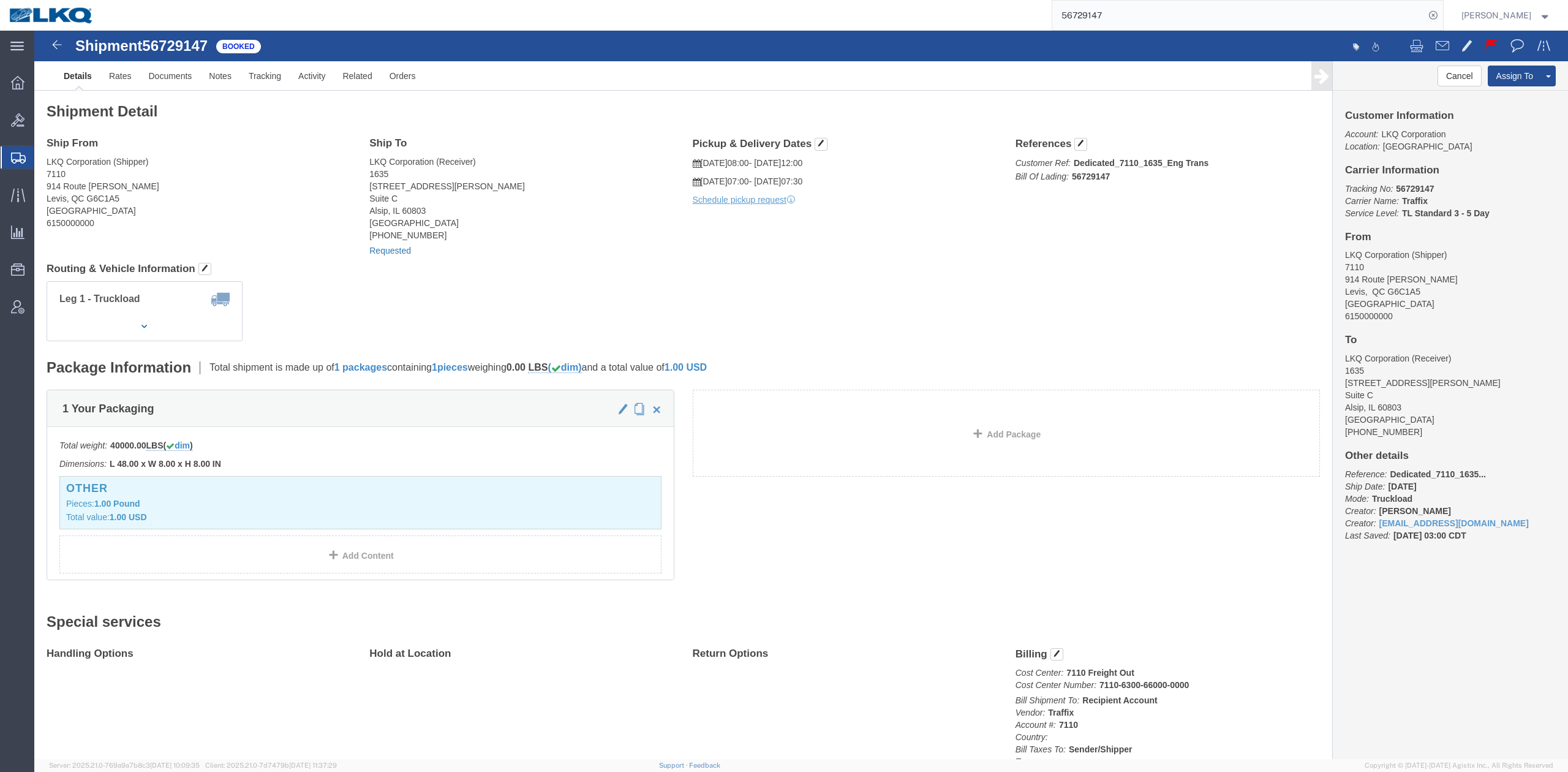
click link "Requested"
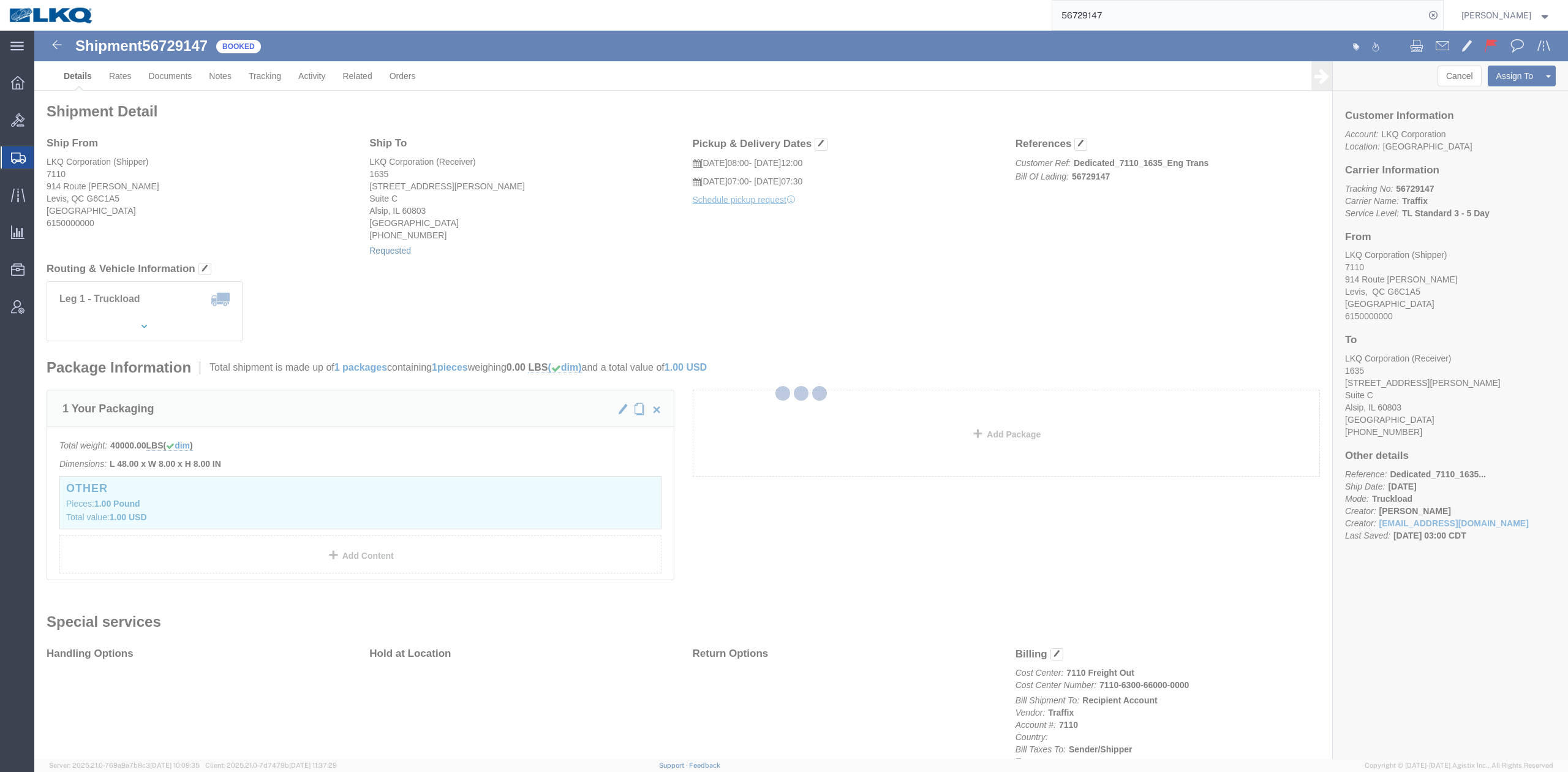
select select "1"
select select
select select "30"
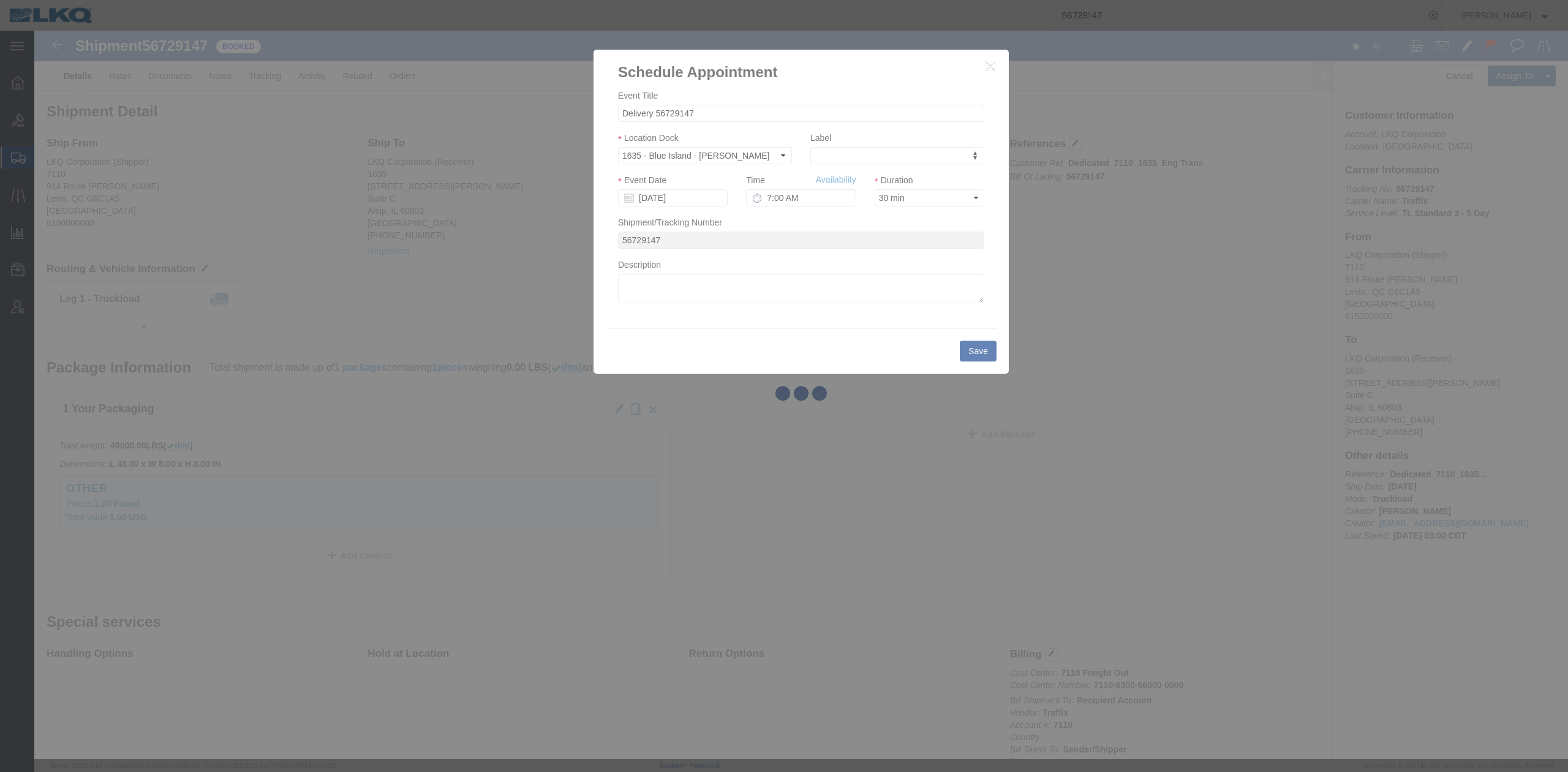
click at [767, 196] on div at bounding box center [801, 395] width 1534 height 729
drag, startPoint x: 763, startPoint y: 196, endPoint x: 772, endPoint y: 204, distance: 12.0
click at [765, 196] on div at bounding box center [801, 395] width 1534 height 729
click at [765, 196] on div at bounding box center [801, 395] width 1534 height 729
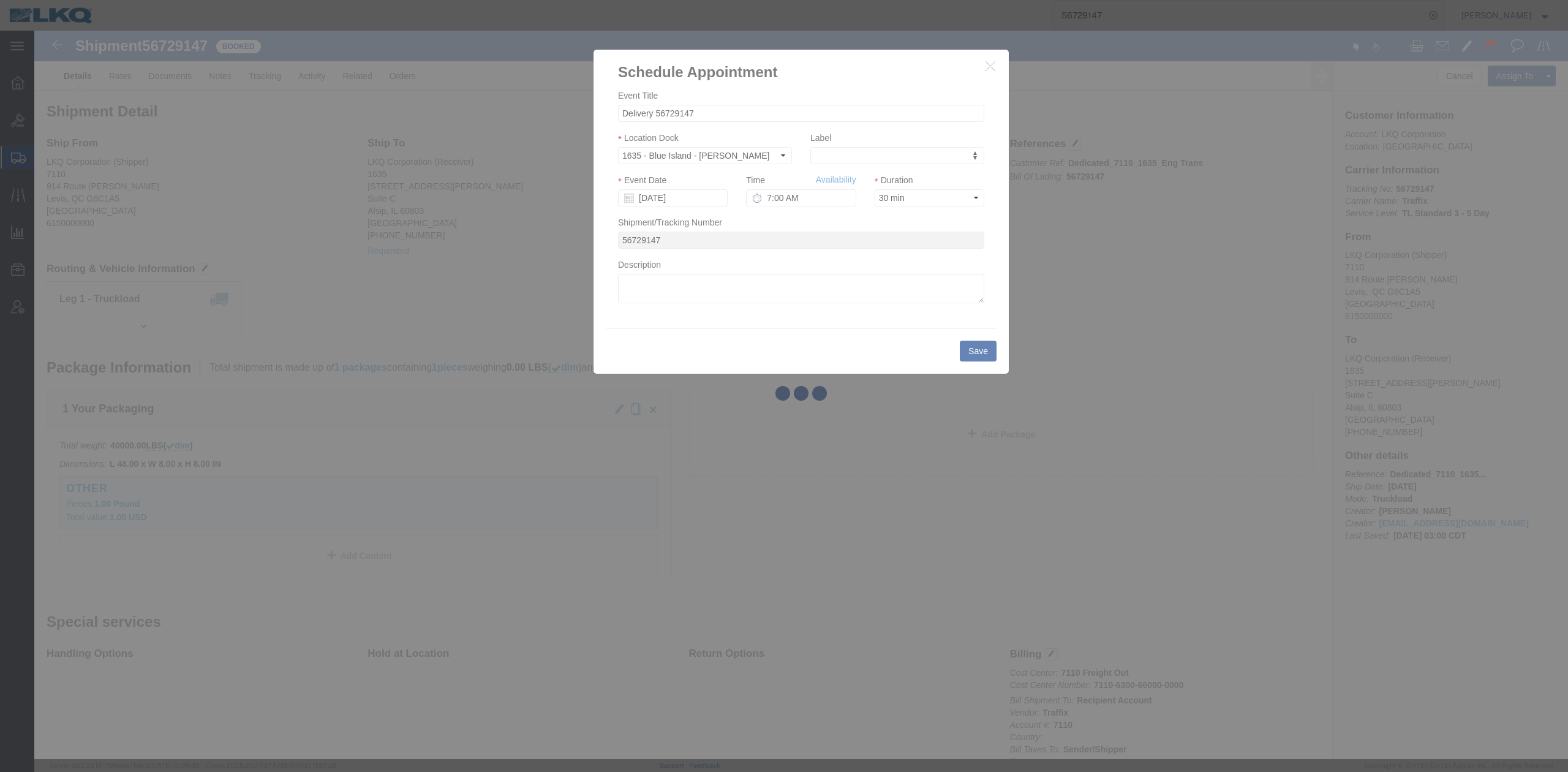
click at [765, 196] on div at bounding box center [801, 395] width 1534 height 729
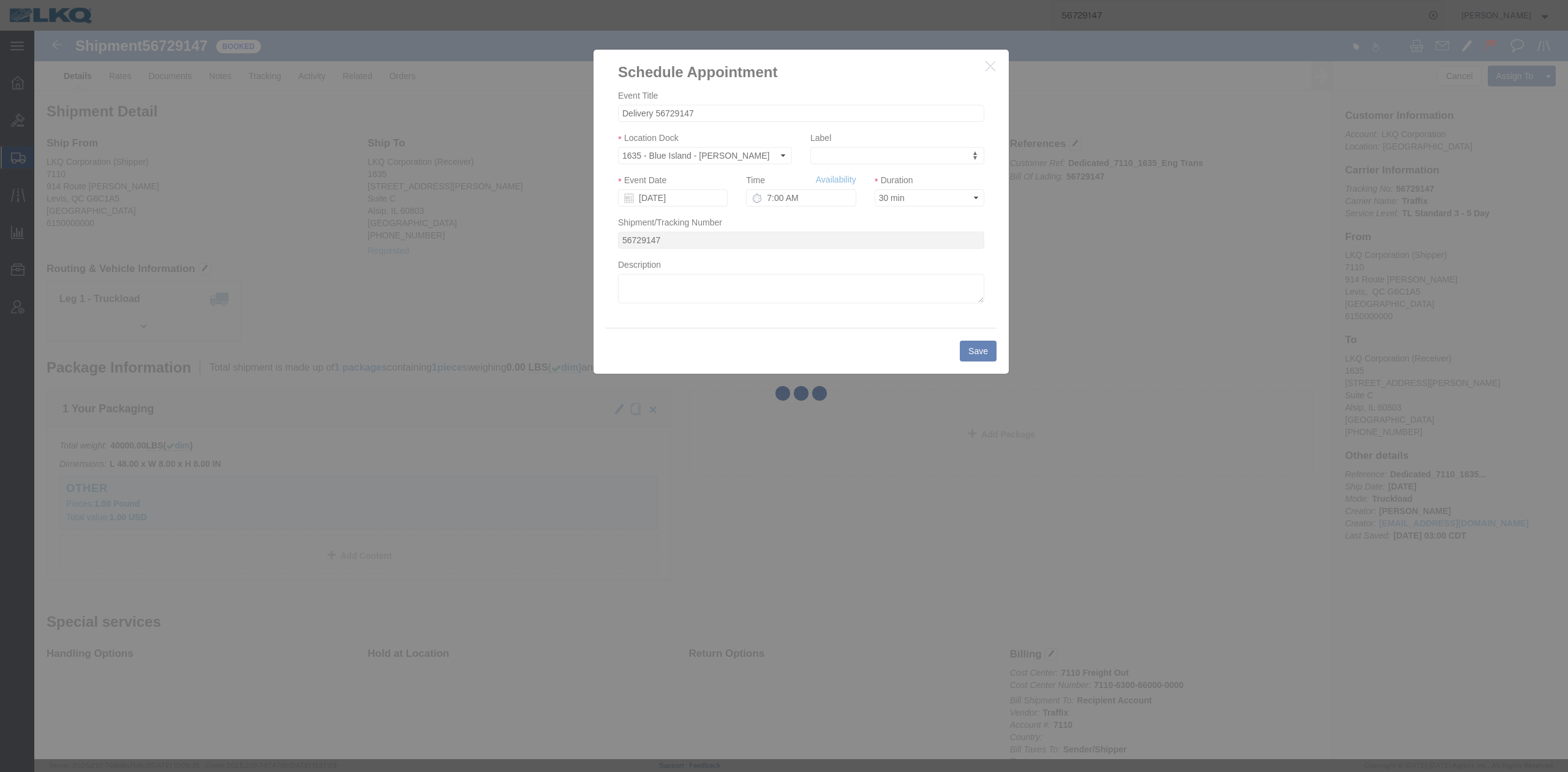
click at [786, 320] on div at bounding box center [801, 395] width 1534 height 729
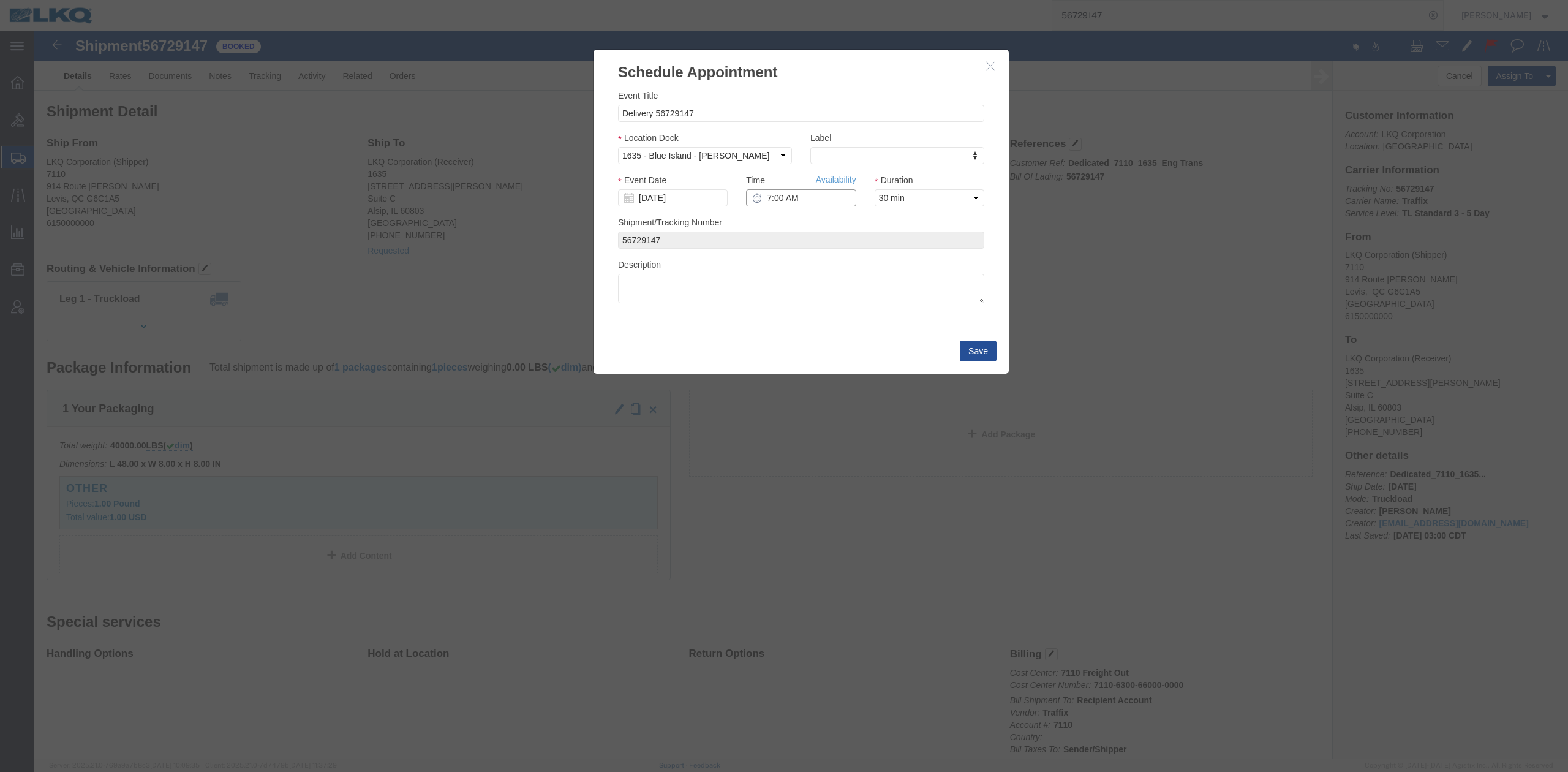
click input "7:00 AM"
type input "6:00 AM"
click input "Delivery 56729147"
type input "Delivery 56729147 **Work in per Robert**"
click input "10/13/2025"
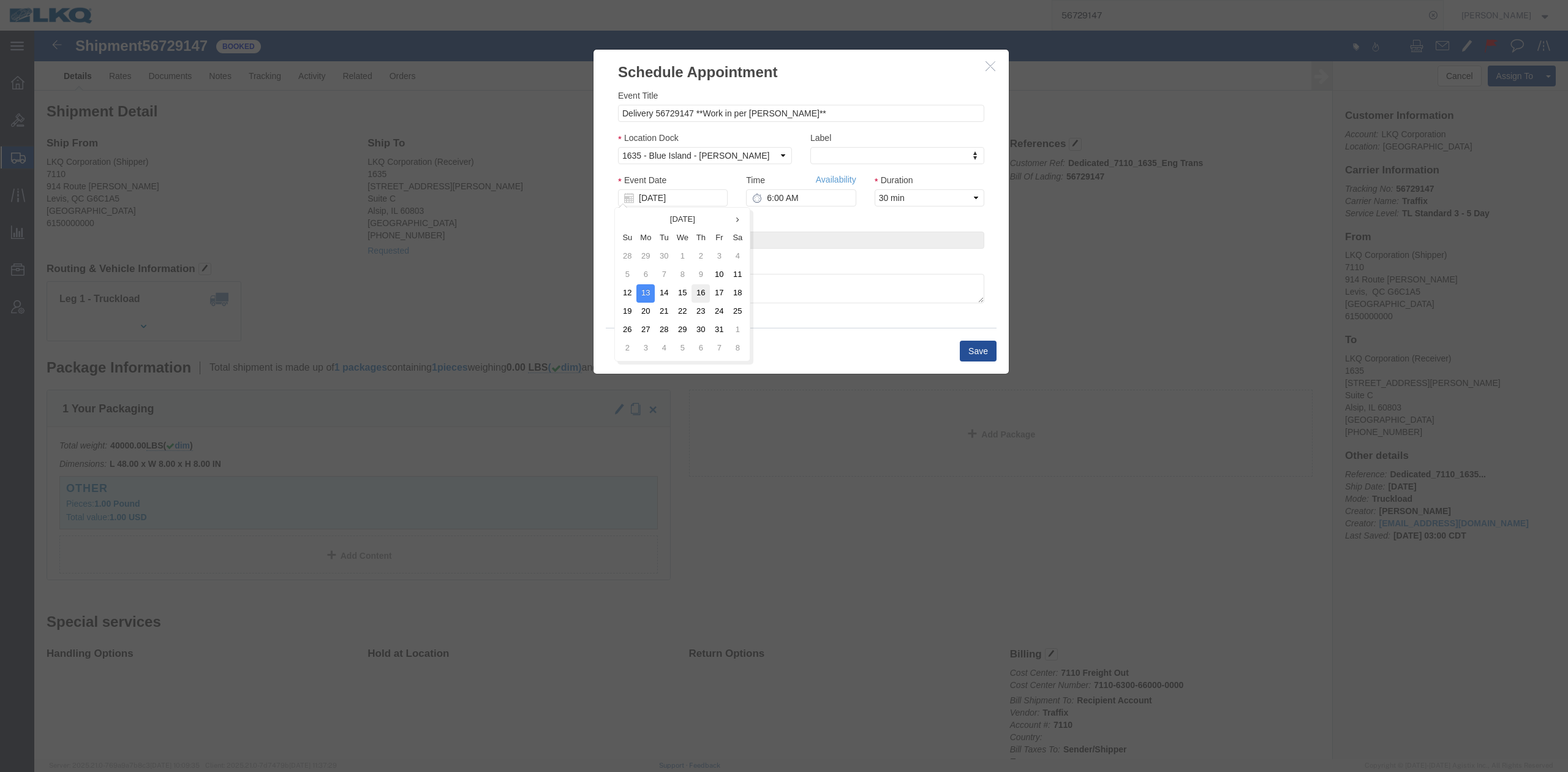
click td "16"
type input "[DATE]"
click button "Save"
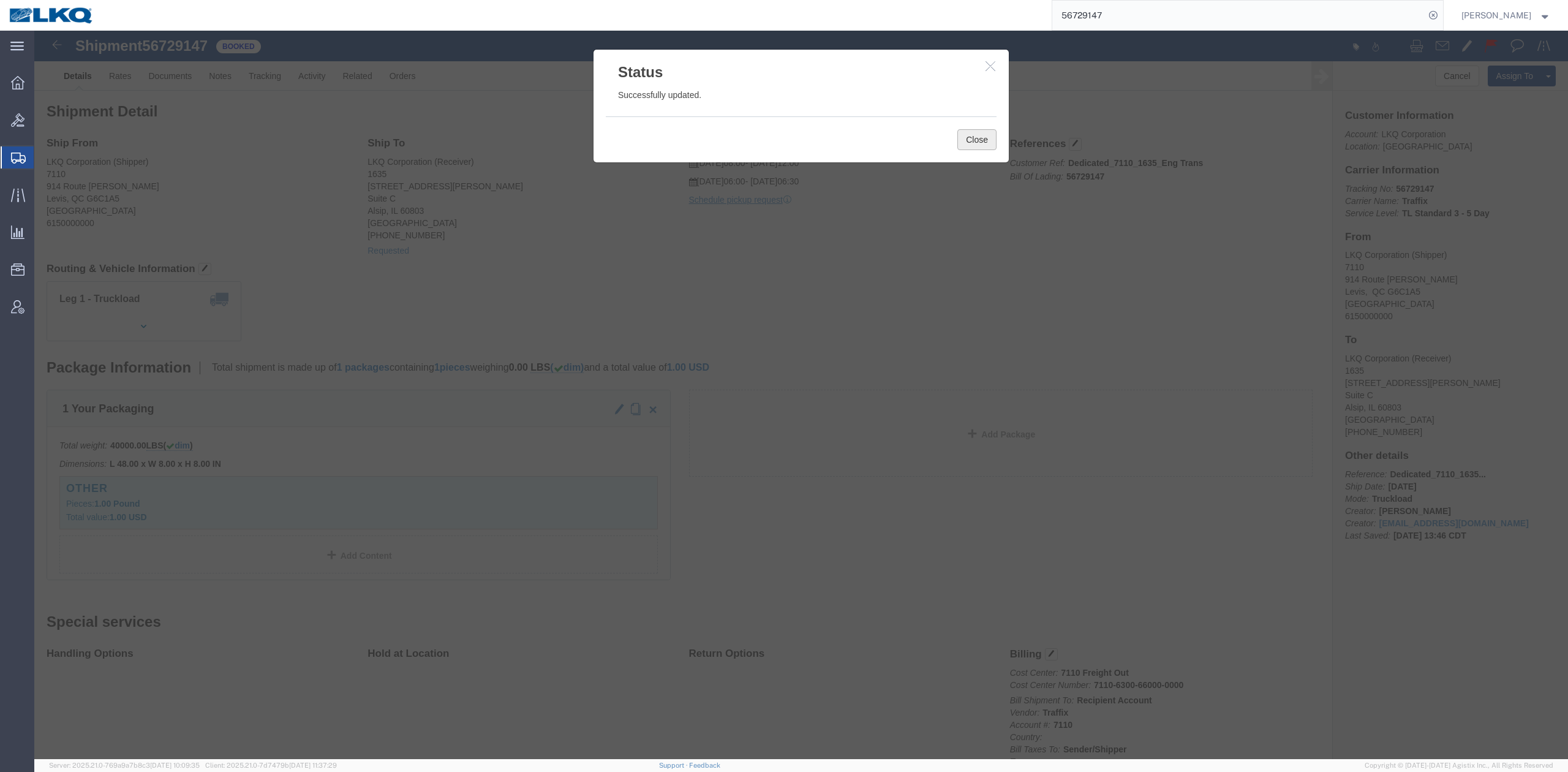
click button "Close"
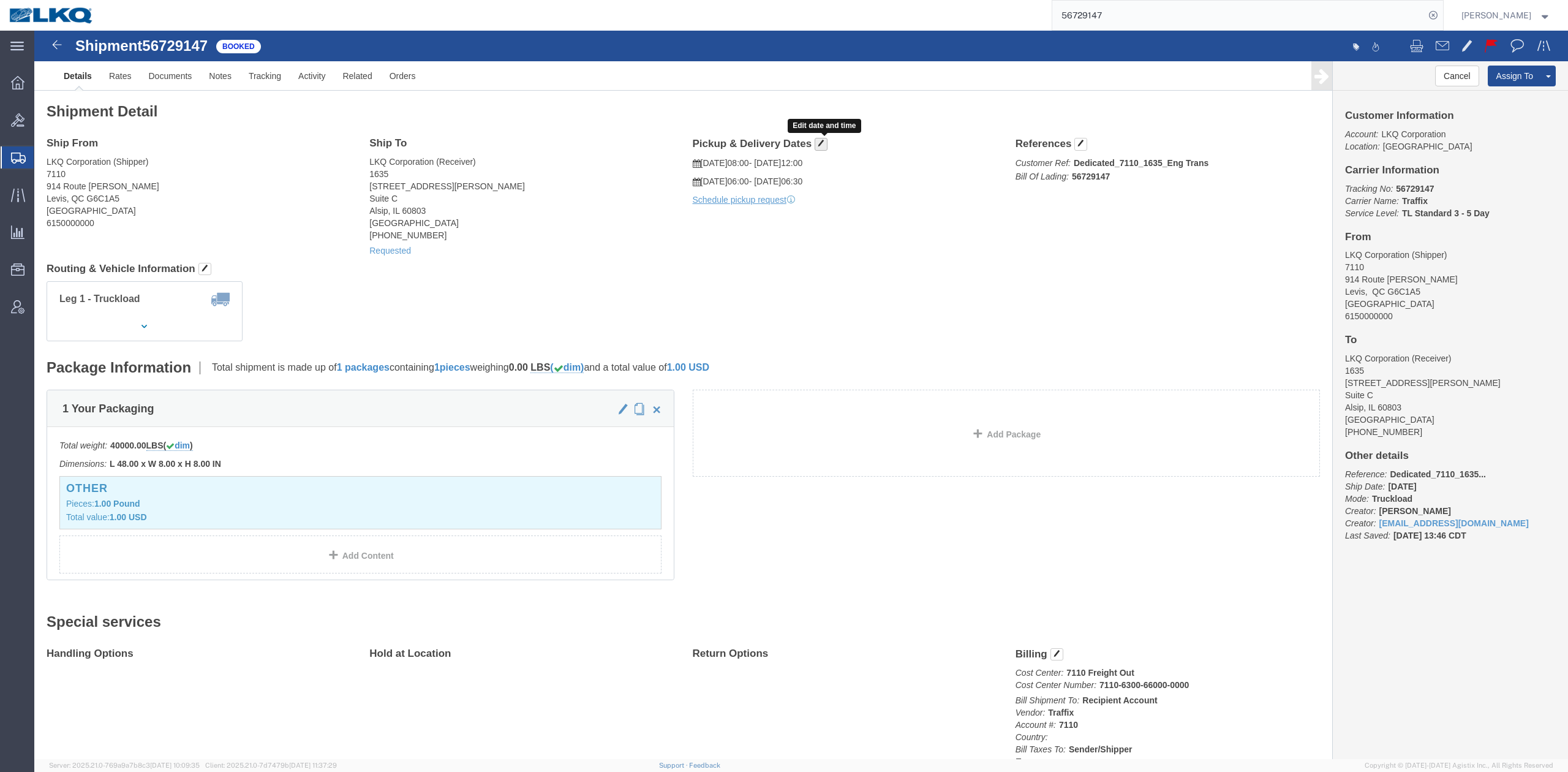
click span "button"
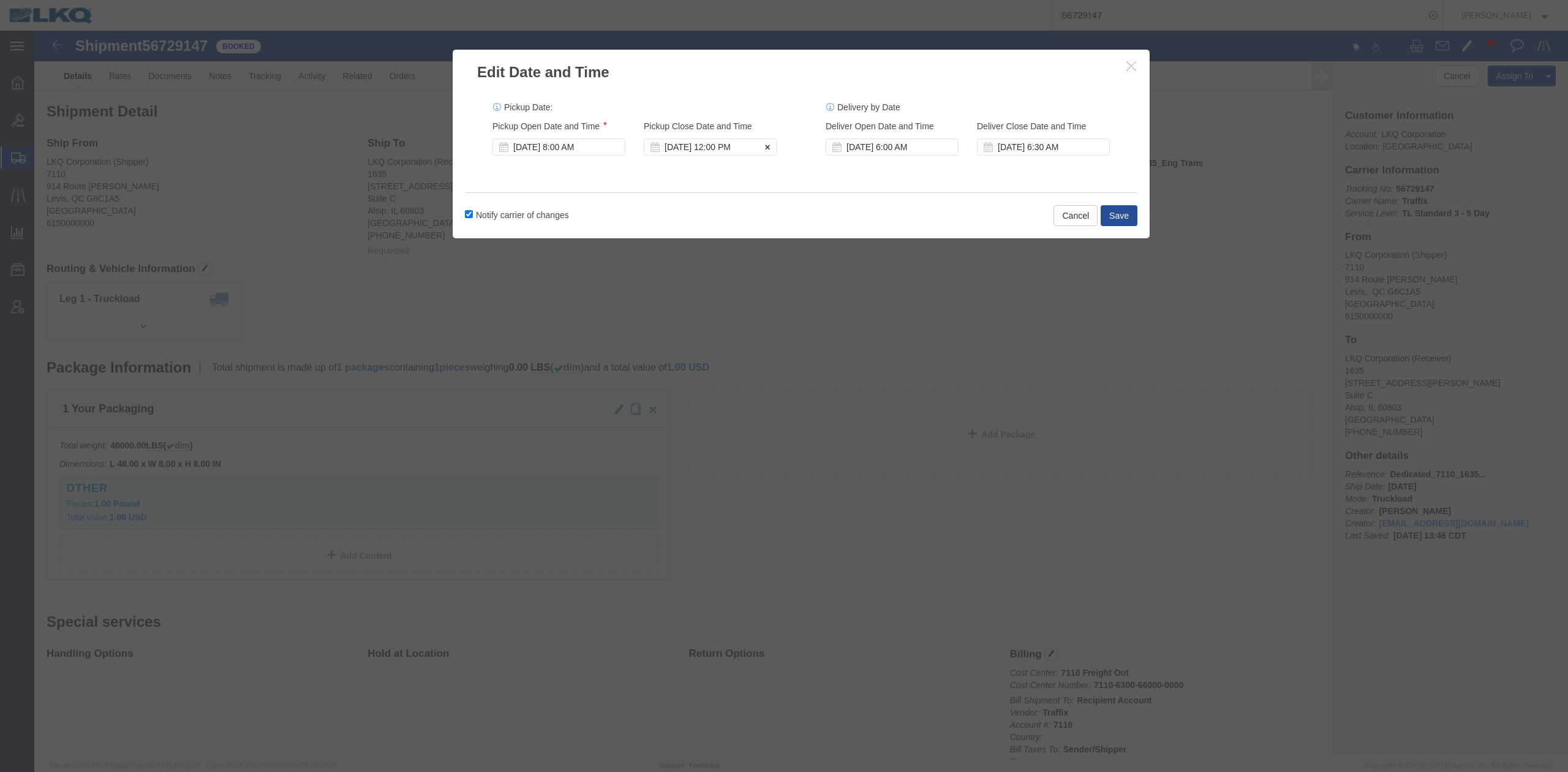
click div "Oct 10 2025 12:00 PM"
click div "Oct 10 2025 8:00 AM"
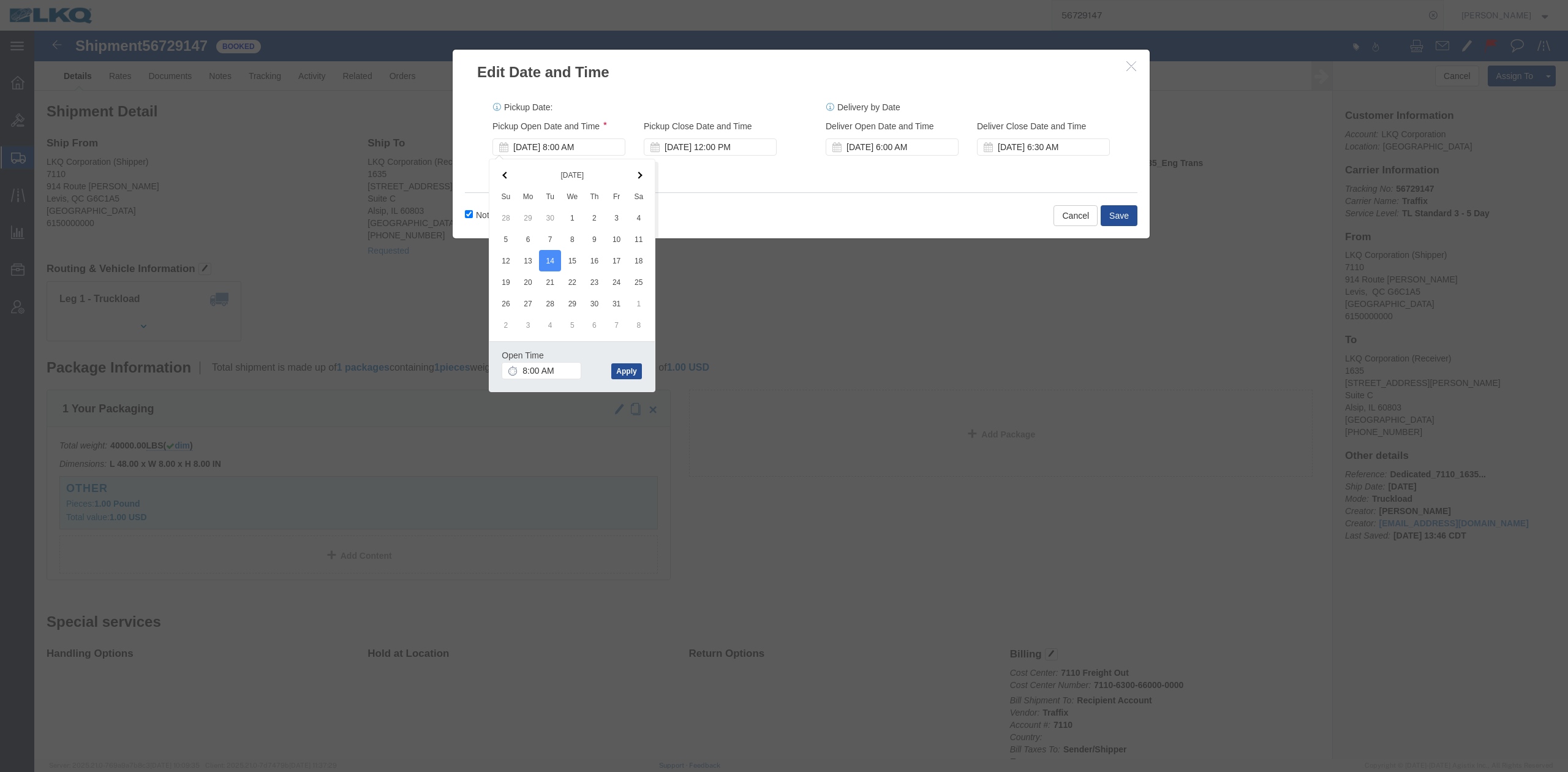
click div "Notify carrier of changes Cancel Save"
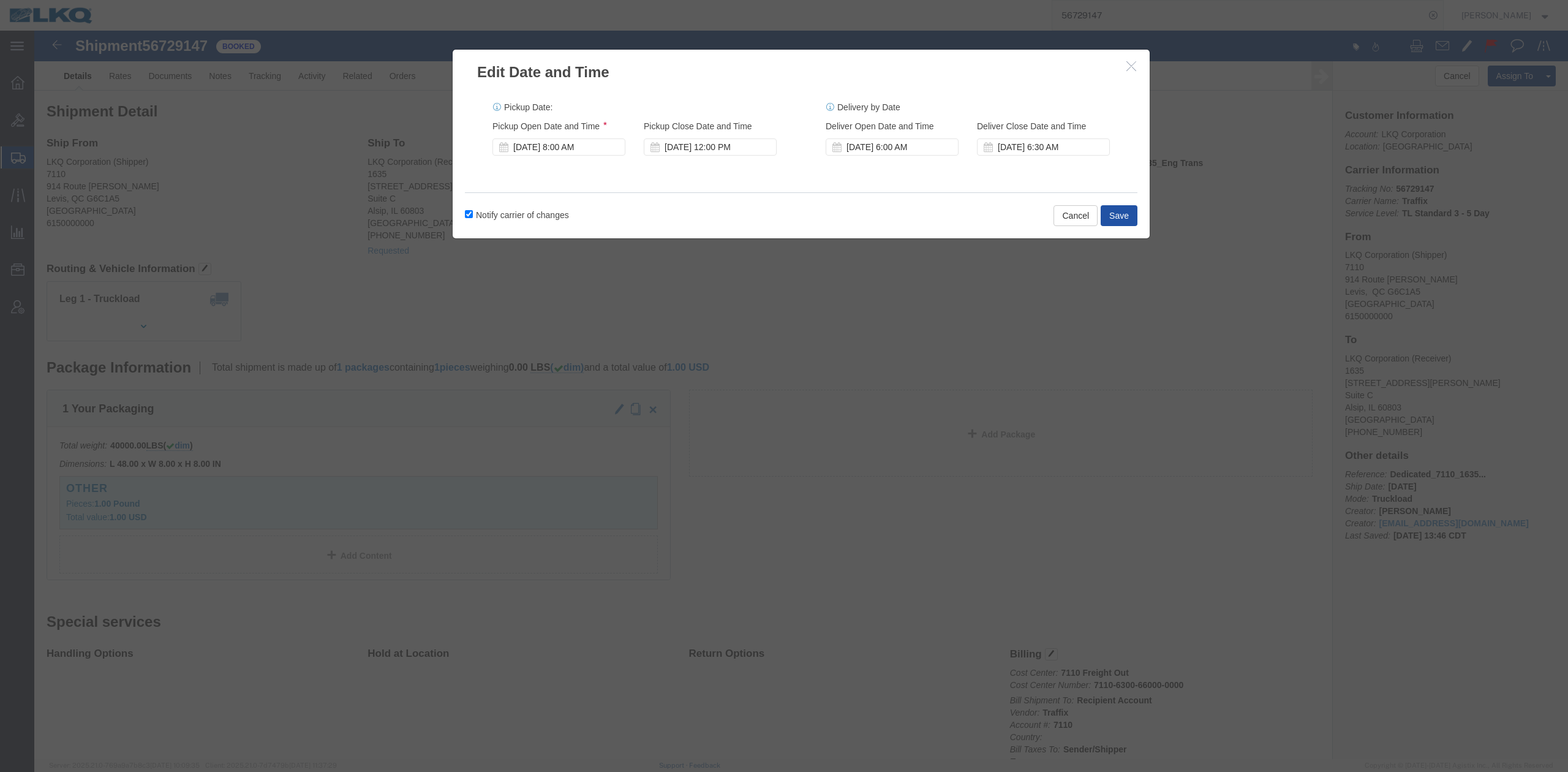
click button "Save"
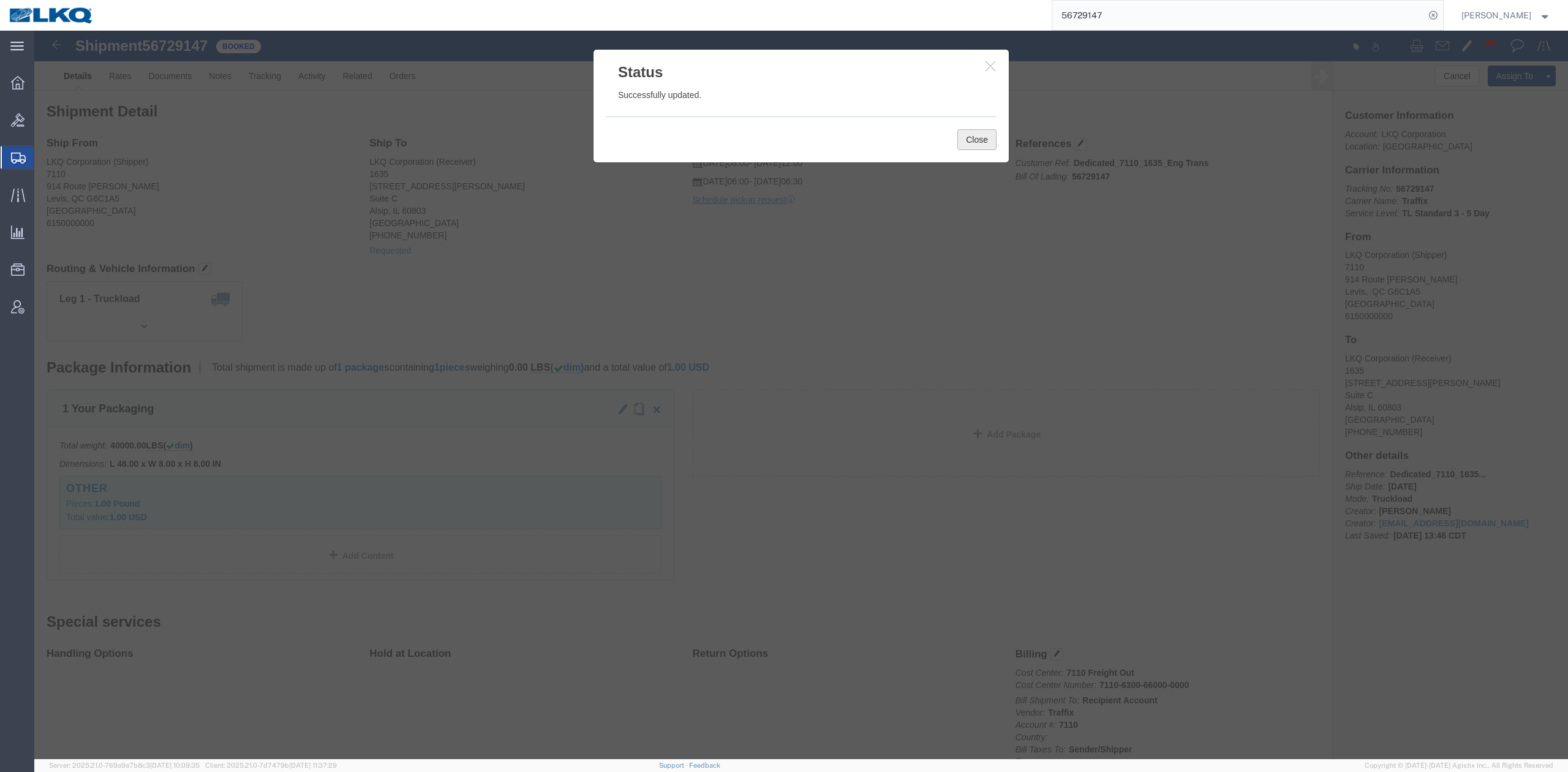
drag, startPoint x: 955, startPoint y: 110, endPoint x: 891, endPoint y: 107, distance: 64.1
click button "Close"
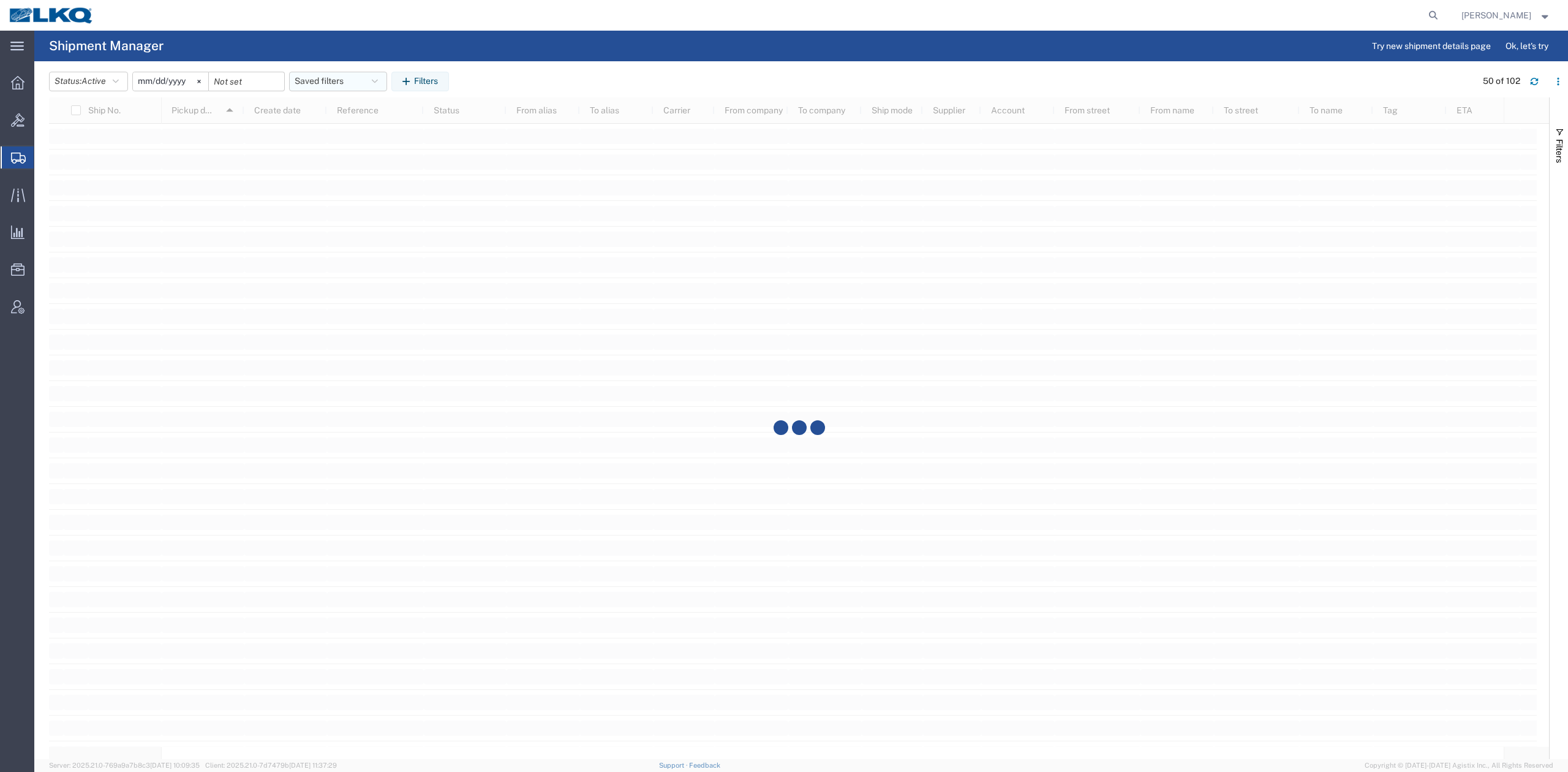
click at [329, 84] on button "Saved filters" at bounding box center [338, 81] width 98 height 20
click at [348, 158] on span "No PGW/LTL" at bounding box center [371, 158] width 160 height 23
type input "2025-01-01"
type input "2025-12-31"
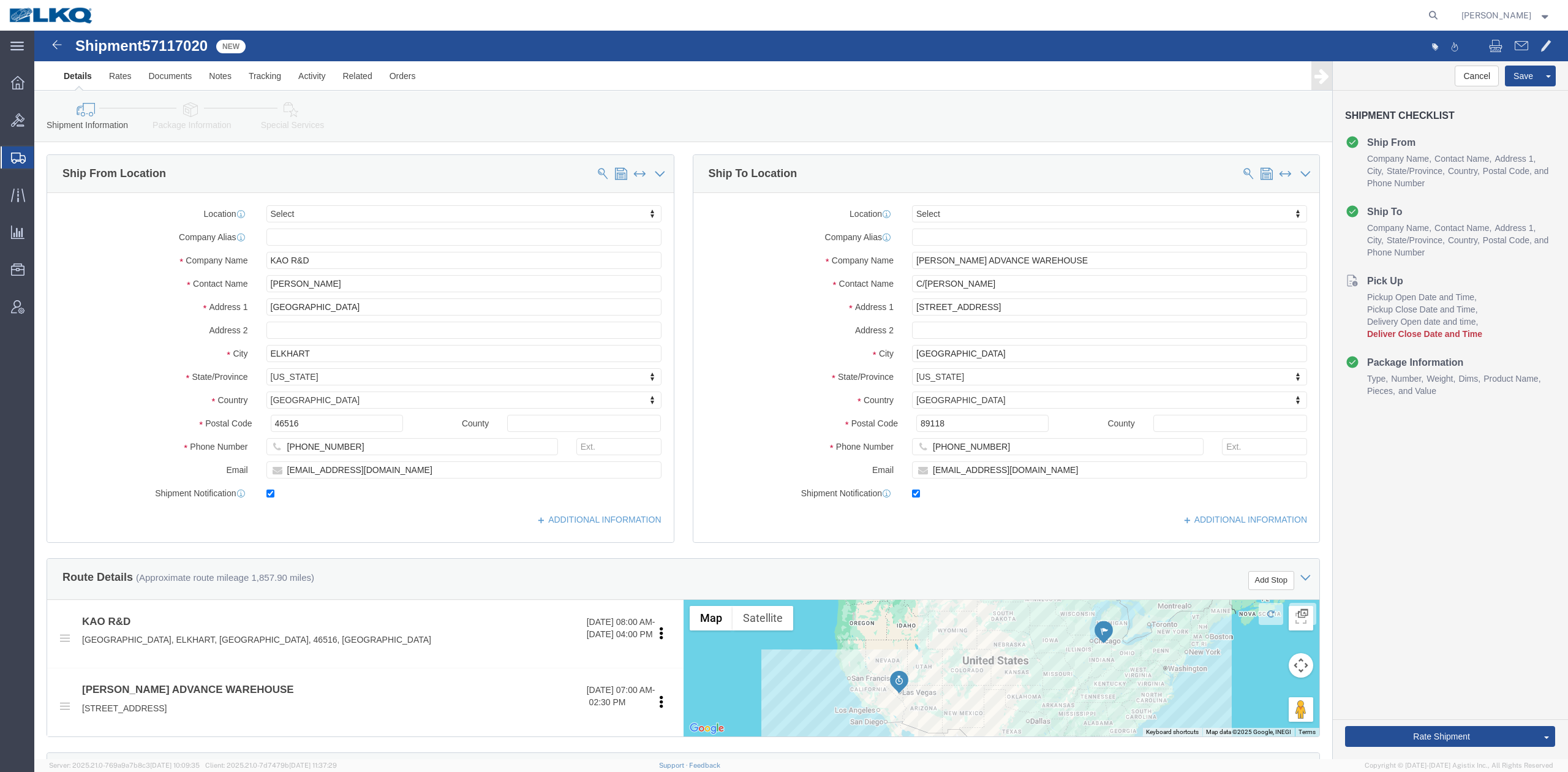
select select
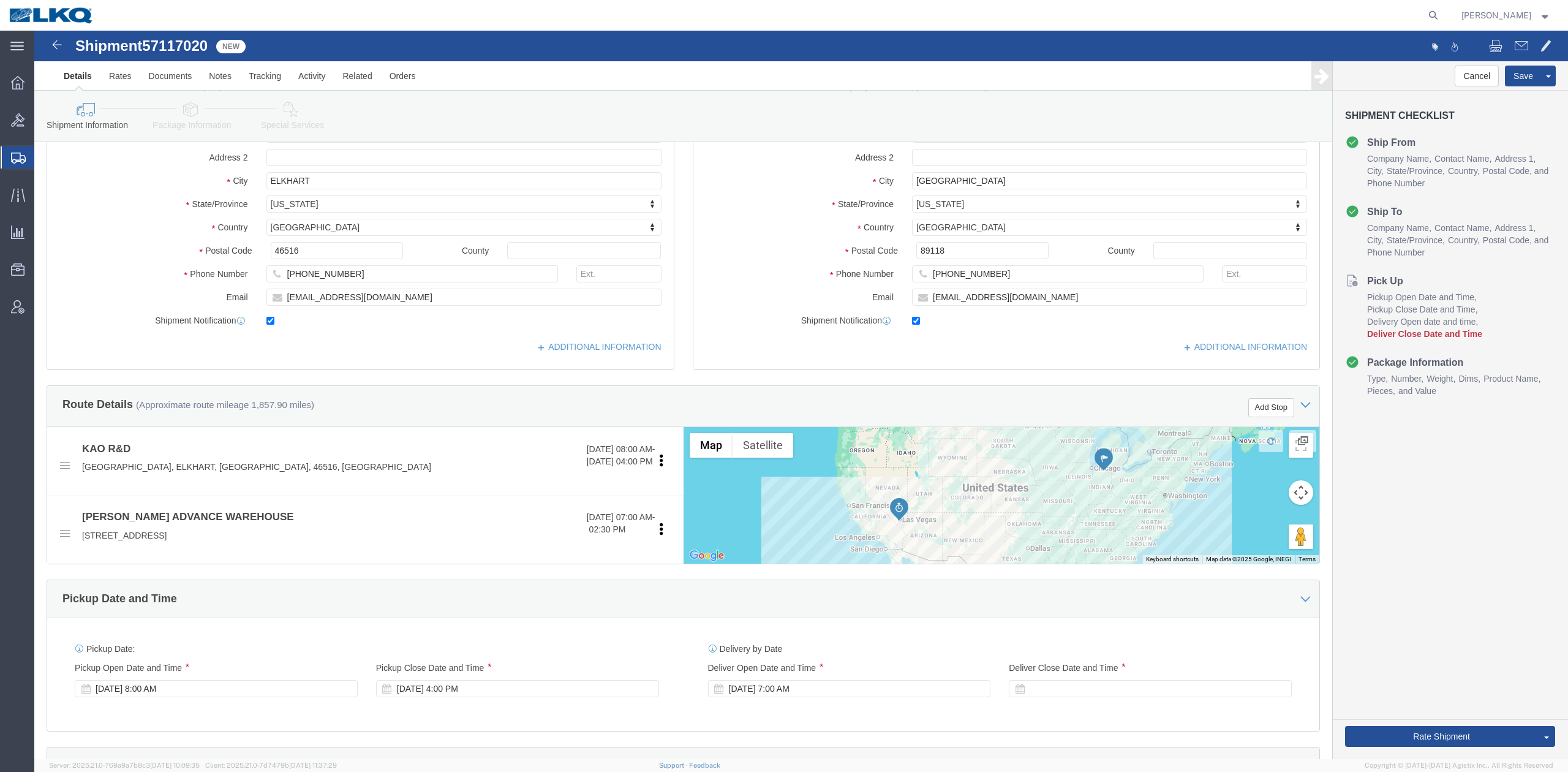
scroll to position [408, 0]
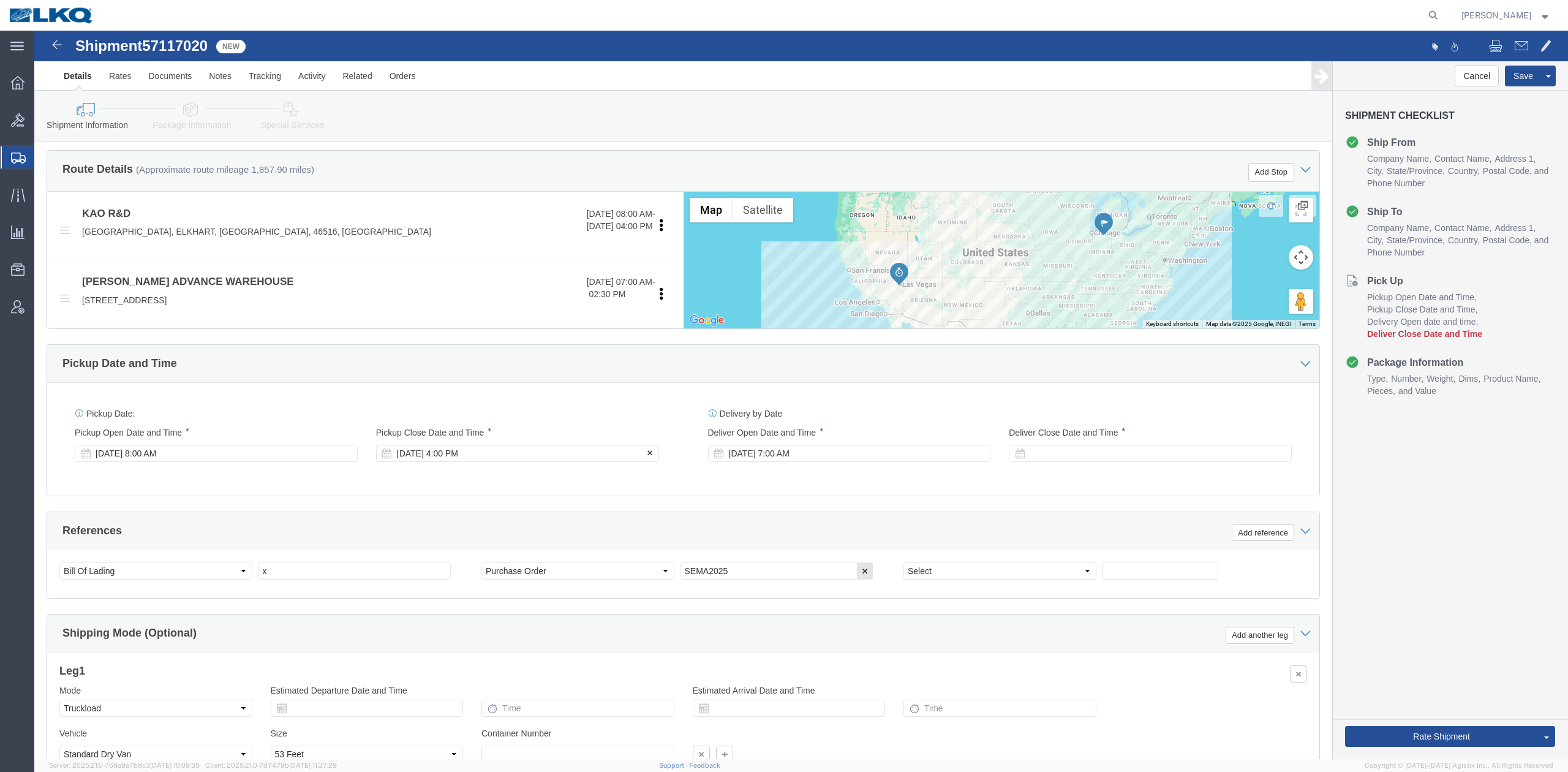
drag, startPoint x: 148, startPoint y: 425, endPoint x: 355, endPoint y: 412, distance: 207.4
click div "[DATE] 8:00 AM"
click div "[DATE] 4:00 PM"
click div "References Add reference"
click div "[DATE] 7:00 AM"
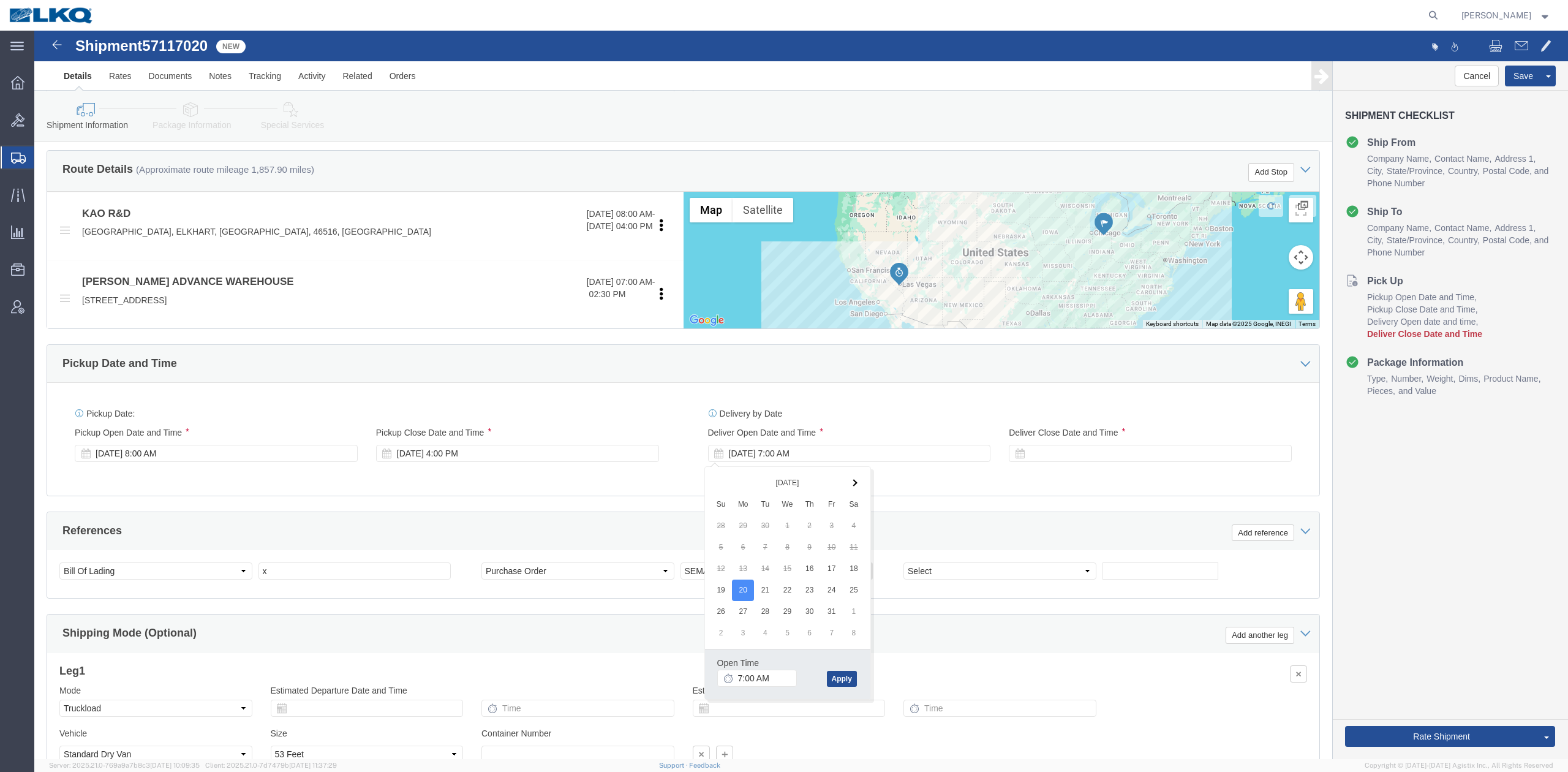
click div "References Add reference"
click div
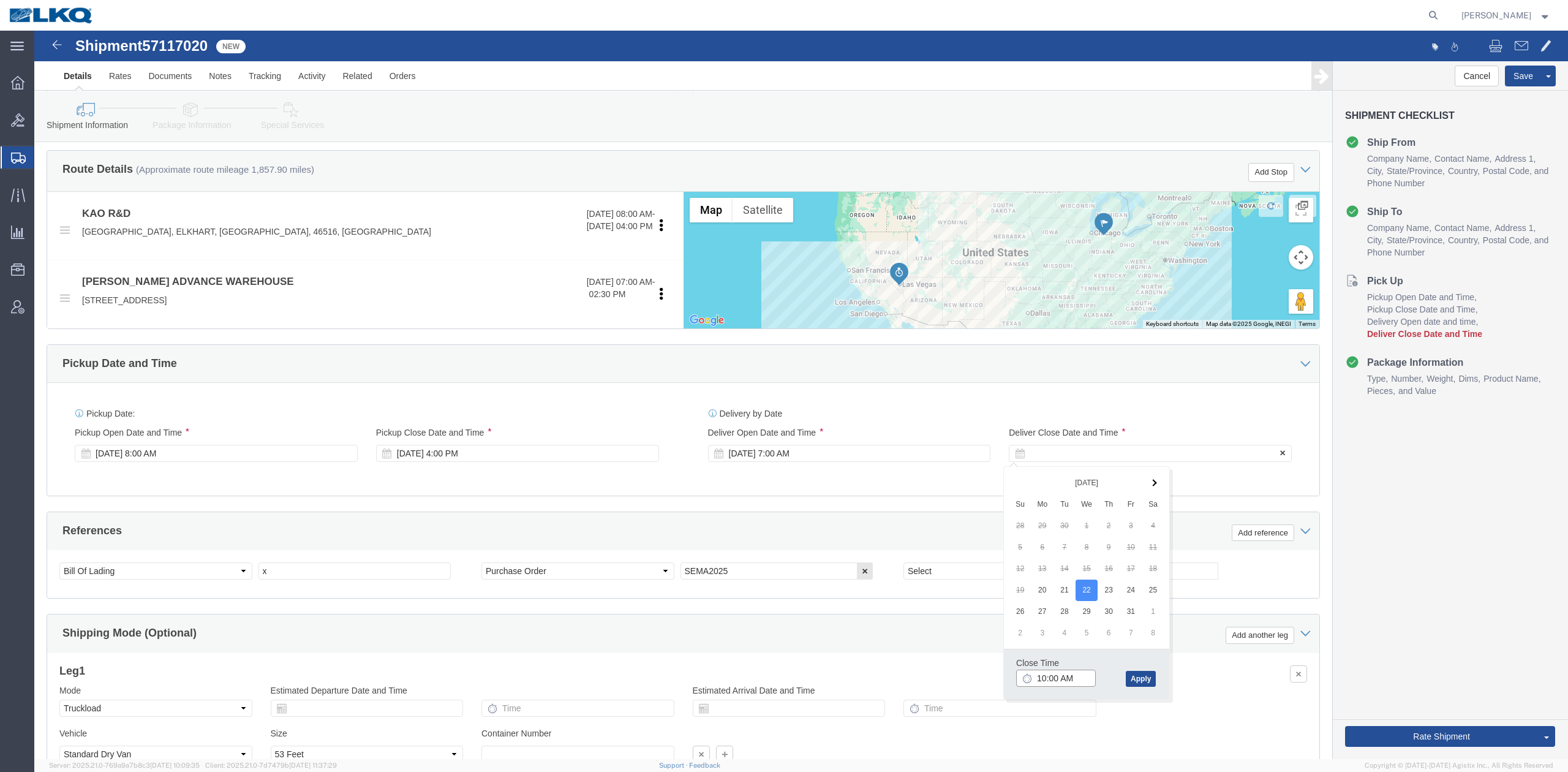
type input "11:00 AM"
click button "Apply"
click input "x"
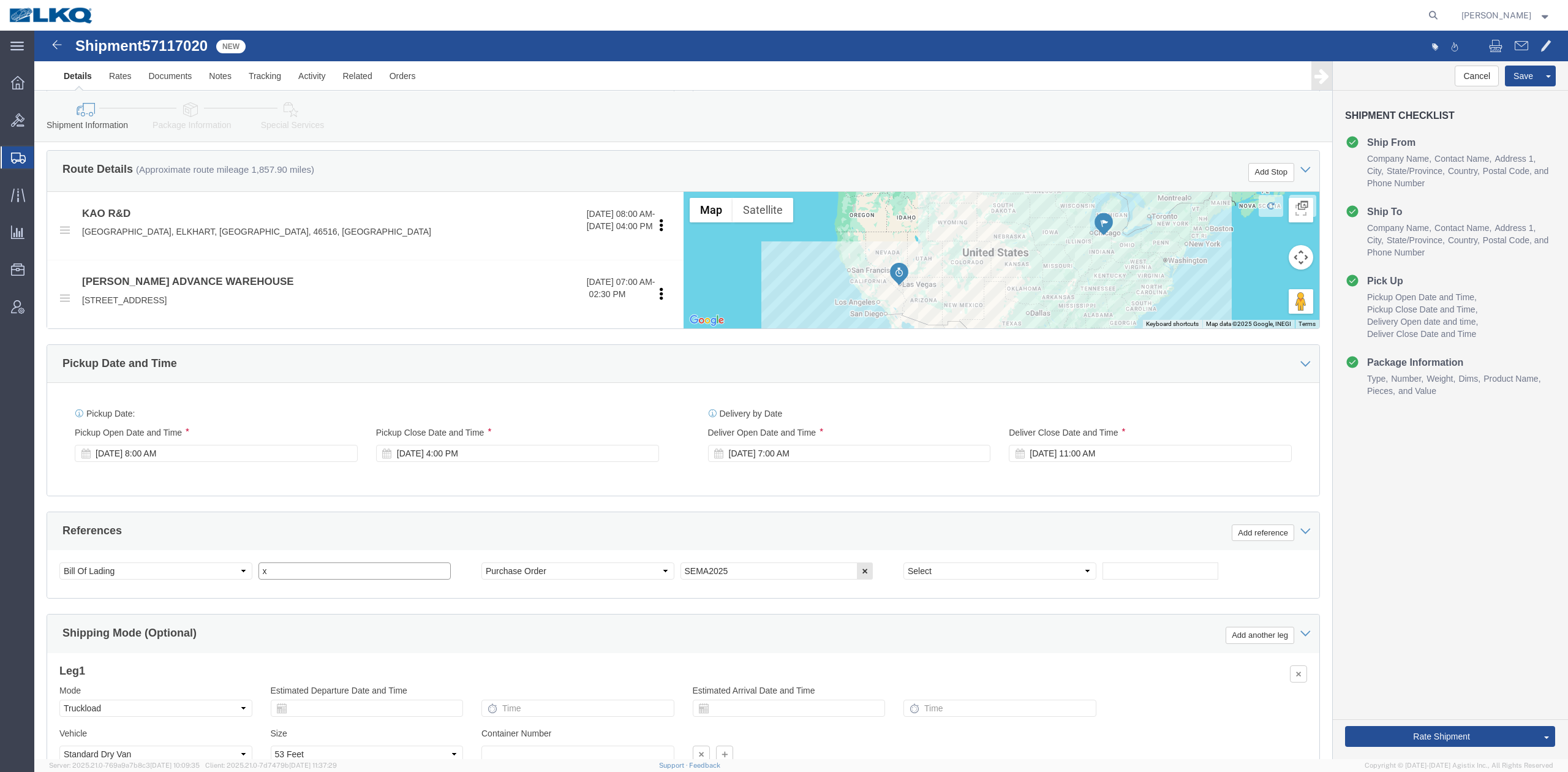
paste input "text"
click div "References Add reference"
click span "57117020"
copy span "57117020"
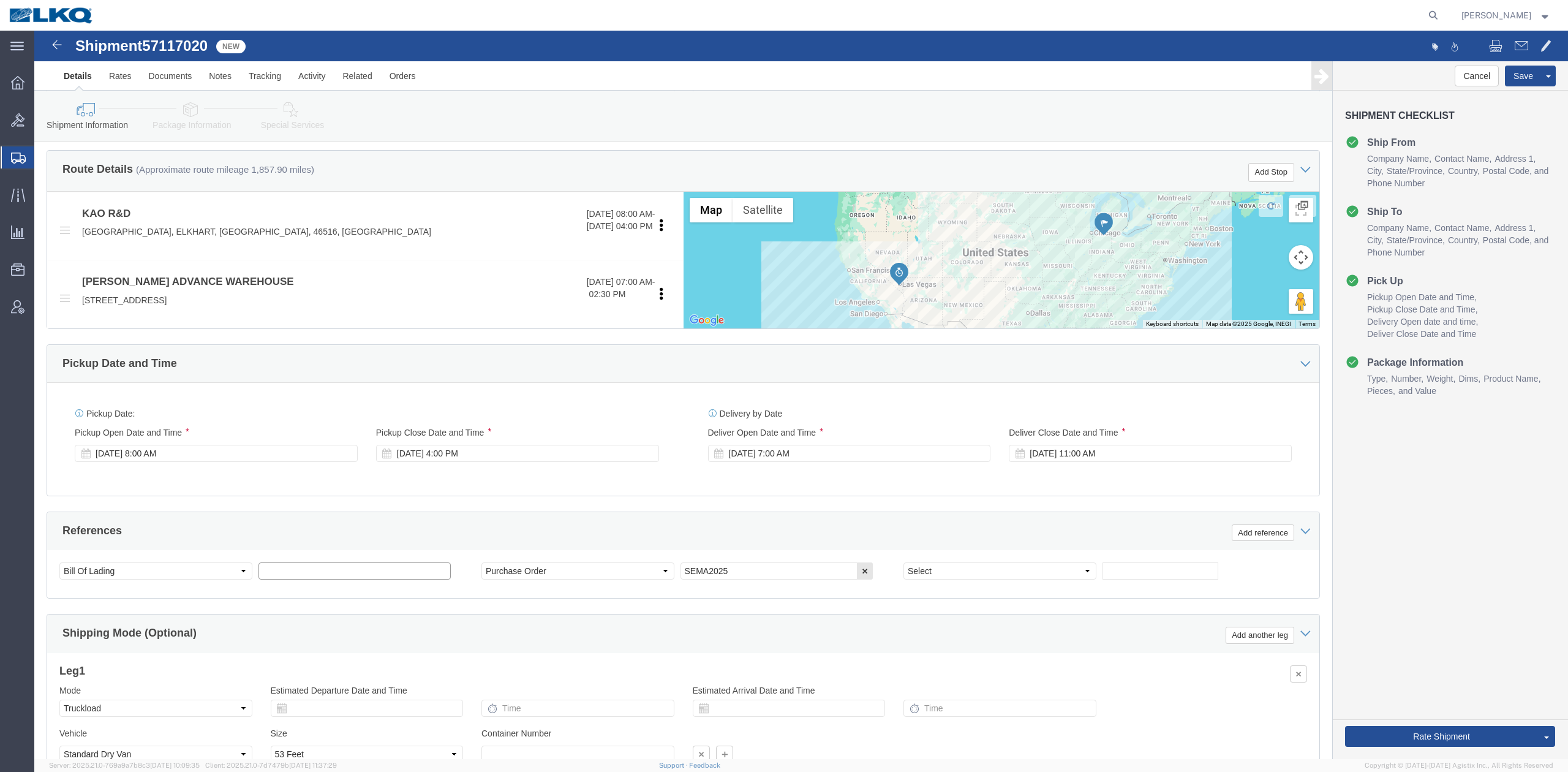
click input "text"
paste input "57117020"
type input "57117020"
click div "Ship From Location Location My Profile Location 1100 - LKQ [GEOGRAPHIC_DATA] 11…"
click button "Save"
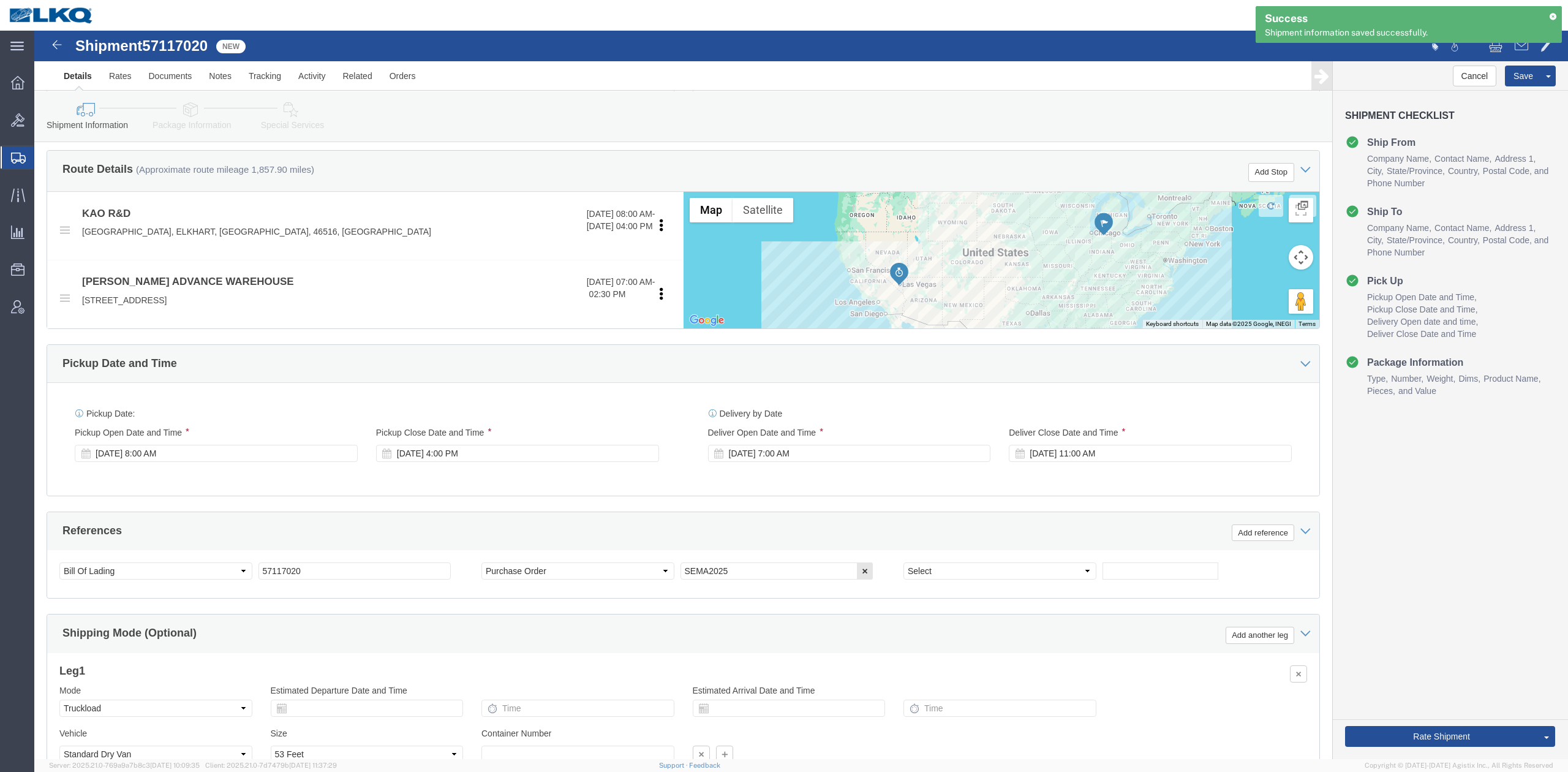
click at [1537, 48] on div "Success Shipment information saved successfully." at bounding box center [1408, 29] width 306 height 46
click span
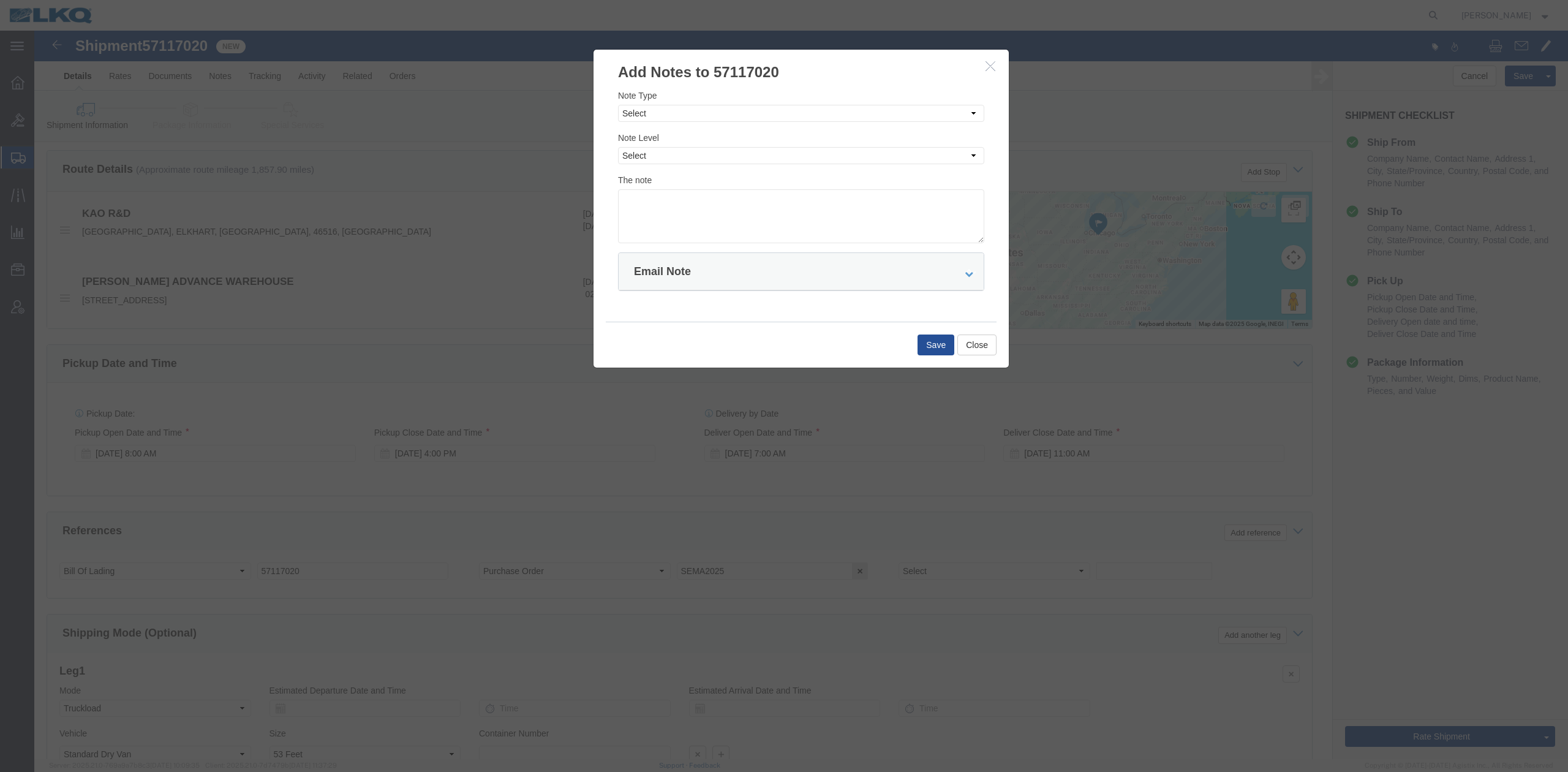
drag, startPoint x: 611, startPoint y: 74, endPoint x: 616, endPoint y: 97, distance: 23.5
click div "Note Type Select Approval Bid Notes Carrier Change Notes Claim Notes Content Ha…"
click select "Select Approval Bid Notes Carrier Change Notes Claim Notes Content Hazmat Notes…"
select select "BID_NOTES"
click select "Select Approval Bid Notes Carrier Change Notes Claim Notes Content Hazmat Notes…"
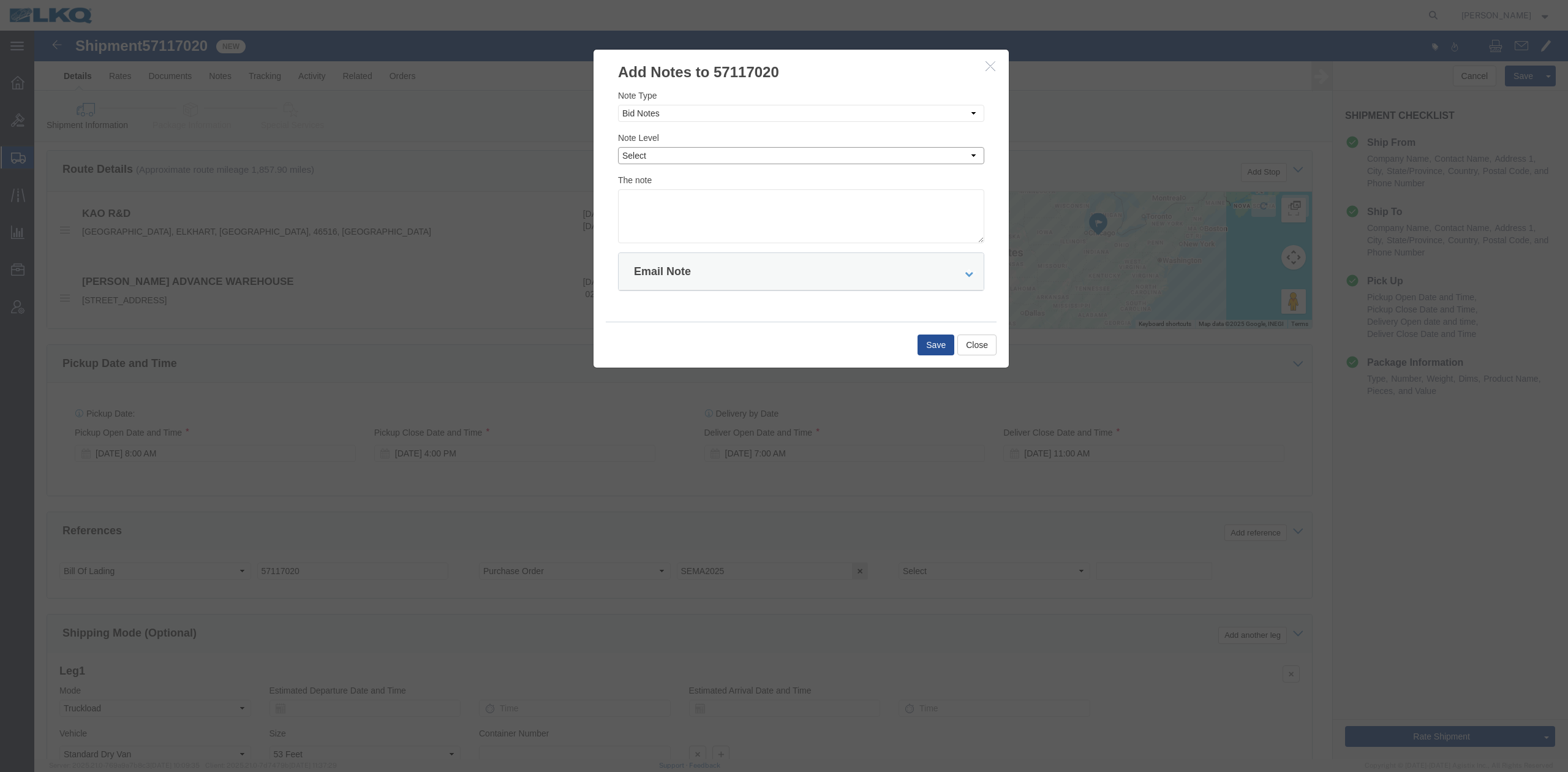
drag, startPoint x: 613, startPoint y: 120, endPoint x: 621, endPoint y: 130, distance: 12.8
click select "Select Private to Account Private to Vendor Public"
select select "PRIVATE_TO_ACCOUNT"
click select "Select Private to Account Private to Vendor Public"
click textarea
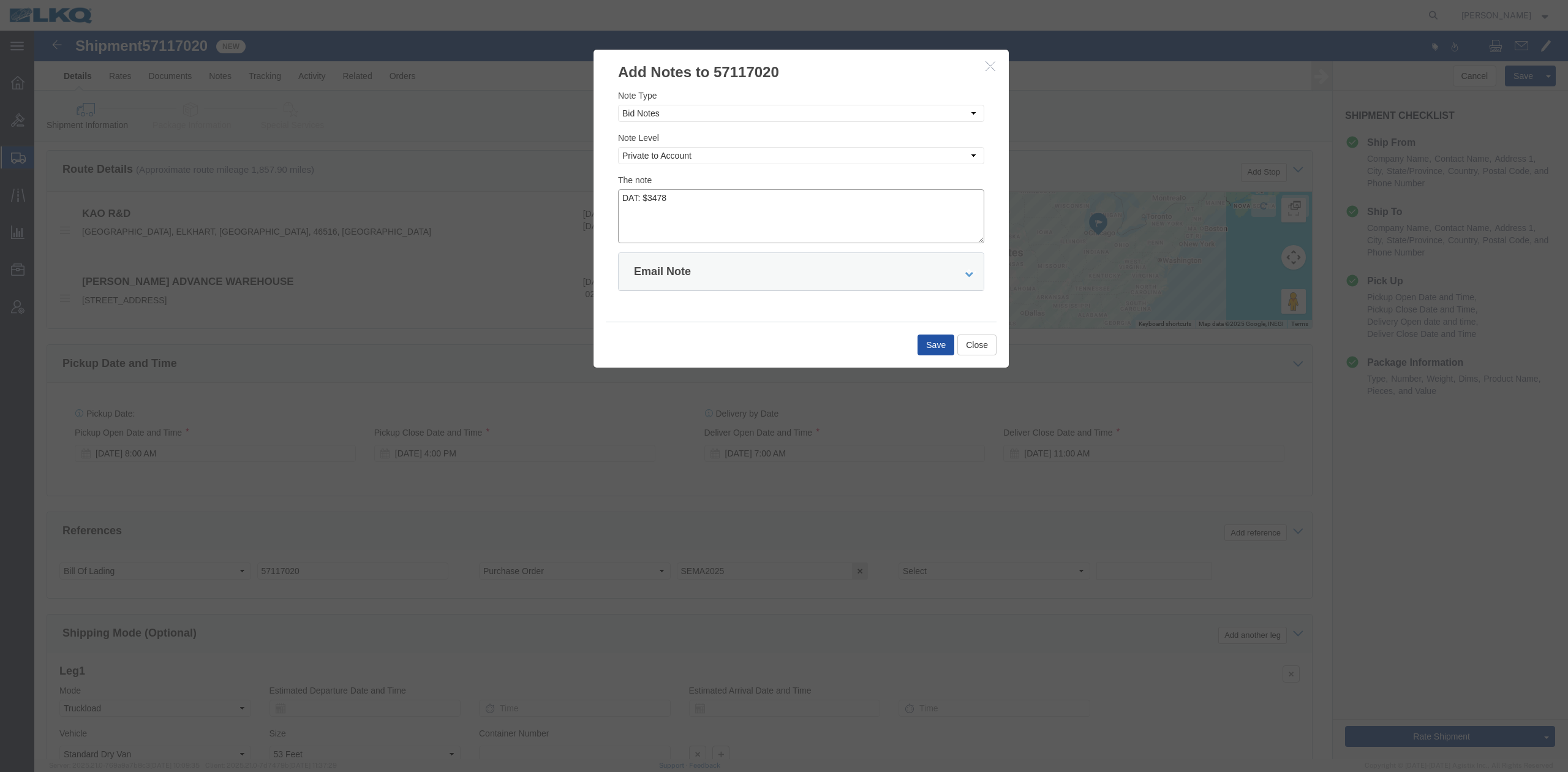
type textarea "DAT: $3478"
click button "Save"
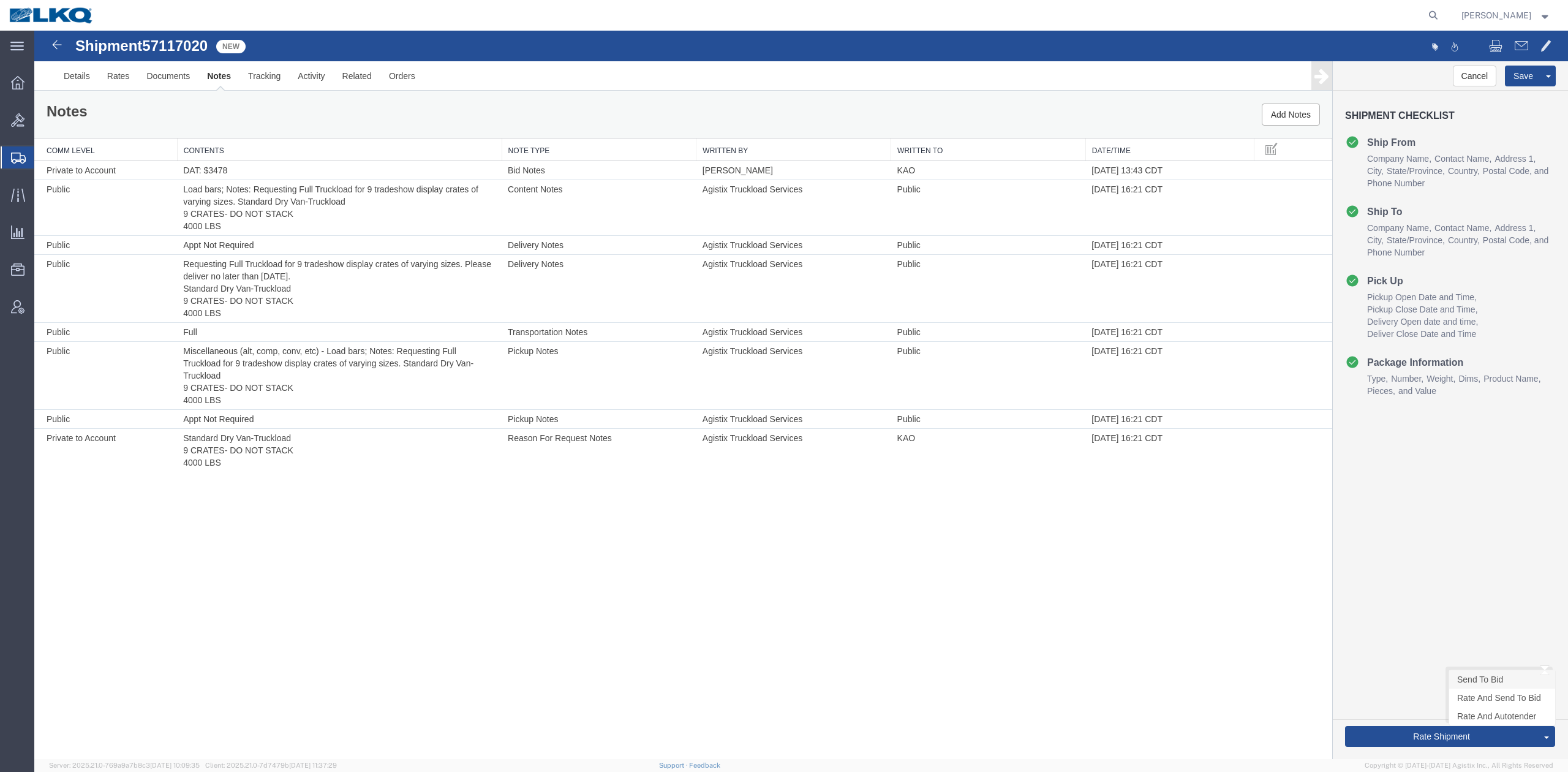
click at [1472, 680] on link "Send To Bid" at bounding box center [1502, 679] width 106 height 18
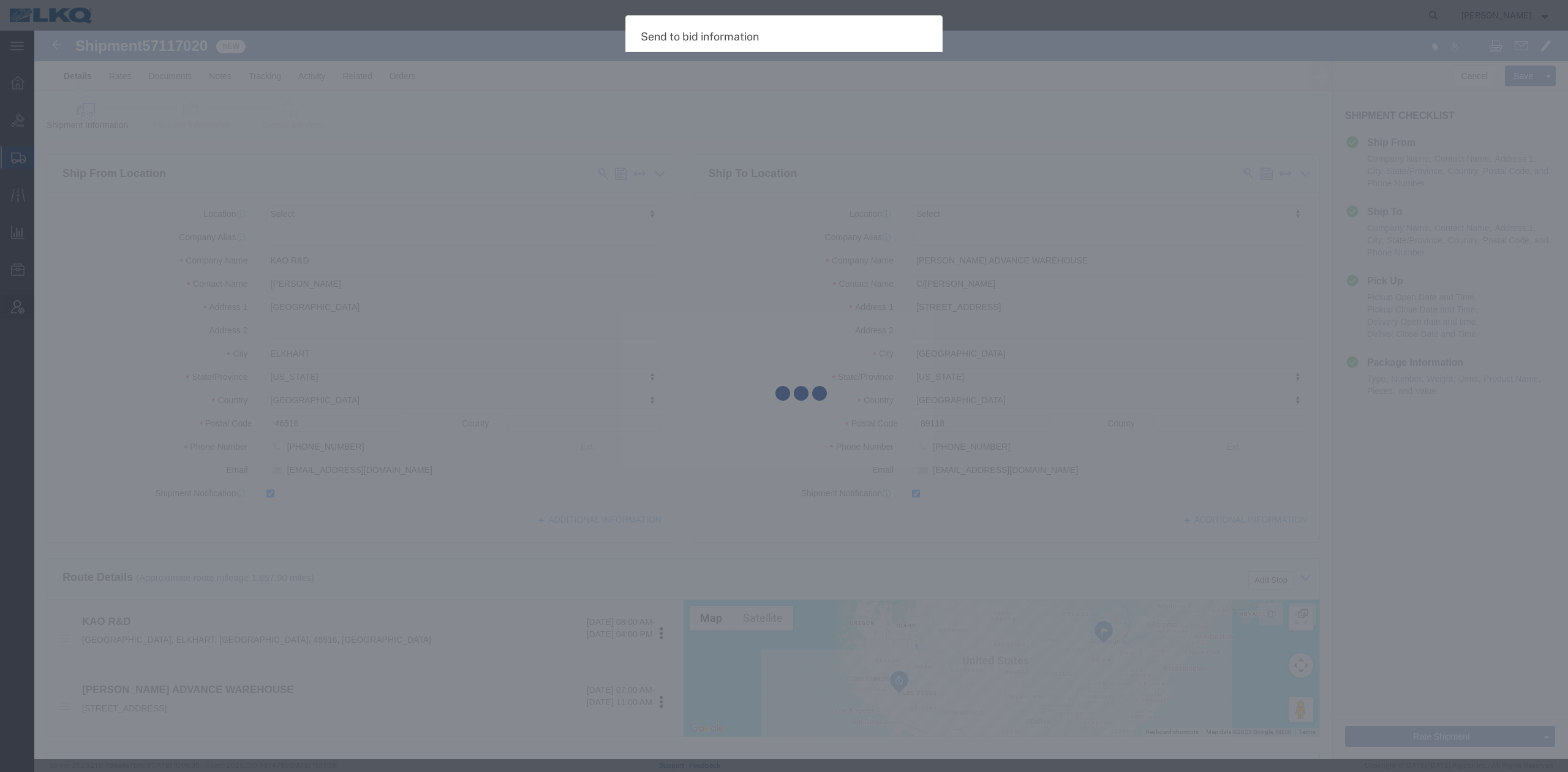
select select "TL"
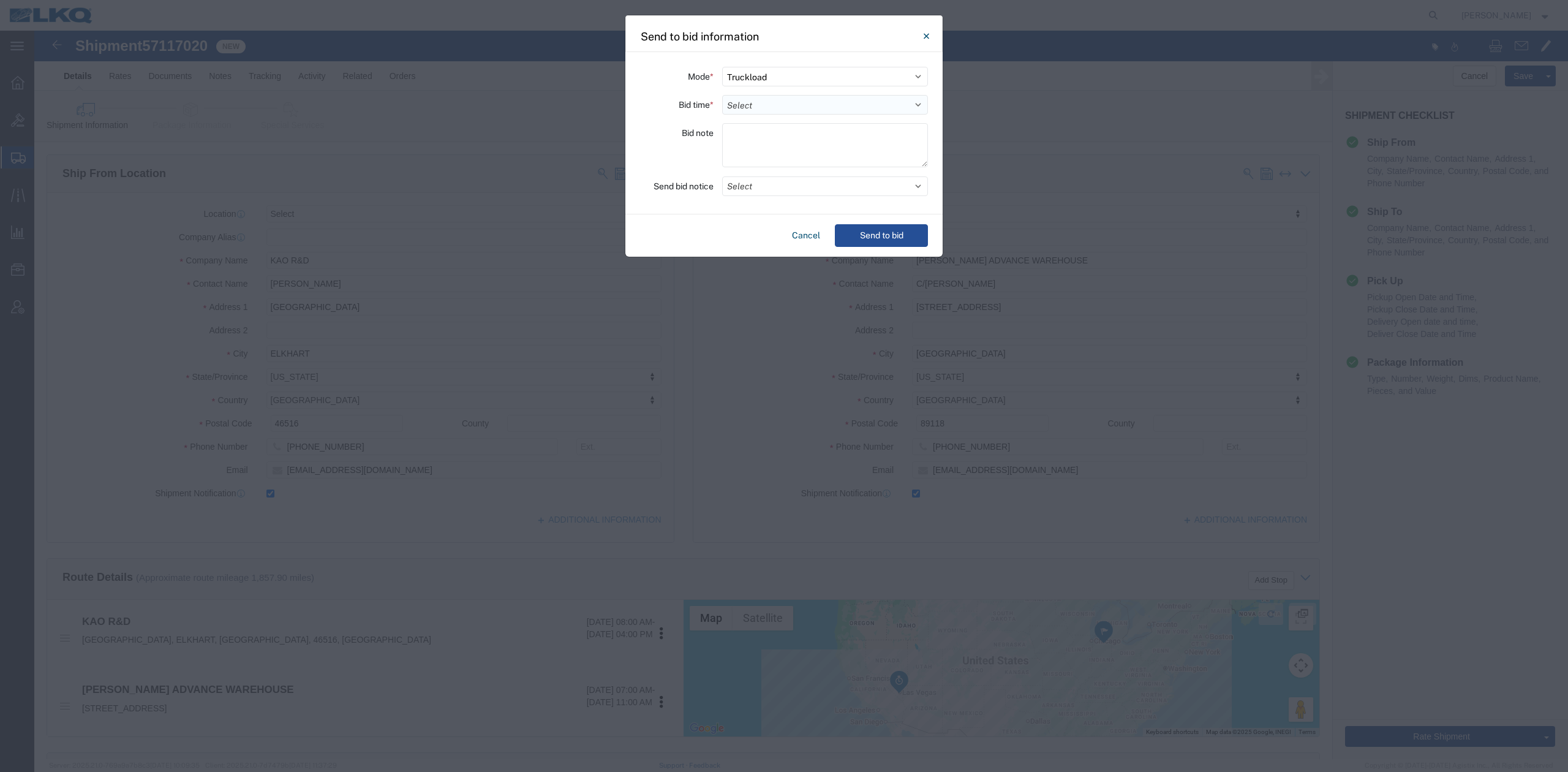
click at [753, 110] on select "Select 30 Min (Rush) 1 Hour (Rush) 2 Hours (Rush) 4 Hours (Rush) 8 Hours (Rush)…" at bounding box center [825, 105] width 206 height 20
select select "24"
click at [722, 95] on select "Select 30 Min (Rush) 1 Hour (Rush) 2 Hours (Rush) 4 Hours (Rush) 8 Hours (Rush)…" at bounding box center [825, 105] width 206 height 20
click at [768, 193] on button "Select" at bounding box center [825, 186] width 206 height 20
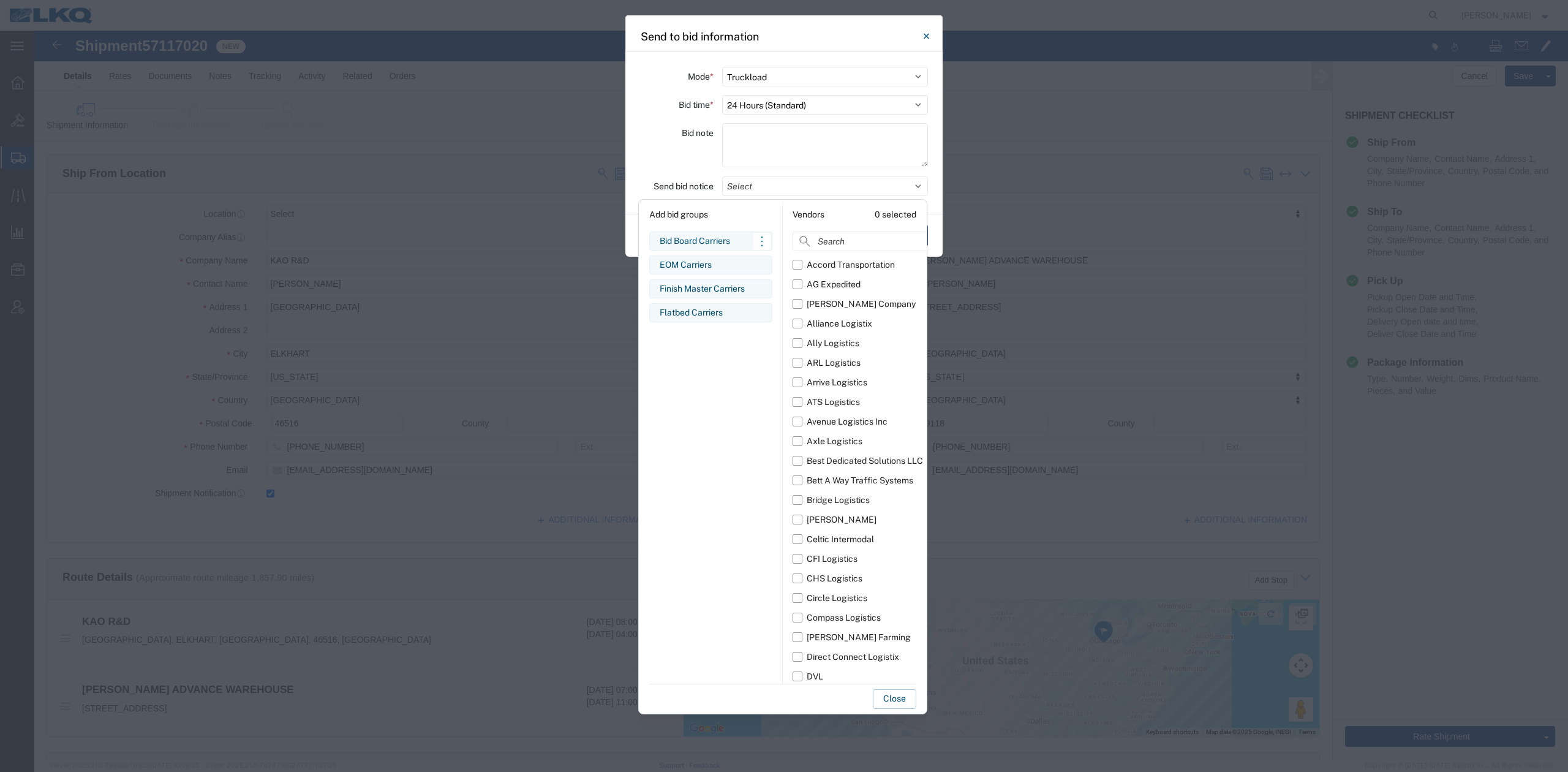
click at [699, 238] on div "Bid Board Carriers" at bounding box center [710, 241] width 102 height 13
drag, startPoint x: 889, startPoint y: 212, endPoint x: 842, endPoint y: 238, distance: 53.7
click at [889, 211] on button "Clear" at bounding box center [900, 214] width 31 height 20
click at [687, 266] on div "EOM Carriers" at bounding box center [710, 265] width 102 height 13
click at [896, 697] on button "Close" at bounding box center [895, 699] width 44 height 20
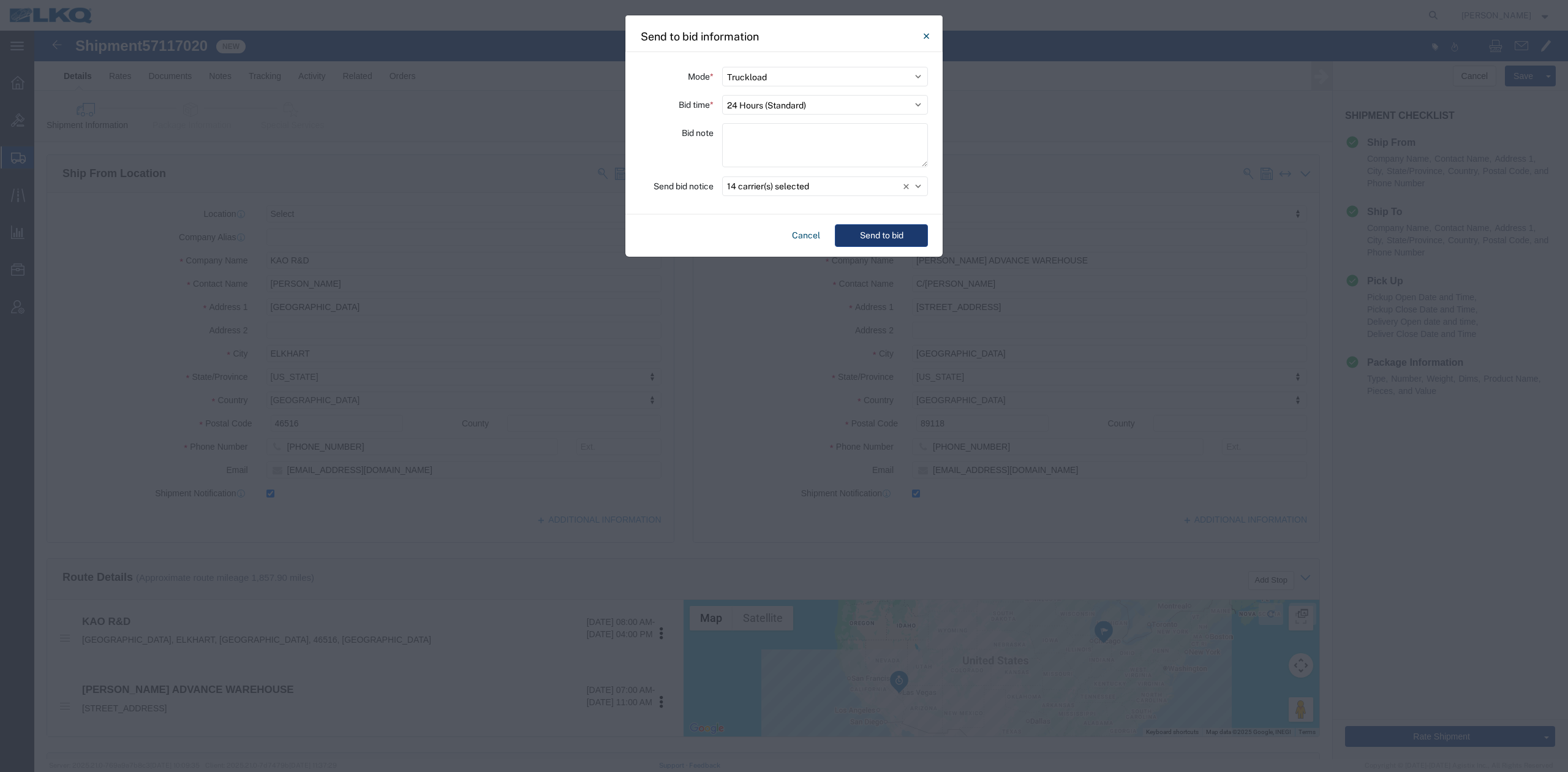
click at [885, 238] on button "Send to bid" at bounding box center [881, 236] width 93 height 23
